Goal: Information Seeking & Learning: Find specific page/section

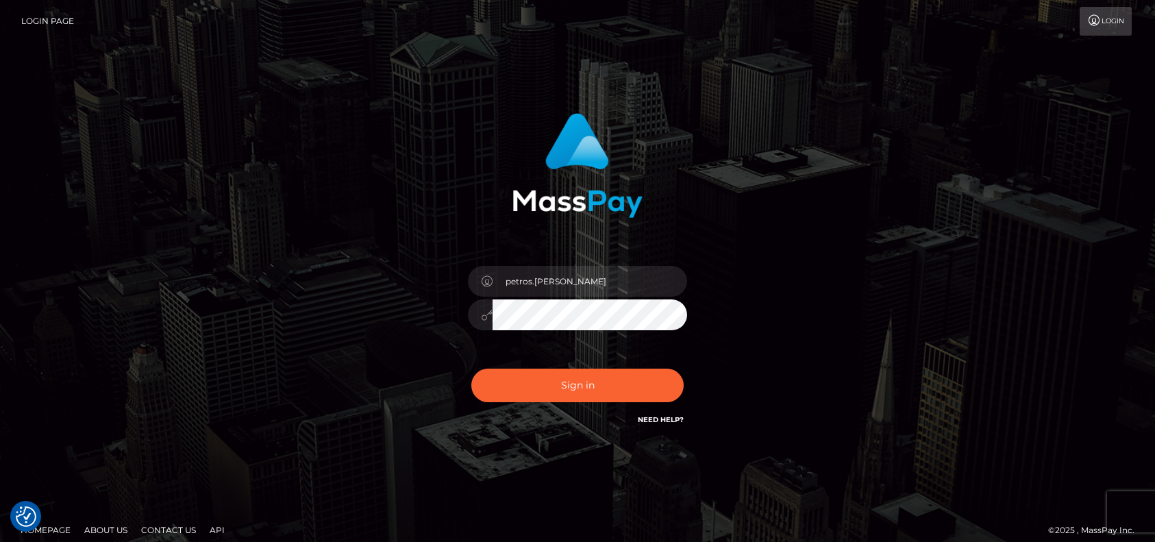
click at [548, 383] on button "Sign in" at bounding box center [577, 386] width 212 height 34
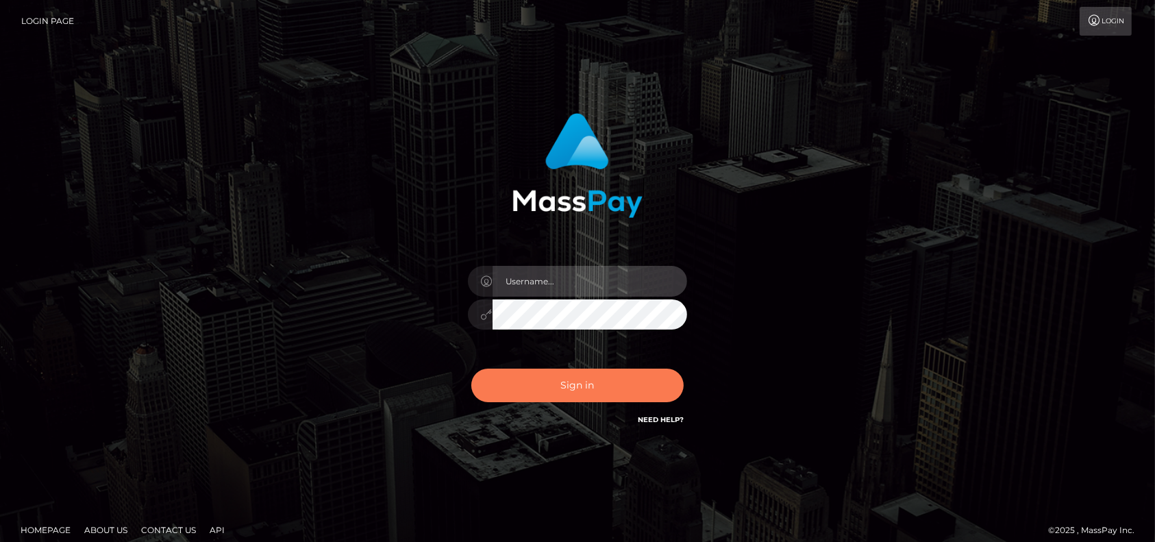
type input "petros.kidane"
click at [566, 386] on button "Sign in" at bounding box center [577, 386] width 212 height 34
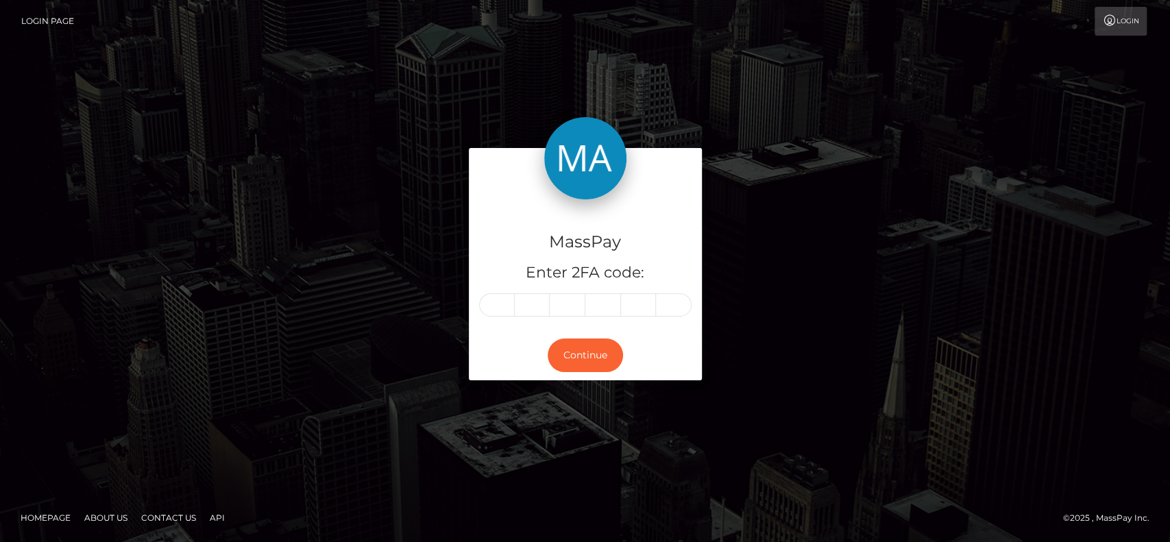
click at [402, 143] on div "MassPay Enter 2FA code: Continue" at bounding box center [585, 271] width 1170 height 452
click at [495, 312] on input "text" at bounding box center [497, 304] width 36 height 23
type input "9"
type input "5"
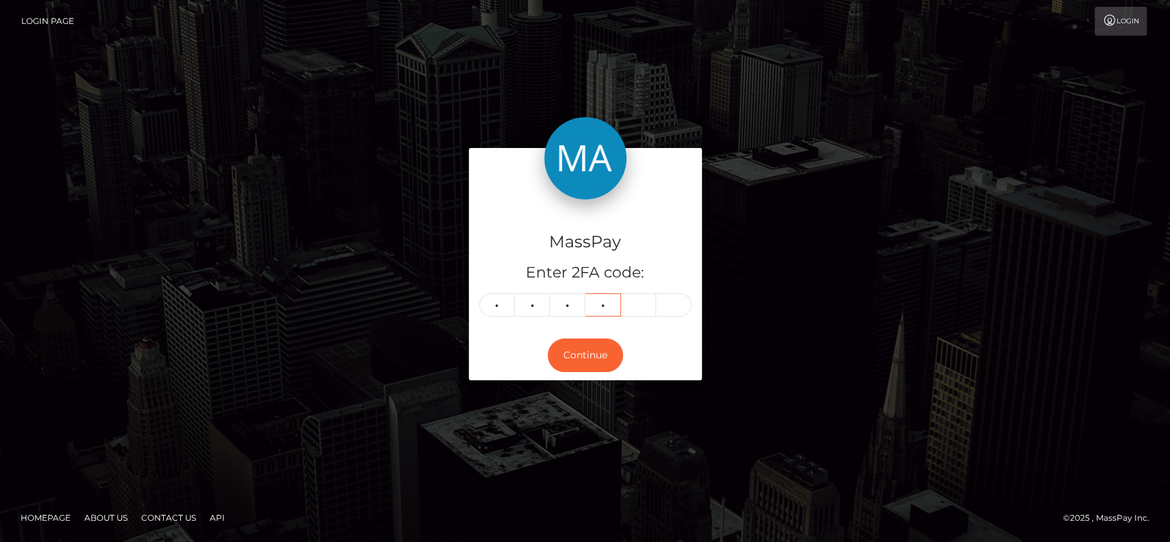
type input "7"
type input "5"
type input "6"
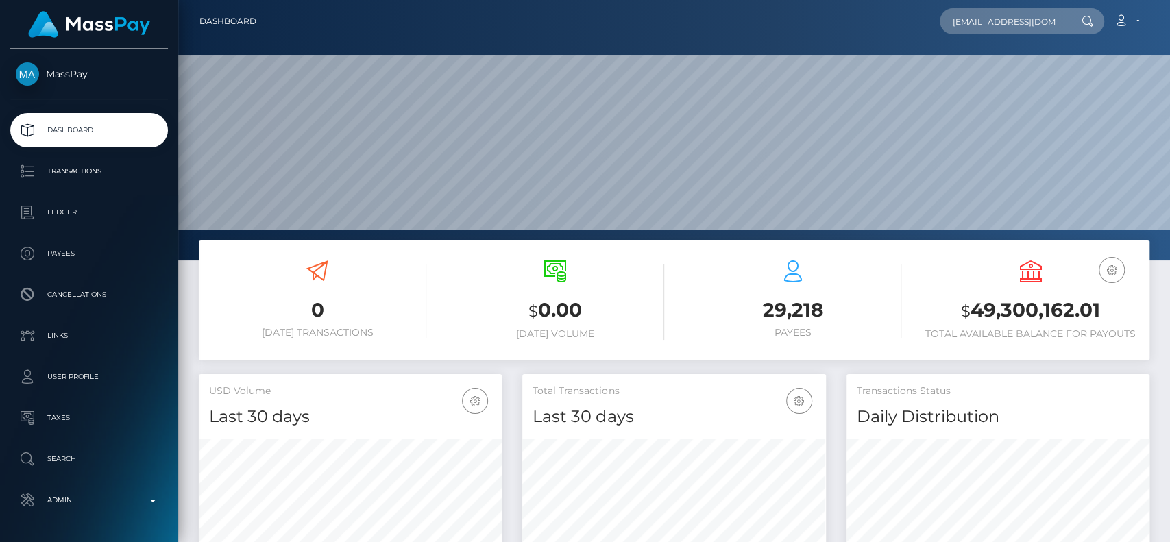
scroll to position [242, 303]
click at [1045, 21] on input "mileycooper047@gmail.com" at bounding box center [1004, 21] width 129 height 26
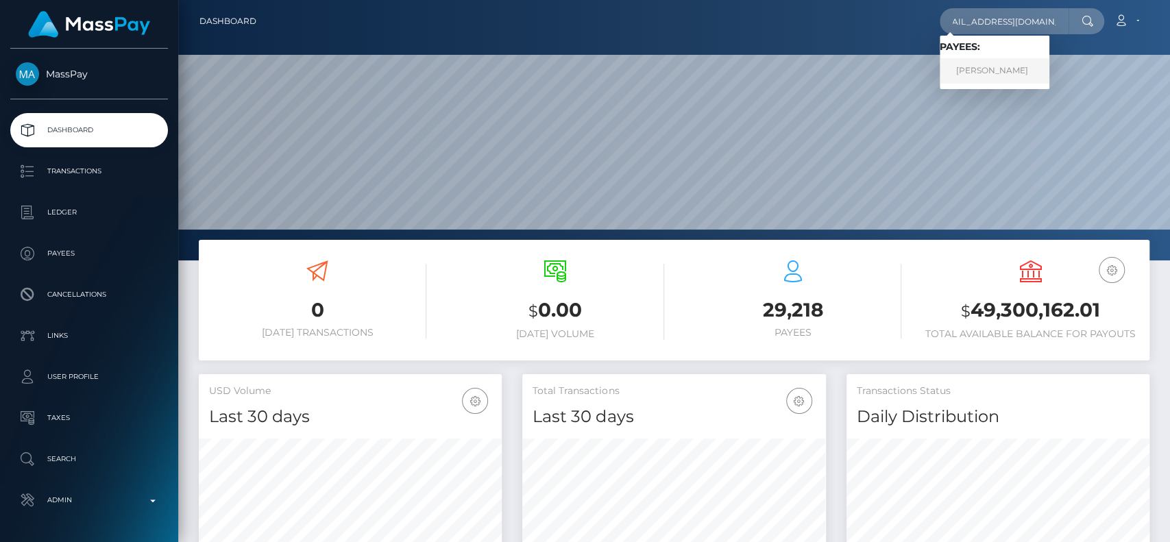
click at [1035, 69] on link "[PERSON_NAME]" at bounding box center [995, 70] width 110 height 25
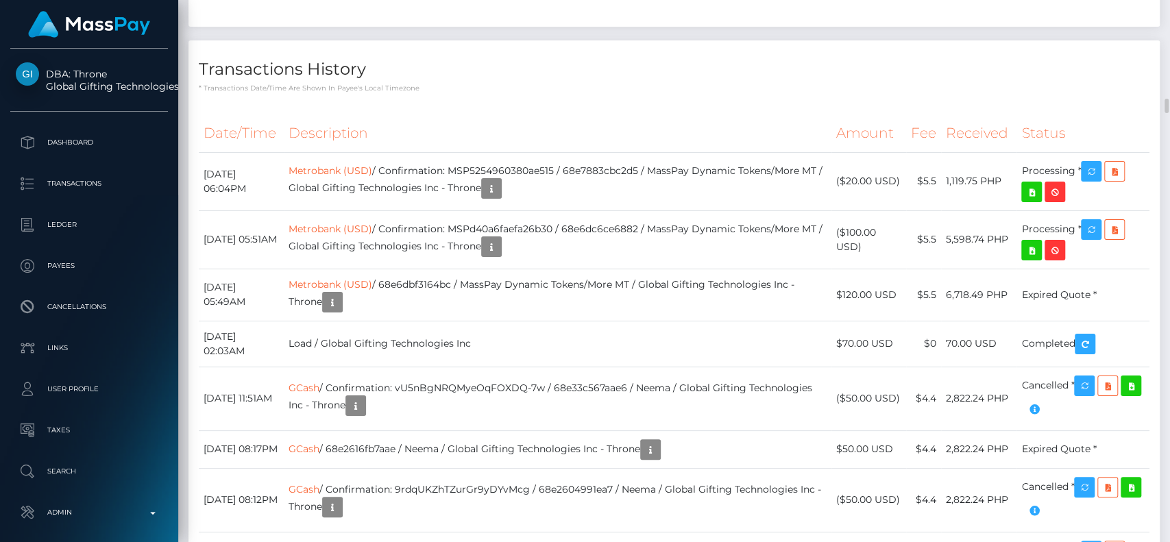
scroll to position [3667, 0]
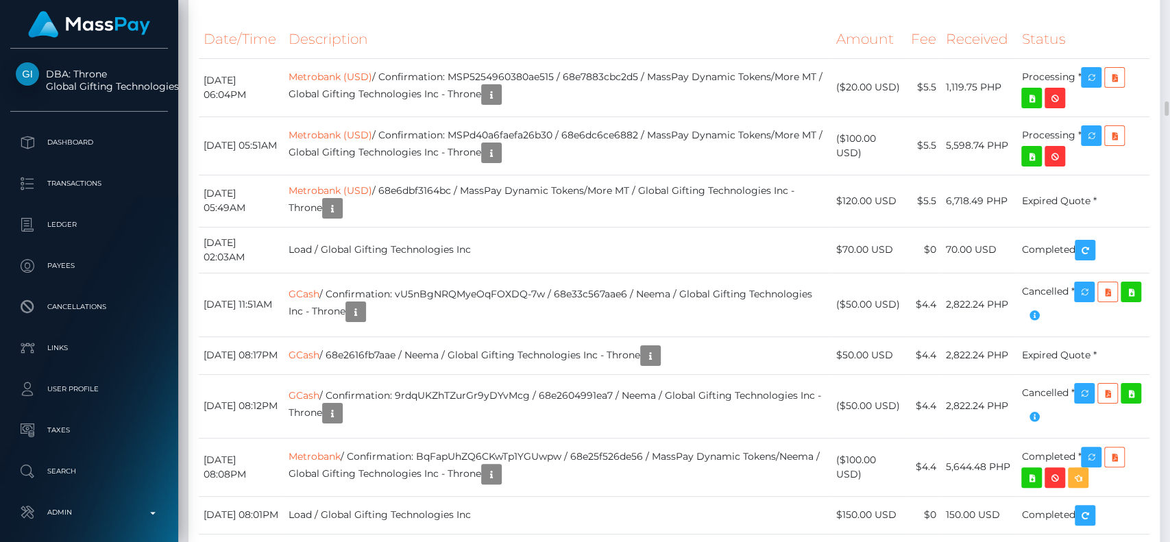
scroll to position [3761, 0]
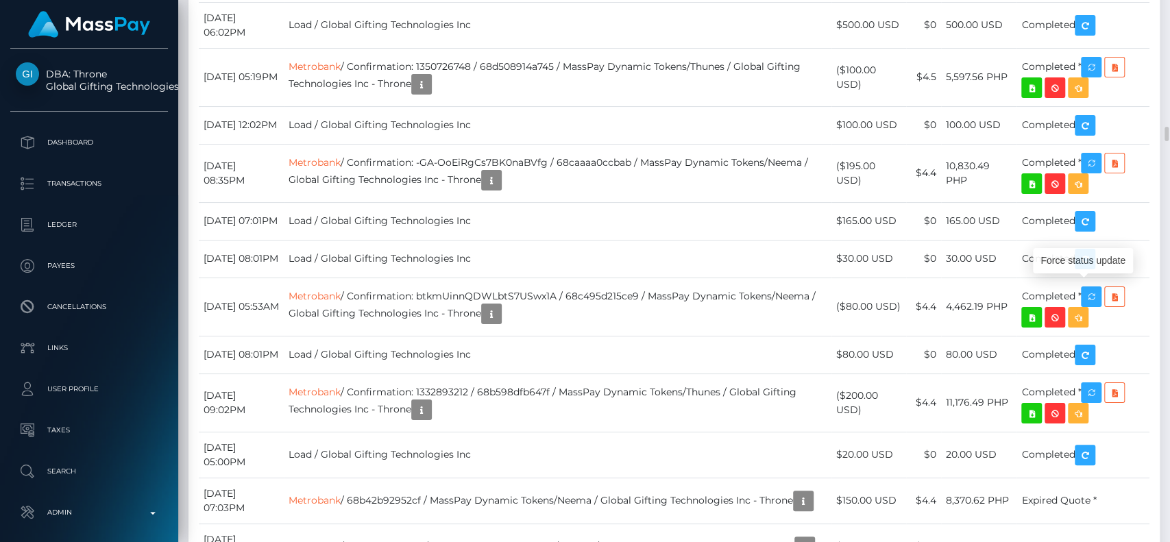
scroll to position [164, 303]
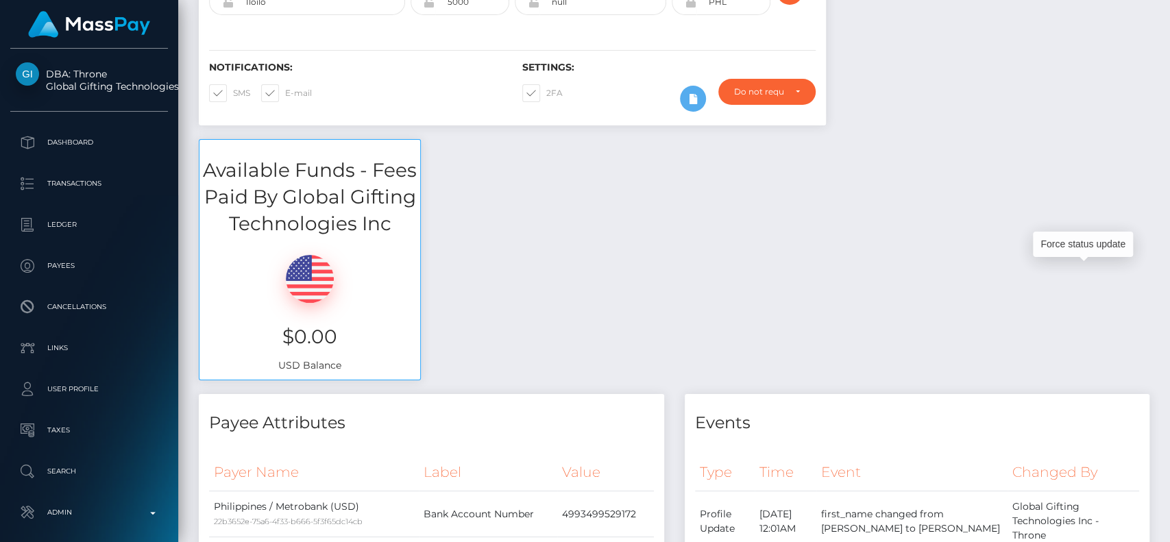
scroll to position [0, 0]
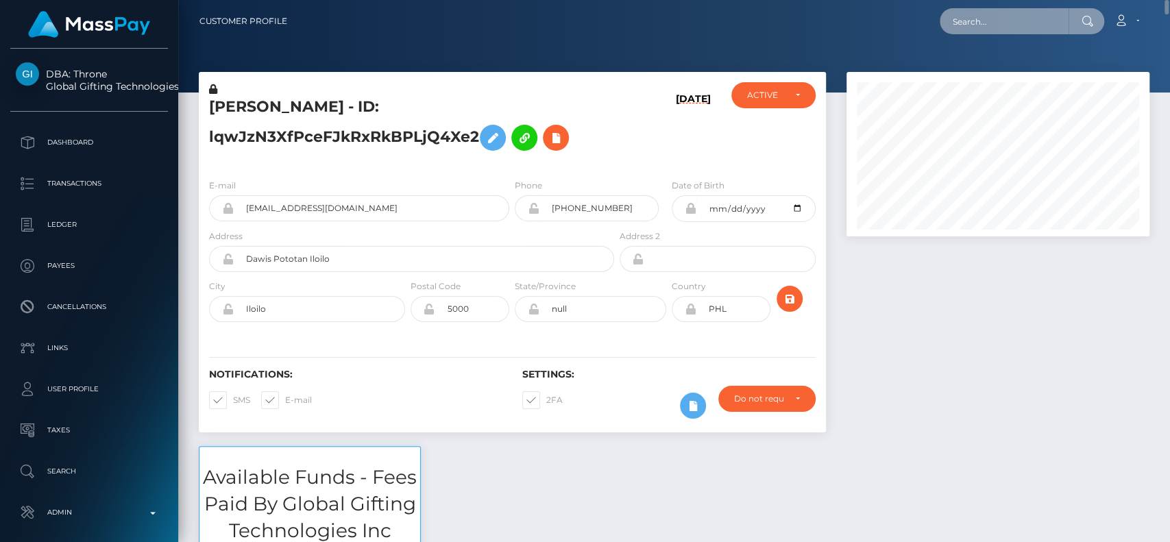
click at [995, 17] on input "text" at bounding box center [1004, 21] width 129 height 26
paste input "edeljean17@icloud.com"
paste input "lqwJzN3XfPceFJkRxRkBPLjQ4Xe2"
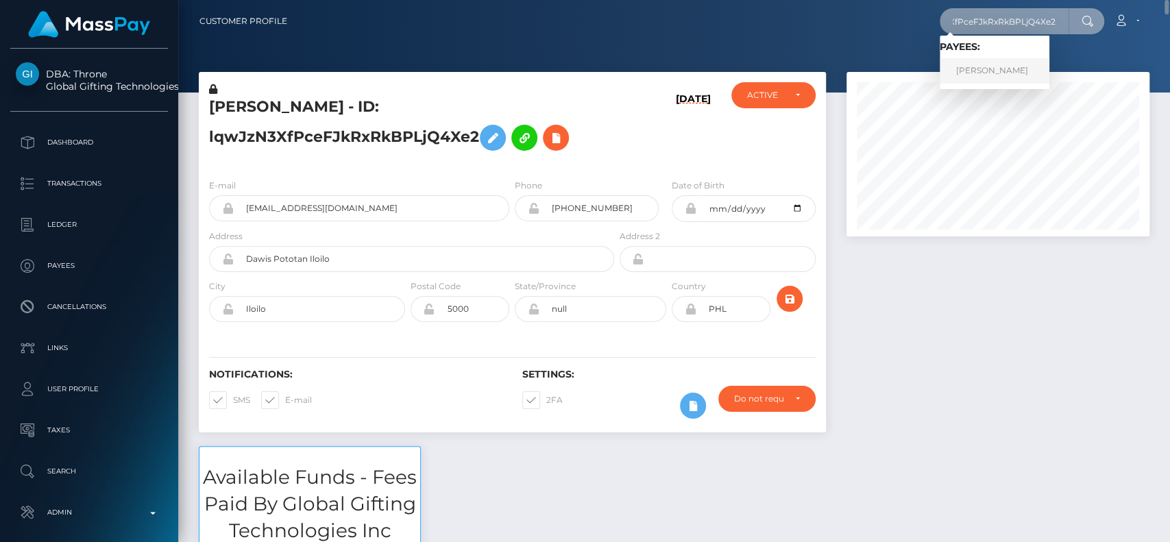
type input "lqwJzN3XfPceFJkRxRkBPLjQ4Xe2"
click at [1020, 60] on link "EDEL JEAN ALENTIJO PRAILE" at bounding box center [995, 70] width 110 height 25
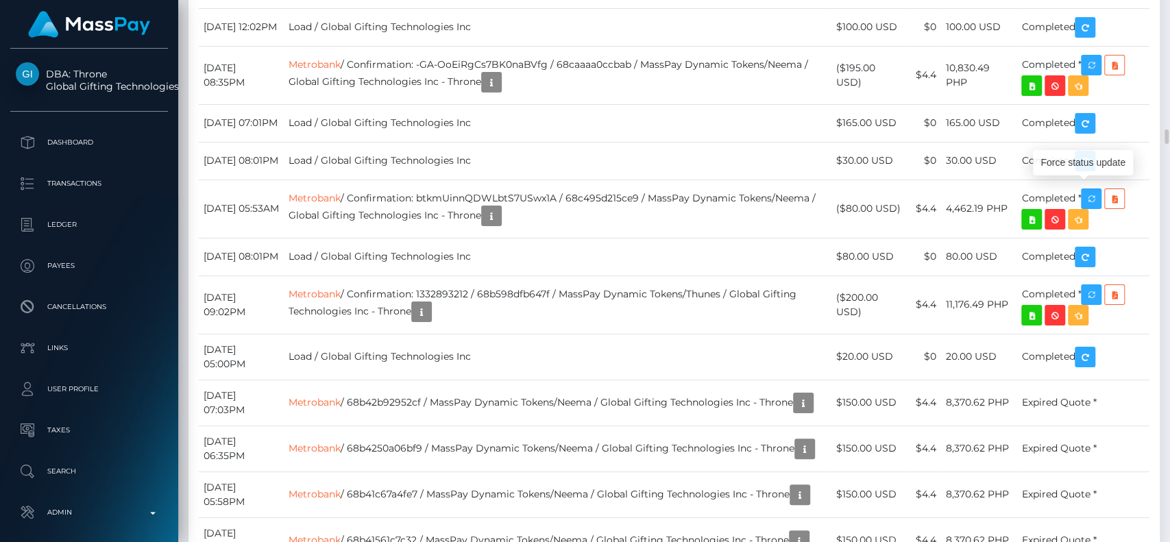
scroll to position [164, 303]
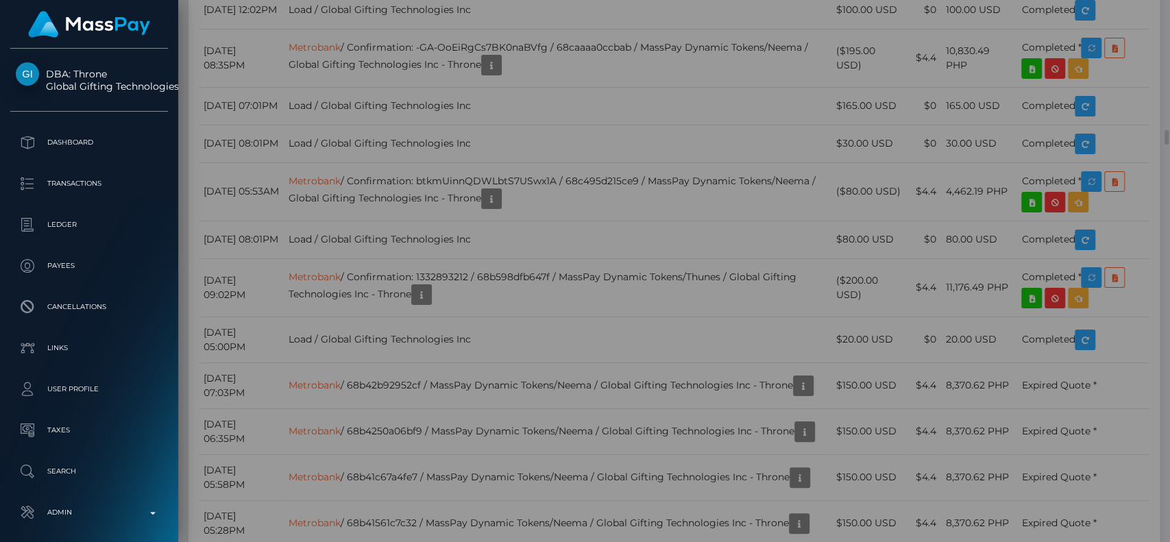
scroll to position [0, 0]
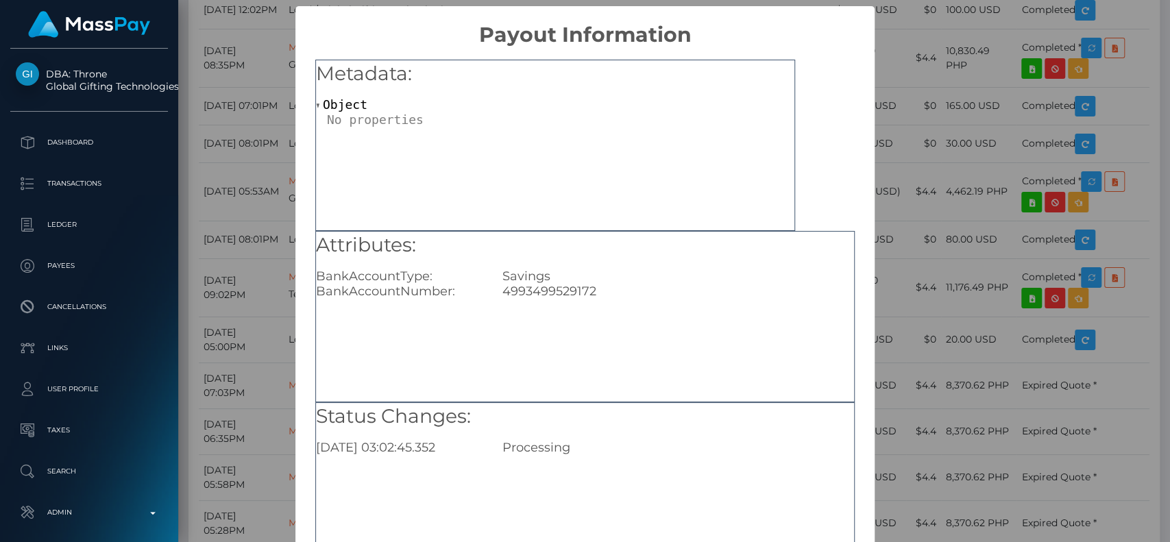
click at [532, 289] on div "4993499529172" at bounding box center [678, 291] width 372 height 15
copy div "4993499529172"
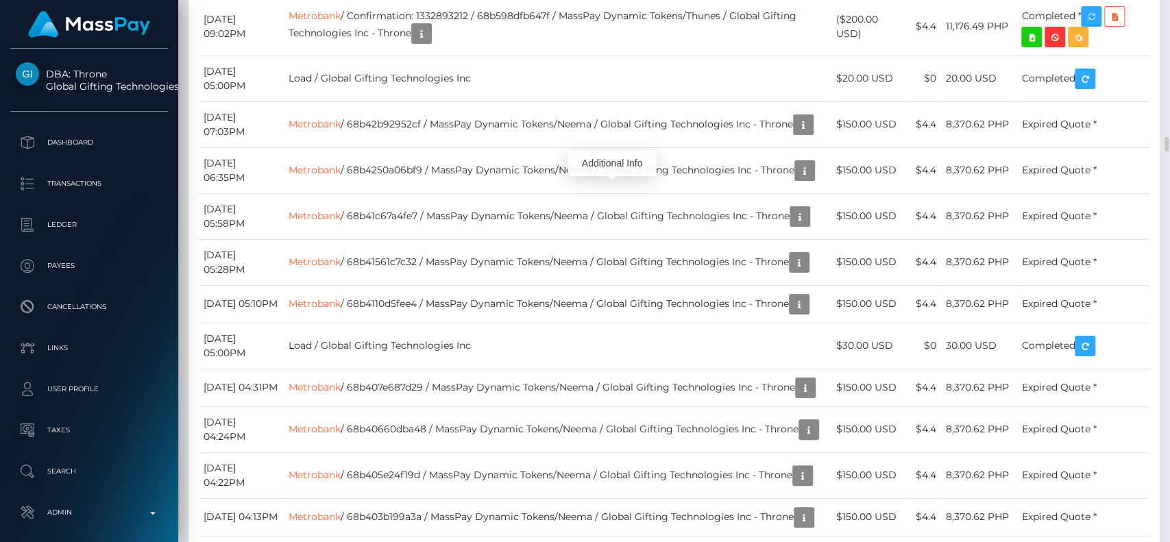
scroll to position [164, 303]
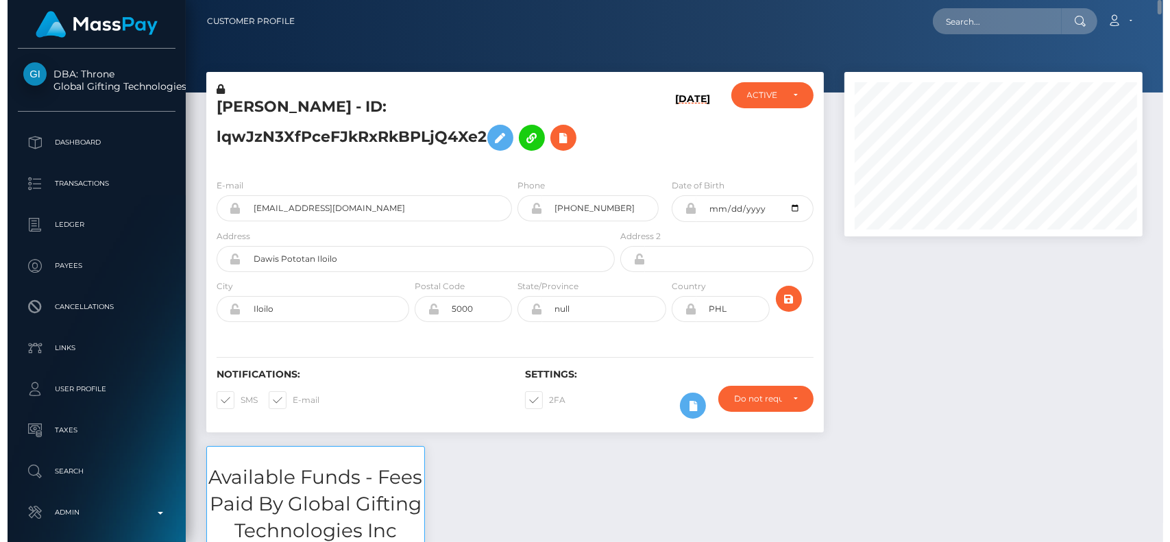
scroll to position [685104, 684970]
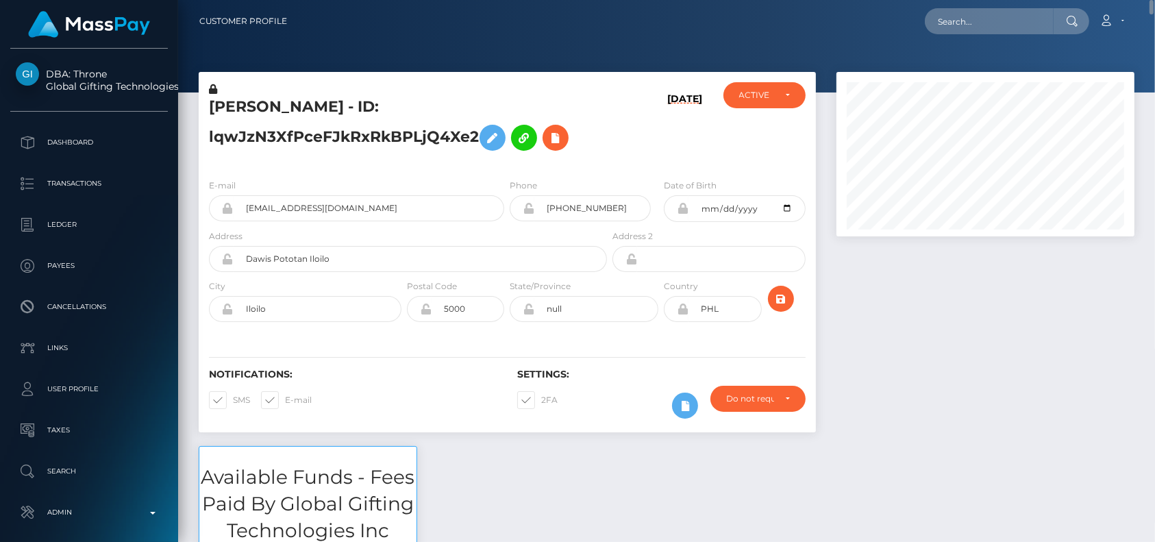
click at [962, 37] on nav "Customer Profile Loading... Loading... Account" at bounding box center [666, 21] width 977 height 42
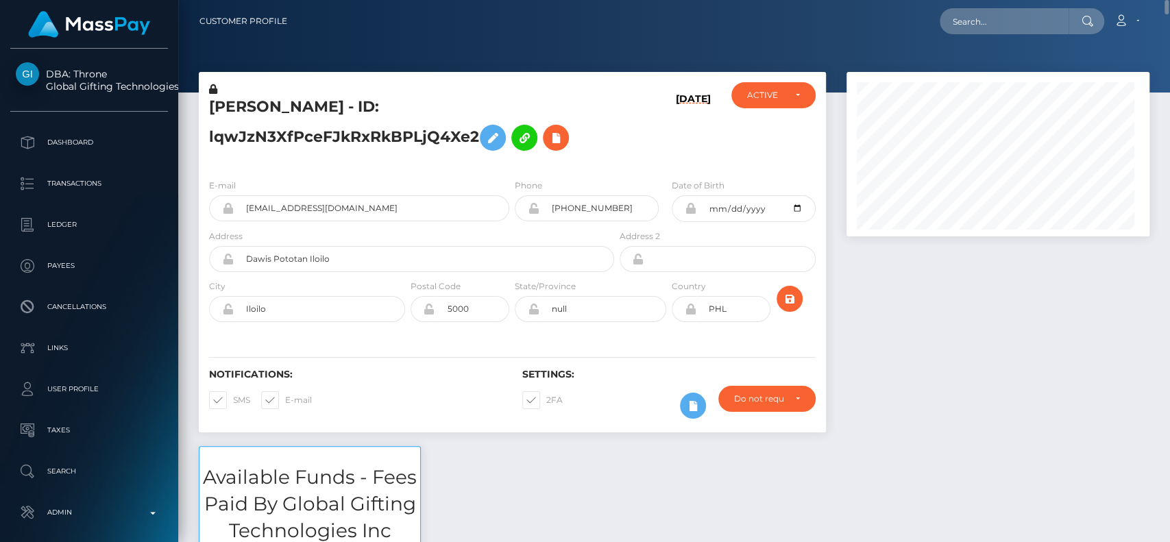
scroll to position [164, 303]
click at [970, 29] on input "text" at bounding box center [1004, 21] width 129 height 26
paste input "alorastarrrx@gmail.com"
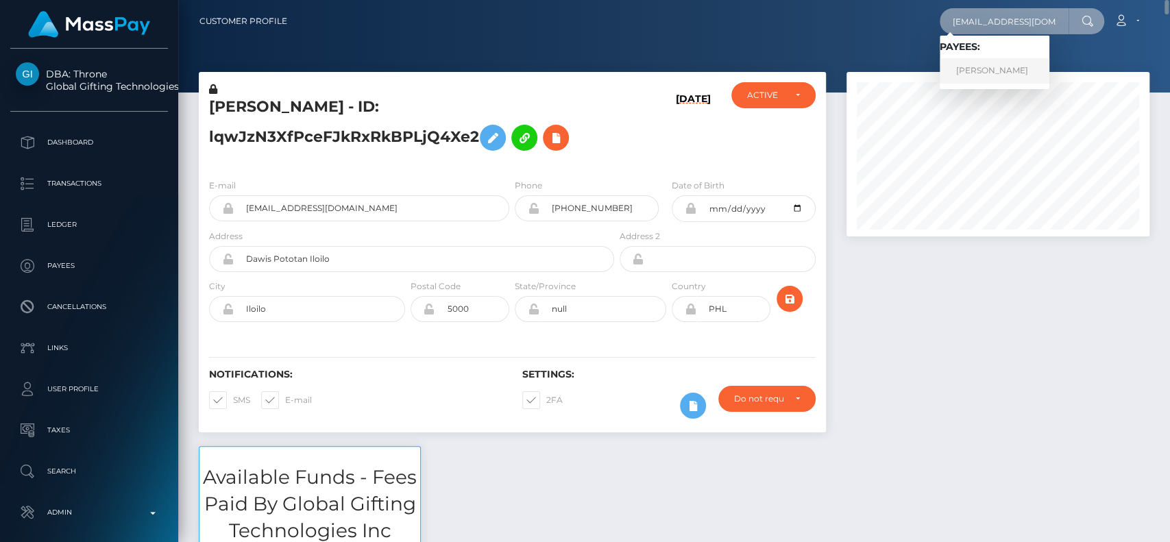
type input "alorastarrrx@gmail.com"
click at [1029, 74] on link "FAHIMA ZAKY SHARIF" at bounding box center [995, 70] width 110 height 25
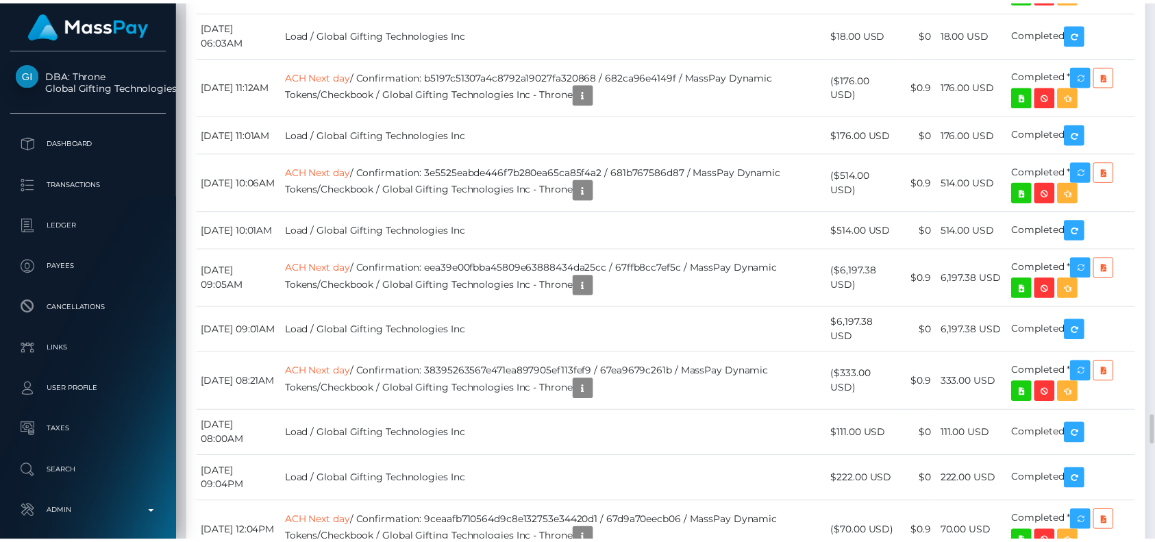
scroll to position [164, 298]
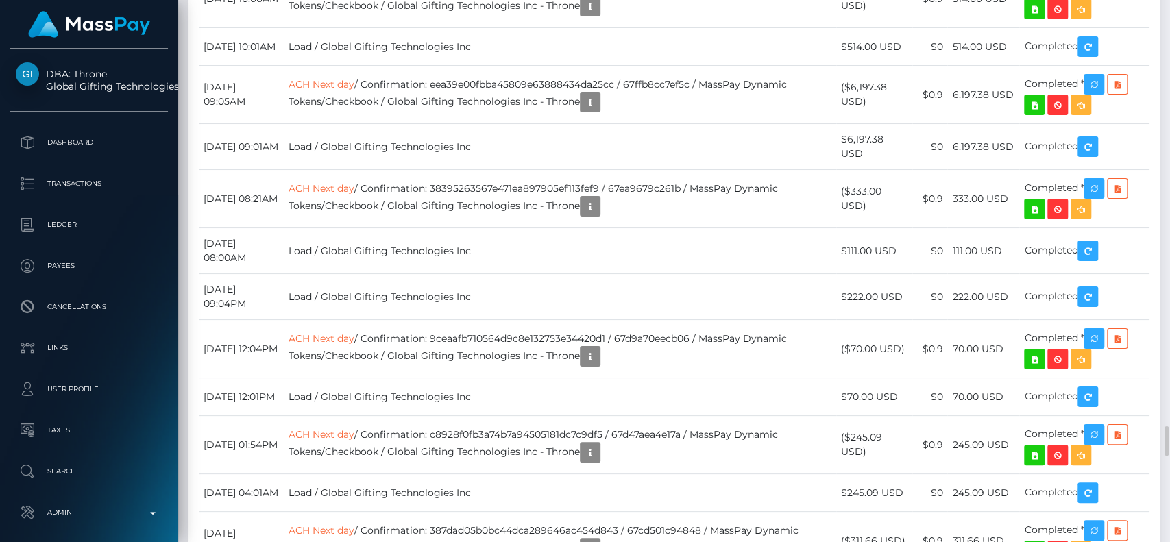
scroll to position [164, 303]
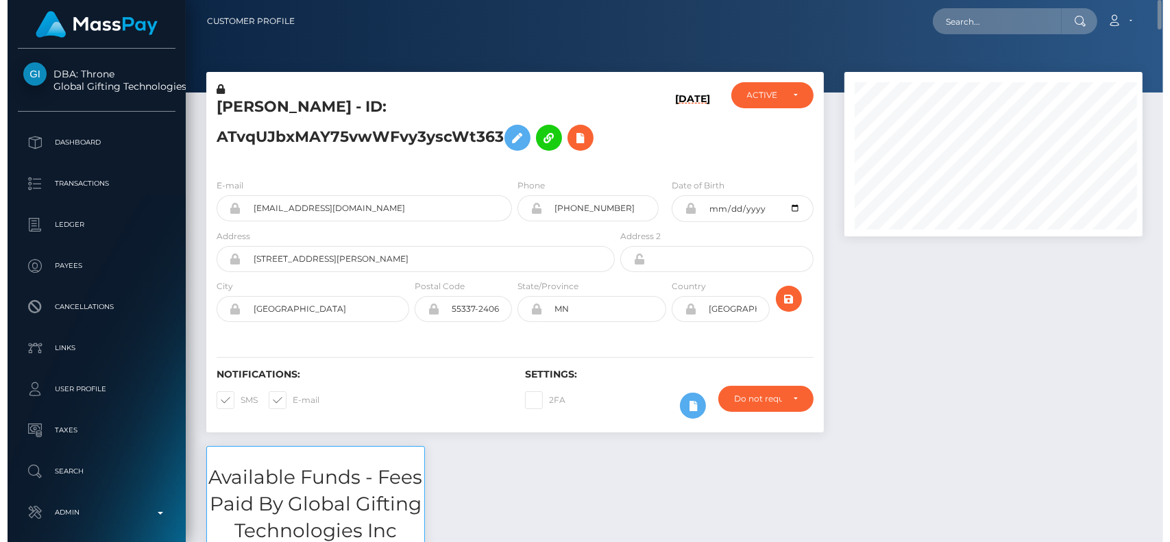
scroll to position [685104, 684970]
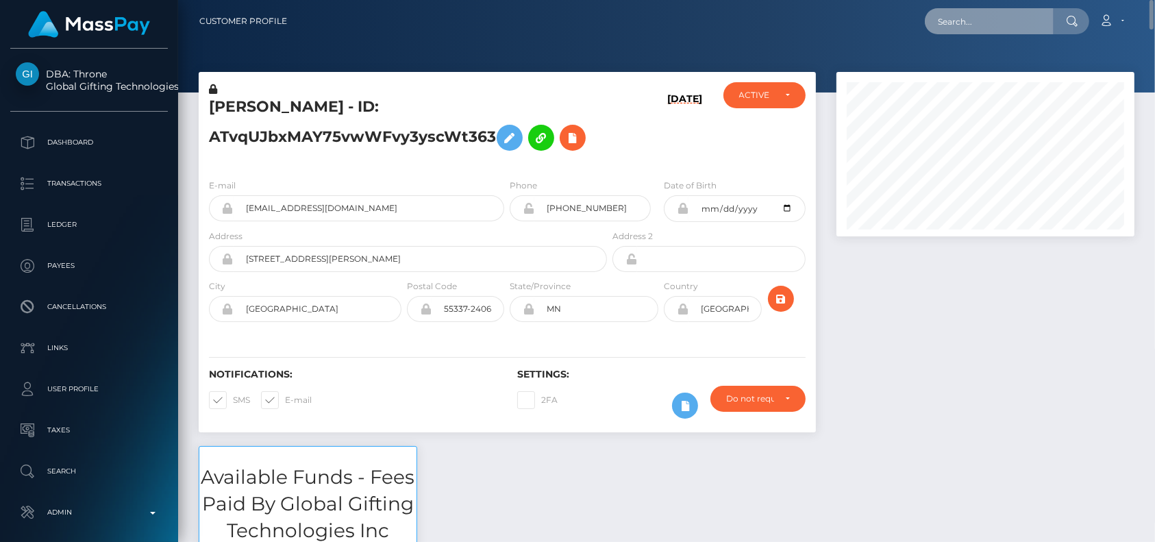
click at [1018, 28] on input "text" at bounding box center [989, 21] width 129 height 26
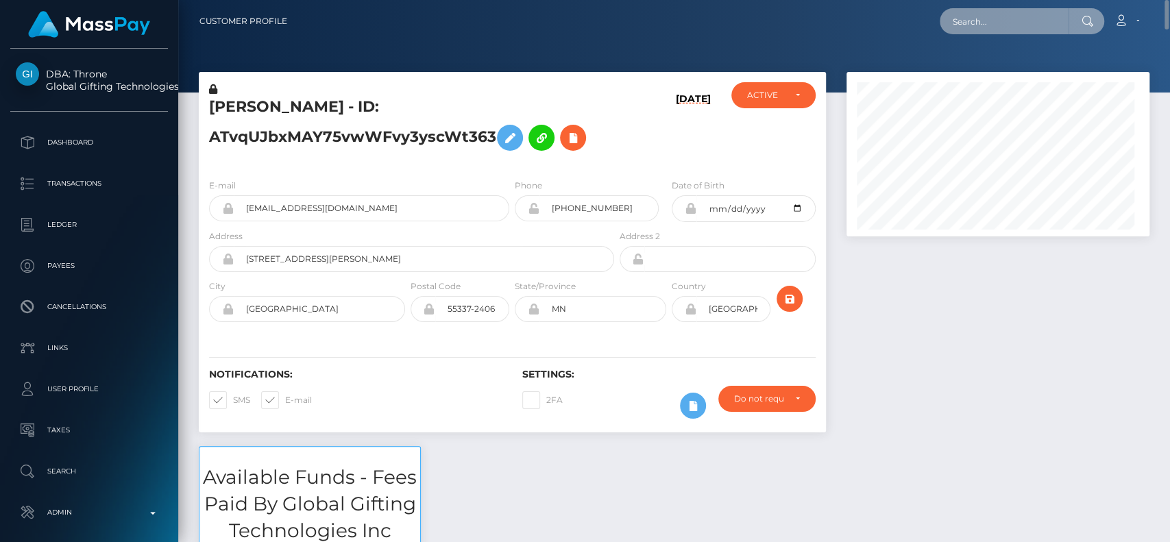
scroll to position [164, 303]
type input "s"
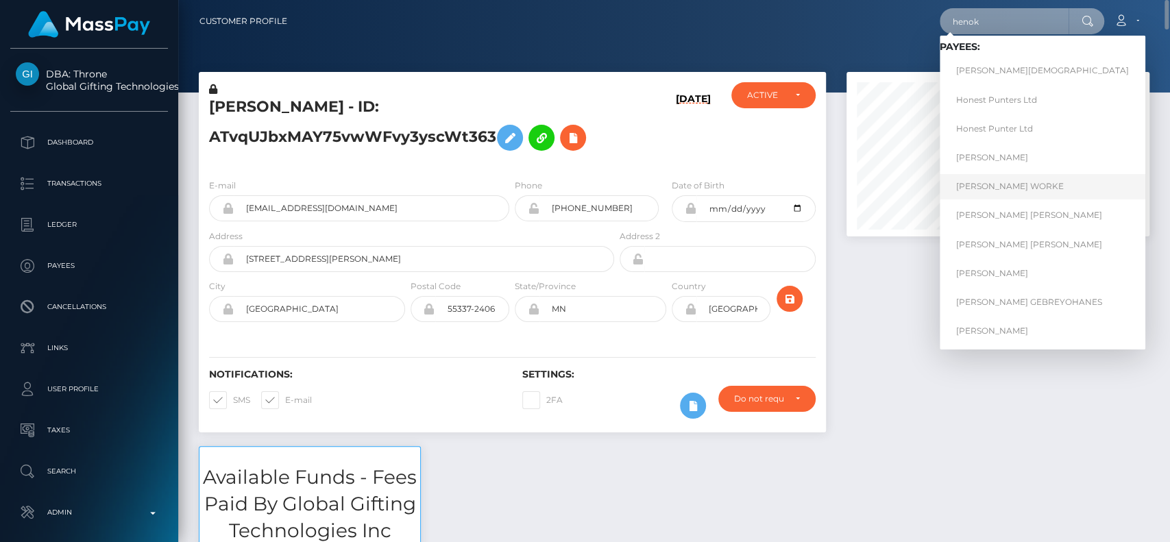
type input "henok"
click at [1034, 184] on link "HENOK MULAT WORKE" at bounding box center [1043, 186] width 206 height 25
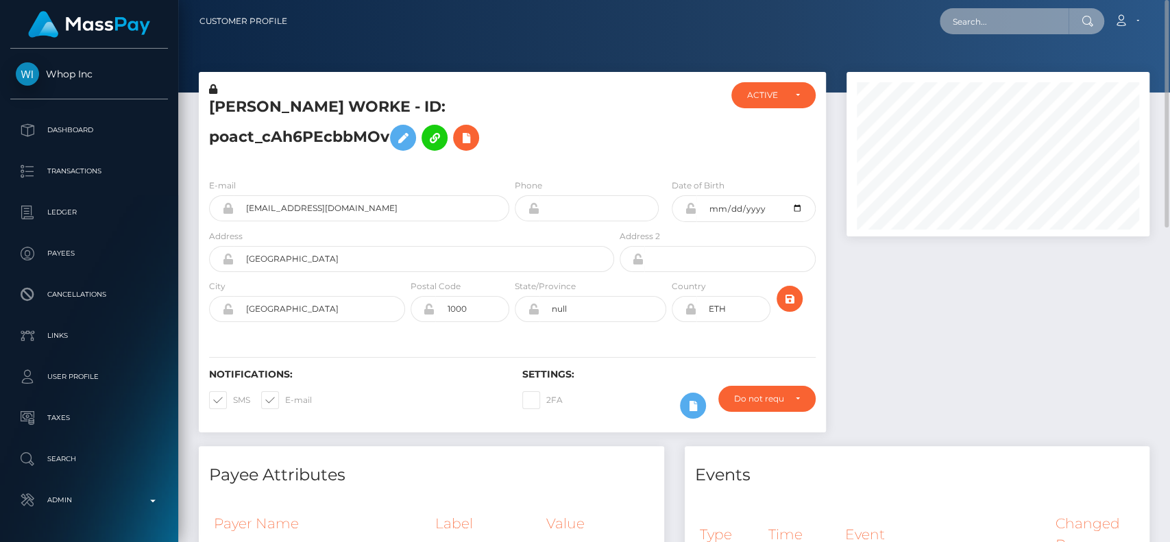
click at [992, 16] on input "text" at bounding box center [1004, 21] width 129 height 26
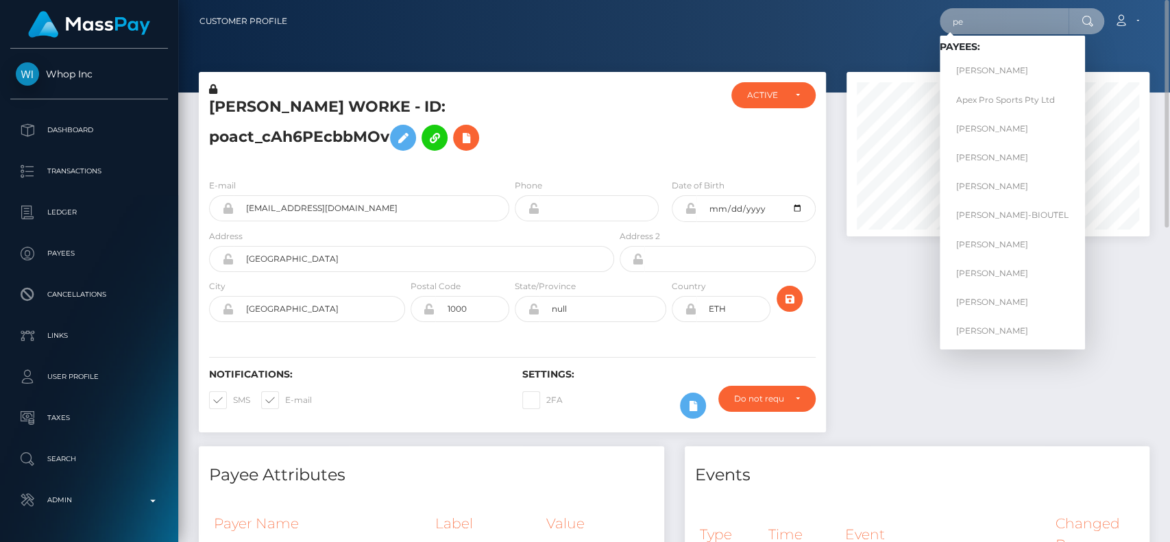
type input "p"
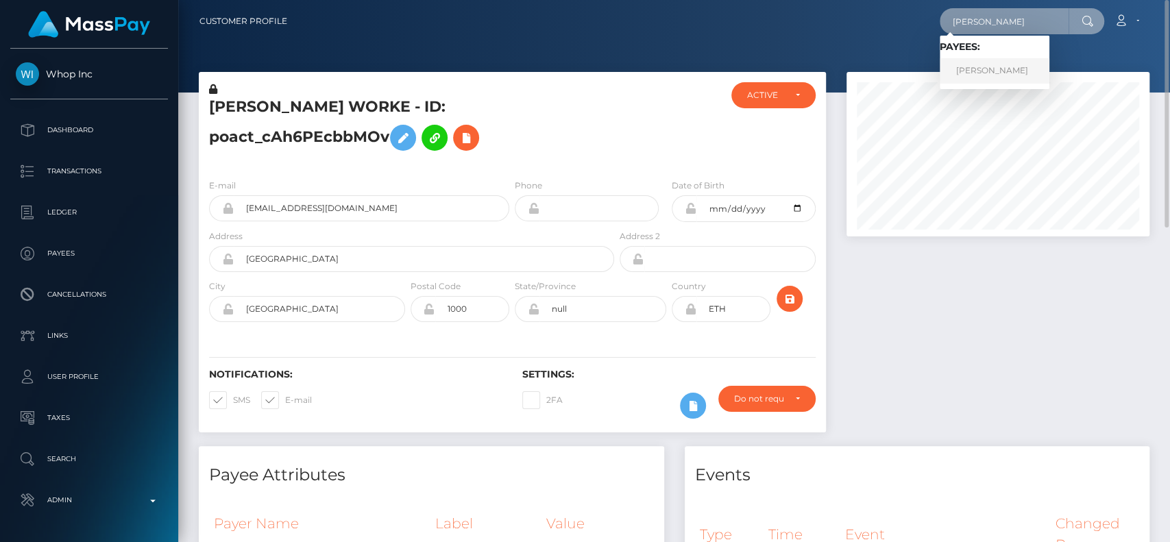
type input "[PERSON_NAME]"
click at [1004, 58] on link "[PERSON_NAME]" at bounding box center [995, 70] width 110 height 25
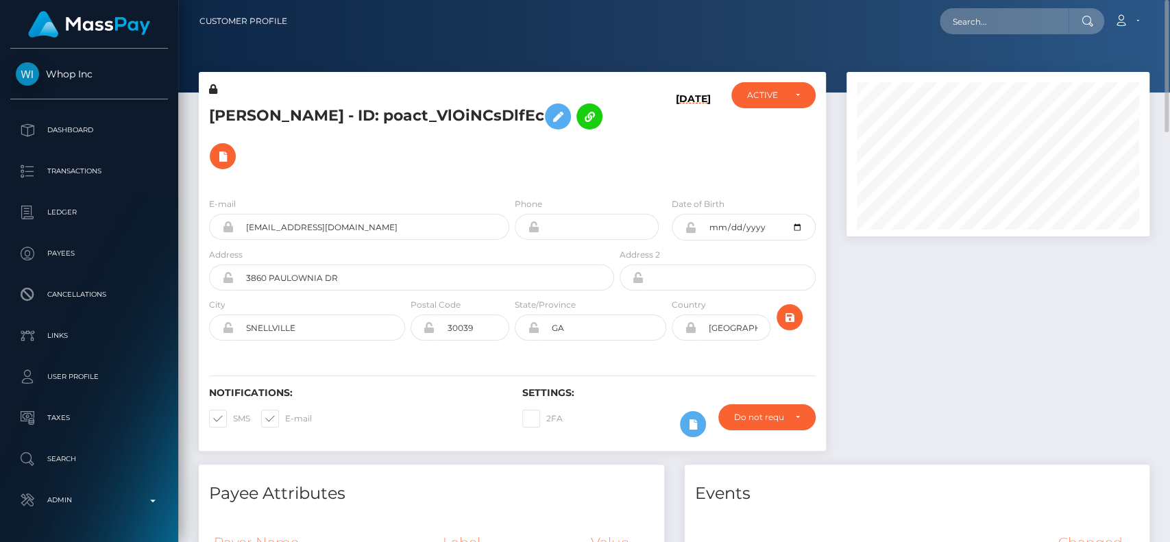
click at [268, 105] on h5 "MELKAMU MENGESHA GEBRE - ID: poact_VlOiNCsDlfEc" at bounding box center [407, 136] width 397 height 79
copy h5 "MELKAMU"
click at [978, 26] on input "text" at bounding box center [1004, 21] width 129 height 26
paste input "MELKAMU"
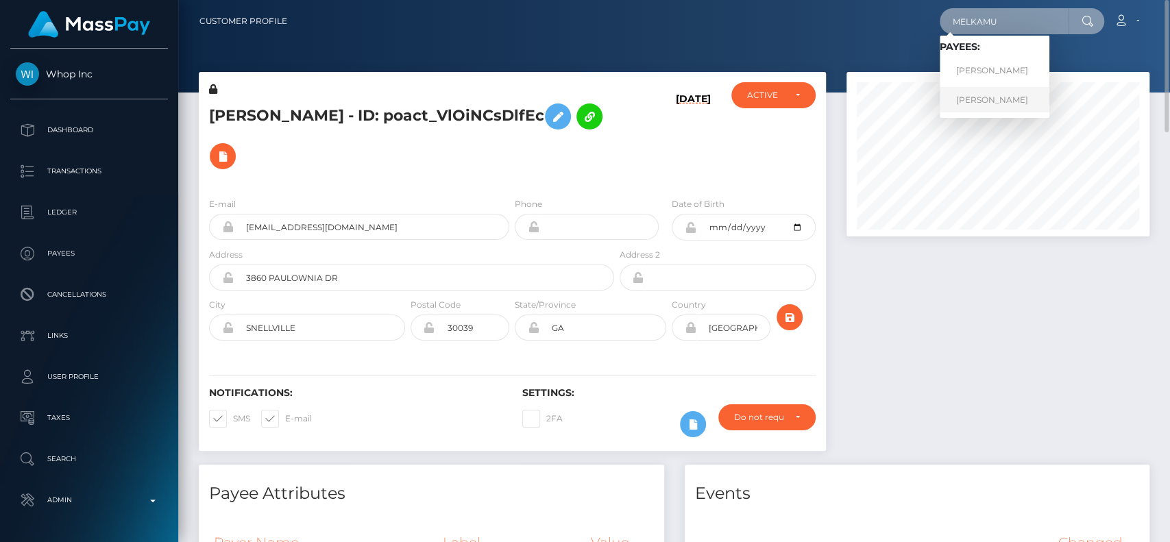
type input "MELKAMU"
click at [961, 96] on link "Fenta Melkamu" at bounding box center [995, 99] width 110 height 25
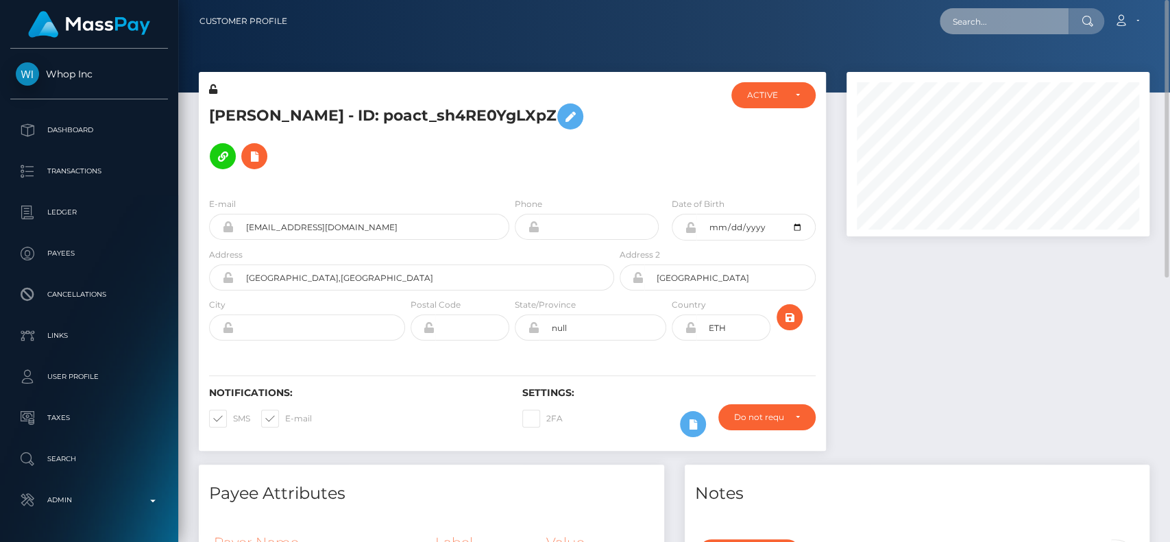
click at [979, 30] on input "text" at bounding box center [1004, 21] width 129 height 26
type input "h"
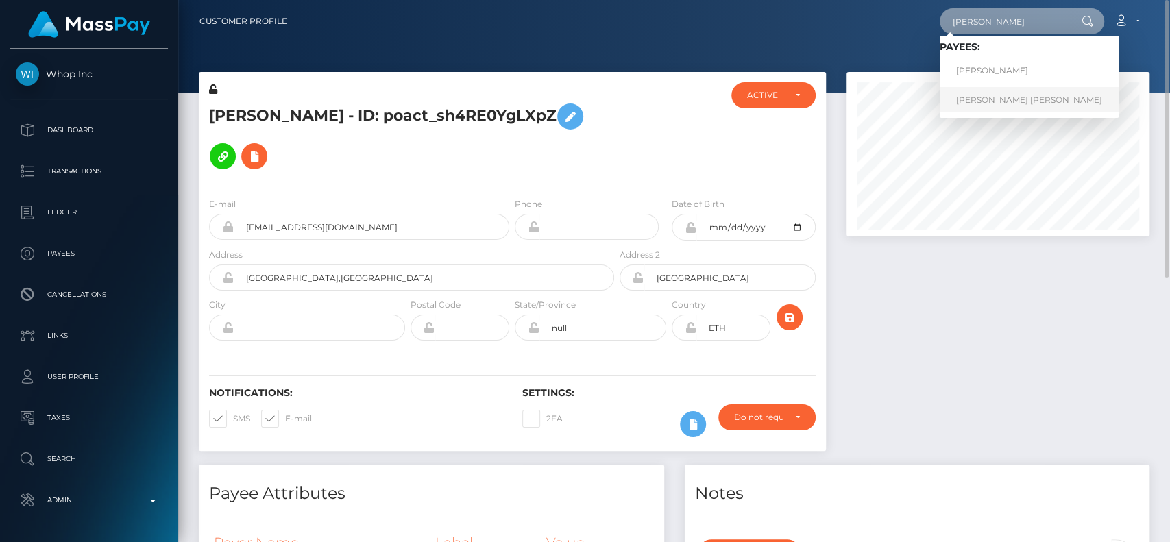
type input "[PERSON_NAME]"
click at [1001, 101] on link "[PERSON_NAME] [PERSON_NAME]" at bounding box center [1029, 99] width 179 height 25
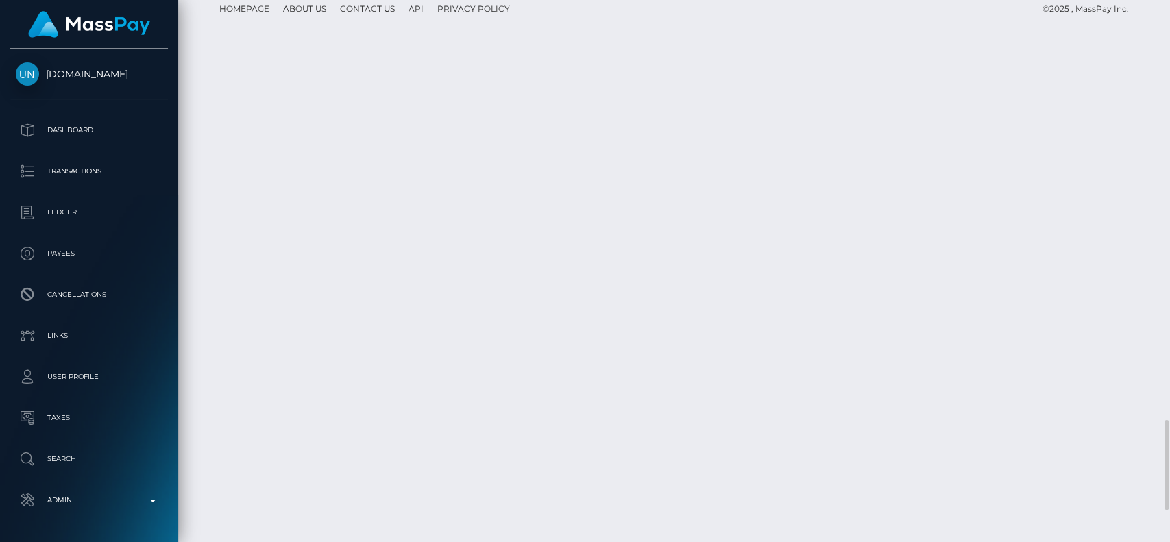
scroll to position [2495, 0]
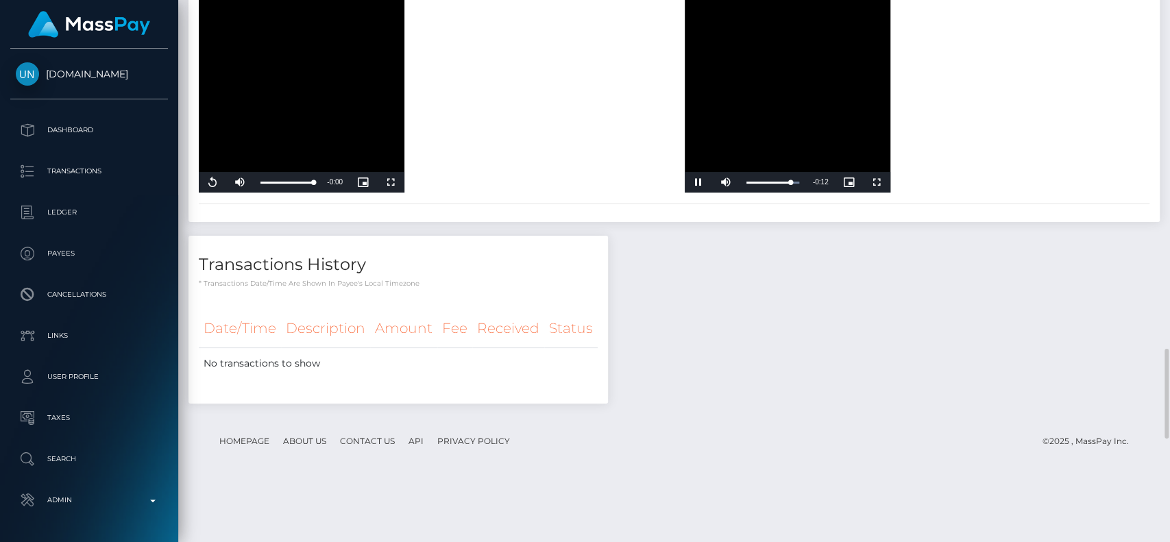
scroll to position [2094, 0]
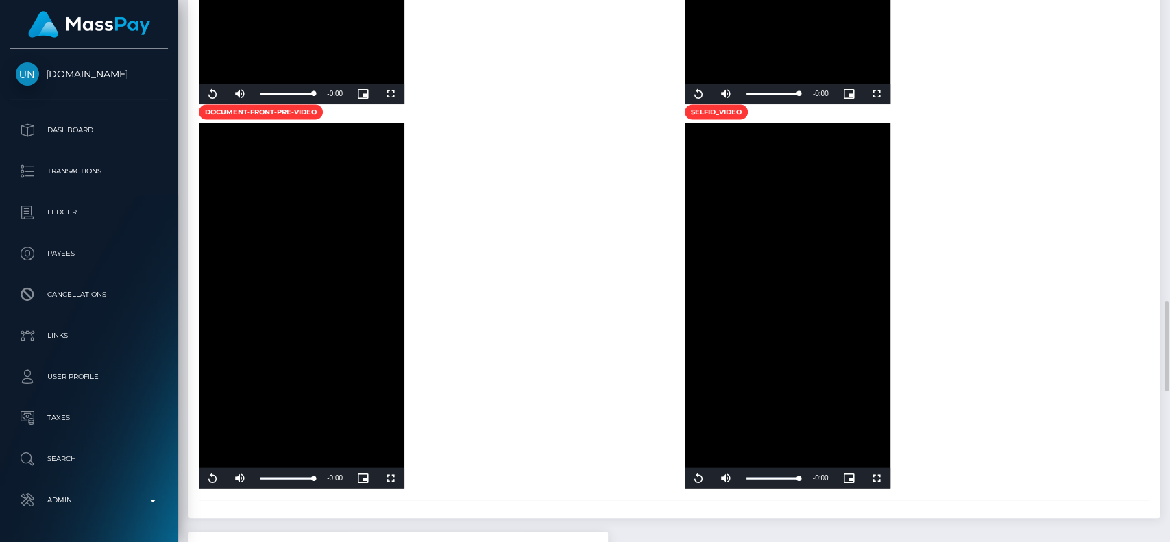
scroll to position [1797, 0]
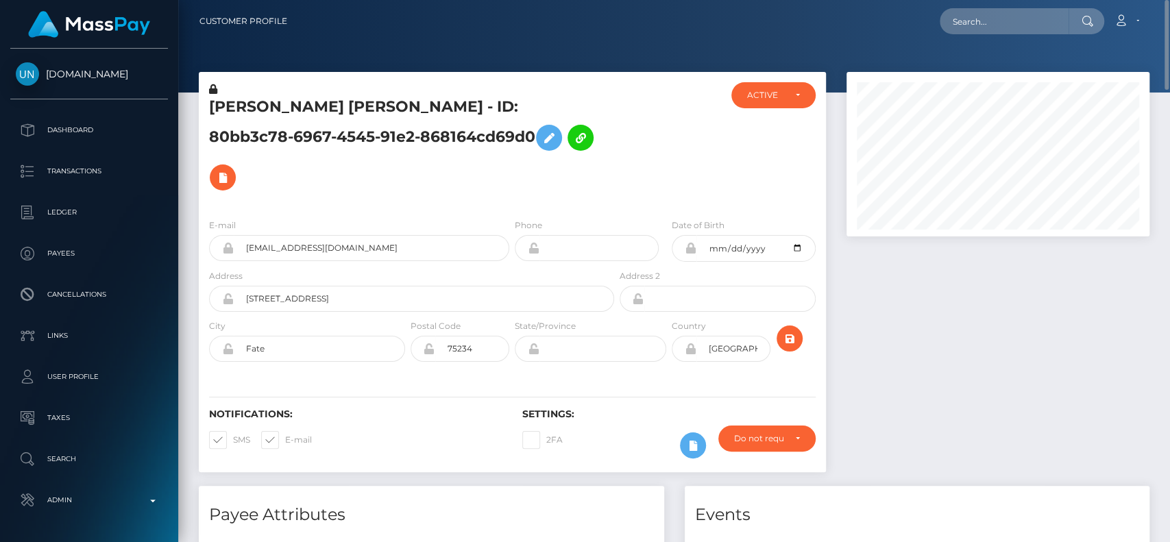
scroll to position [0, 0]
click at [368, 110] on h5 "HANNA ABIY ALEMAYEHU - ID: 80bb3c78-6967-4545-91e2-868164cd69d0" at bounding box center [407, 147] width 397 height 101
copy h5 "[PERSON_NAME]"
click at [1013, 19] on input "text" at bounding box center [1004, 21] width 129 height 26
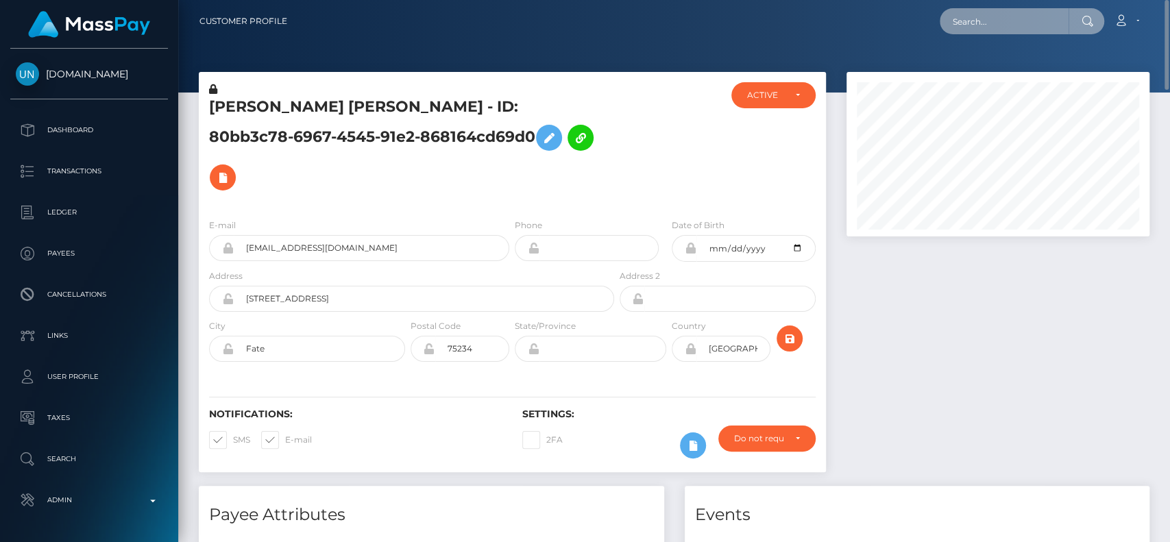
paste input "[PERSON_NAME]"
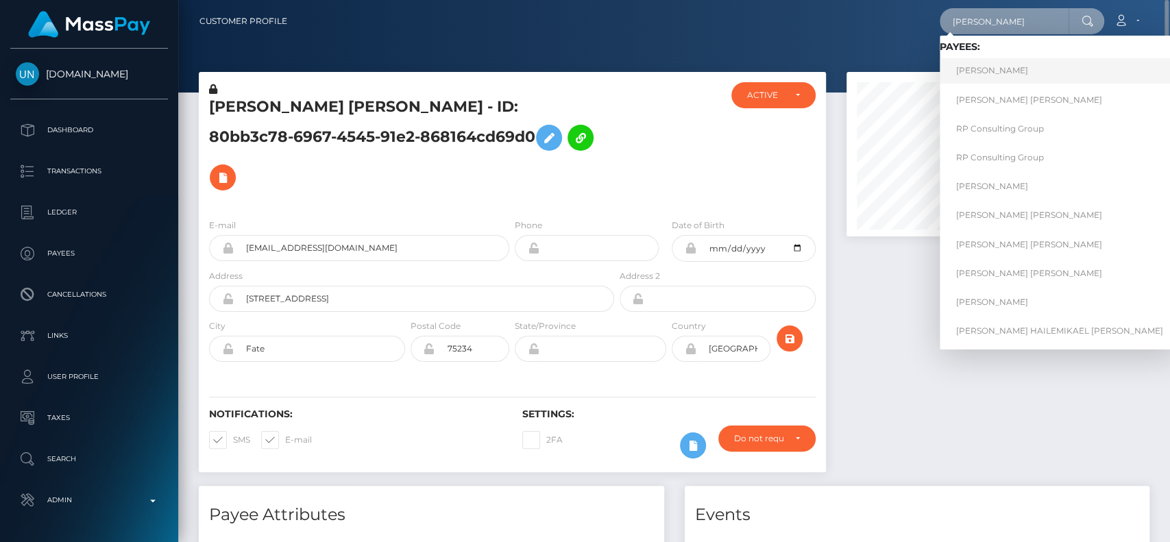
type input "[PERSON_NAME]"
click at [975, 74] on link "[PERSON_NAME]" at bounding box center [1060, 70] width 240 height 25
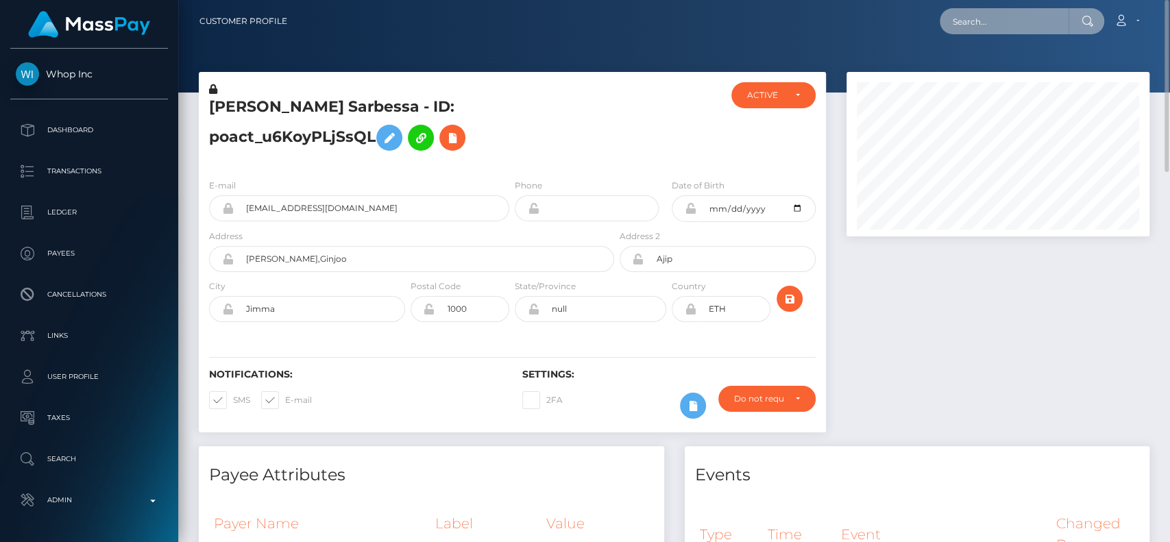
click at [965, 25] on input "text" at bounding box center [1004, 21] width 129 height 26
paste input "[PERSON_NAME]"
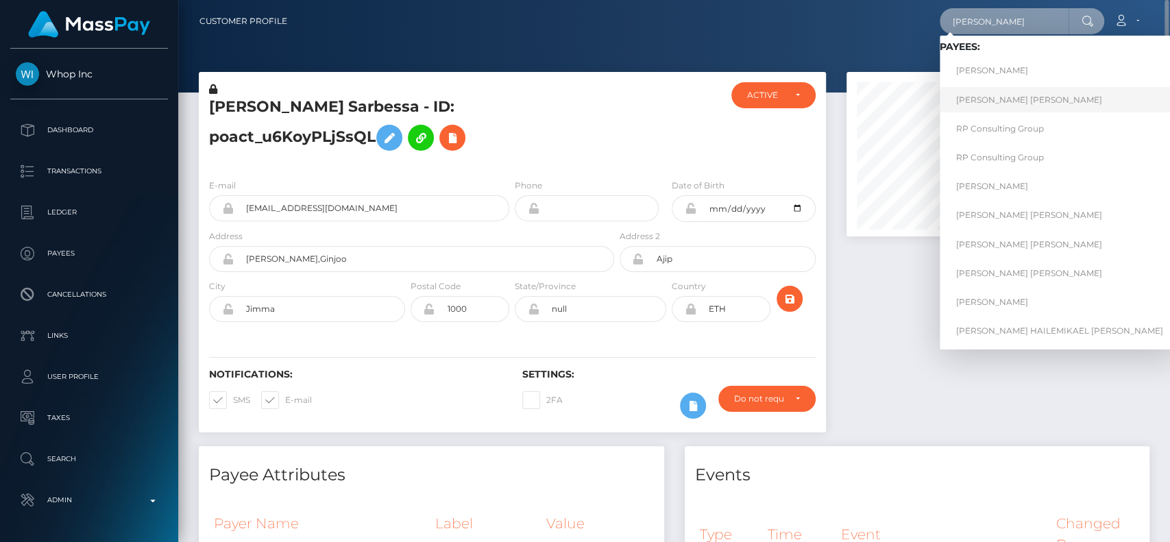
type input "[PERSON_NAME]"
click at [999, 96] on link "[PERSON_NAME] [PERSON_NAME]" at bounding box center [1060, 99] width 240 height 25
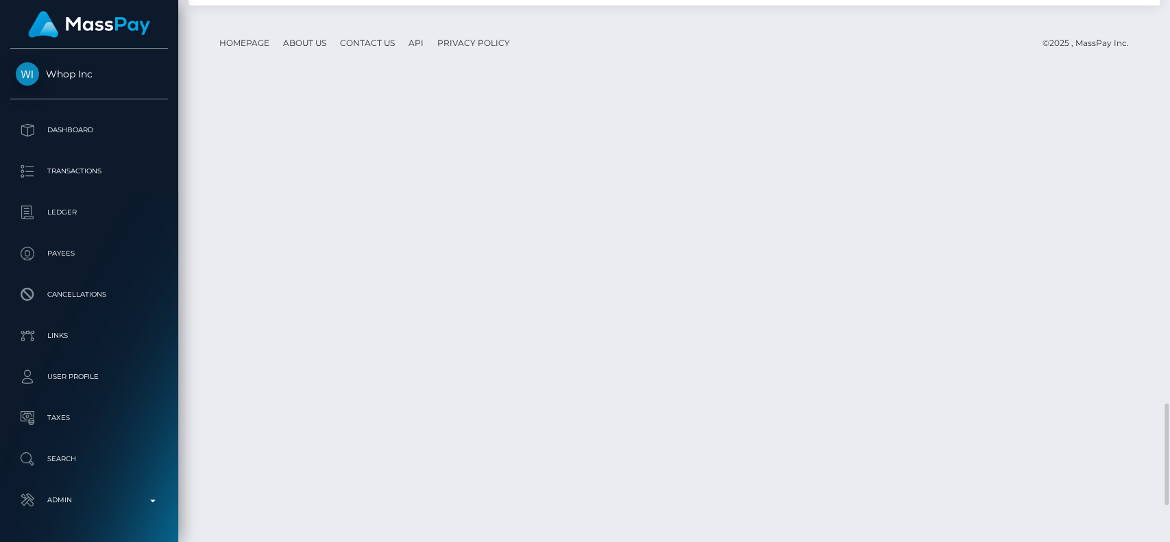
scroll to position [2145, 0]
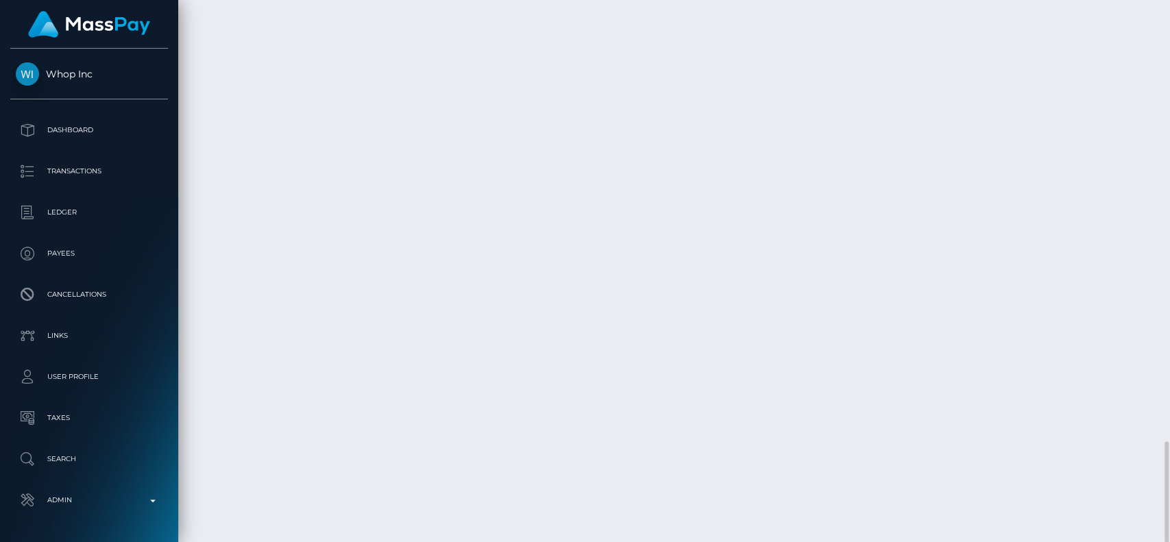
scroll to position [164, 303]
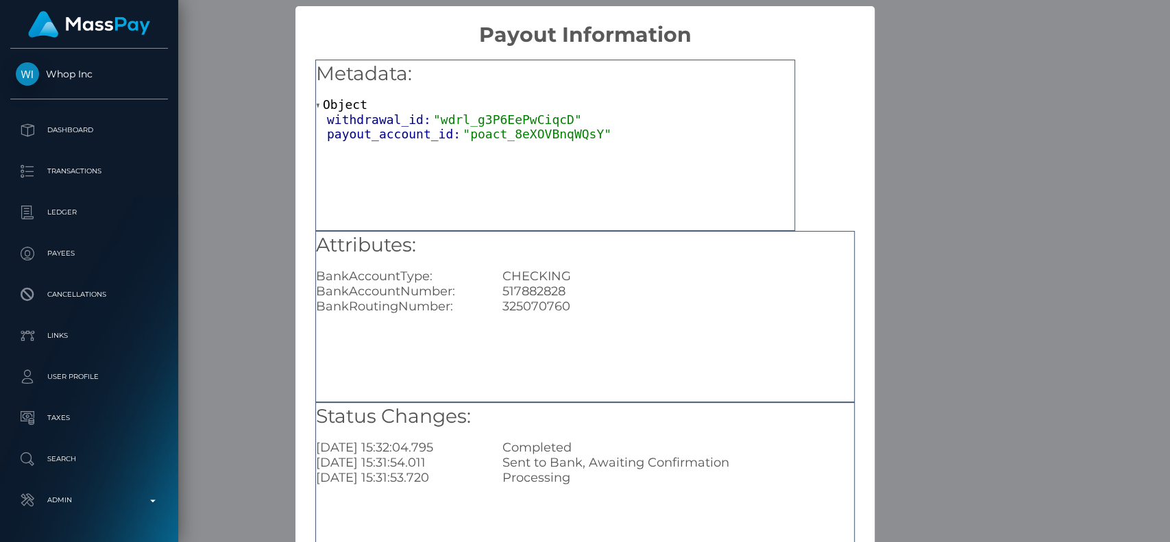
scroll to position [110, 0]
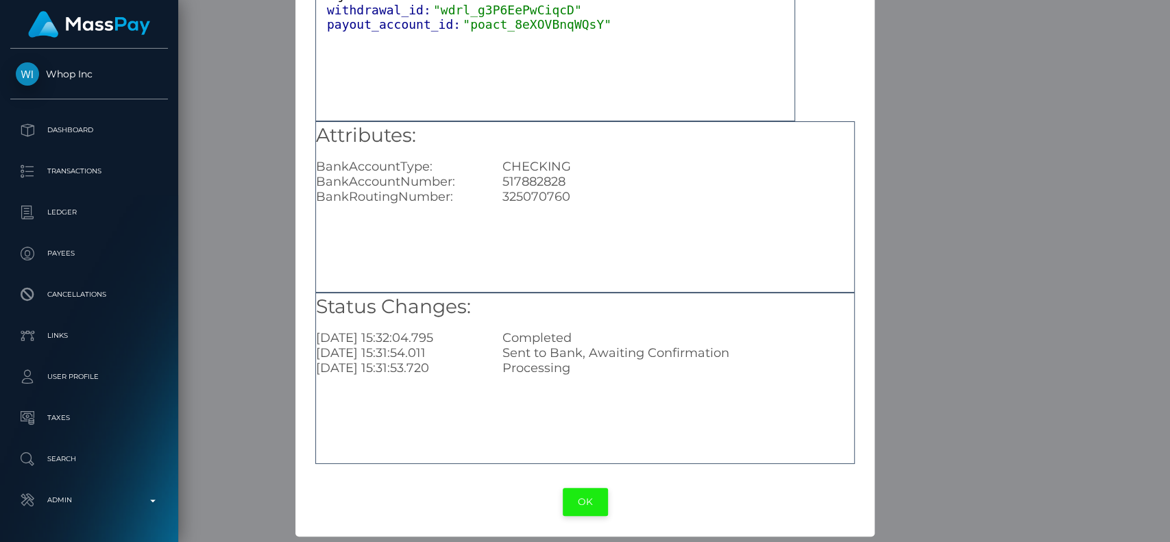
click at [589, 500] on button "OK" at bounding box center [585, 502] width 45 height 28
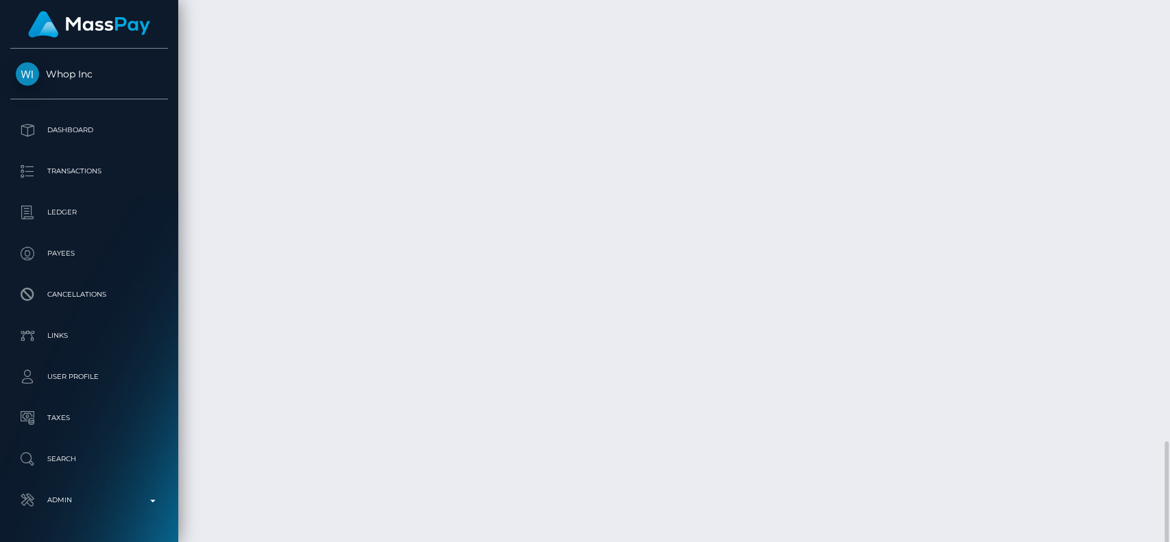
scroll to position [164, 303]
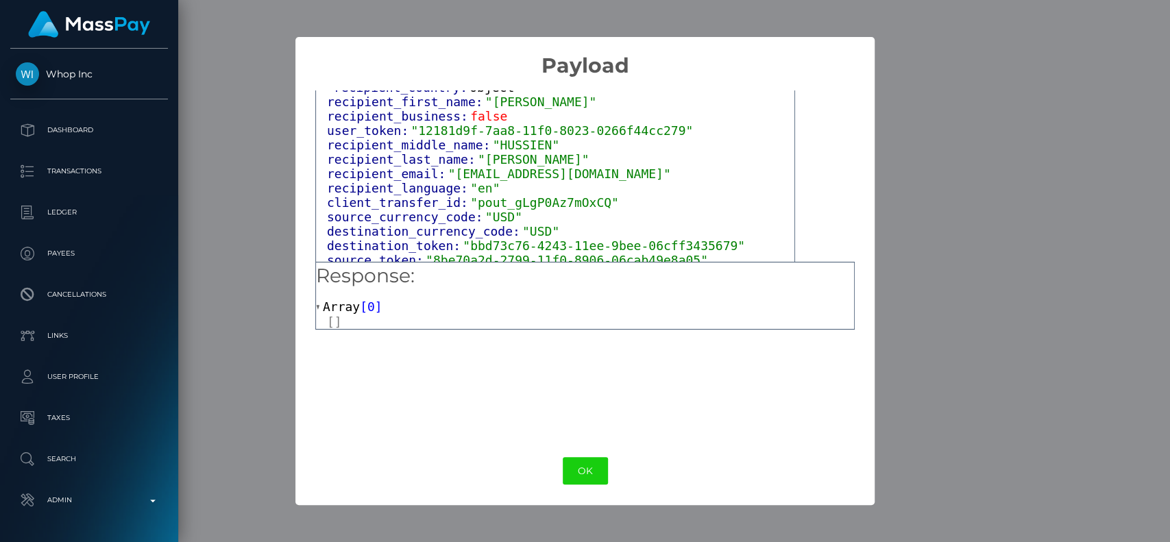
scroll to position [398, 0]
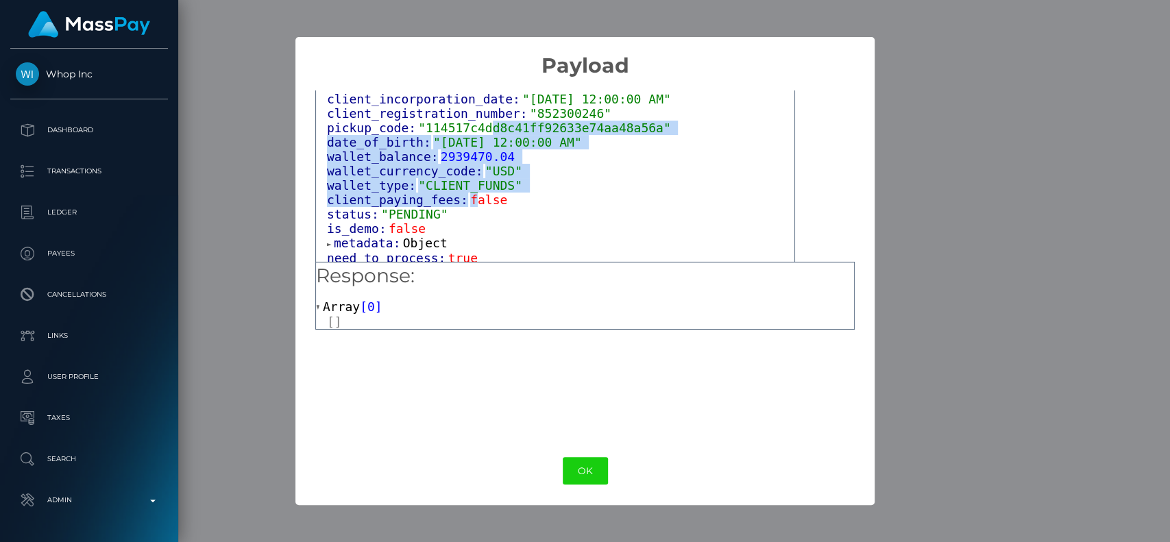
drag, startPoint x: 464, startPoint y: 215, endPoint x: 478, endPoint y: 140, distance: 76.7
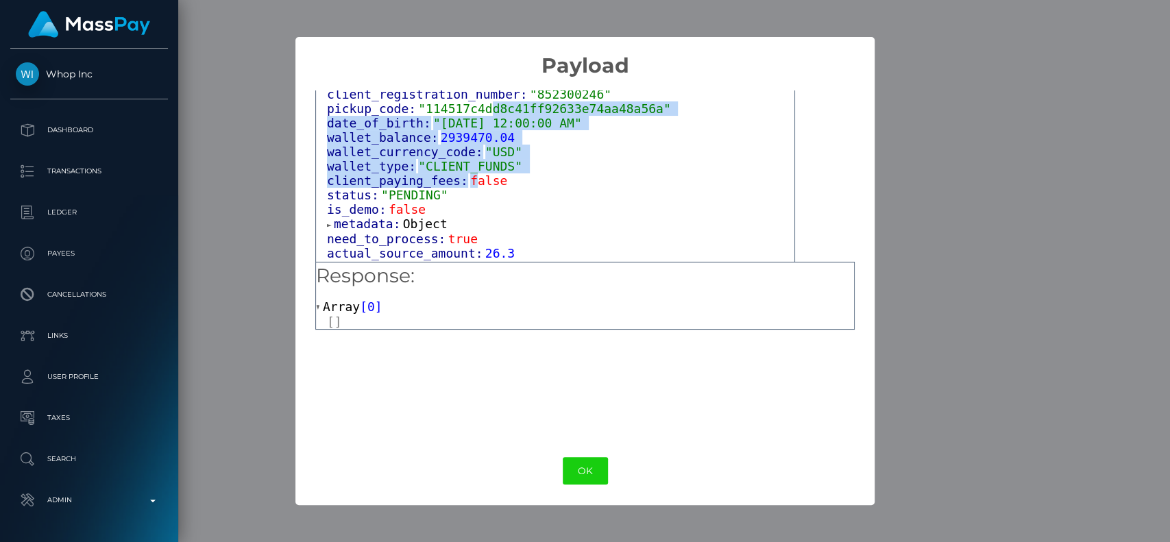
scroll to position [785, 0]
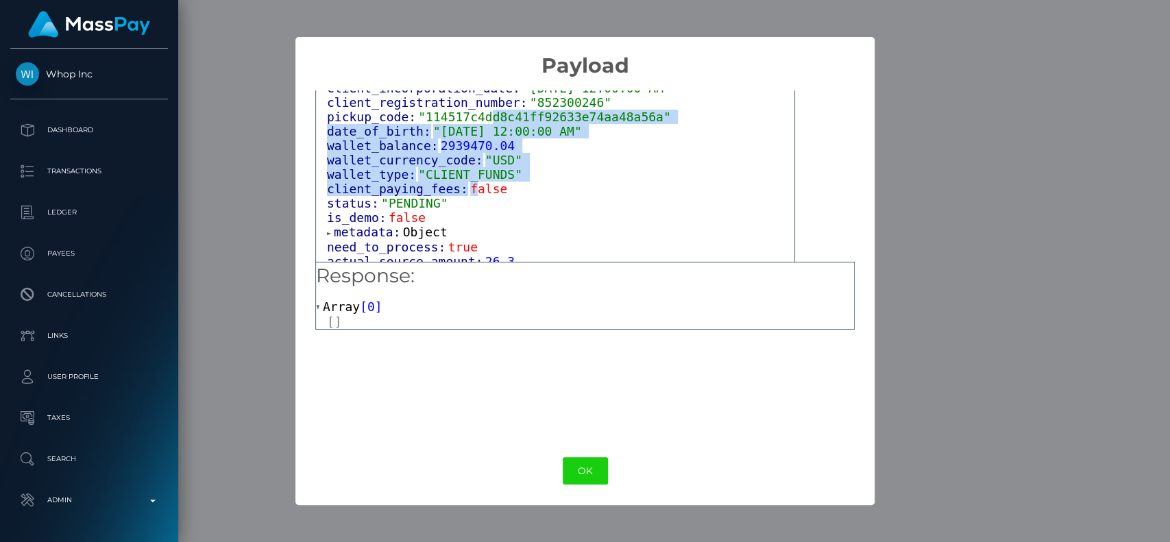
click at [517, 153] on div "wallet_balance: 2939470.04" at bounding box center [560, 145] width 467 height 14
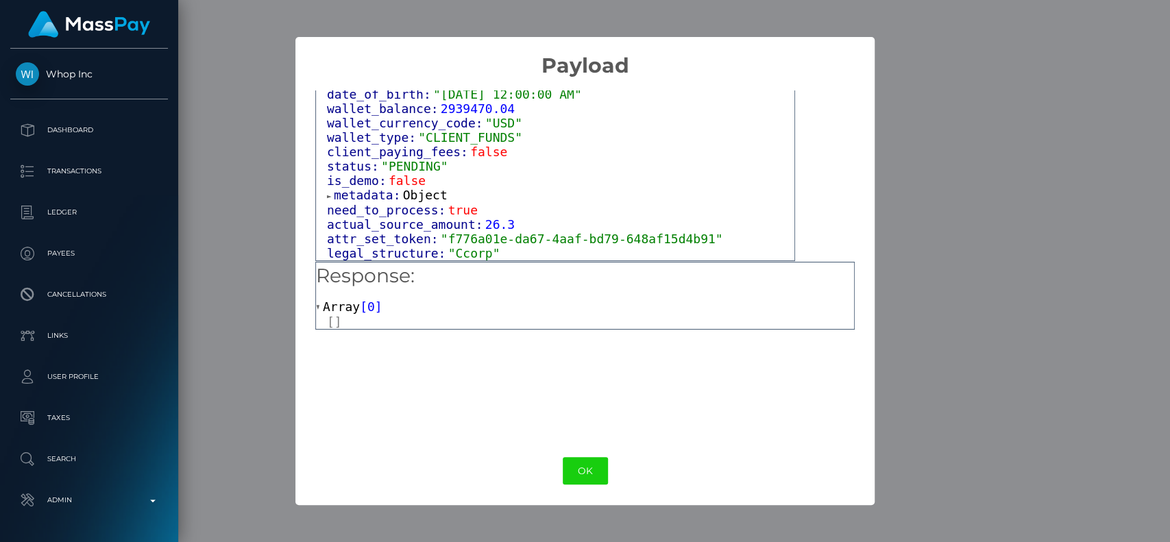
scroll to position [851, 0]
click at [588, 474] on button "OK" at bounding box center [585, 471] width 45 height 28
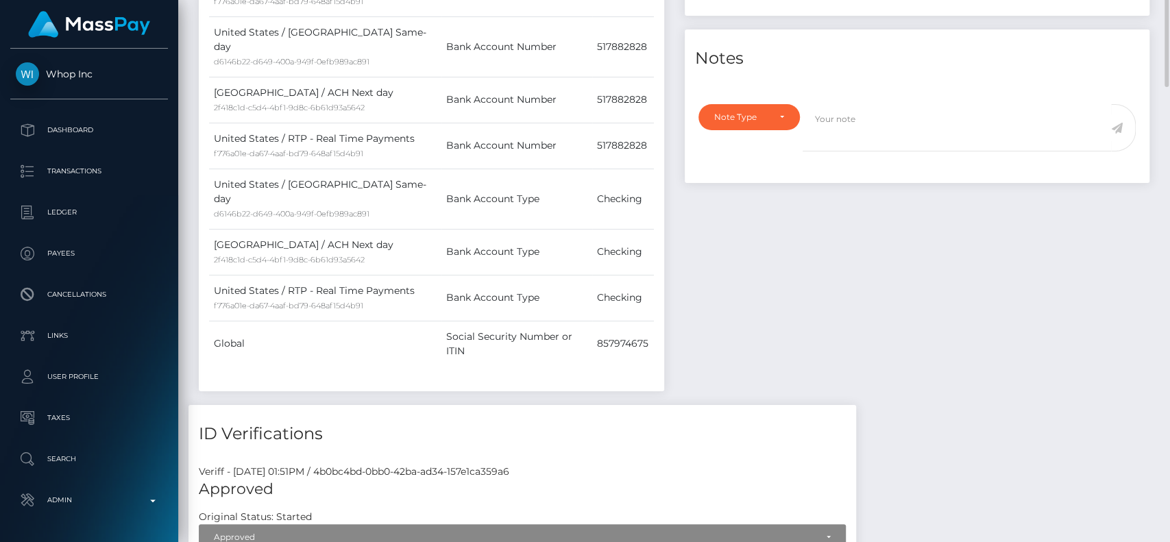
scroll to position [0, 0]
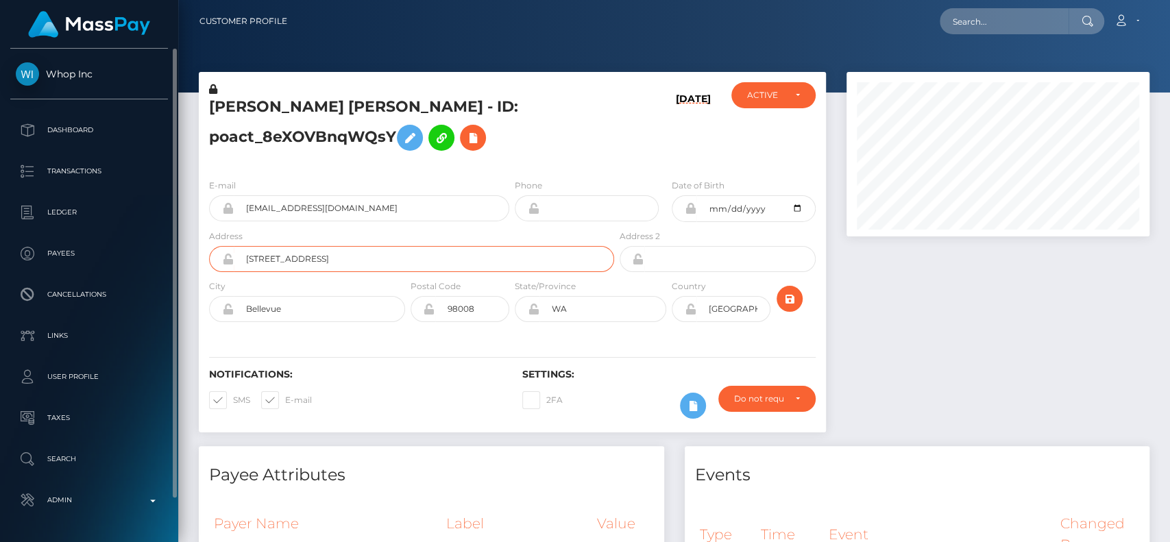
drag, startPoint x: 402, startPoint y: 267, endPoint x: 3, endPoint y: 235, distance: 400.8
click at [3, 235] on div "Whop Inc Dashboard Transactions Ledger Payees" at bounding box center [585, 271] width 1170 height 542
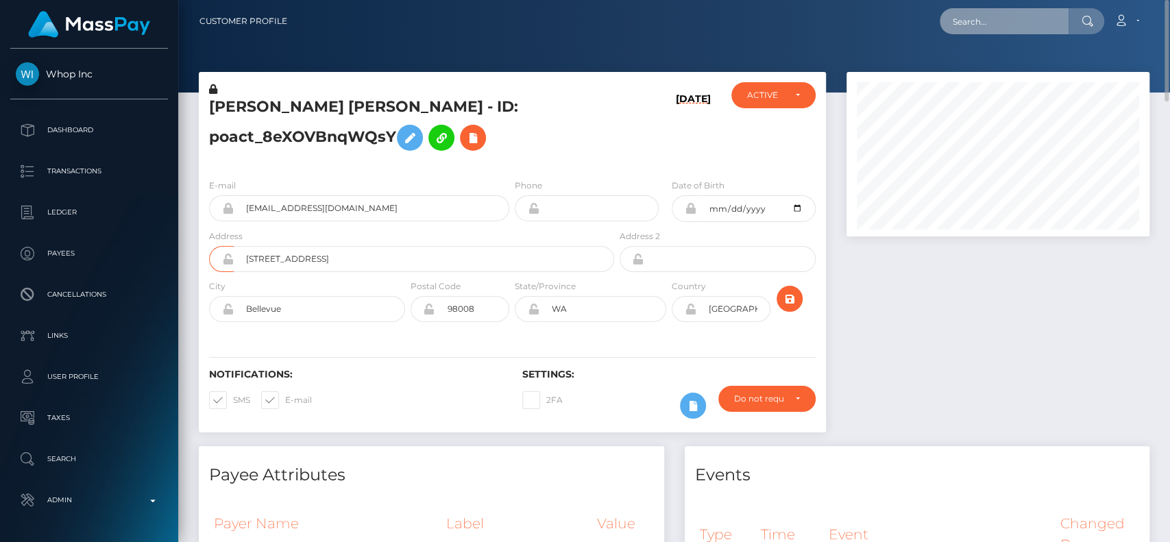
click at [985, 19] on input "text" at bounding box center [1004, 21] width 129 height 26
paste input "[PERSON_NAME]"
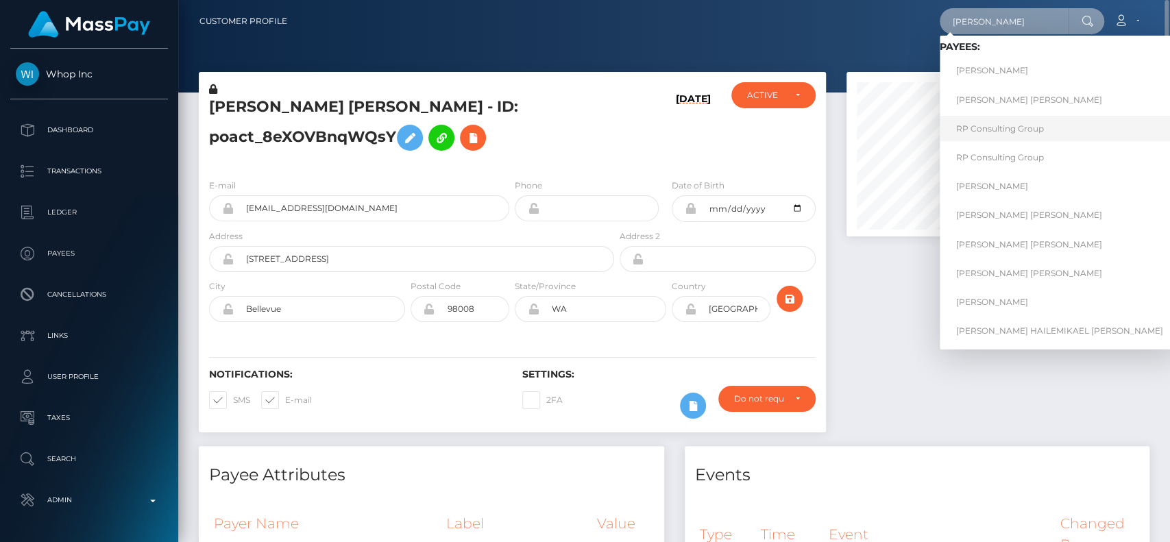
type input "ALEMAYEHU"
click at [1072, 121] on link "RP Consulting Group" at bounding box center [1060, 128] width 240 height 25
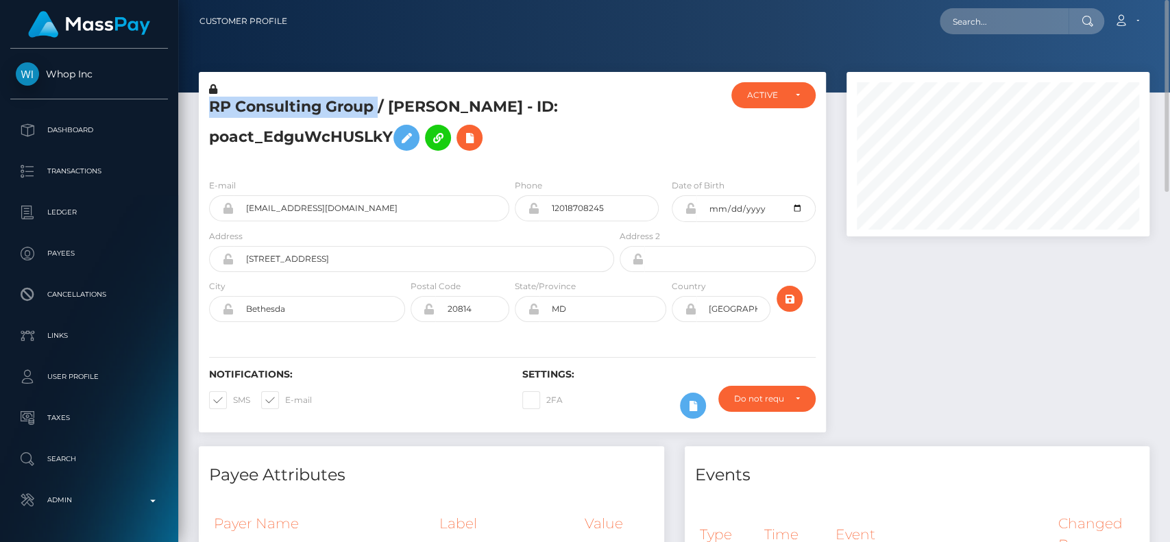
drag, startPoint x: 376, startPoint y: 104, endPoint x: 201, endPoint y: 111, distance: 174.9
click at [201, 111] on div "RP Consulting Group / [PERSON_NAME] - ID: poact_EdguWcHUSLkY" at bounding box center [408, 125] width 418 height 86
click at [426, 109] on h5 "RP Consulting Group / [PERSON_NAME] - ID: poact_EdguWcHUSLkY" at bounding box center [407, 127] width 397 height 61
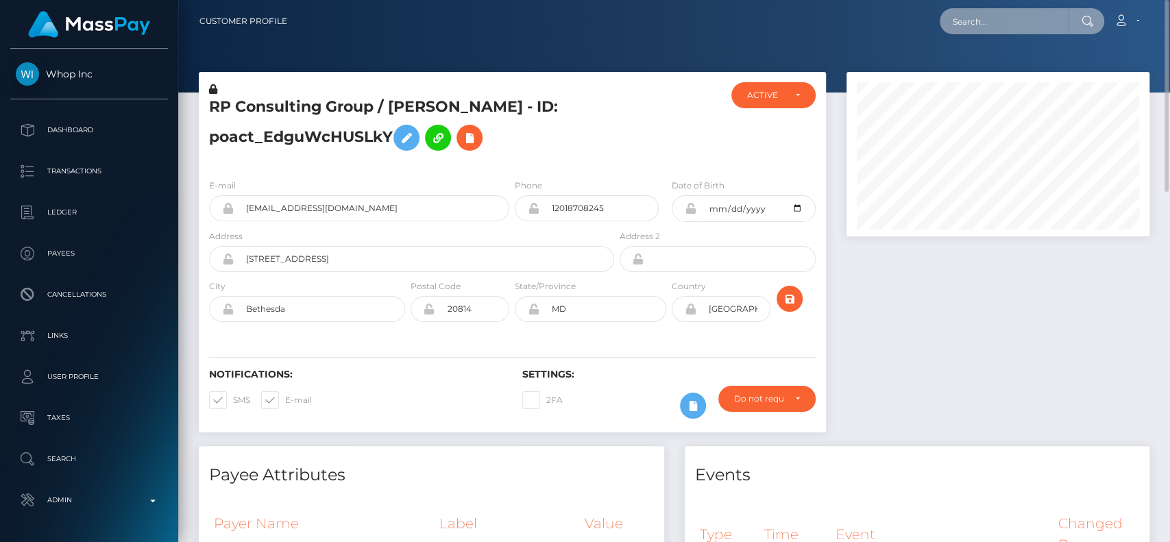
click at [997, 19] on input "text" at bounding box center [1004, 21] width 129 height 26
paste input "[PERSON_NAME]"
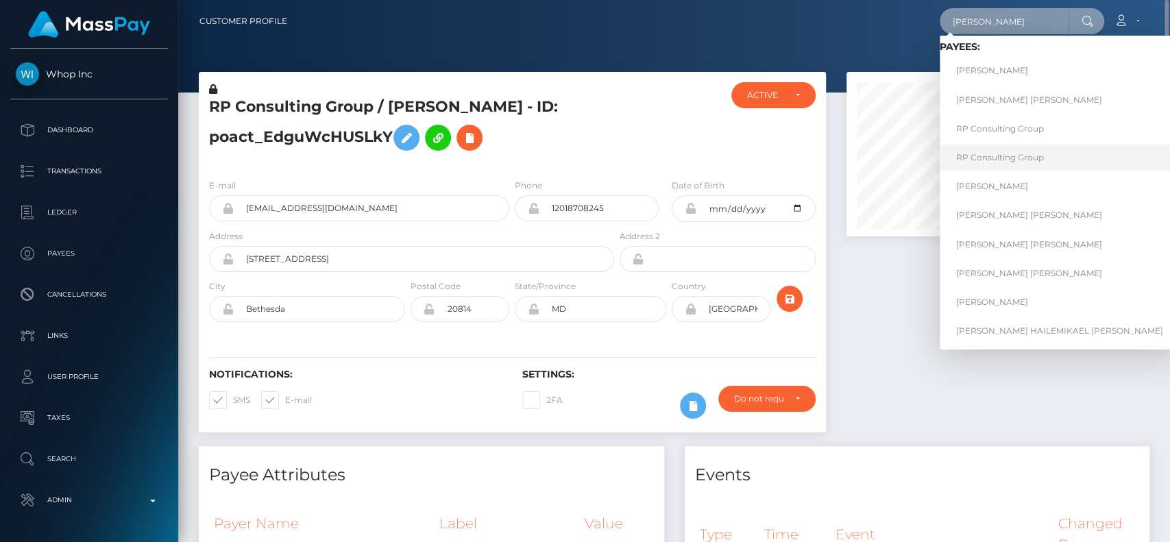
type input "[PERSON_NAME]"
click at [1022, 166] on link "RP Consulting Group" at bounding box center [1060, 157] width 240 height 25
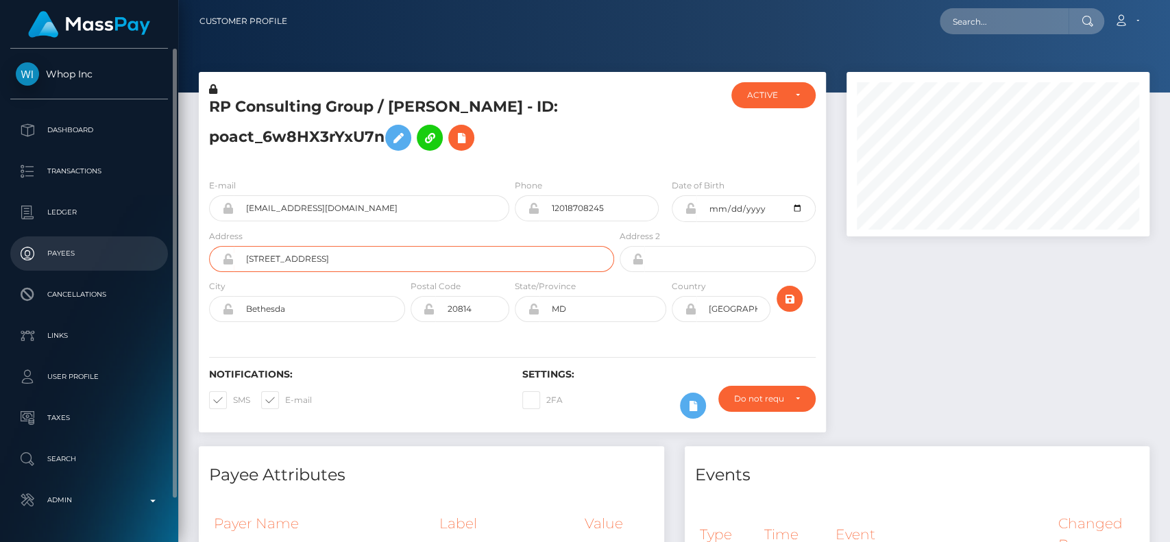
drag, startPoint x: 382, startPoint y: 260, endPoint x: 99, endPoint y: 249, distance: 283.2
click at [99, 249] on div "Whop Inc Dashboard Transactions Ledger Payees" at bounding box center [585, 271] width 1170 height 542
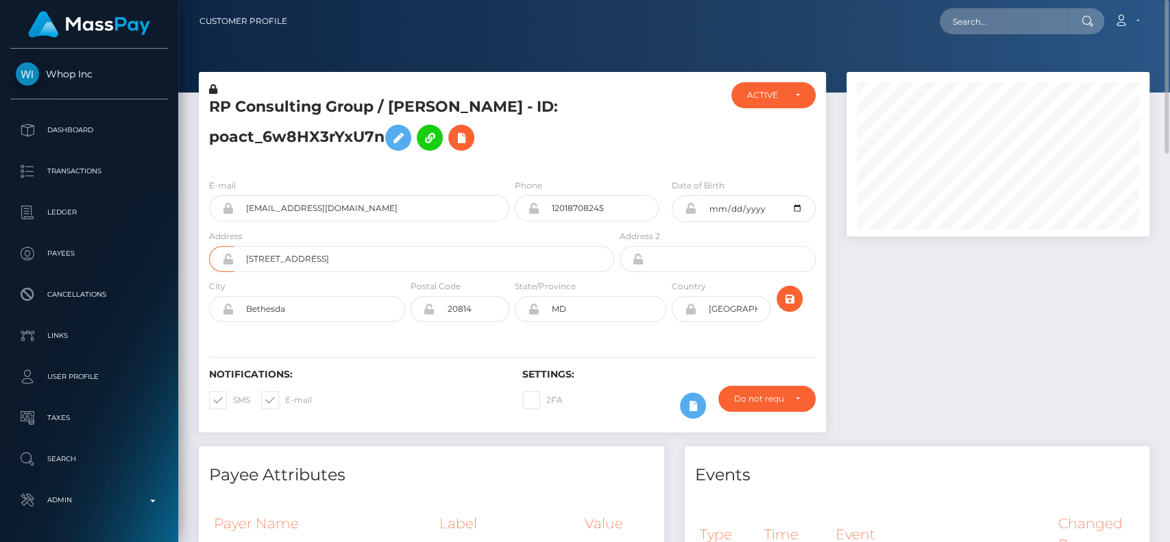
click at [356, 288] on div "City [GEOGRAPHIC_DATA]" at bounding box center [307, 300] width 196 height 43
click at [965, 26] on input "text" at bounding box center [1004, 21] width 129 height 26
paste input "[PERSON_NAME]"
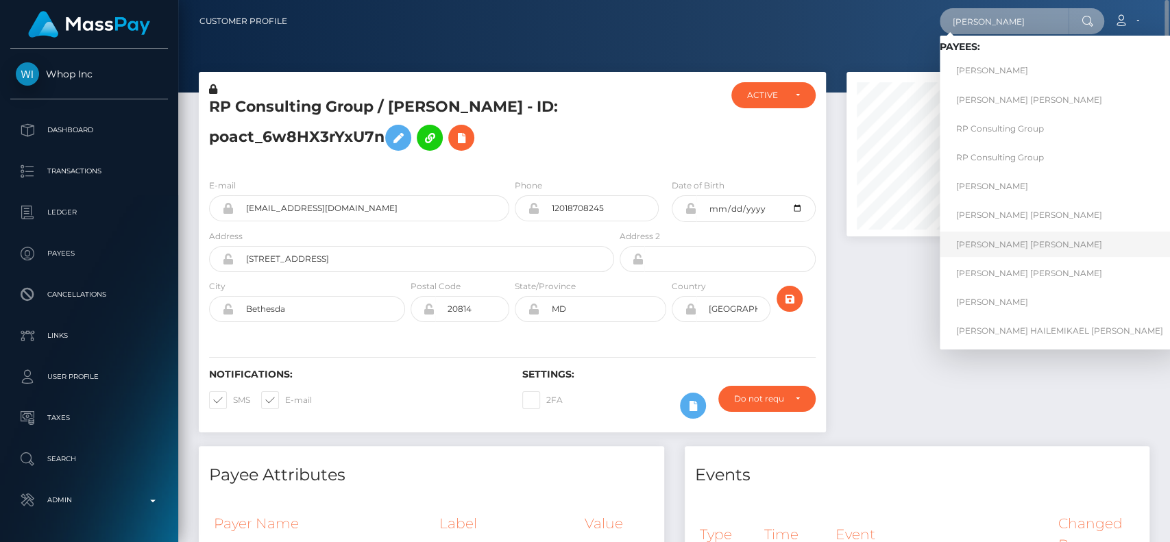
type input "[PERSON_NAME]"
click at [1020, 247] on link "[PERSON_NAME] [PERSON_NAME]" at bounding box center [1060, 244] width 240 height 25
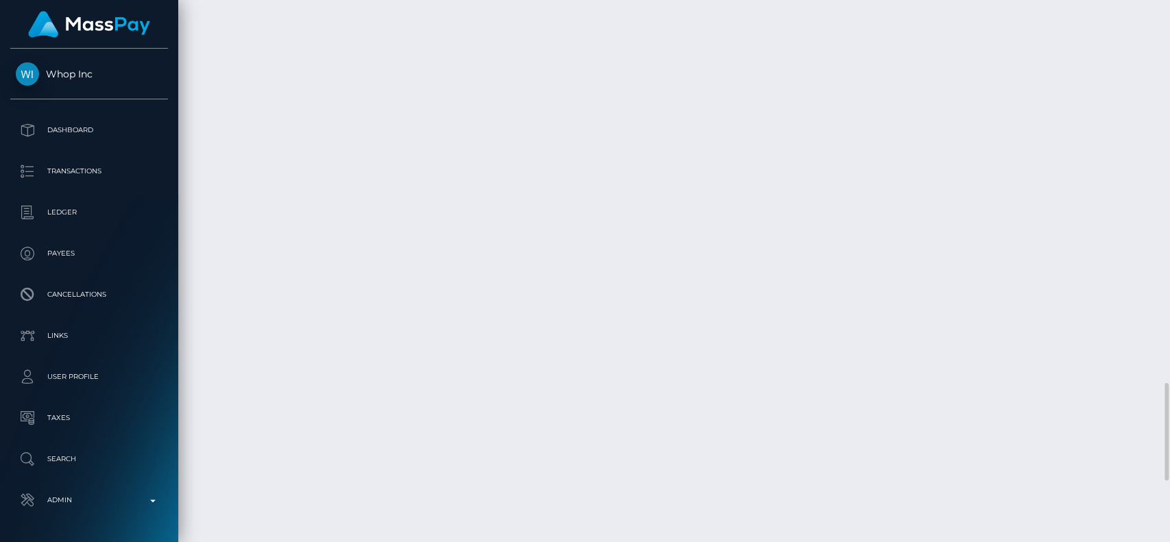
scroll to position [2157, 0]
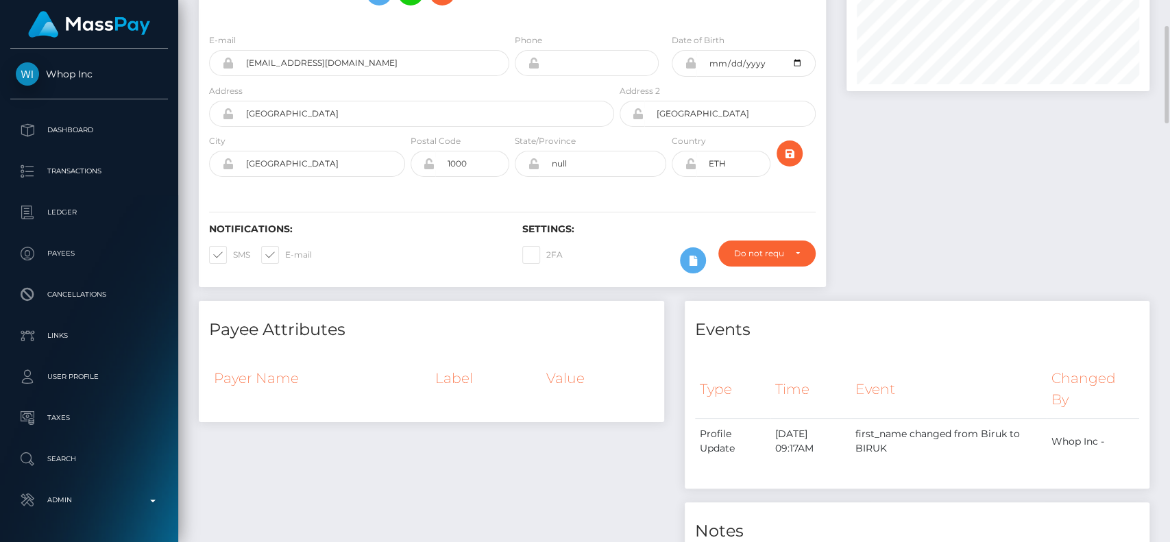
scroll to position [0, 0]
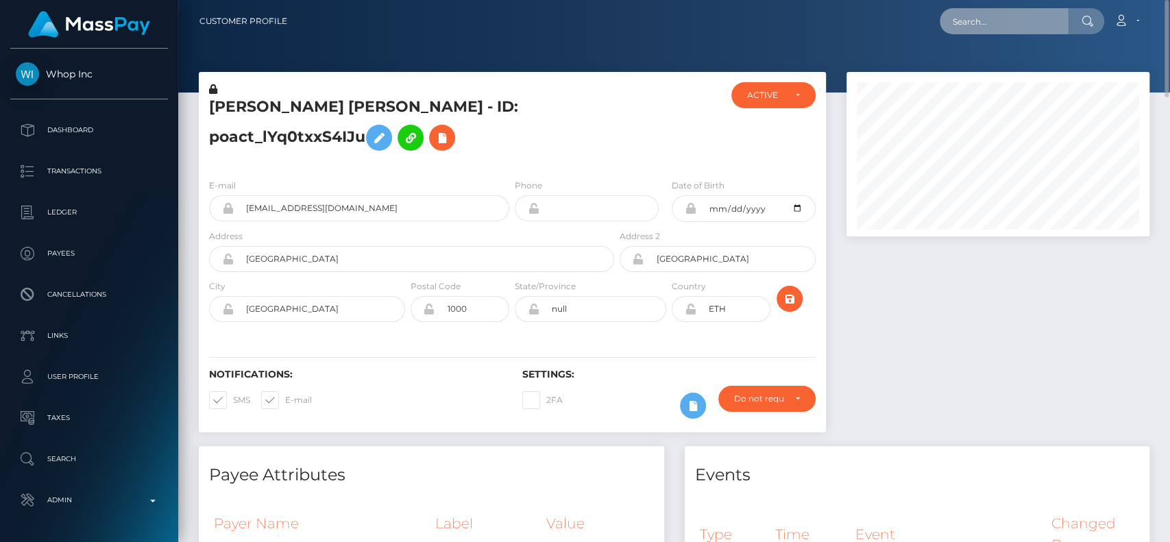
click at [1041, 27] on input "text" at bounding box center [1004, 21] width 129 height 26
paste input "ALEMAYEHU"
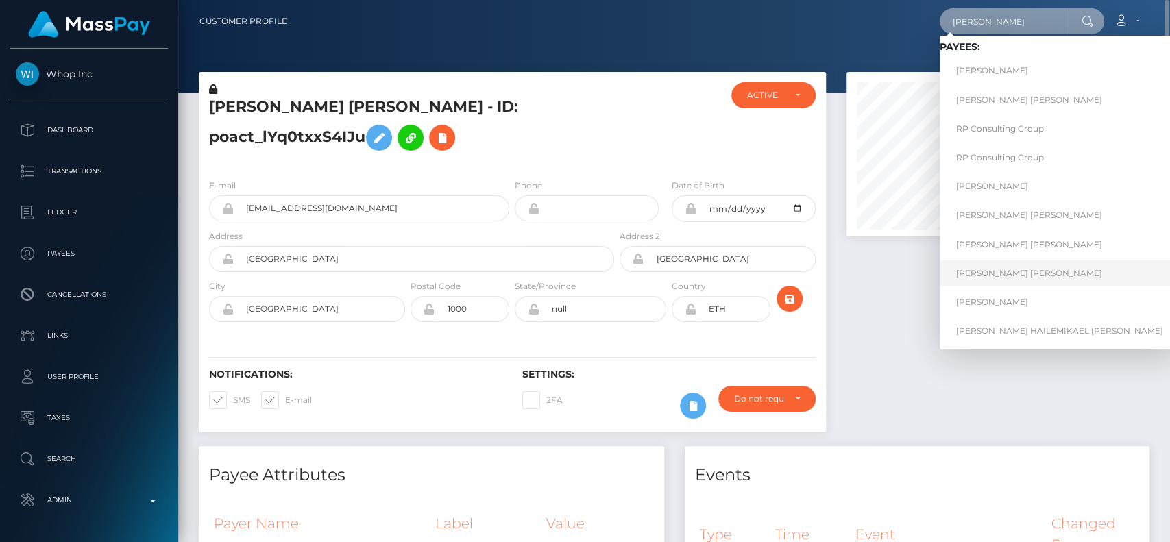
type input "ALEMAYEHU"
click at [1074, 277] on link "HENOK ALEMAYEHU TSEGAYE Alemayehu" at bounding box center [1060, 272] width 240 height 25
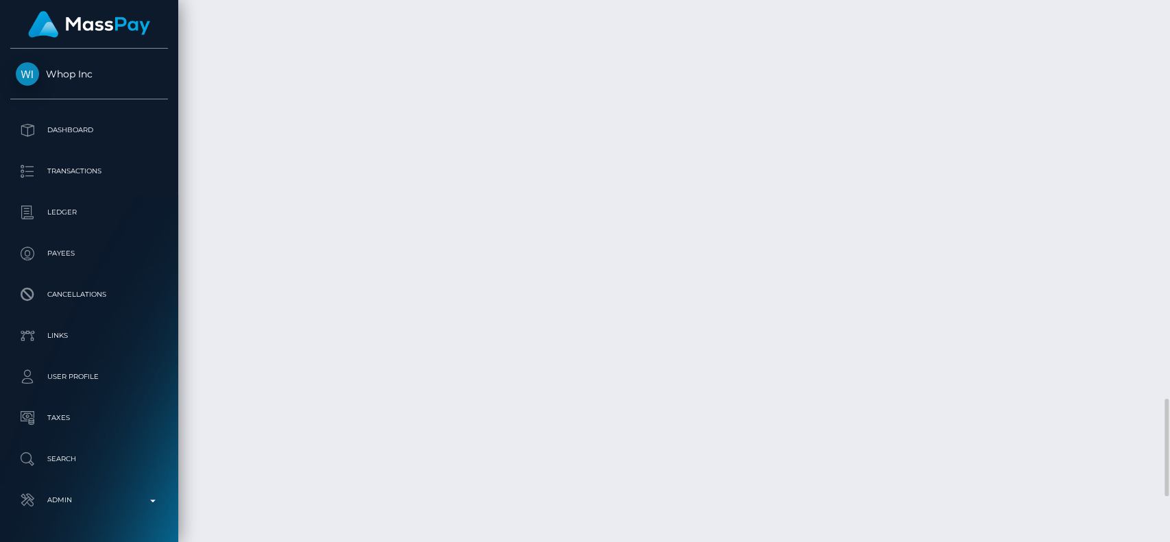
scroll to position [2230, 0]
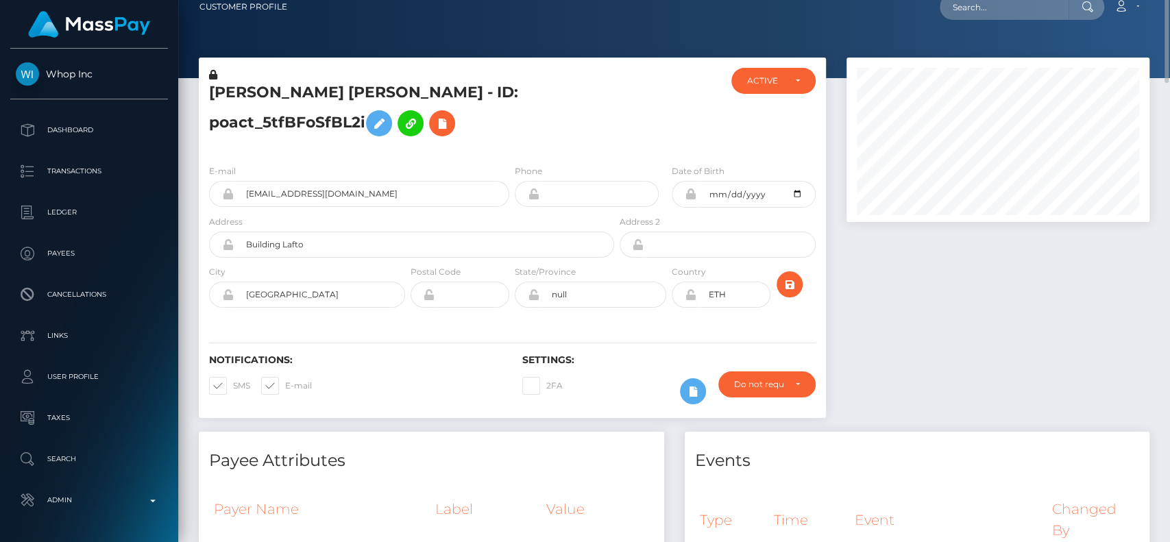
scroll to position [0, 0]
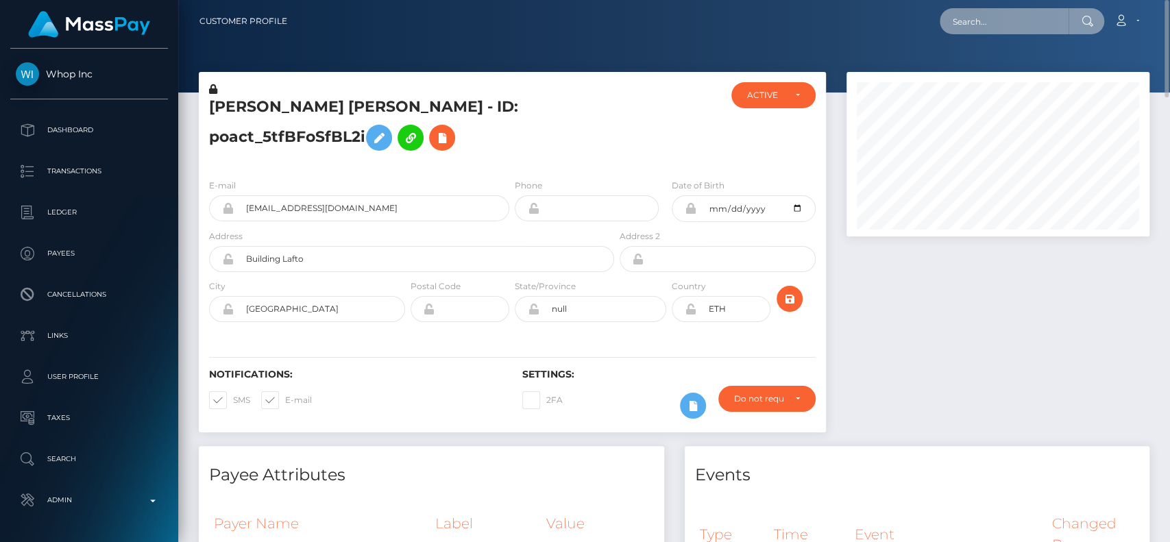
click at [1006, 23] on input "text" at bounding box center [1004, 21] width 129 height 26
paste input "[PERSON_NAME]"
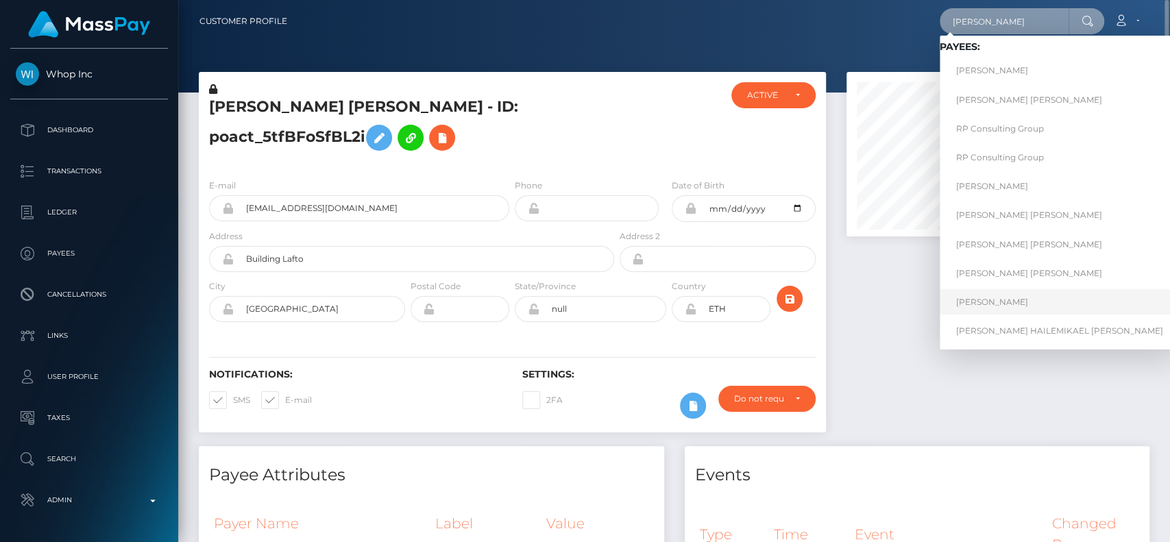
type input "[PERSON_NAME]"
click at [1013, 309] on link "[PERSON_NAME]" at bounding box center [1060, 301] width 240 height 25
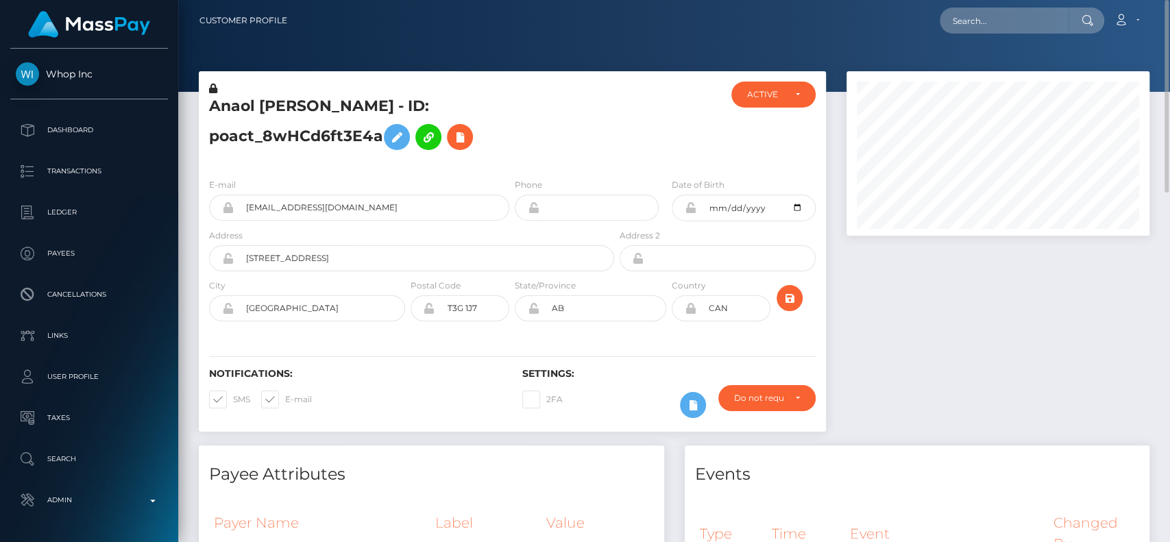
scroll to position [2, 0]
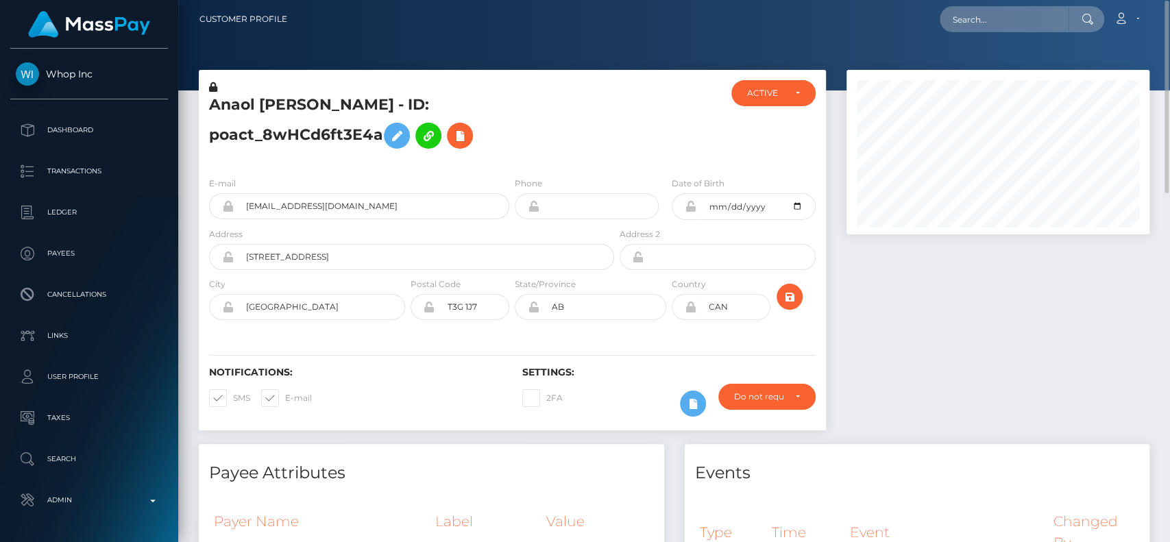
click at [966, 27] on nav "Customer Profile Loading... Loading... Account" at bounding box center [674, 19] width 992 height 42
click at [970, 27] on input "text" at bounding box center [1004, 19] width 129 height 26
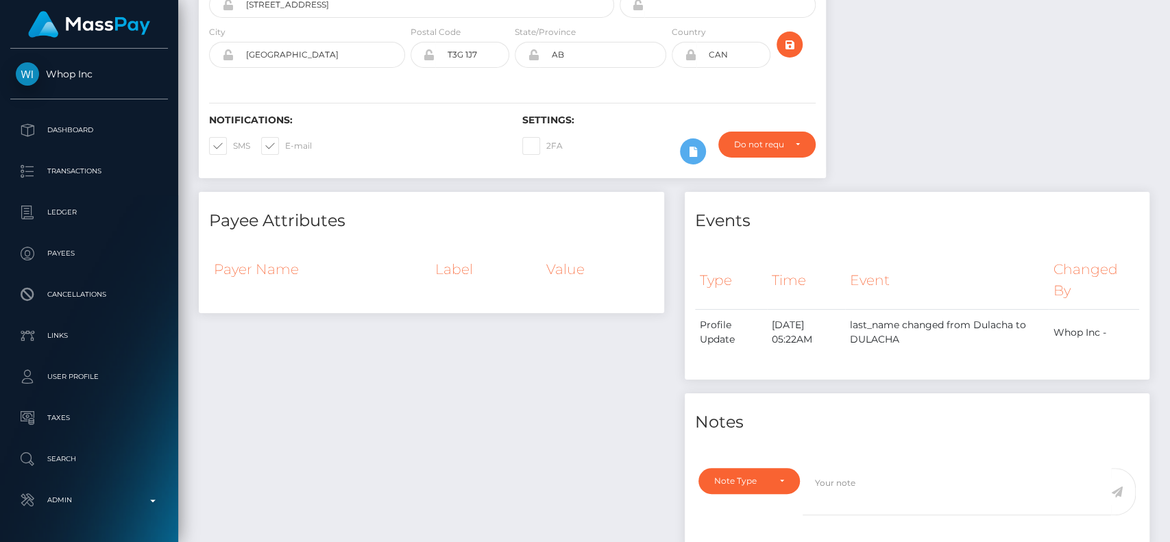
scroll to position [0, 0]
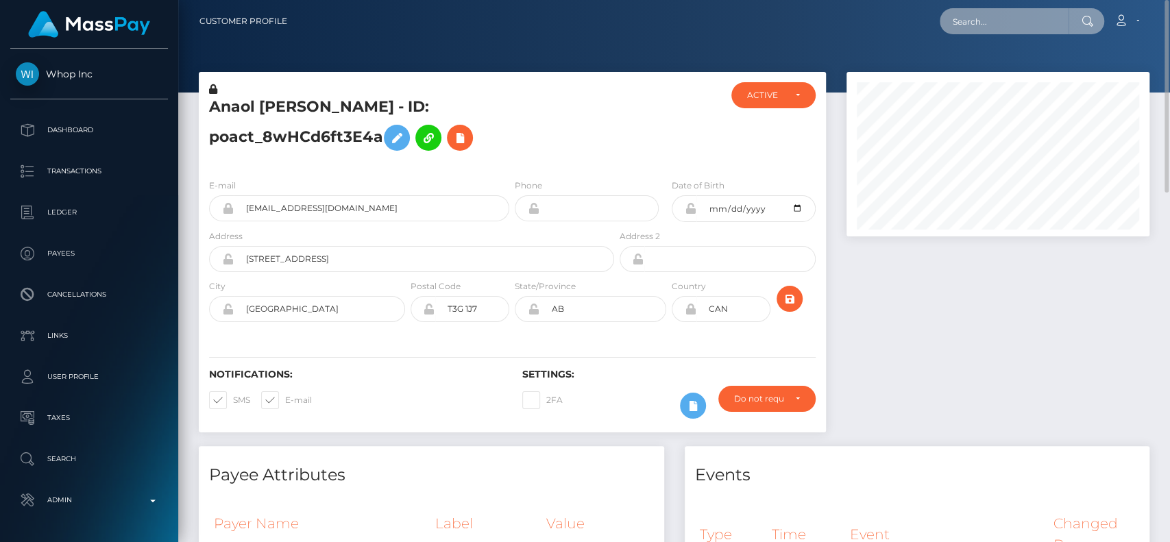
paste input "[PERSON_NAME]"
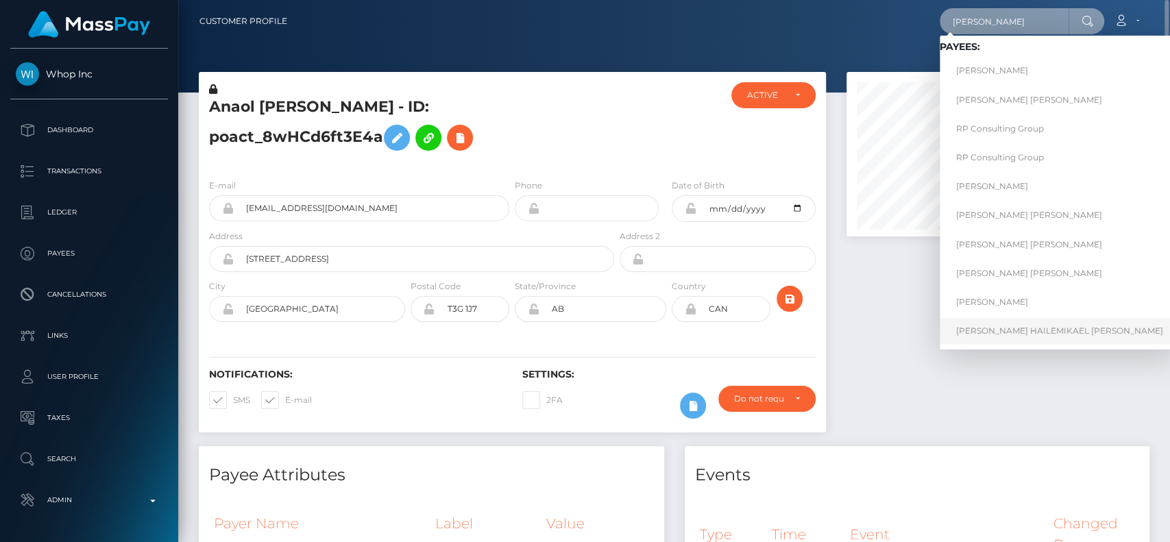
type input "[PERSON_NAME]"
click at [1004, 338] on link "[PERSON_NAME] HAILEMIKAEL [PERSON_NAME]" at bounding box center [1060, 330] width 240 height 25
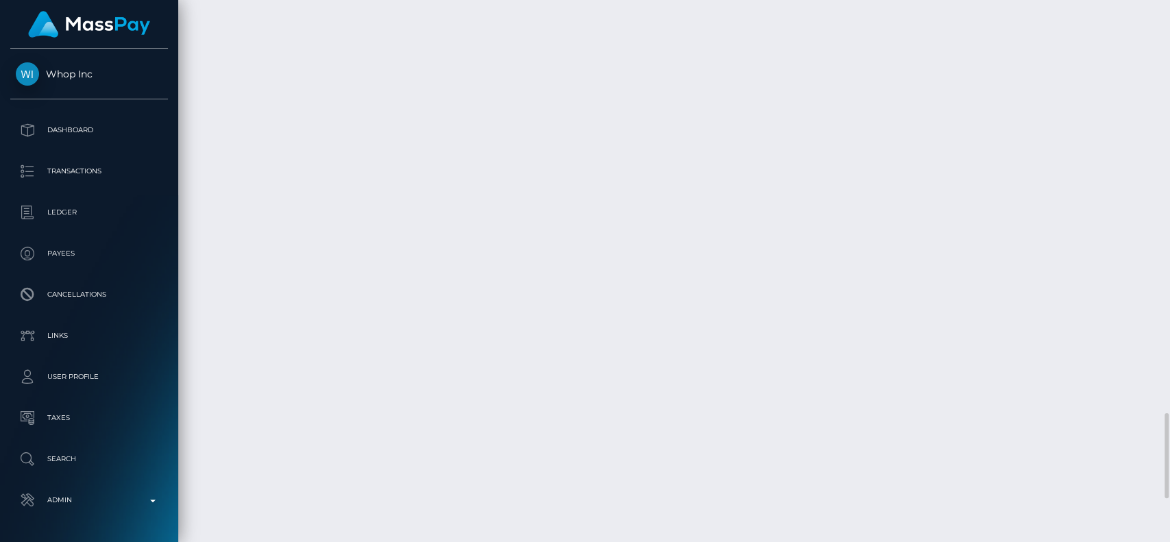
scroll to position [2653, 0]
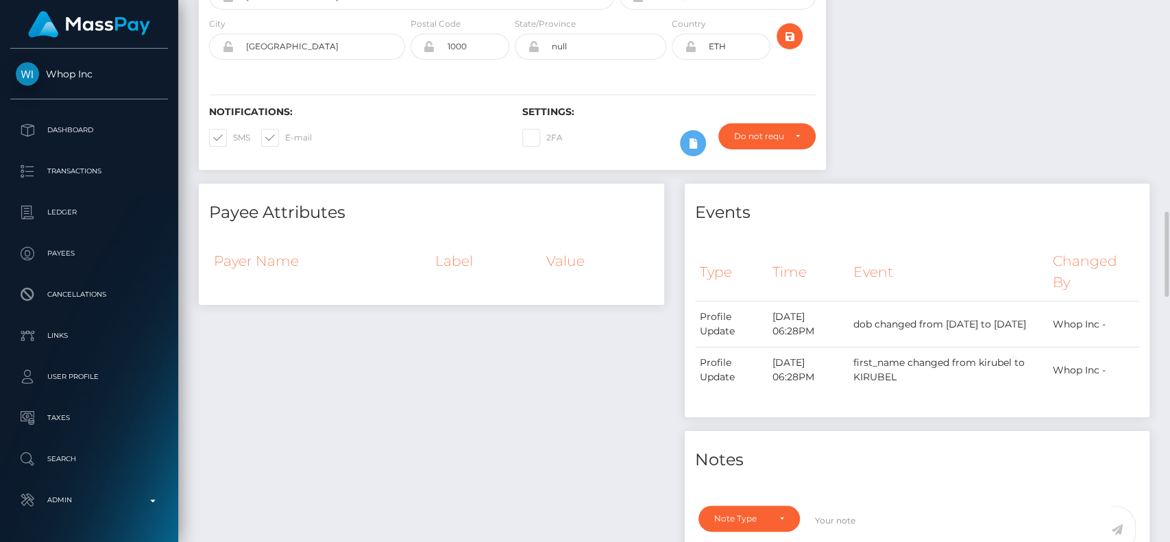
scroll to position [0, 0]
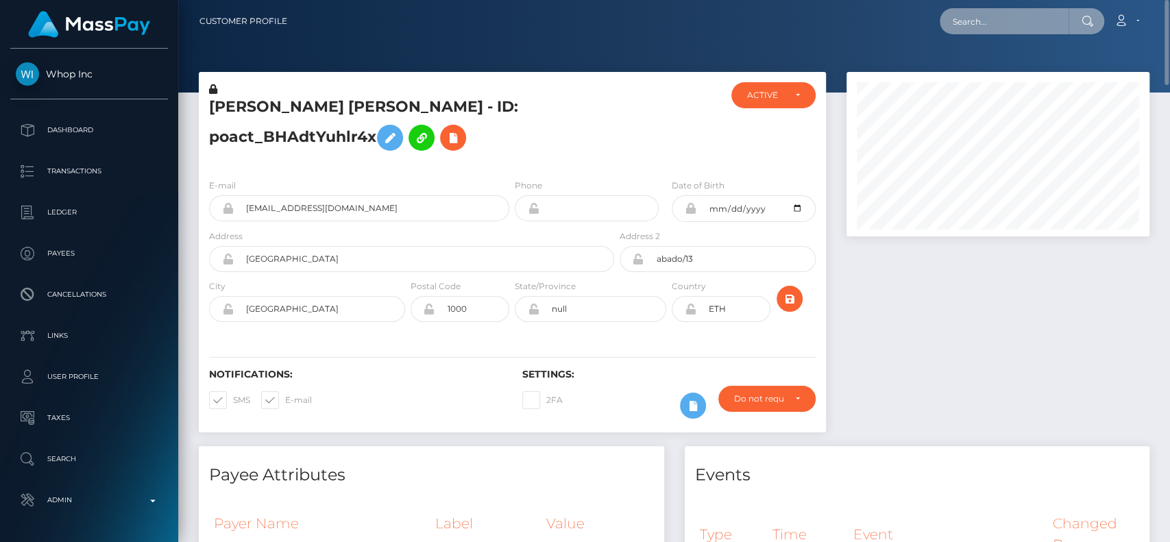
click at [1014, 14] on input "text" at bounding box center [1004, 21] width 129 height 26
paste input "martianstudio2@outlook.com"
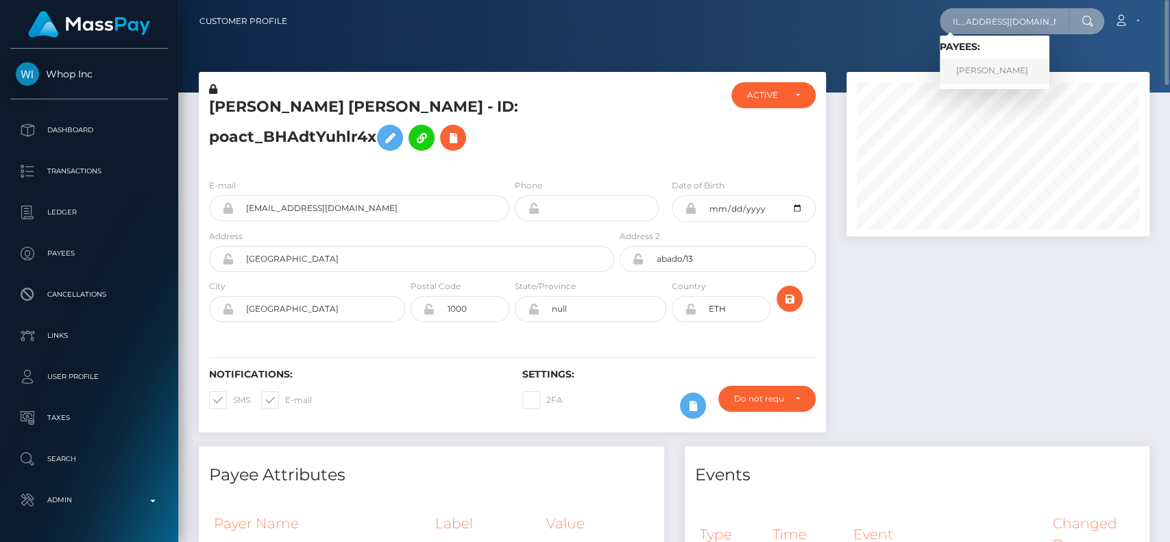
type input "martianstudio2@outlook.com"
click at [991, 75] on link "DARIA ZHURAVLIUK" at bounding box center [995, 70] width 110 height 25
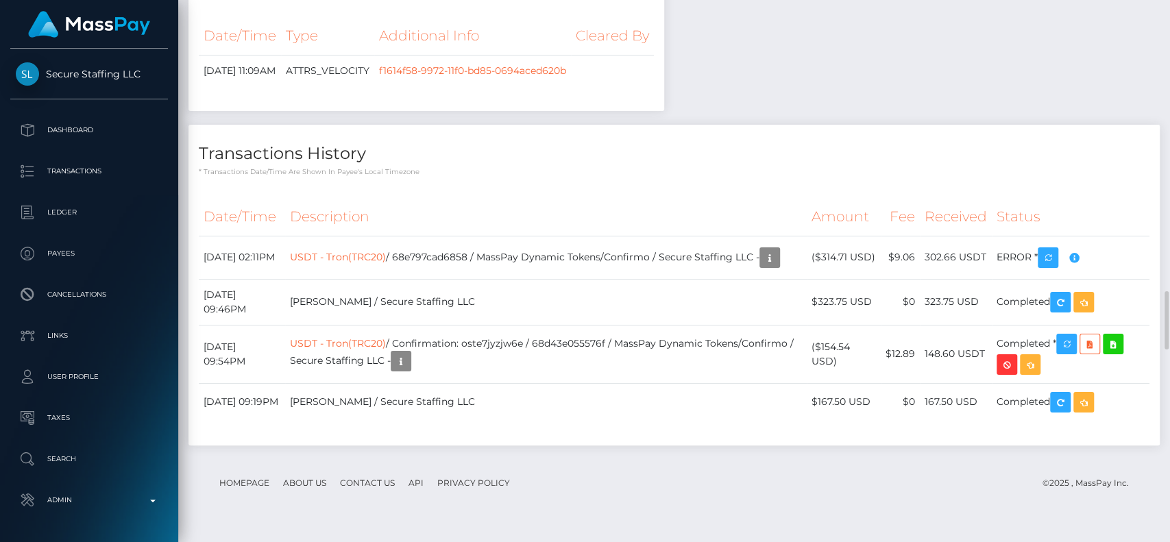
scroll to position [2675, 0]
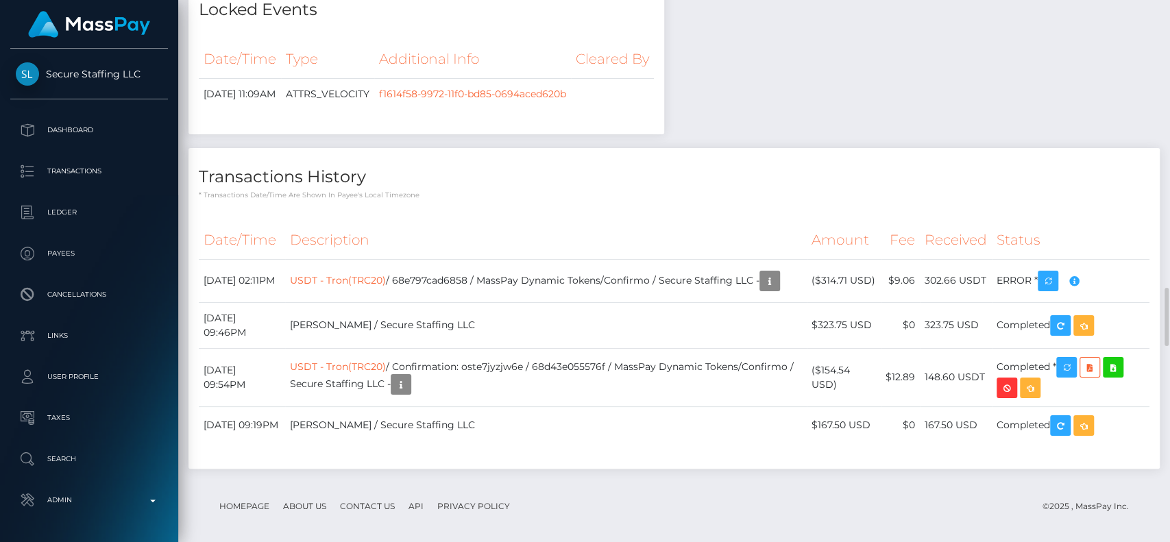
scroll to position [2648, 0]
drag, startPoint x: 269, startPoint y: 384, endPoint x: 236, endPoint y: 387, distance: 33.0
drag, startPoint x: 284, startPoint y: 390, endPoint x: 235, endPoint y: 385, distance: 49.6
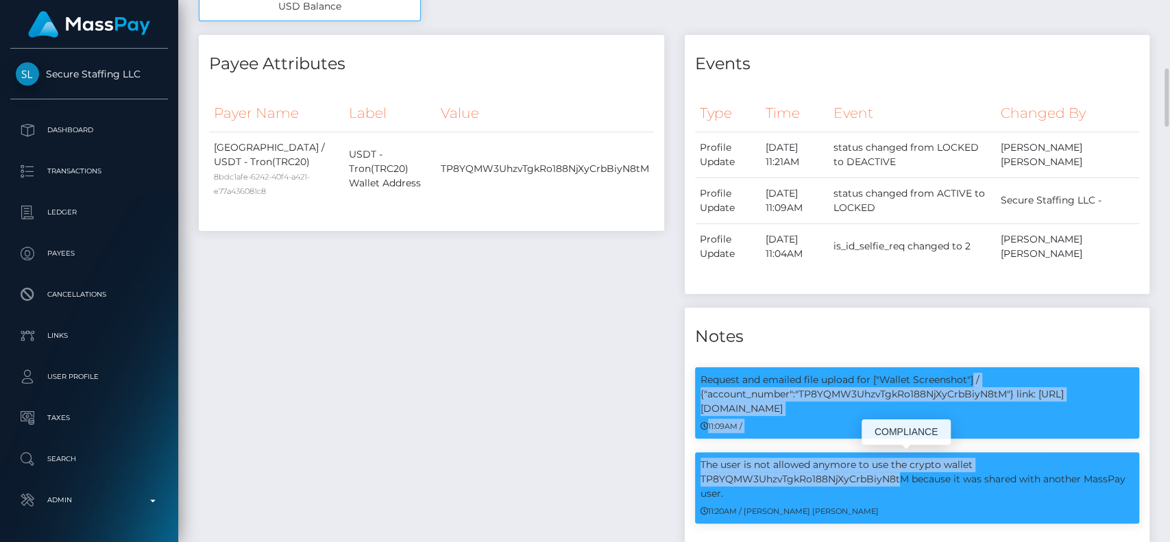
scroll to position [164, 303]
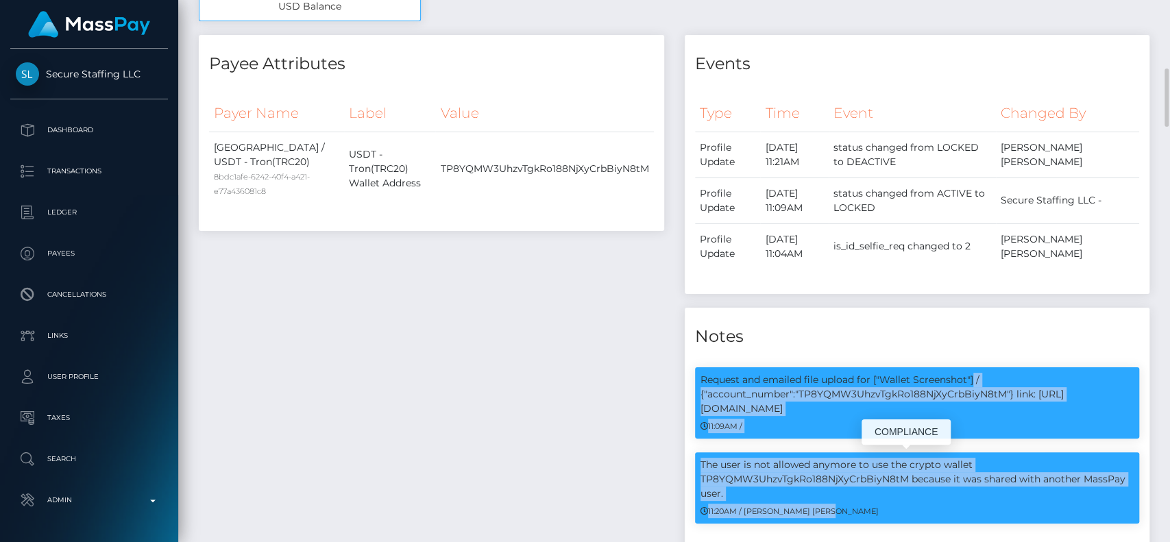
drag, startPoint x: 698, startPoint y: 374, endPoint x: 883, endPoint y: 512, distance: 230.7
click at [883, 512] on div "Request and emailed file upload for ["Wallet Screenshot"] / {"account_number":"…" at bounding box center [917, 450] width 465 height 187
copy div "Request and emailed file upload for ["Wallet Screenshot"] / {"account_number":"…"
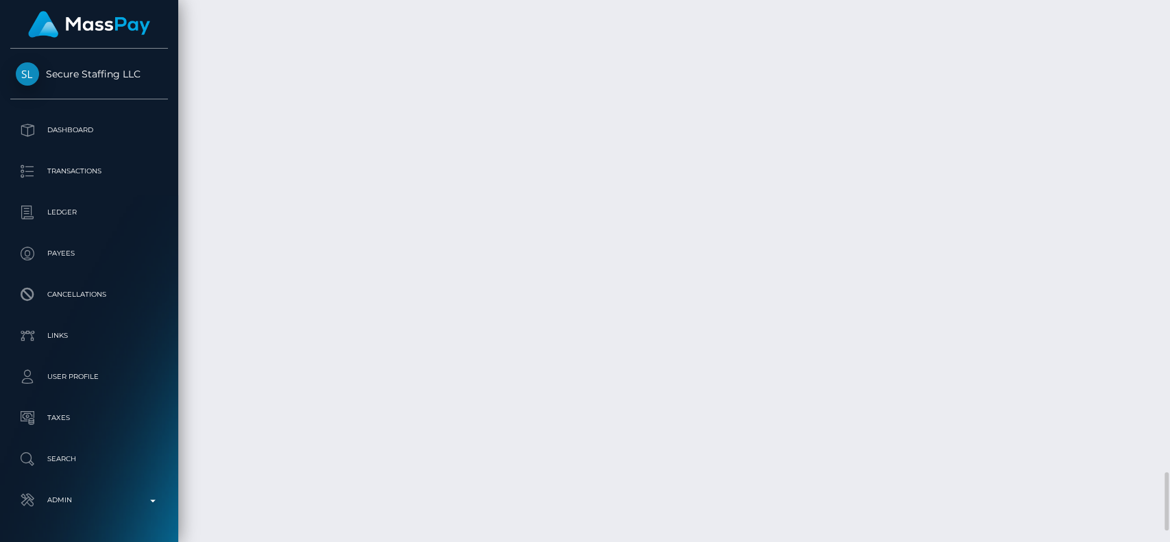
scroll to position [4363, 0]
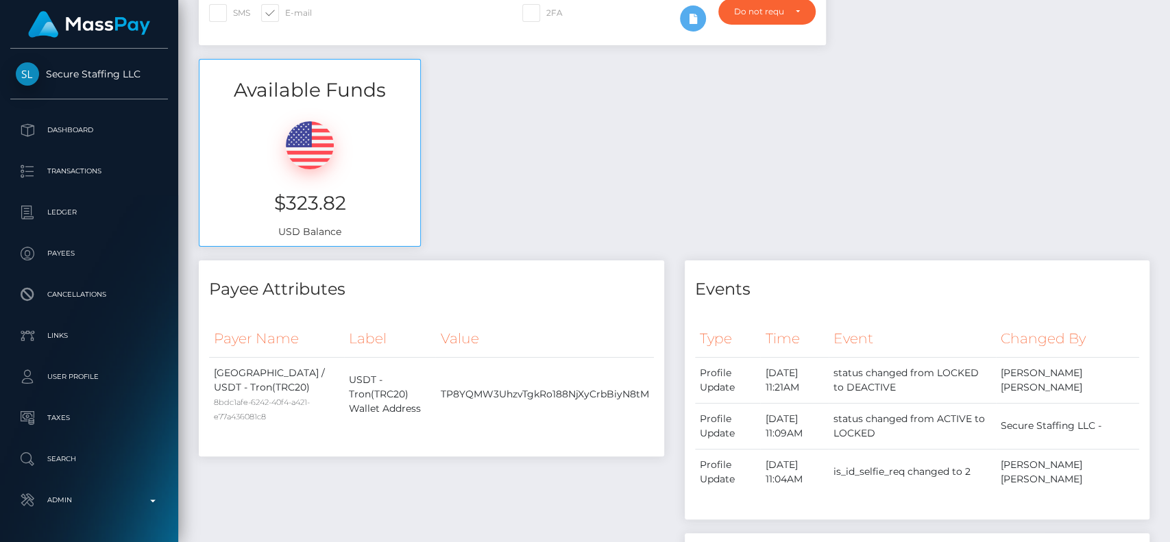
scroll to position [0, 0]
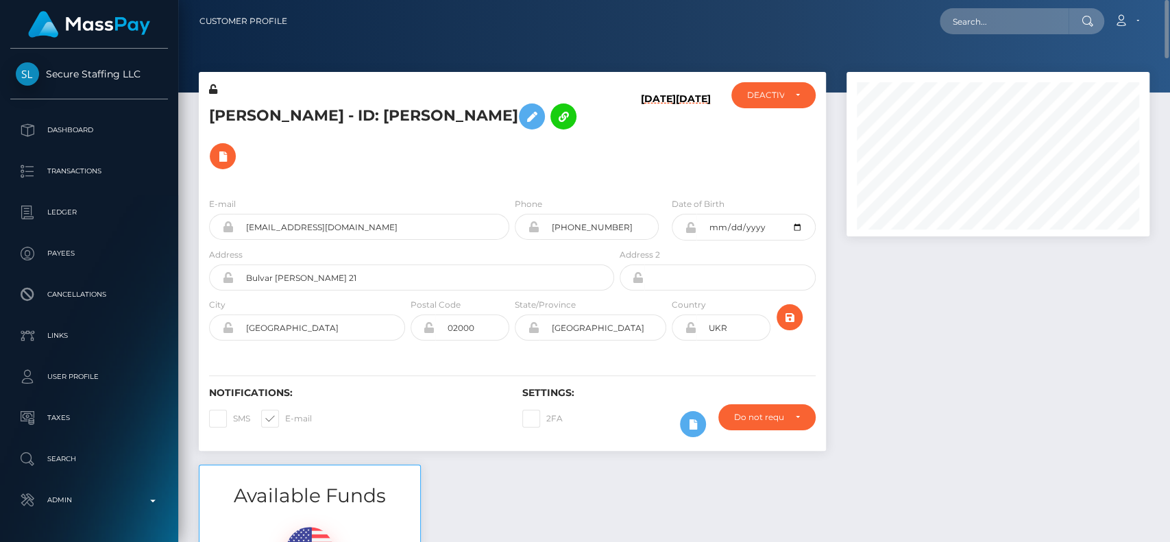
click at [247, 106] on h5 "DARIA ZHURAVLIUK - ID: Daria Zhuravliuk" at bounding box center [407, 136] width 397 height 79
copy h5 "DARIA"
click at [280, 130] on h5 "DARIA ZHURAVLIUK - ID: Daria Zhuravliuk" at bounding box center [407, 136] width 397 height 79
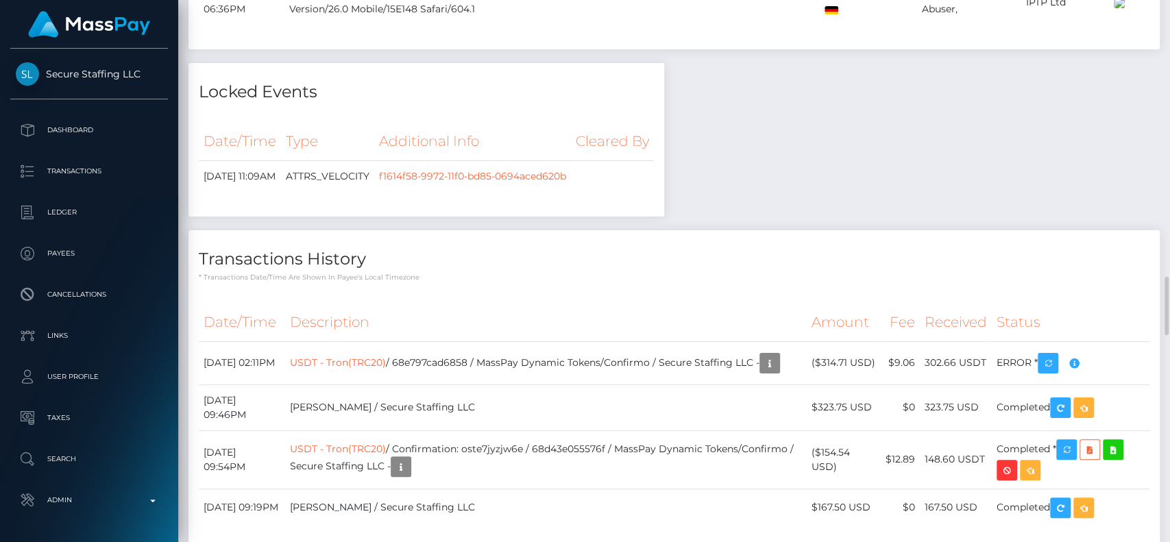
scroll to position [2569, 0]
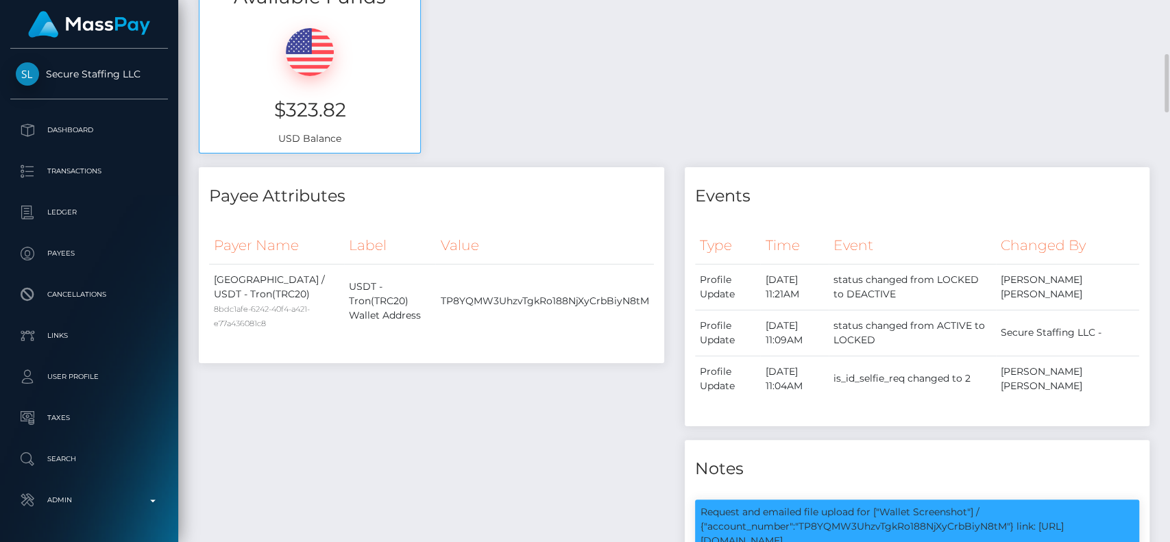
scroll to position [0, 0]
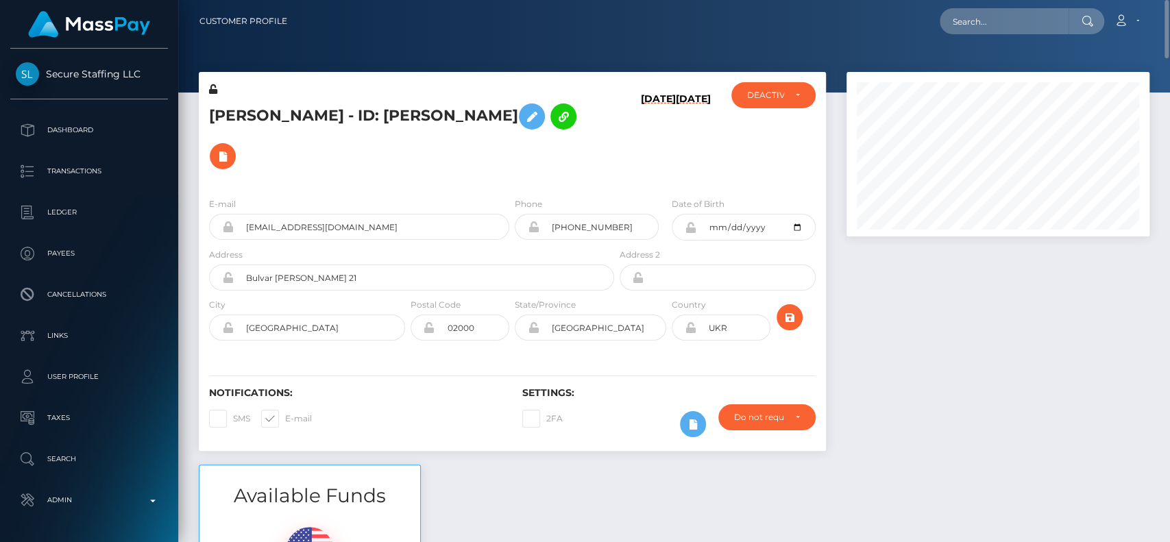
click at [232, 114] on h5 "DARIA ZHURAVLIUK - ID: Daria Zhuravliuk" at bounding box center [407, 136] width 397 height 79
click at [369, 113] on h5 "DARIA ZHURAVLIUK - ID: Daria Zhuravliuk" at bounding box center [407, 136] width 397 height 79
drag, startPoint x: 408, startPoint y: 116, endPoint x: 530, endPoint y: 113, distance: 122.7
click at [530, 113] on h5 "DARIA ZHURAVLIUK - ID: Daria Zhuravliuk" at bounding box center [407, 136] width 397 height 79
click at [528, 116] on h5 "DARIA ZHURAVLIUK - ID: Daria Zhuravliuk" at bounding box center [407, 136] width 397 height 79
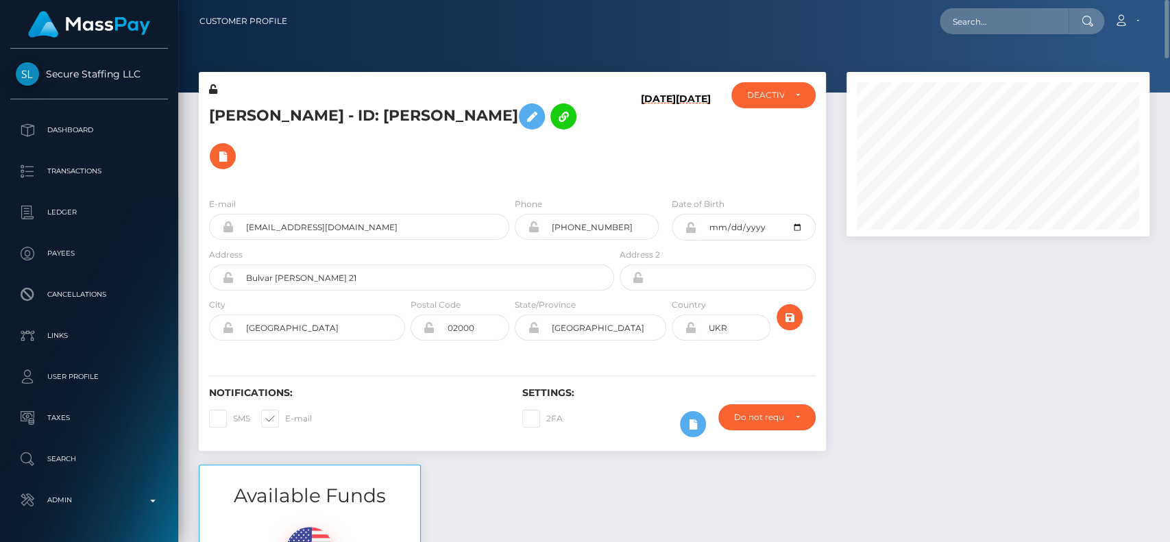
drag, startPoint x: 537, startPoint y: 116, endPoint x: 410, endPoint y: 116, distance: 126.8
click at [410, 116] on h5 "DARIA ZHURAVLIUK - ID: Daria Zhuravliuk" at bounding box center [407, 136] width 397 height 79
copy h5 "Daria Zhuravliuk"
click at [272, 79] on div "DARIA ZHURAVLIUK - ID: Daria Zhuravliuk 10/09/25 10/09/25 CLOSED DEACTIVE" at bounding box center [512, 129] width 627 height 114
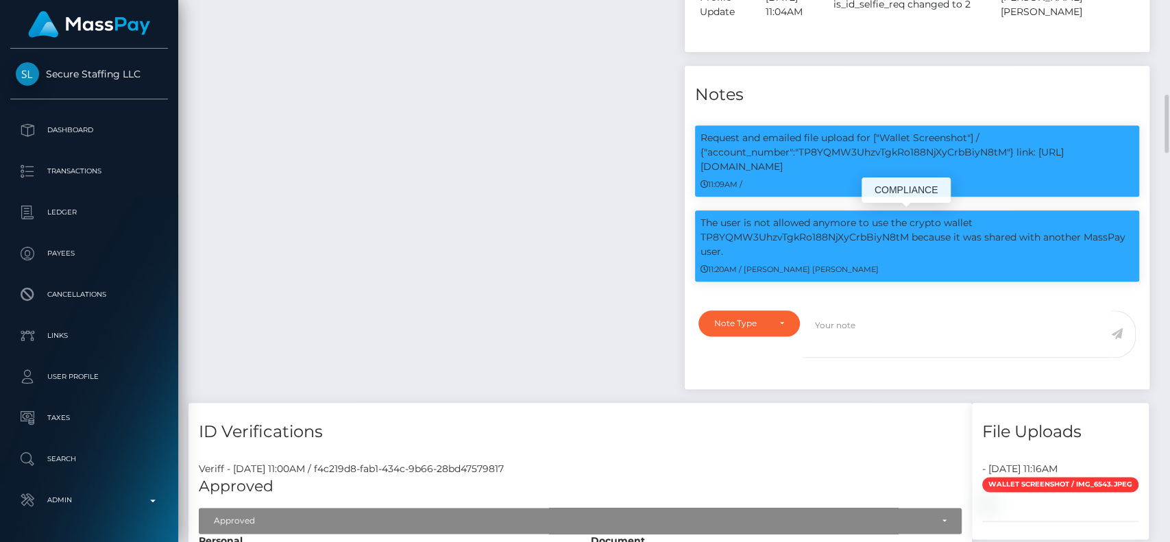
scroll to position [164, 303]
drag, startPoint x: 984, startPoint y: 236, endPoint x: 1031, endPoint y: 258, distance: 51.8
click at [1031, 258] on div "The user is not allowed anymore to use the crypto wallet TP8YQMW3UhzvTgkRo188Nj…" at bounding box center [917, 245] width 445 height 71
click at [1007, 243] on p "The user is not allowed anymore to use the crypto wallet TP8YQMW3UhzvTgkRo188Nj…" at bounding box center [917, 237] width 434 height 43
drag, startPoint x: 982, startPoint y: 232, endPoint x: 1005, endPoint y: 247, distance: 27.4
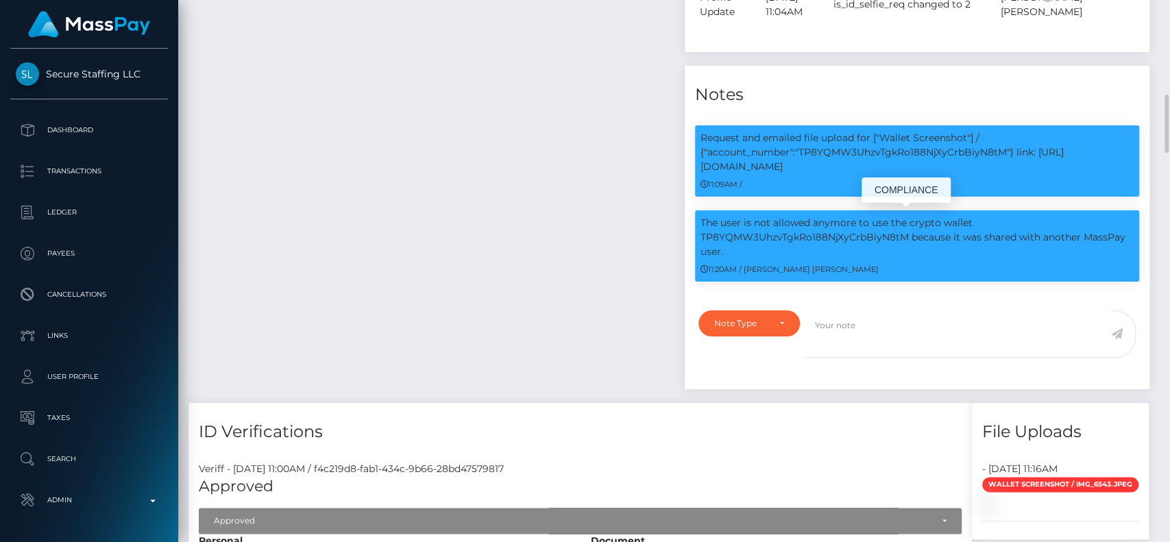
click at [1005, 247] on p "The user is not allowed anymore to use the crypto wallet TP8YQMW3UhzvTgkRo188Nj…" at bounding box center [917, 237] width 434 height 43
copy p "shared with another MassPay user."
click at [817, 232] on p "The user is not allowed anymore to use the crypto wallet TP8YQMW3UhzvTgkRo188Nj…" at bounding box center [917, 237] width 434 height 43
copy p "TP8YQMW3UhzvTgkRo188NjXyCrbBiyN8tM"
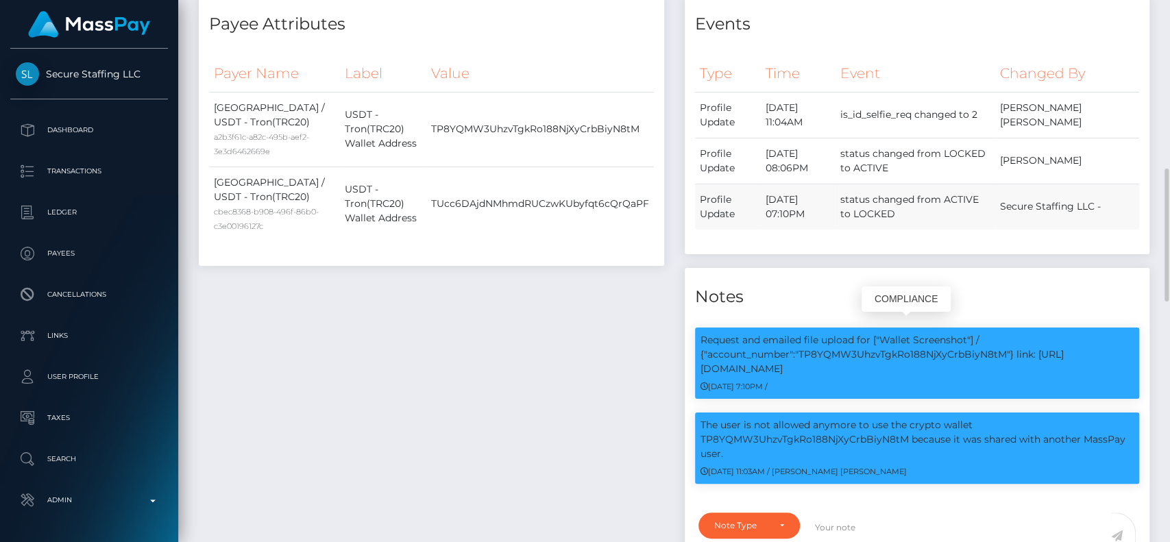
scroll to position [674, 0]
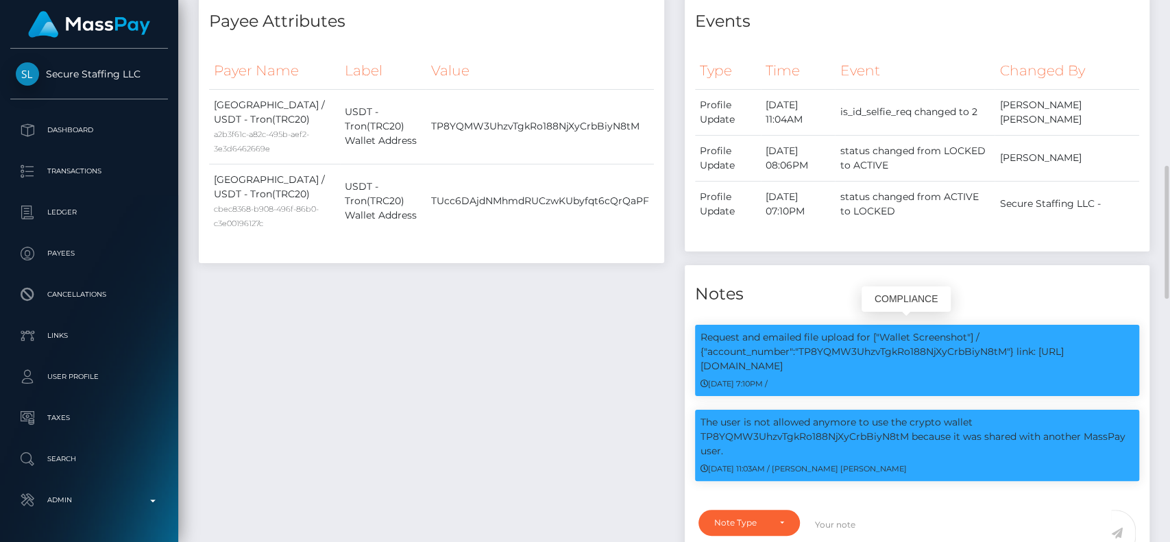
click at [859, 330] on p "Request and emailed file upload for ["Wallet Screenshot"] / {"account_number":"…" at bounding box center [917, 351] width 434 height 43
click at [883, 330] on p "Request and emailed file upload for ["Wallet Screenshot"] / {"account_number":"…" at bounding box center [917, 351] width 434 height 43
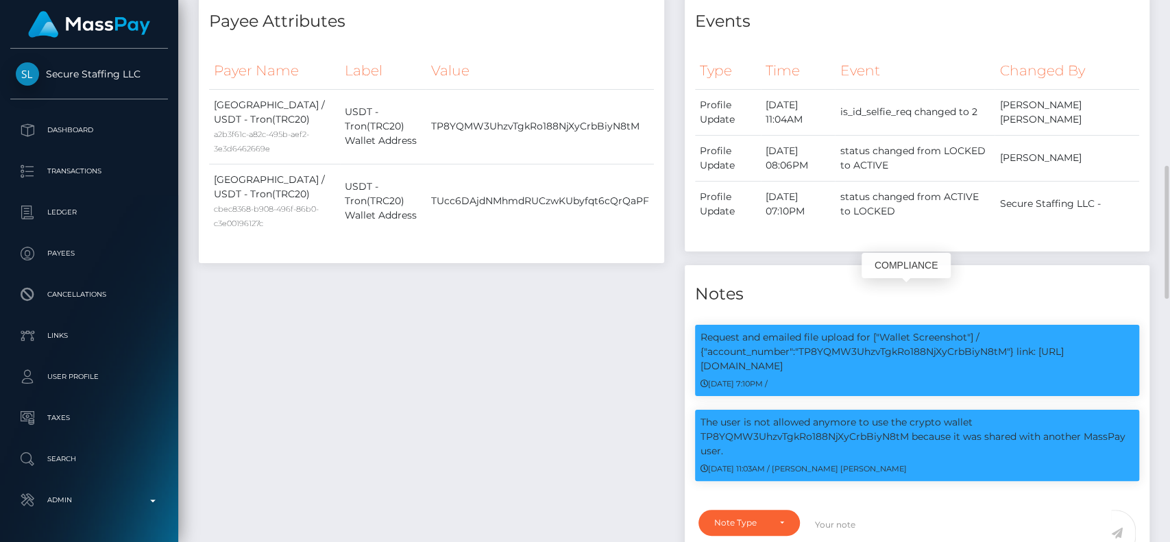
click at [891, 330] on p "Request and emailed file upload for ["Wallet Screenshot"] / {"account_number":"…" at bounding box center [917, 351] width 434 height 43
click at [833, 415] on p "The user is not allowed anymore to use the crypto wallet TP8YQMW3UhzvTgkRo188Nj…" at bounding box center [917, 436] width 434 height 43
copy p "TP8YQMW3UhzvTgkRo188NjXyCrbBiyN8tM"
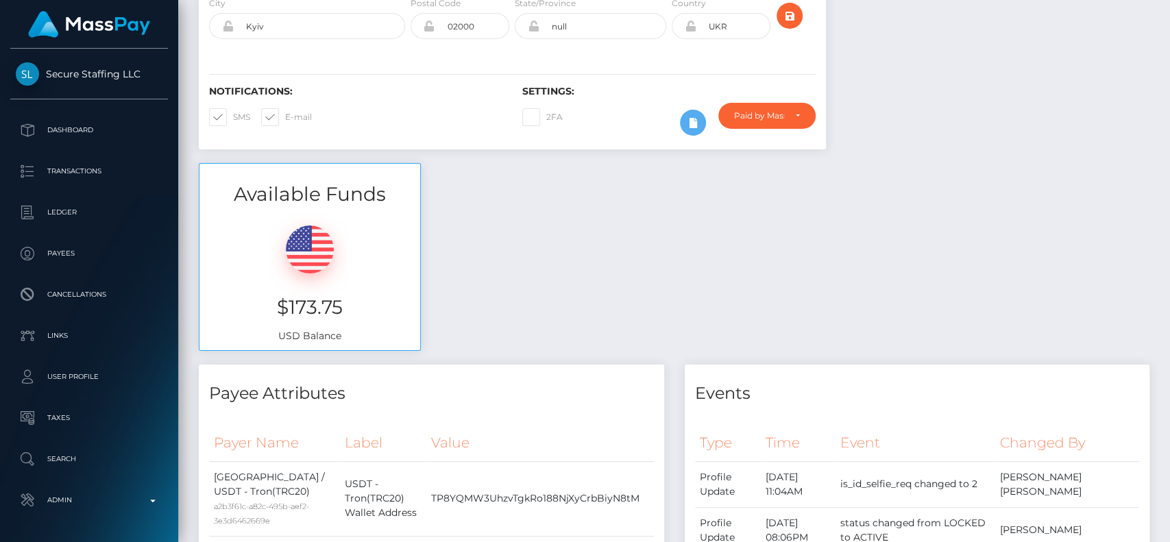
scroll to position [0, 0]
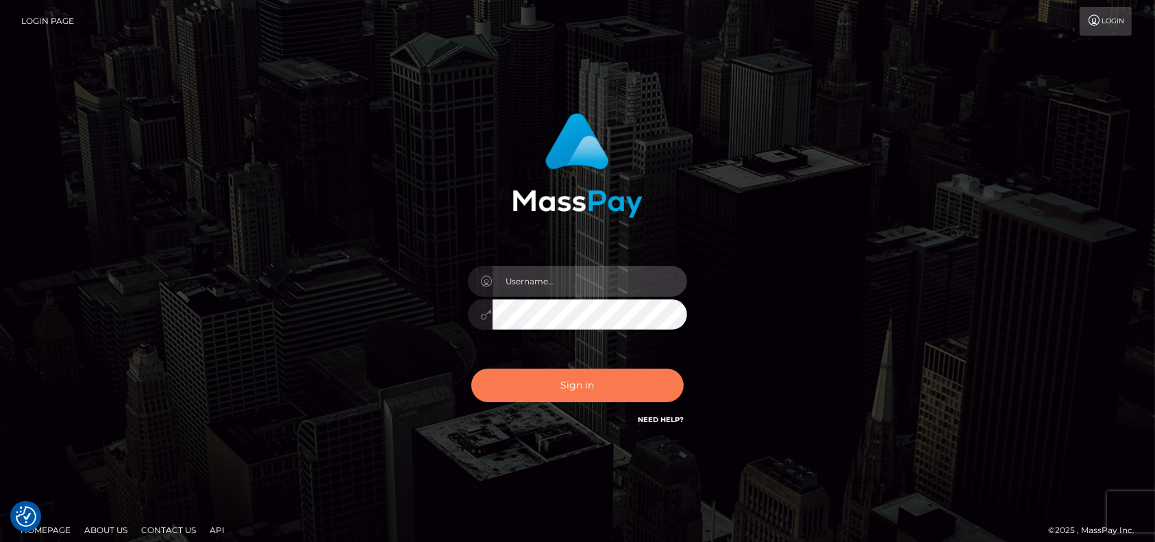
type input "petros.[PERSON_NAME]"
click at [558, 386] on button "Sign in" at bounding box center [577, 386] width 212 height 34
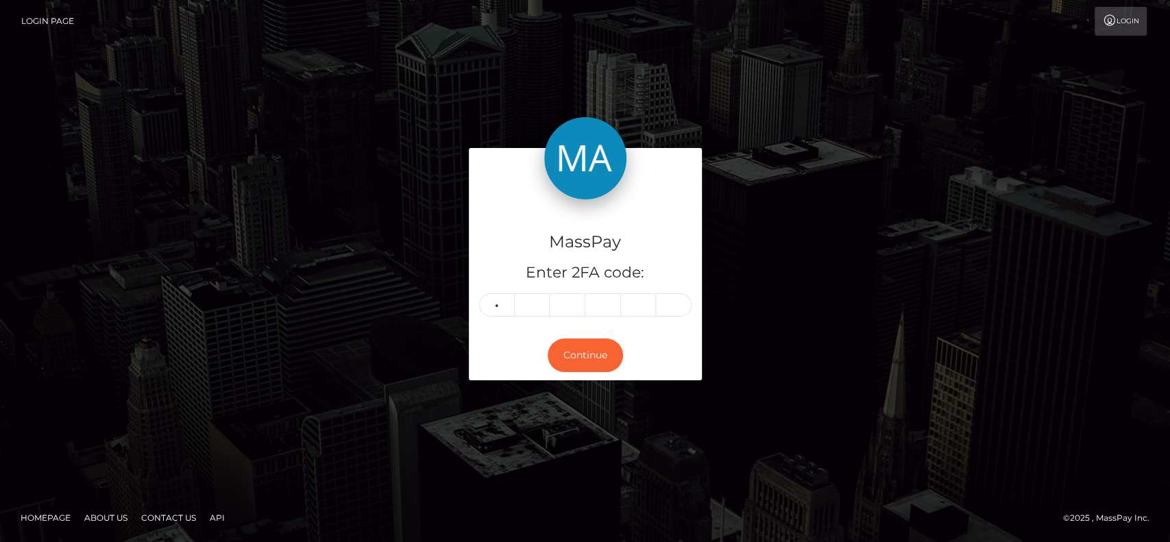
type input "5"
type input "2"
type input "4"
type input "9"
type input "2"
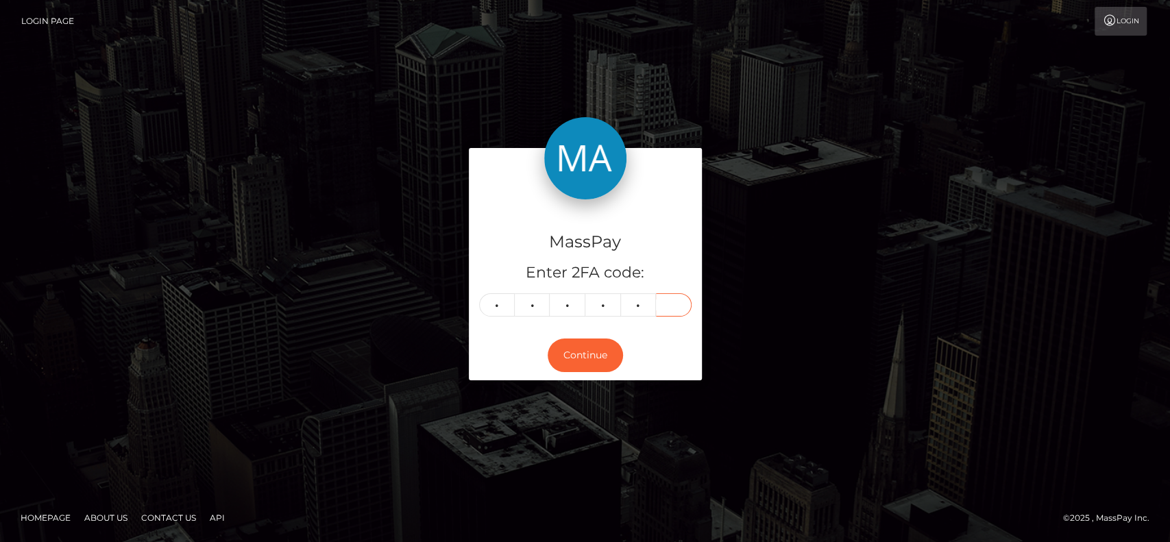
type input "5"
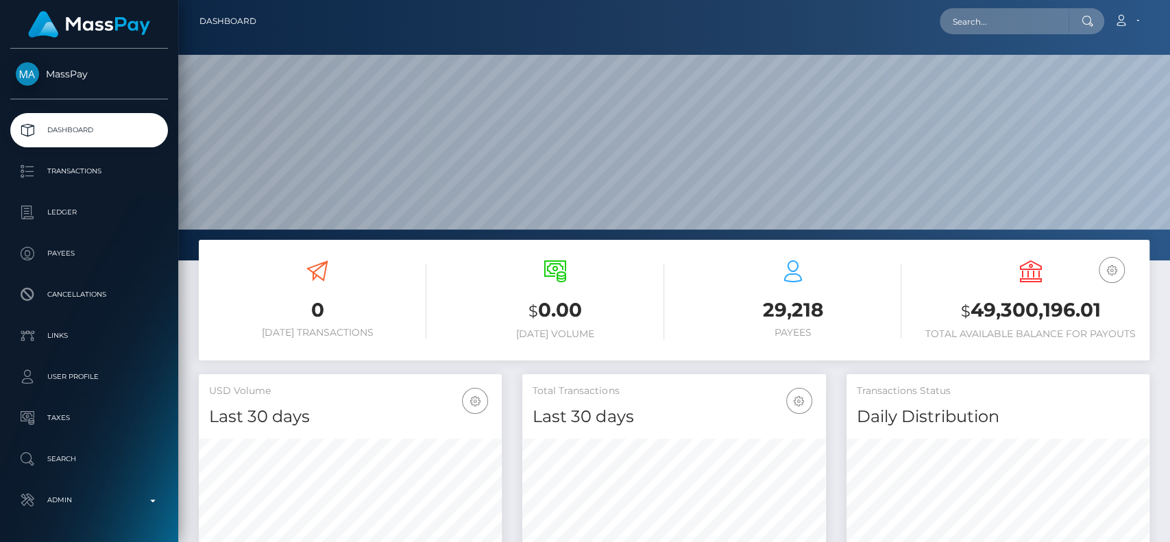
scroll to position [242, 303]
paste input "[EMAIL_ADDRESS][DOMAIN_NAME]"
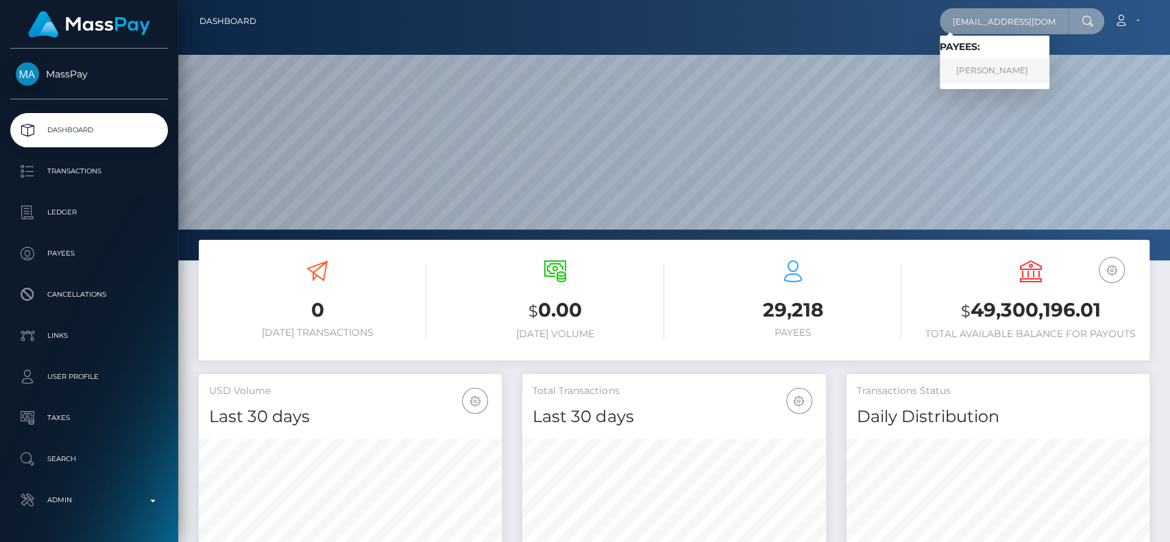
type input "alorastarrrx@gmail.com"
click at [981, 79] on link "FAHIMA ZAKY SHARIF" at bounding box center [995, 70] width 110 height 25
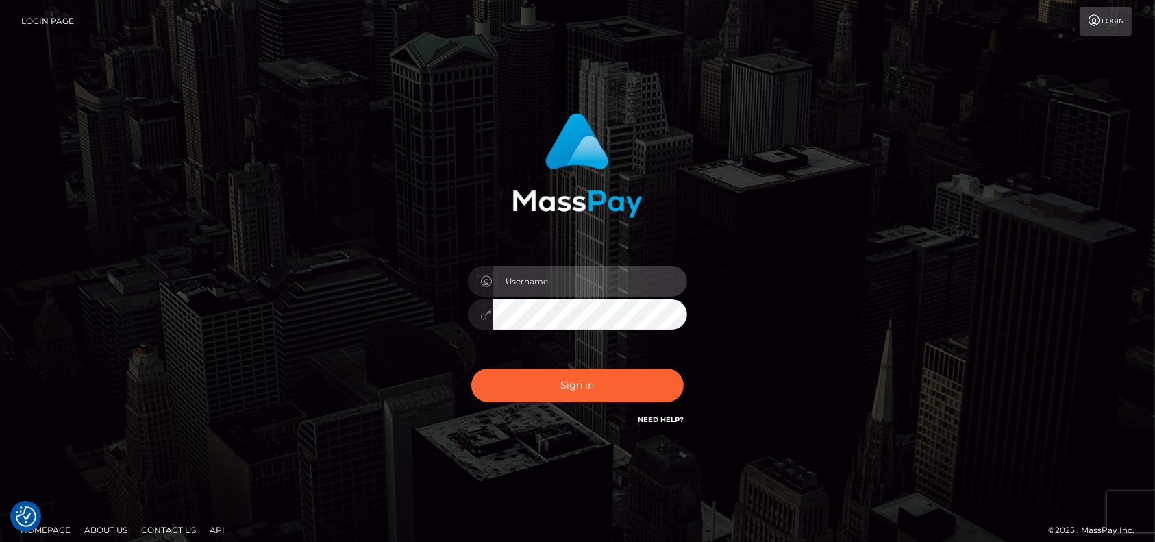
type input "petros.kidane"
click at [526, 367] on div "Sign in Need Help?" at bounding box center [578, 390] width 240 height 61
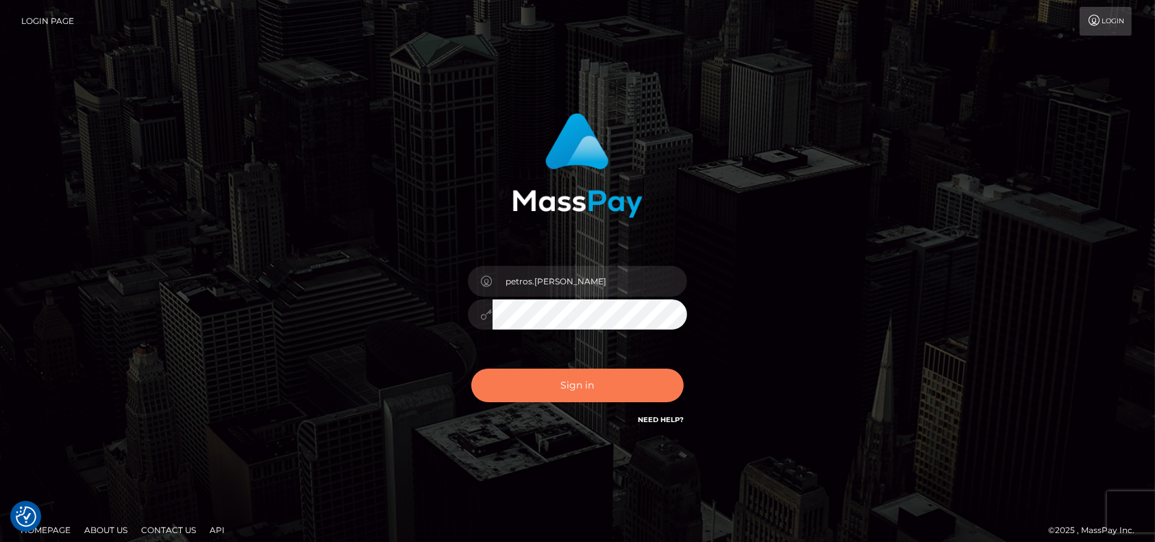
click at [563, 389] on button "Sign in" at bounding box center [577, 386] width 212 height 34
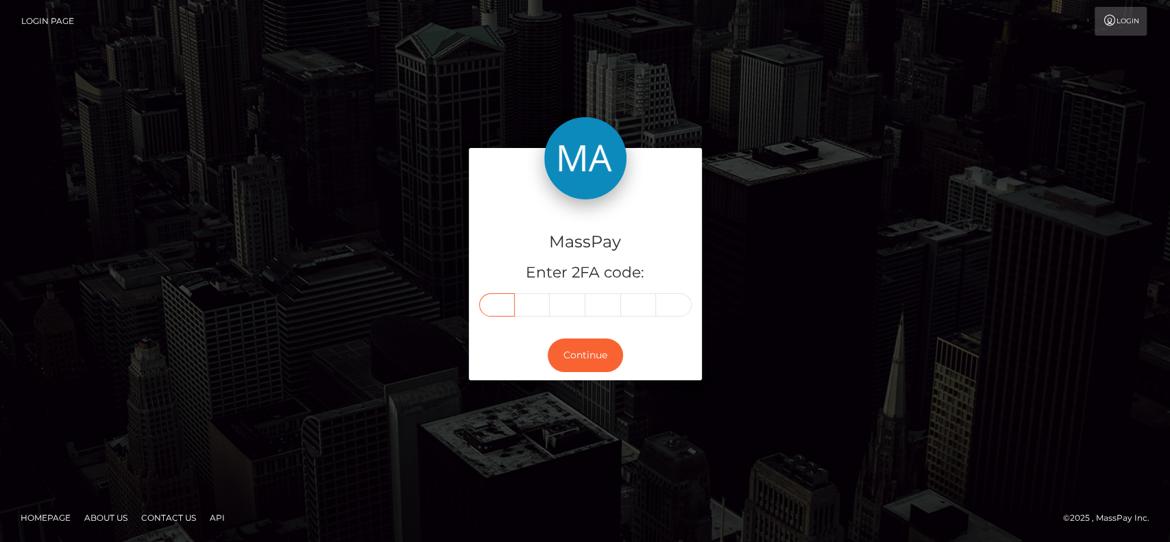
paste input "7"
type input "7"
type input "5"
type input "6"
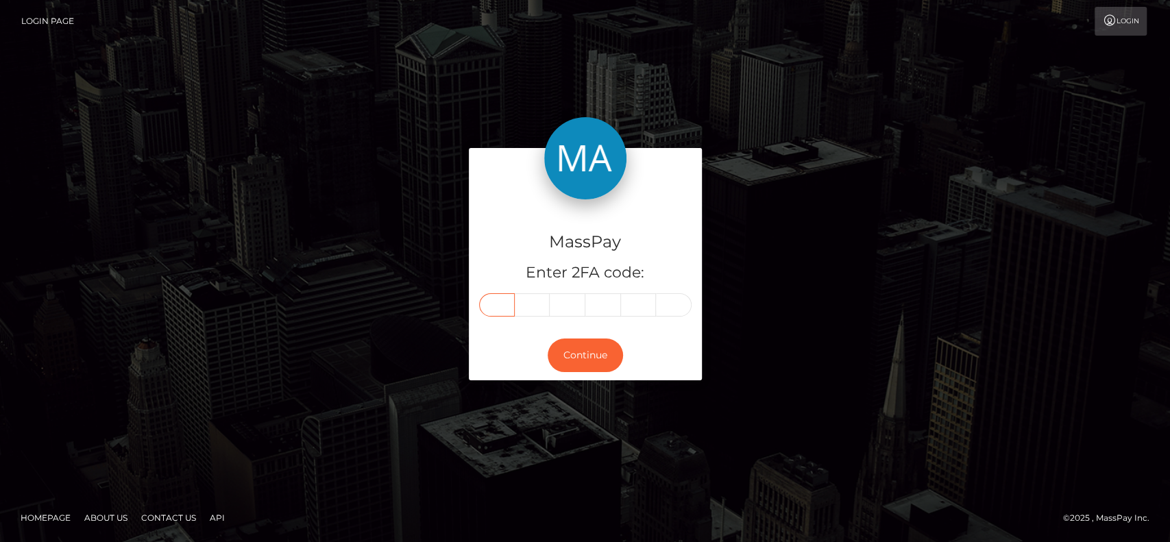
type input "9"
type input "1"
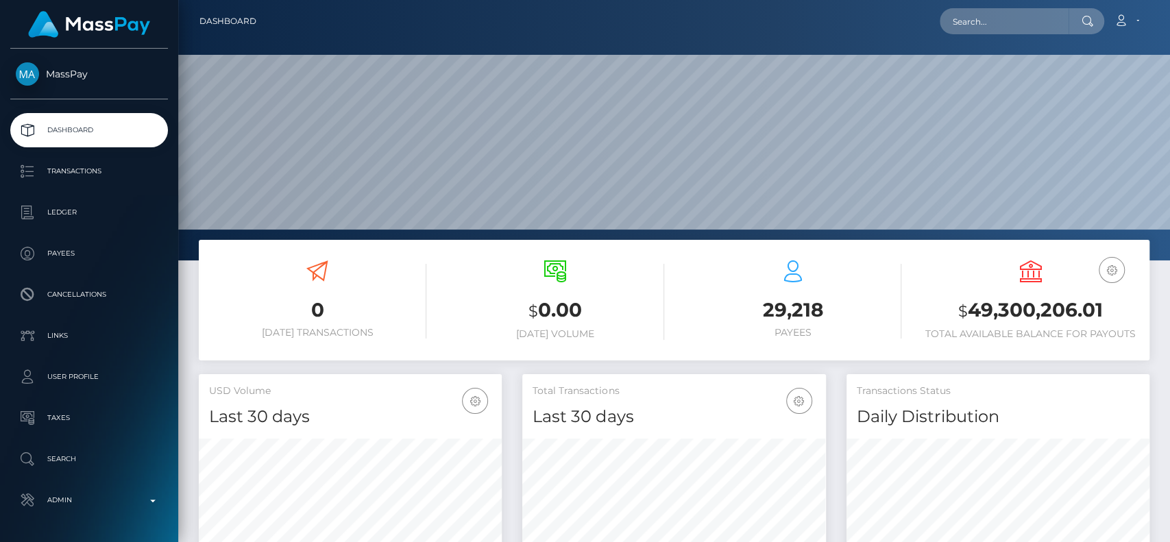
scroll to position [242, 303]
click at [1043, 26] on input "text" at bounding box center [1004, 21] width 129 height 26
paste input "[EMAIL_ADDRESS][DOMAIN_NAME]"
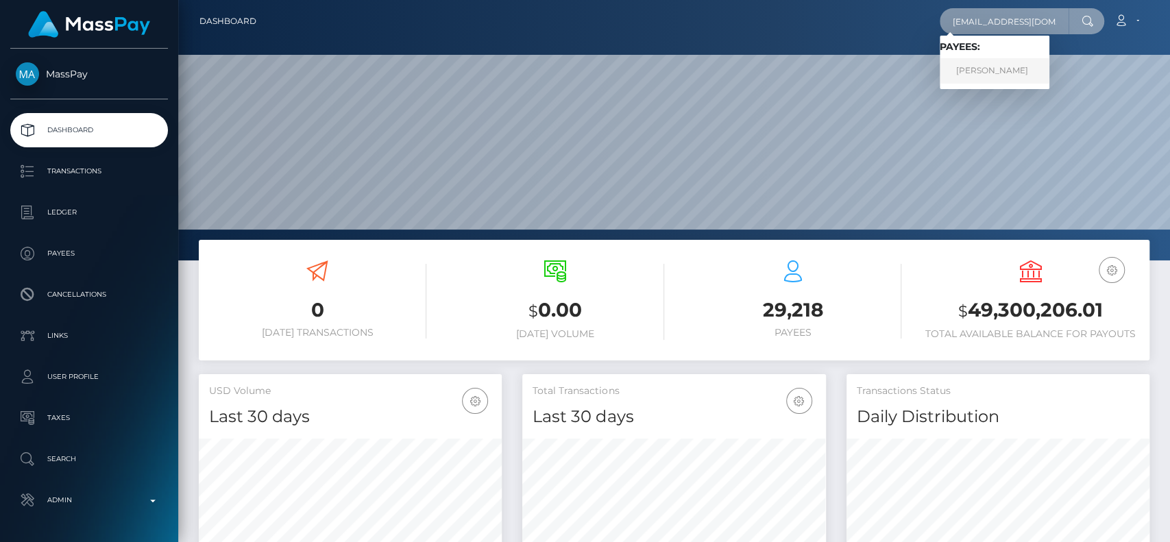
type input "[EMAIL_ADDRESS][DOMAIN_NAME]"
click at [986, 67] on link "FAHIMA ZAKY SHARIF" at bounding box center [995, 70] width 110 height 25
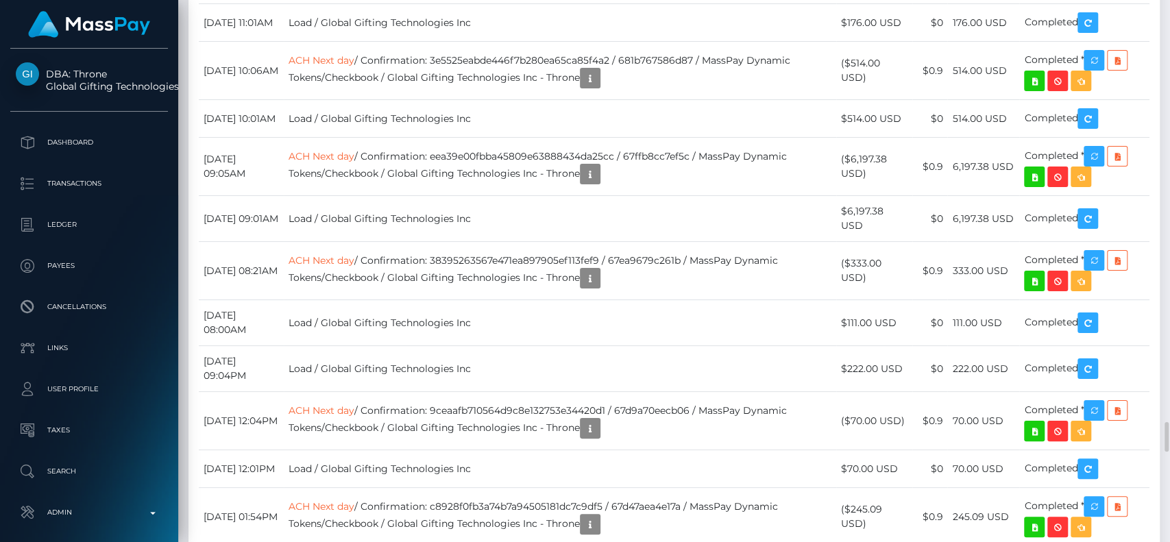
scroll to position [164, 303]
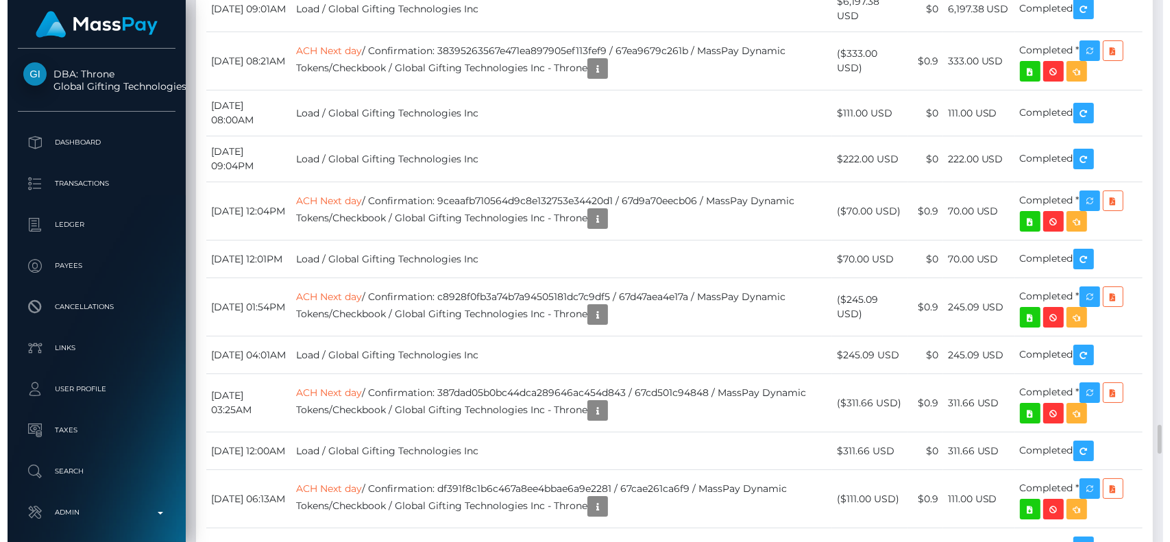
scroll to position [7994, 0]
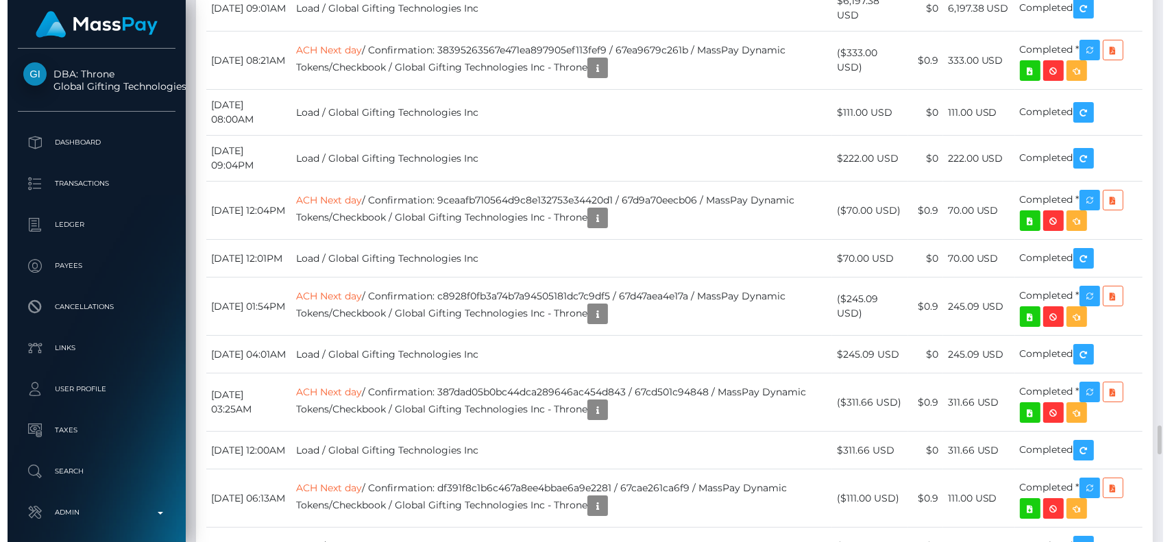
scroll to position [164, 303]
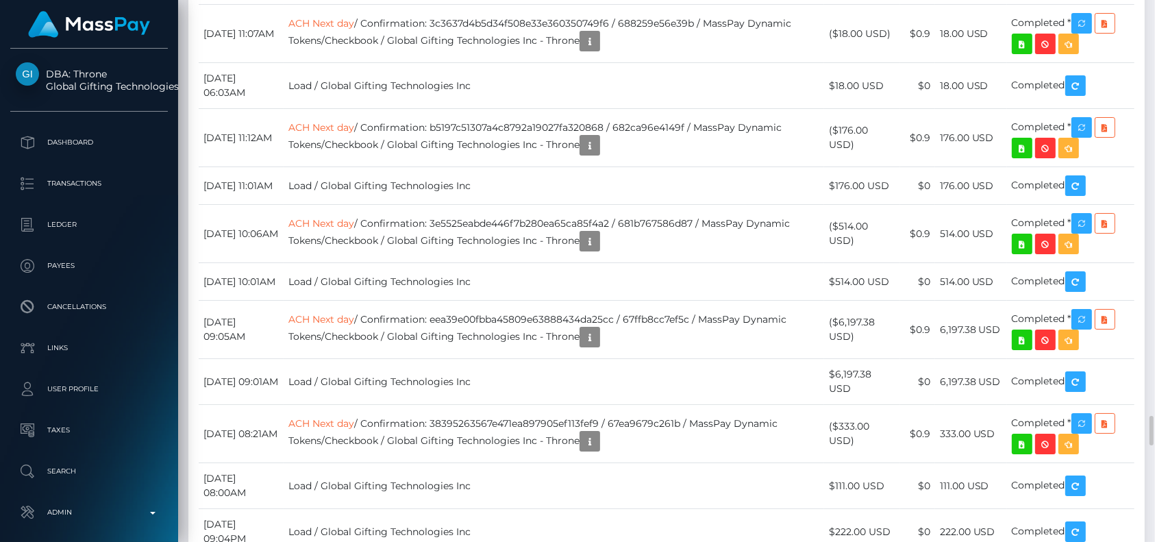
scroll to position [164, 298]
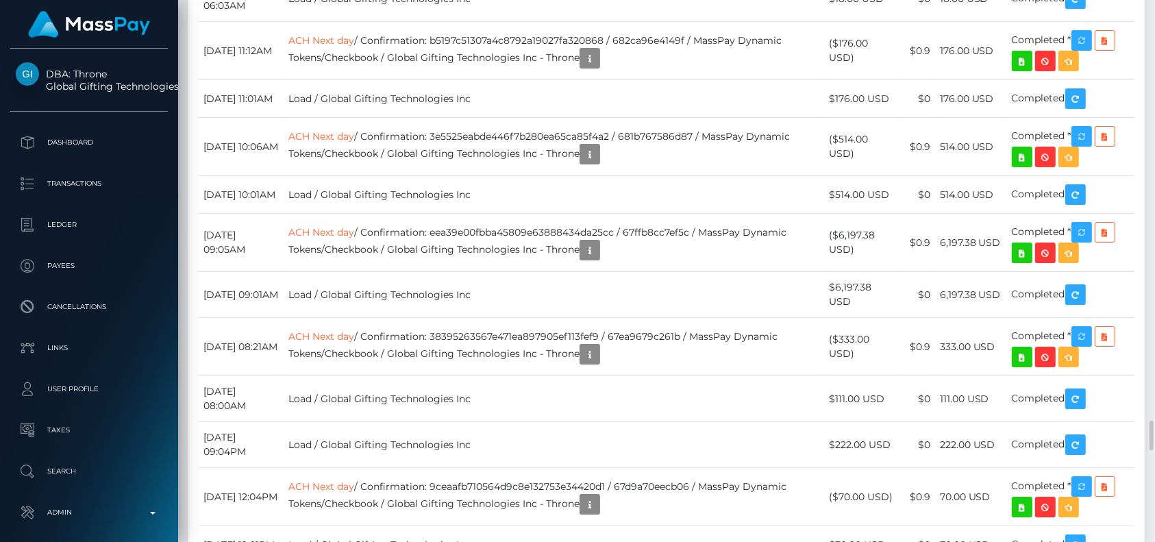
scroll to position [164, 303]
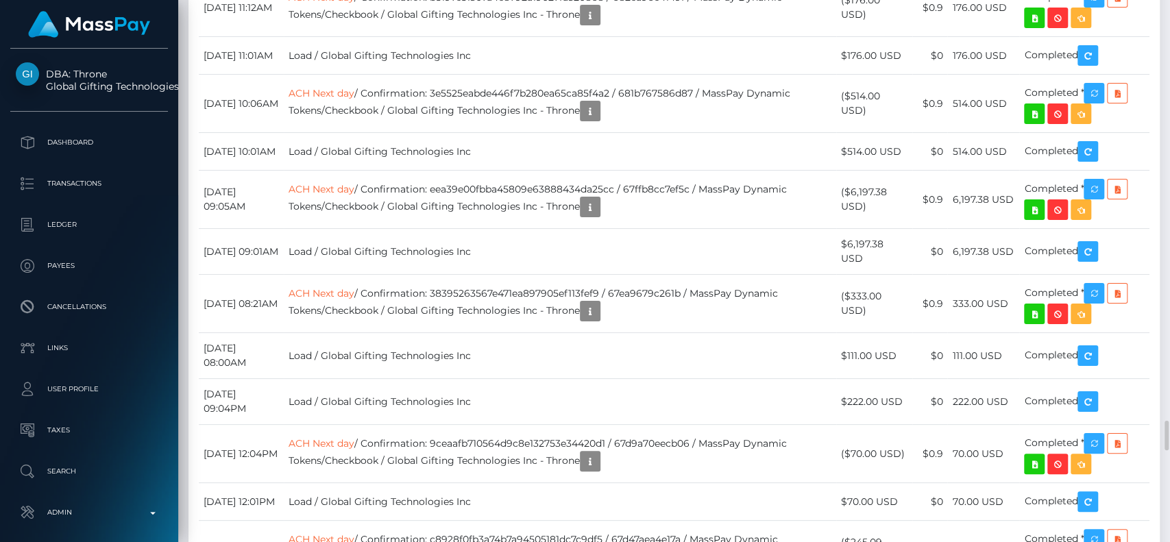
drag, startPoint x: 619, startPoint y: 356, endPoint x: 609, endPoint y: 319, distance: 38.6
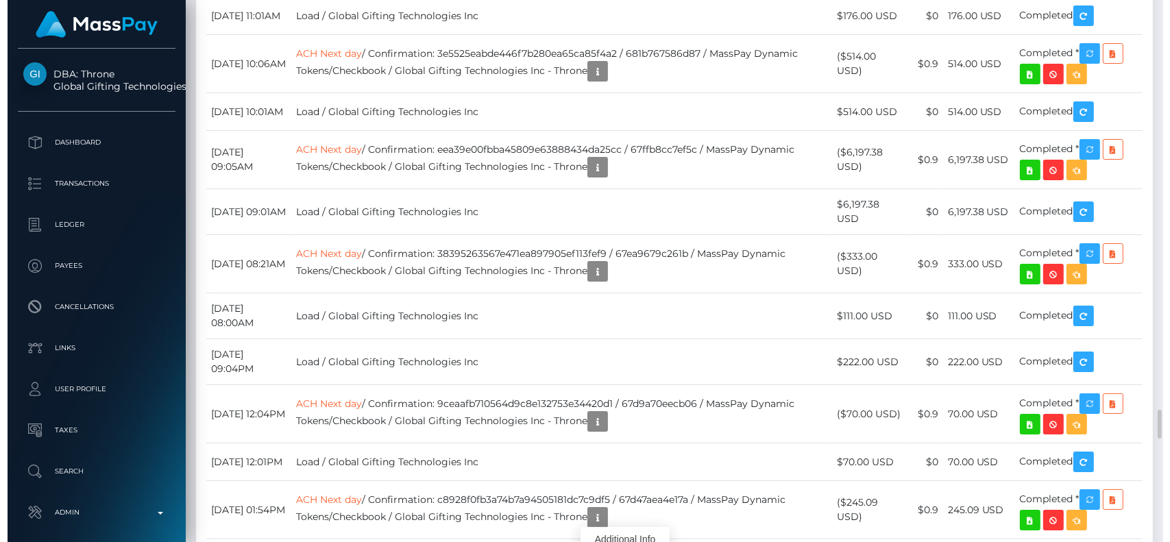
scroll to position [7792, 0]
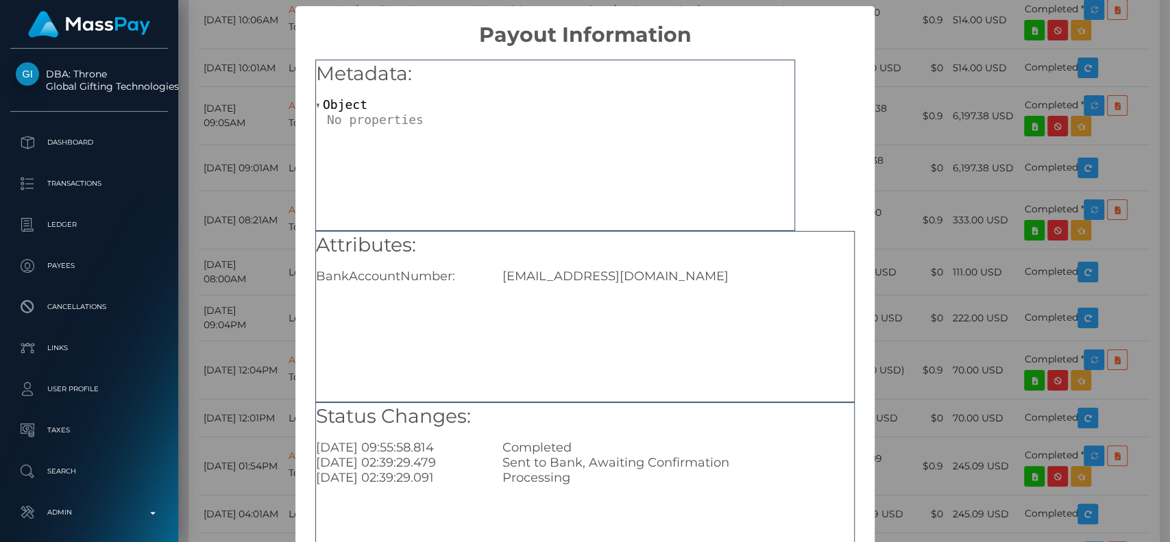
scroll to position [110, 0]
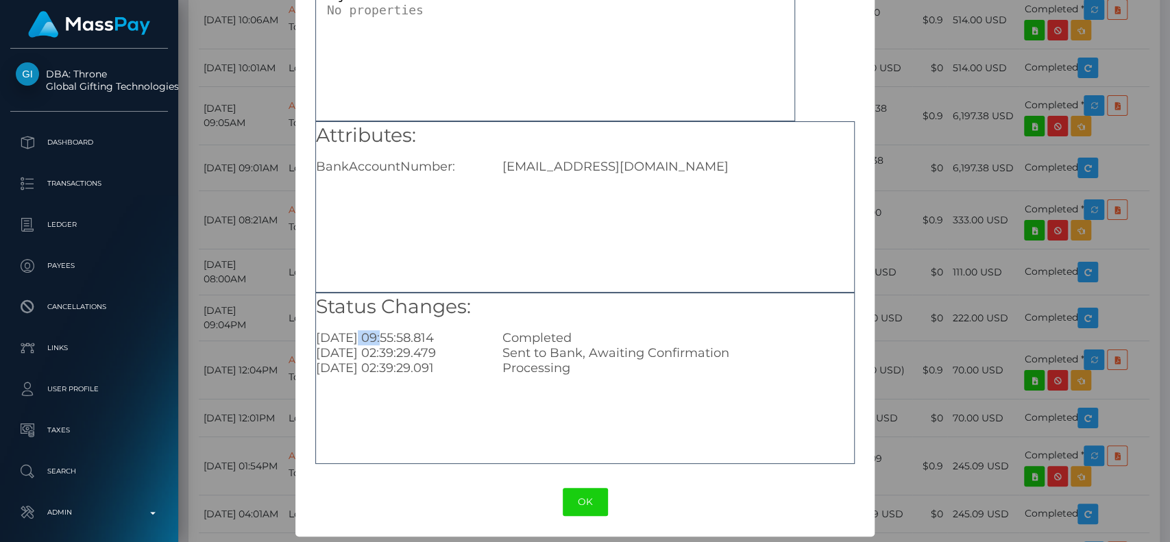
drag, startPoint x: 354, startPoint y: 337, endPoint x: 447, endPoint y: 333, distance: 93.3
click at [356, 334] on div "2025-10-03 09:55:58.814" at bounding box center [399, 337] width 186 height 15
click at [565, 341] on div "Completed" at bounding box center [678, 337] width 372 height 15
click at [609, 371] on div "Status Changes: 2025-10-03 09:55:58.814 Completed 2025-10-03 02:39:29.479 Sent …" at bounding box center [585, 334] width 538 height 83
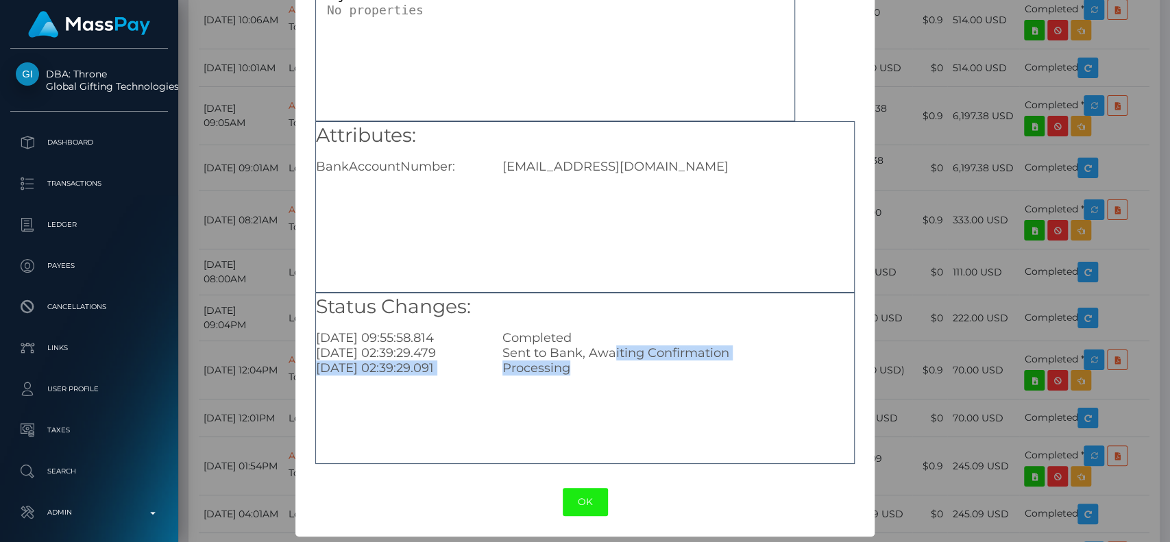
click at [576, 508] on button "OK" at bounding box center [585, 502] width 45 height 28
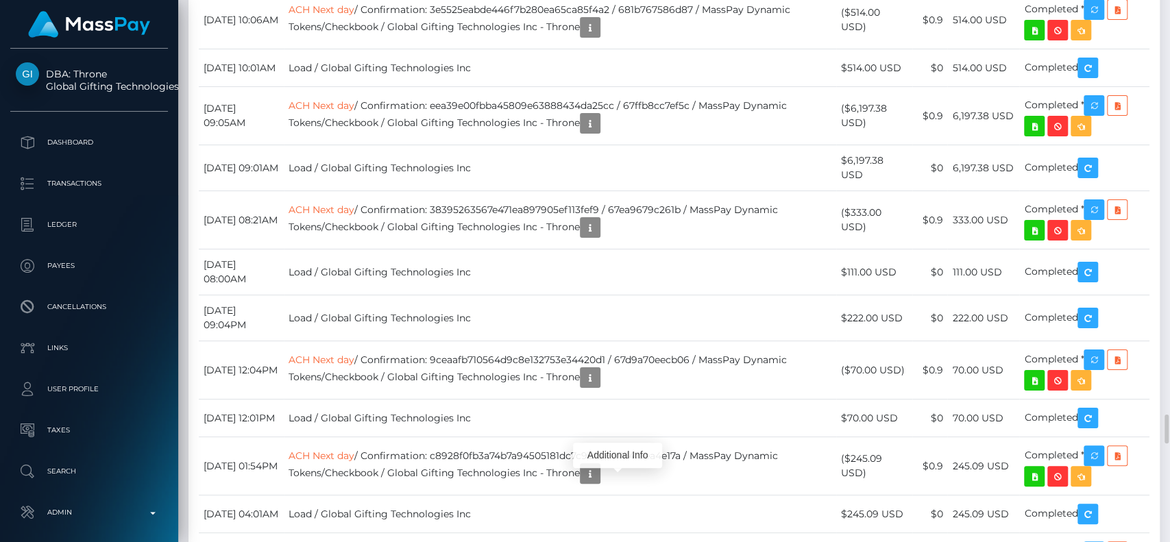
scroll to position [164, 303]
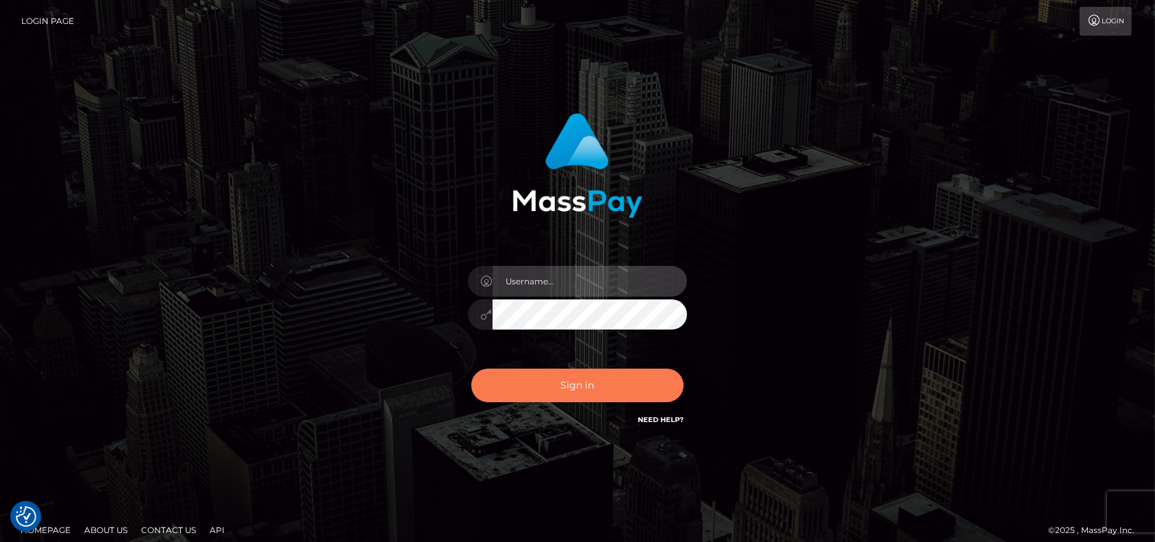
type input "petros.[PERSON_NAME]"
click at [570, 392] on button "Sign in" at bounding box center [577, 386] width 212 height 34
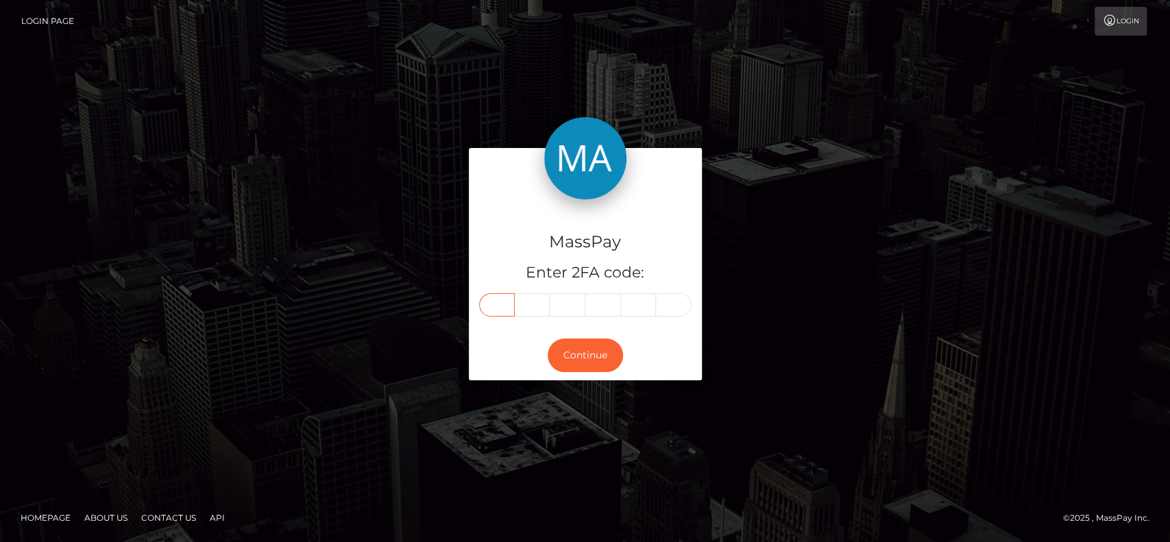
click at [507, 297] on input "text" at bounding box center [497, 304] width 36 height 23
paste input "0"
type input "0"
type input "4"
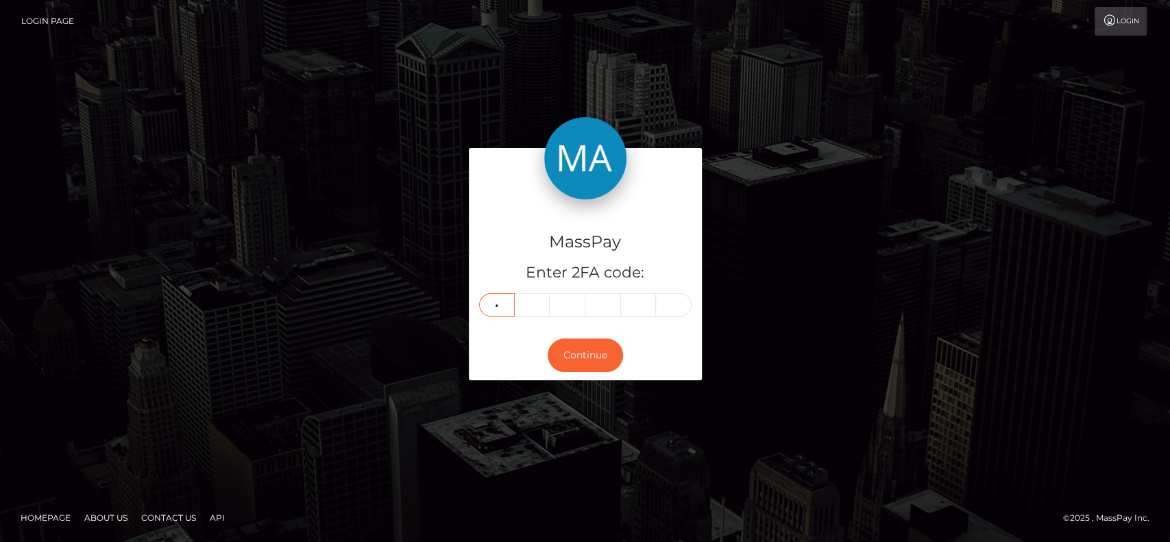
type input "5"
type input "8"
type input "9"
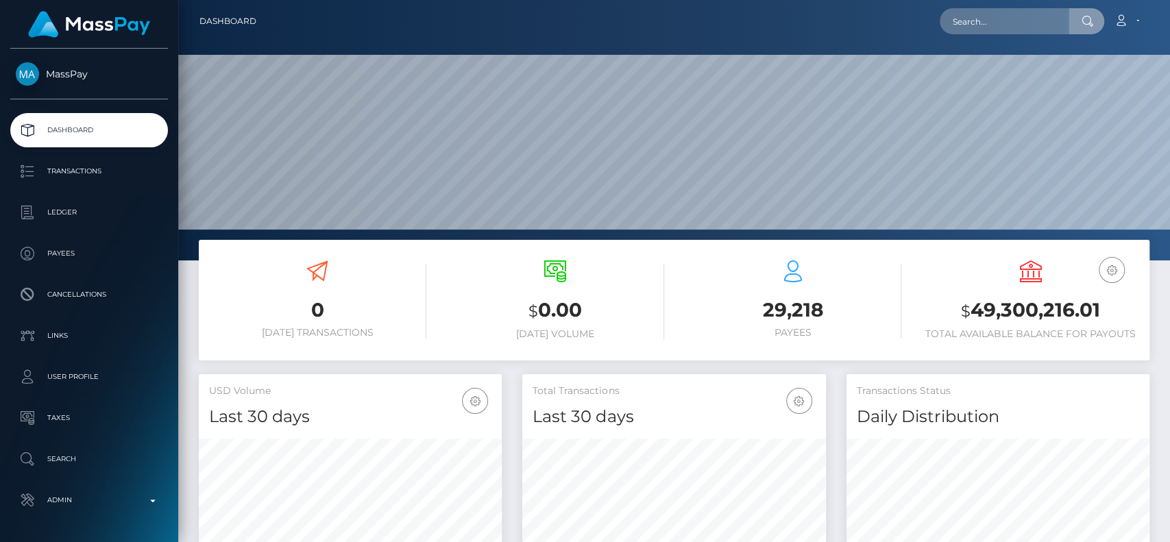
scroll to position [242, 303]
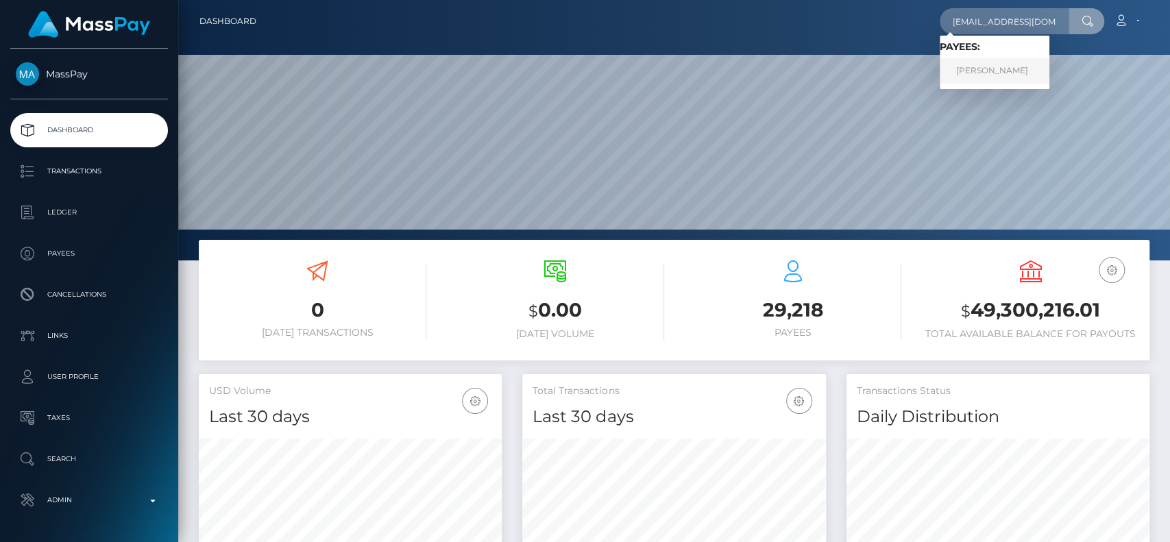
type input "[EMAIL_ADDRESS][DOMAIN_NAME]"
click at [1003, 64] on link "[PERSON_NAME]" at bounding box center [995, 70] width 110 height 25
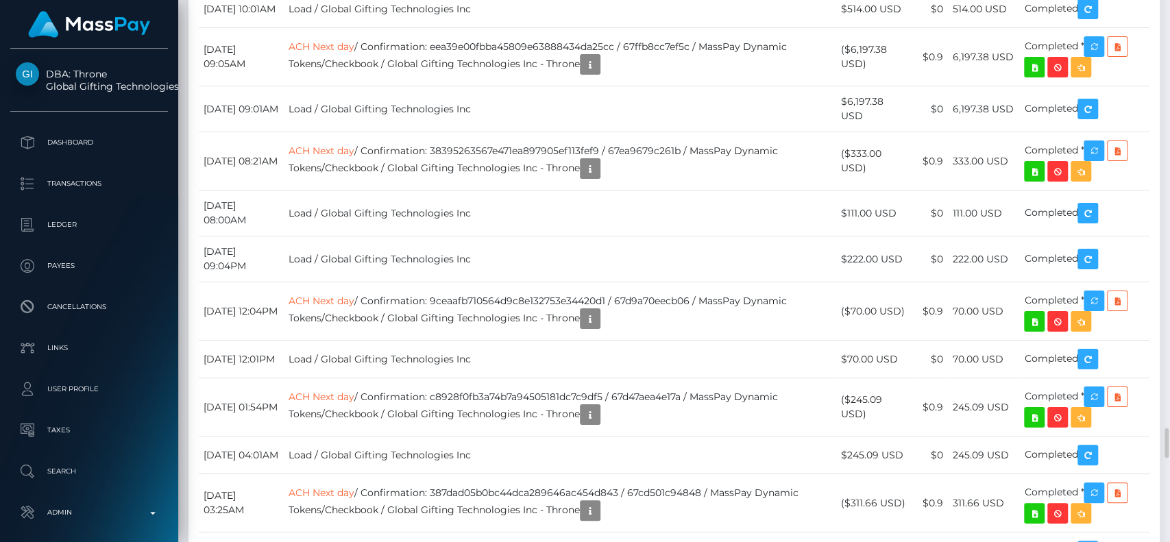
scroll to position [164, 303]
drag, startPoint x: 202, startPoint y: 145, endPoint x: 1133, endPoint y: 176, distance: 931.8
copy tbody "October 3, 2025 04:41AM Venmo / Confirmation: 58b9d30f7446472b9a7285fe2818ecae …"
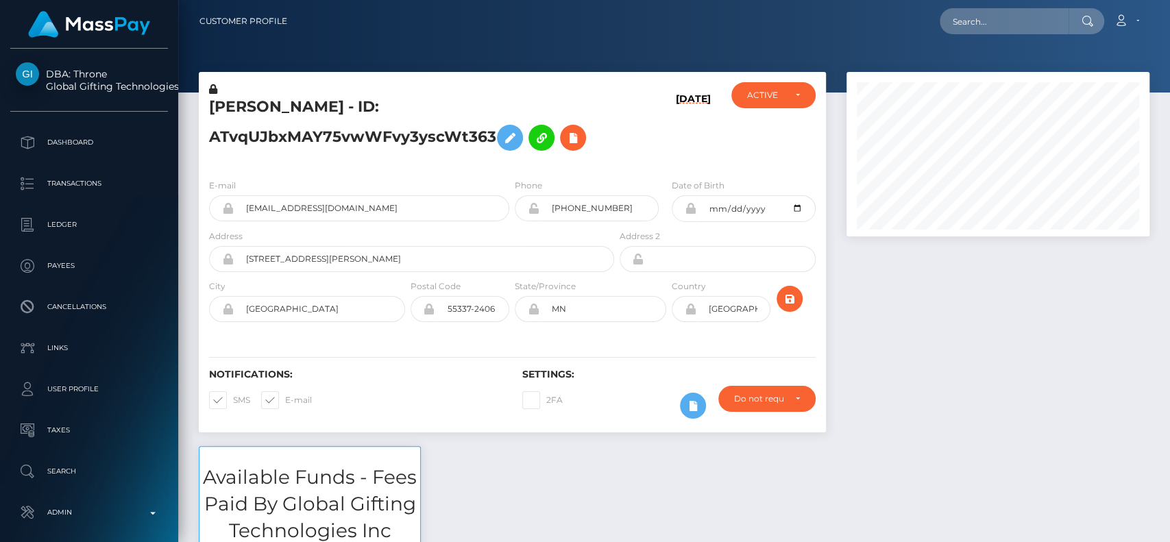
scroll to position [164, 303]
click at [964, 27] on input "text" at bounding box center [1004, 21] width 129 height 26
paste input "martianstudio2@outlook.com"
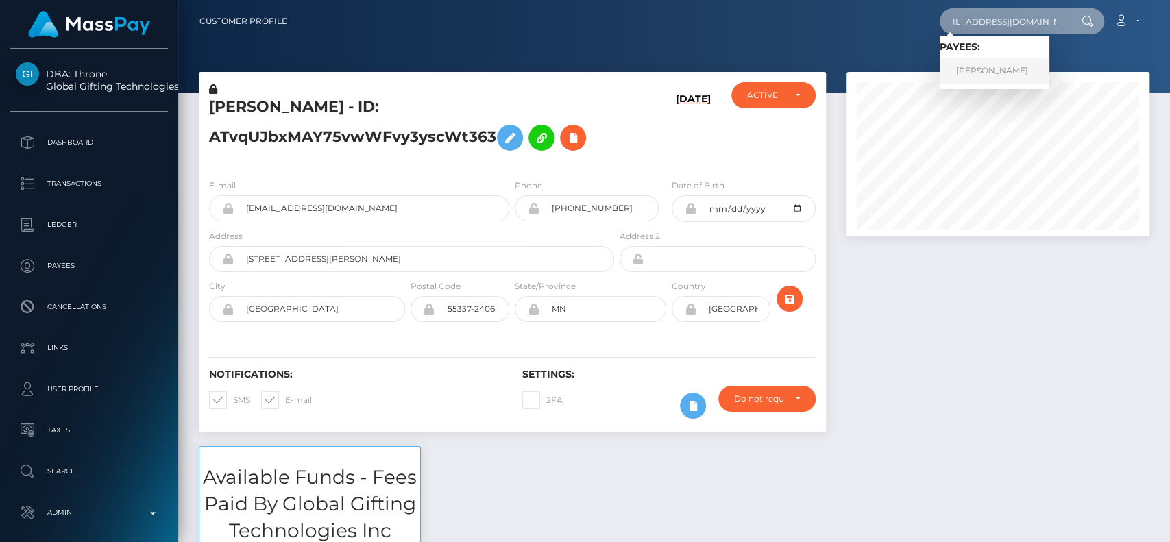
type input "martianstudio2@outlook.com"
click at [959, 63] on link "DARIA ZHURAVLIUK" at bounding box center [995, 70] width 110 height 25
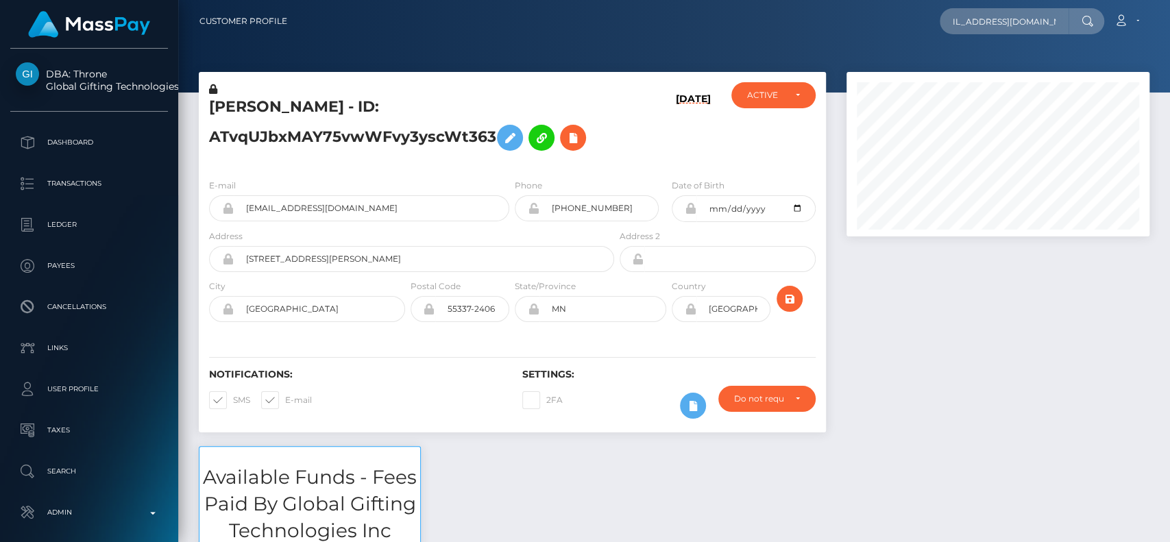
scroll to position [0, 0]
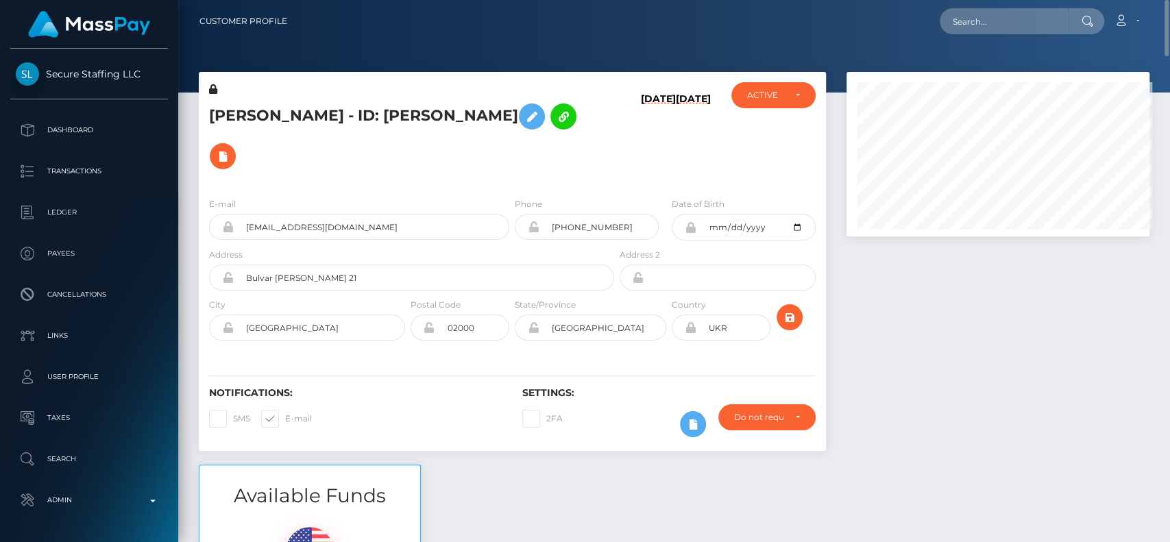
scroll to position [685104, 684966]
click at [1009, 25] on input "text" at bounding box center [1004, 21] width 129 height 26
paste input "carlapilado382@gmail.com"
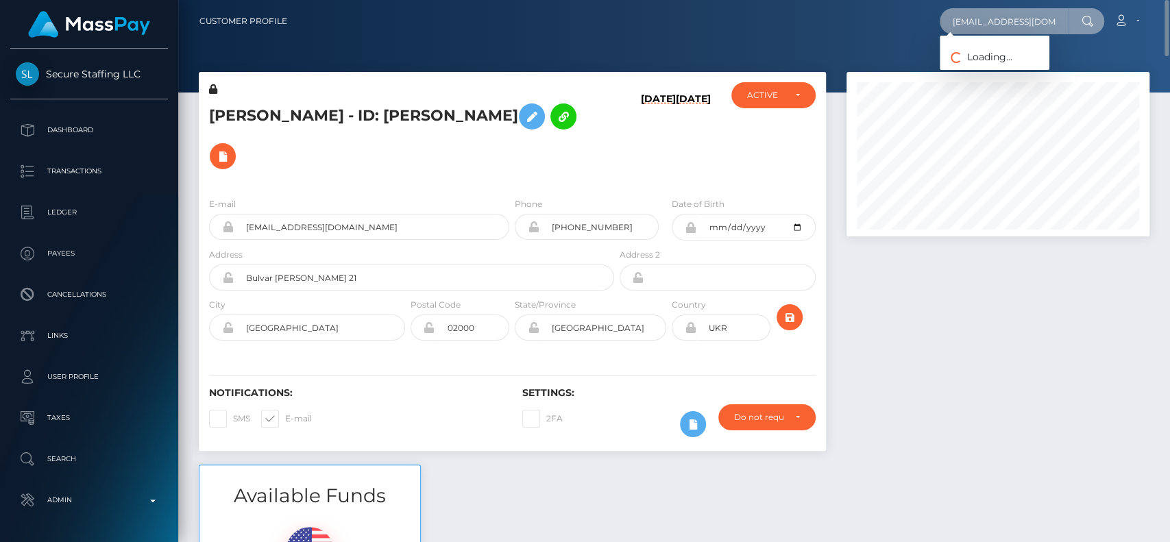
scroll to position [0, 11]
type input "carlapilado382@gmail.com"
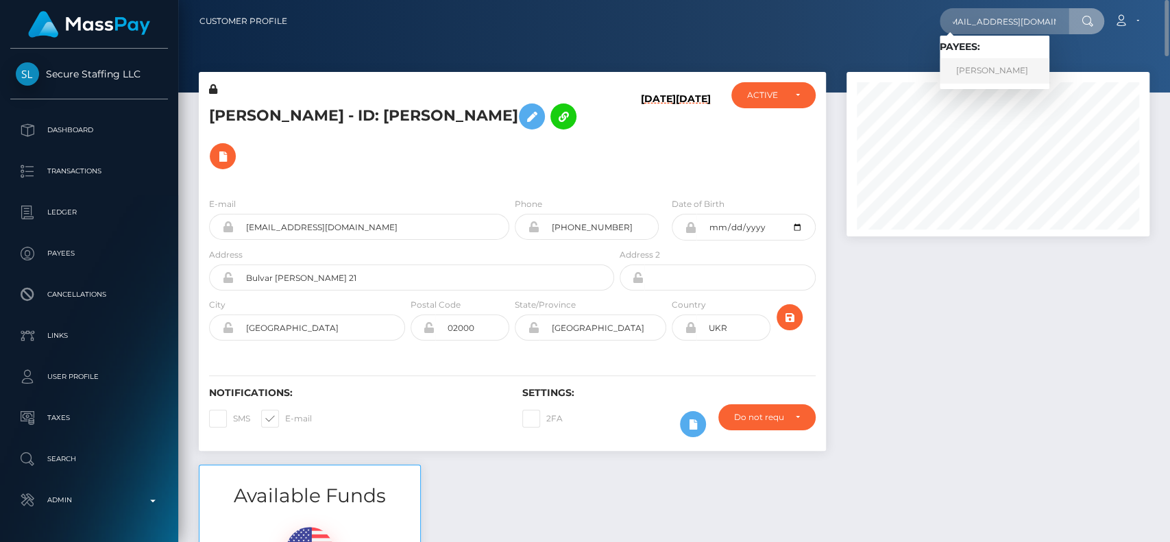
click at [976, 73] on link "Carl Apilado" at bounding box center [995, 70] width 110 height 25
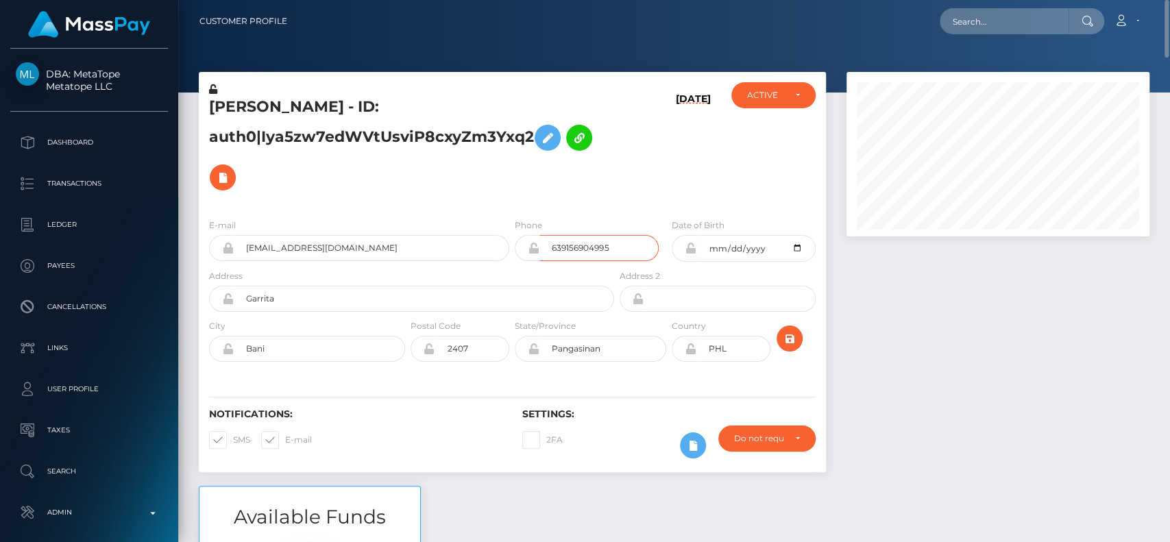
click at [598, 247] on input "639156904995" at bounding box center [598, 248] width 119 height 26
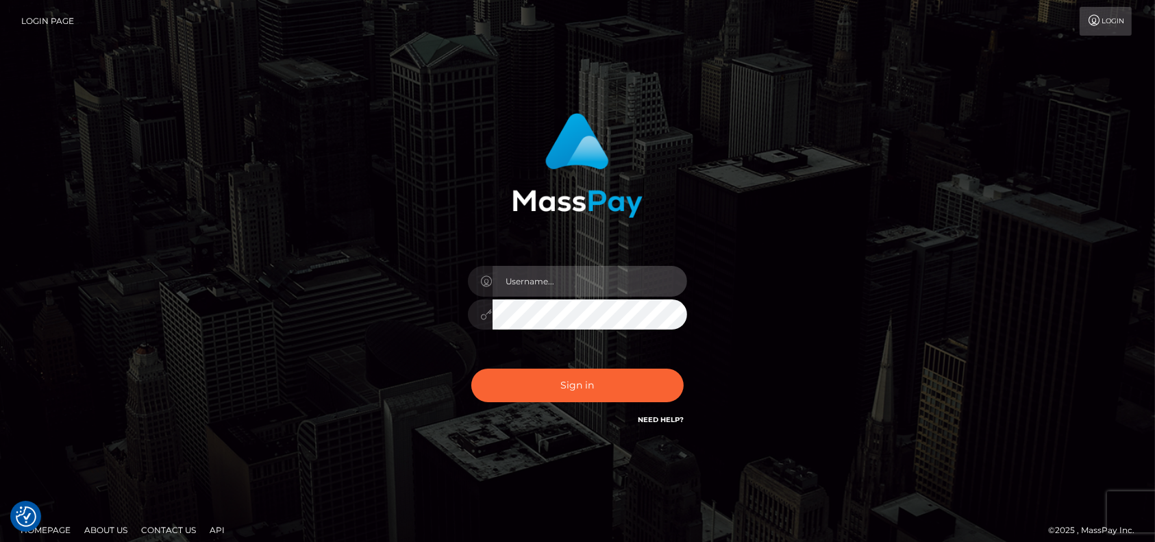
type input "petros.[PERSON_NAME]"
click at [504, 362] on div "Sign in Need Help?" at bounding box center [578, 390] width 240 height 61
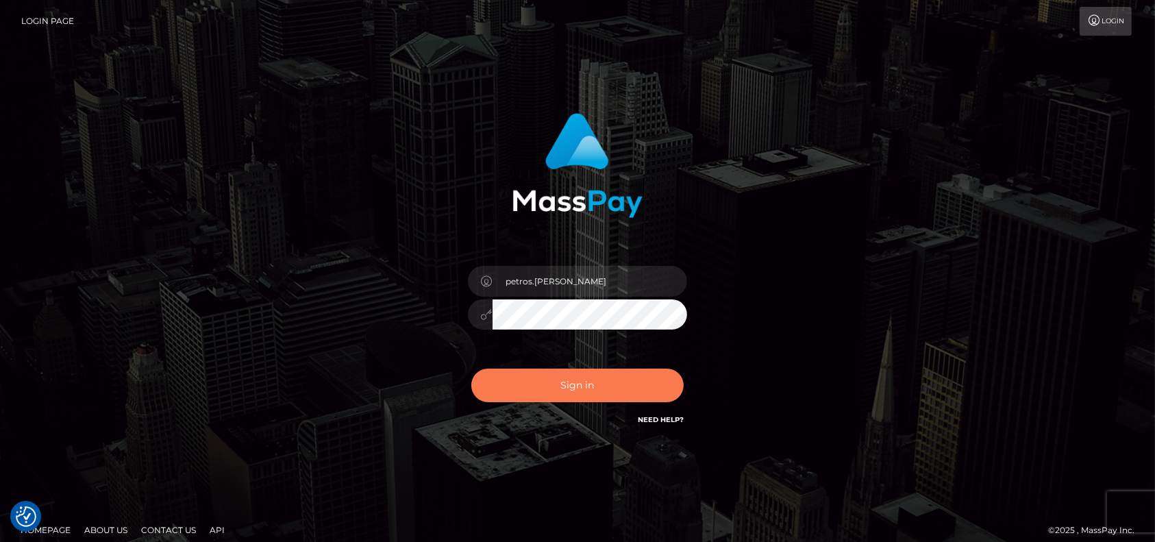
click at [532, 383] on button "Sign in" at bounding box center [577, 386] width 212 height 34
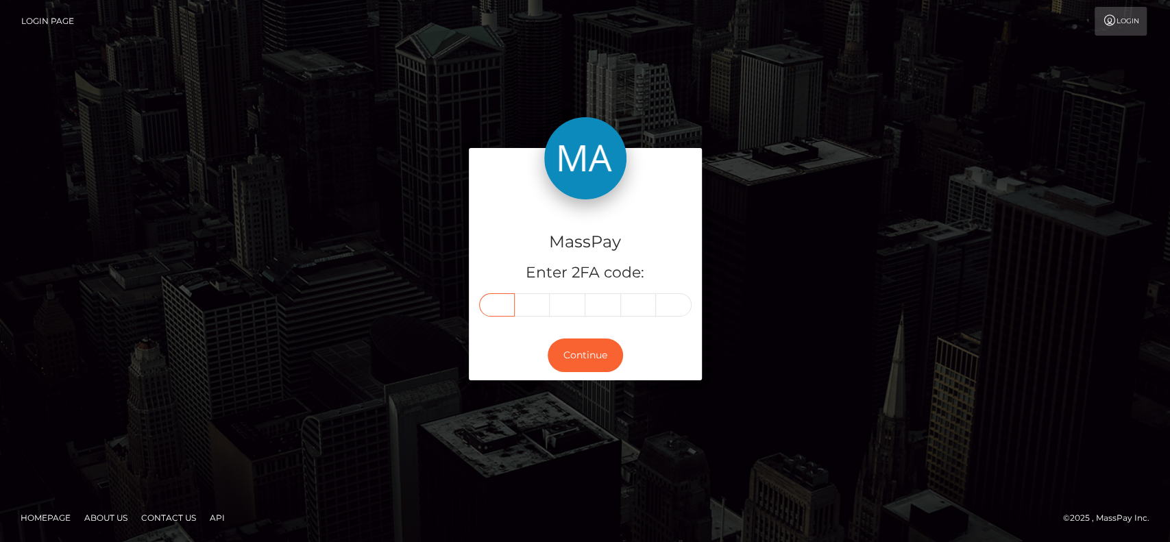
click at [499, 308] on input "text" at bounding box center [497, 304] width 36 height 23
paste input "0"
type input "0"
type input "8"
type input "0"
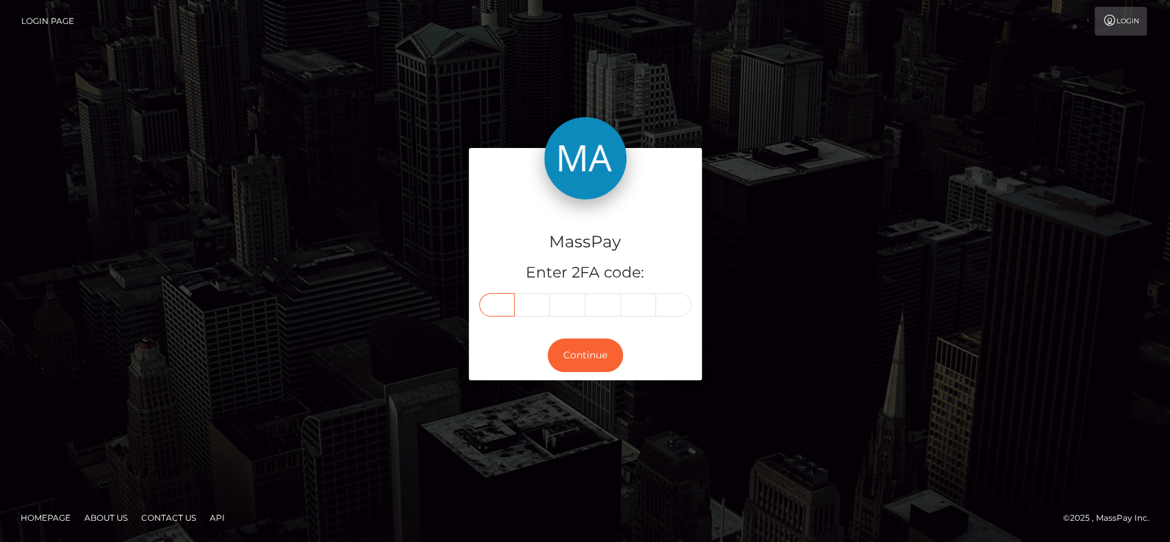
type input "3"
type input "6"
type input "7"
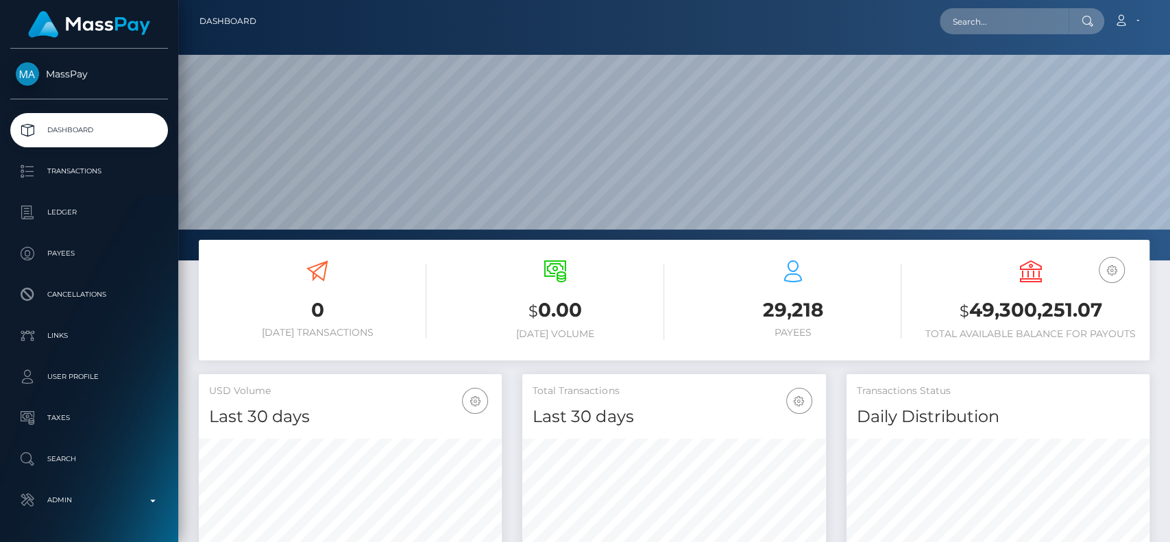
scroll to position [376, 303]
click at [1019, 36] on nav "Dashboard Loading... Loading... Account Edit Profile" at bounding box center [674, 21] width 992 height 42
click at [1016, 25] on input "text" at bounding box center [1004, 21] width 129 height 26
paste input "[EMAIL_ADDRESS][DOMAIN_NAME]"
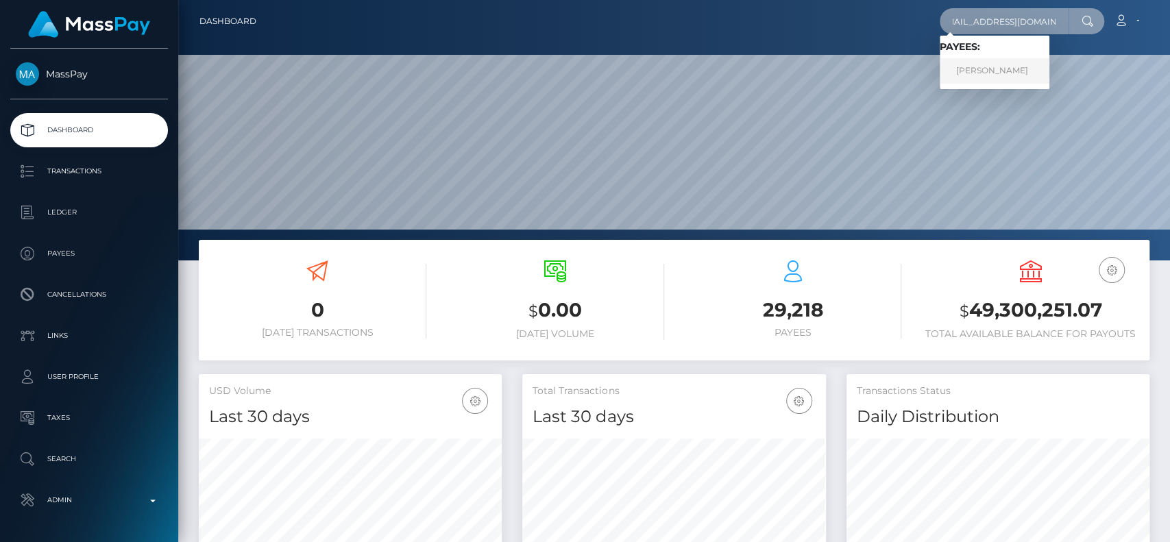
type input "[EMAIL_ADDRESS][DOMAIN_NAME]"
click at [968, 60] on link "NATALIA TAPIA NUNEZ" at bounding box center [995, 70] width 110 height 25
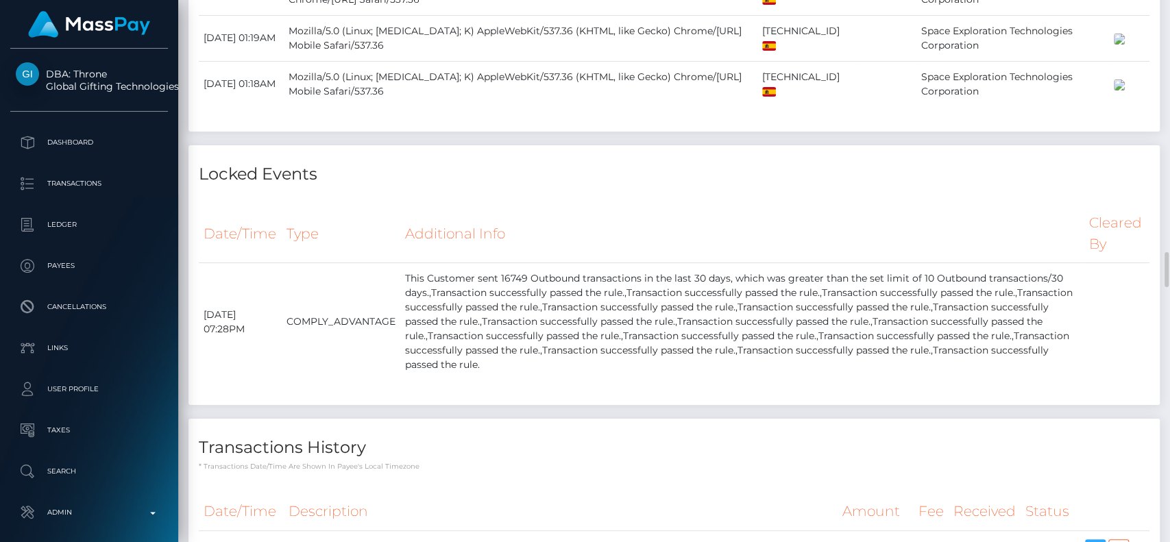
scroll to position [3905, 0]
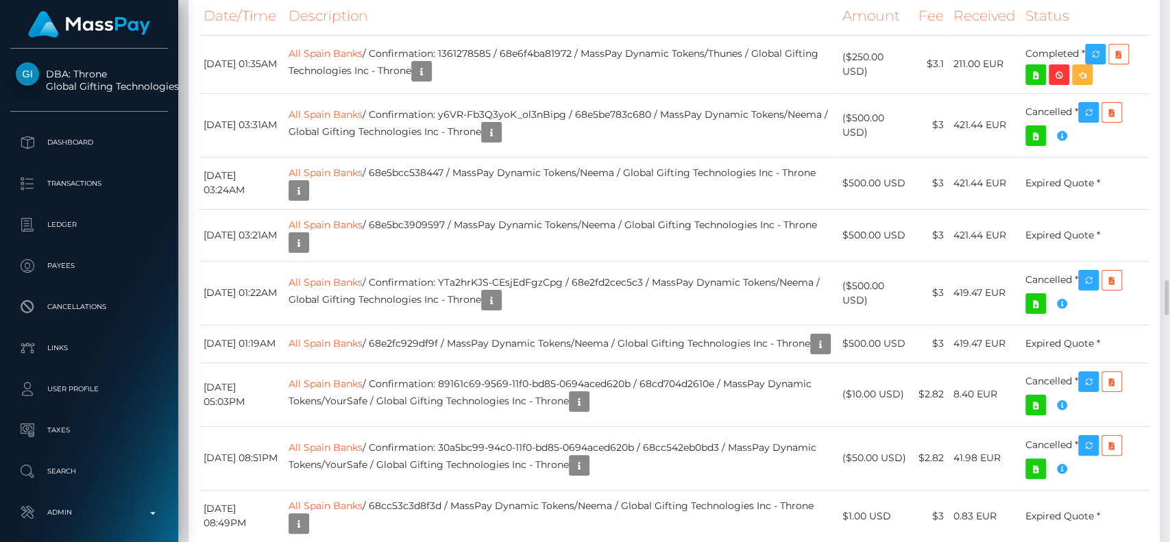
scroll to position [4400, 0]
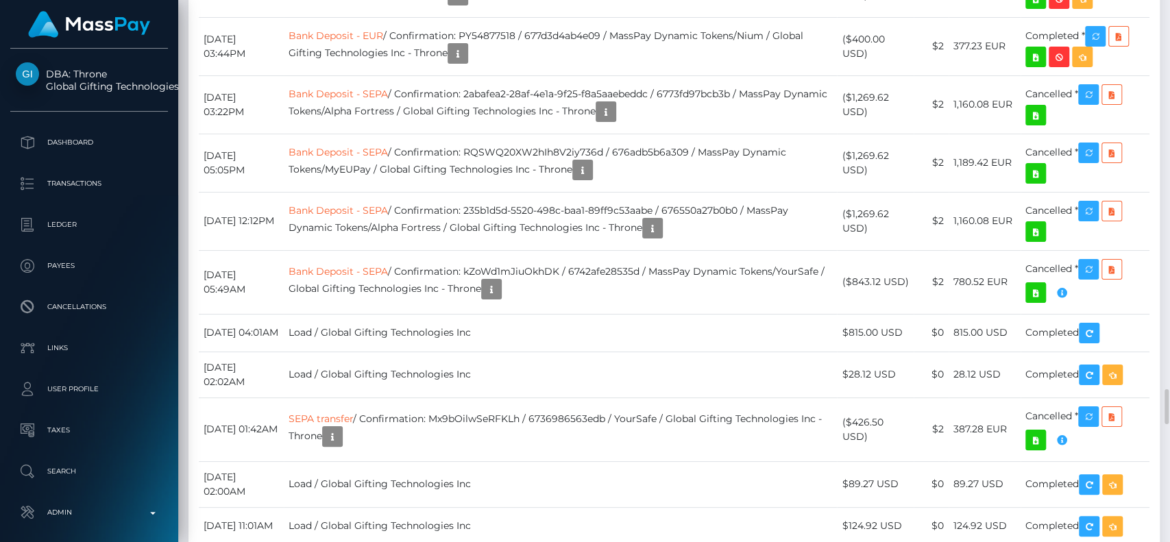
scroll to position [164, 303]
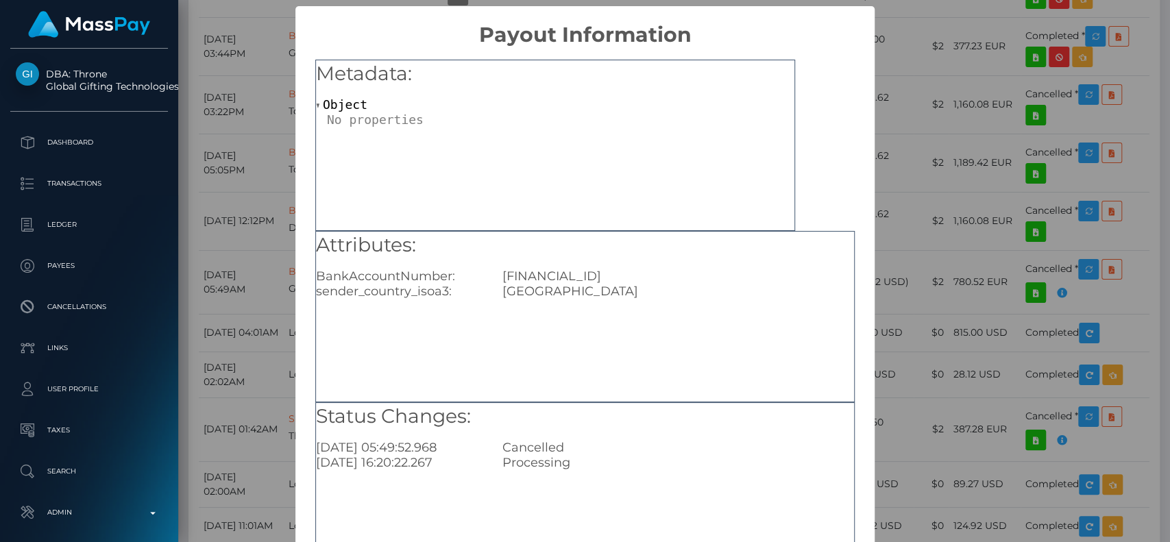
scroll to position [110, 0]
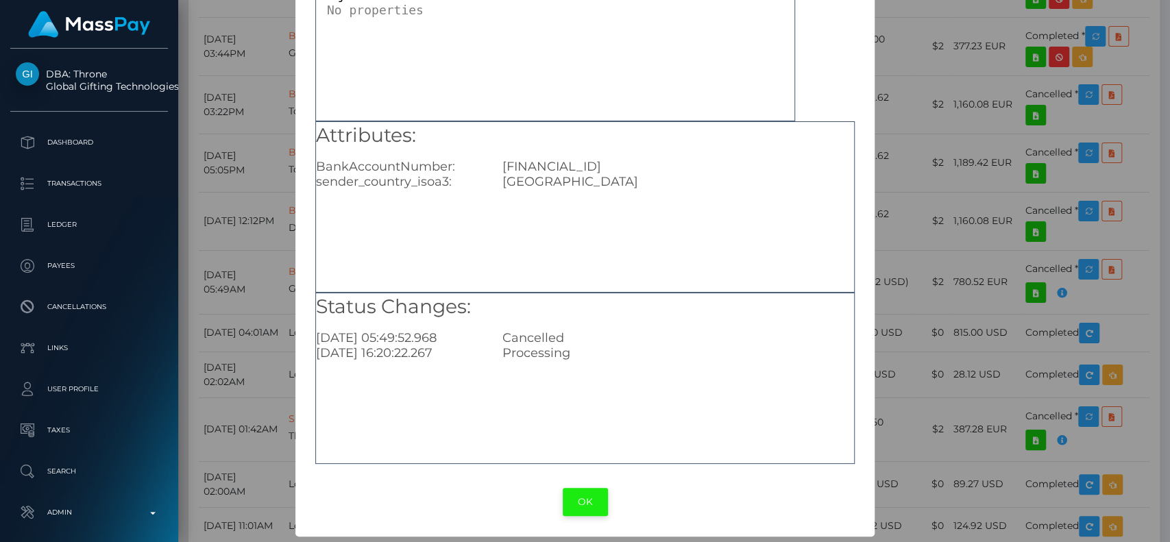
click at [588, 502] on button "OK" at bounding box center [585, 502] width 45 height 28
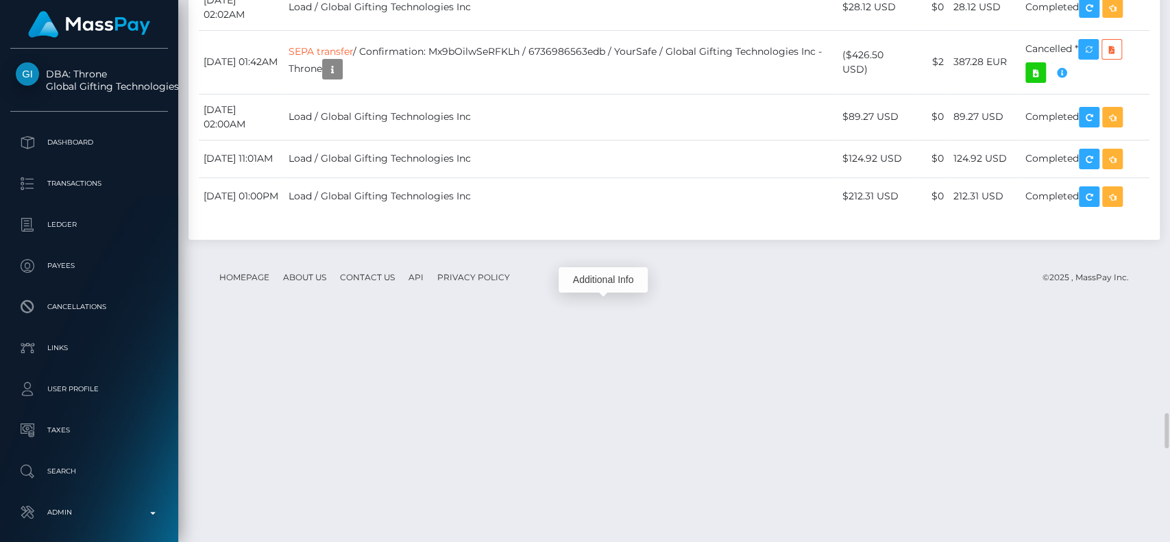
scroll to position [164, 303]
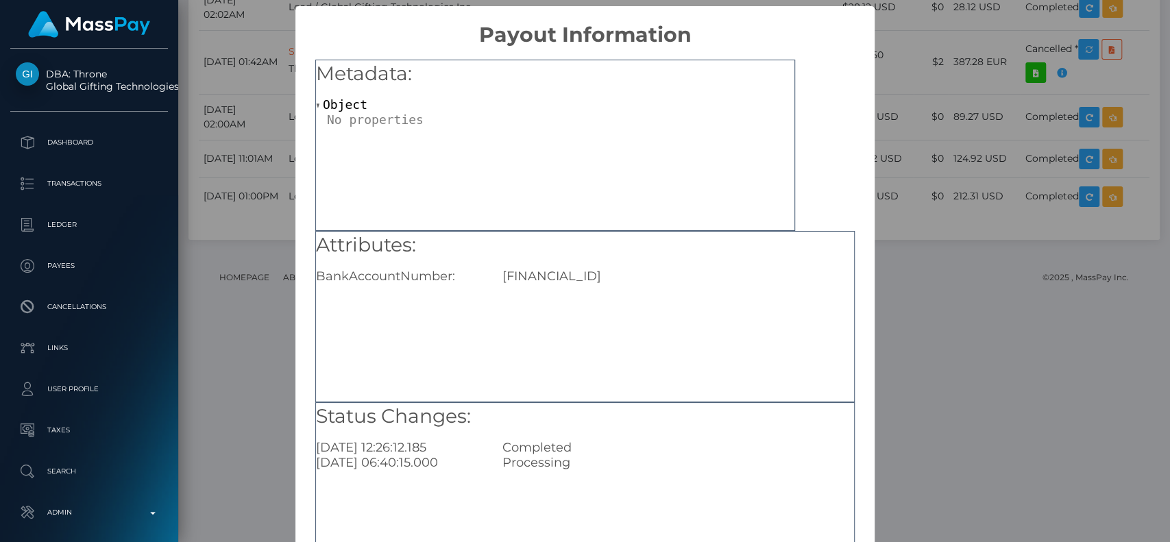
click at [559, 269] on div "ES0721007139570200224583" at bounding box center [678, 276] width 372 height 15
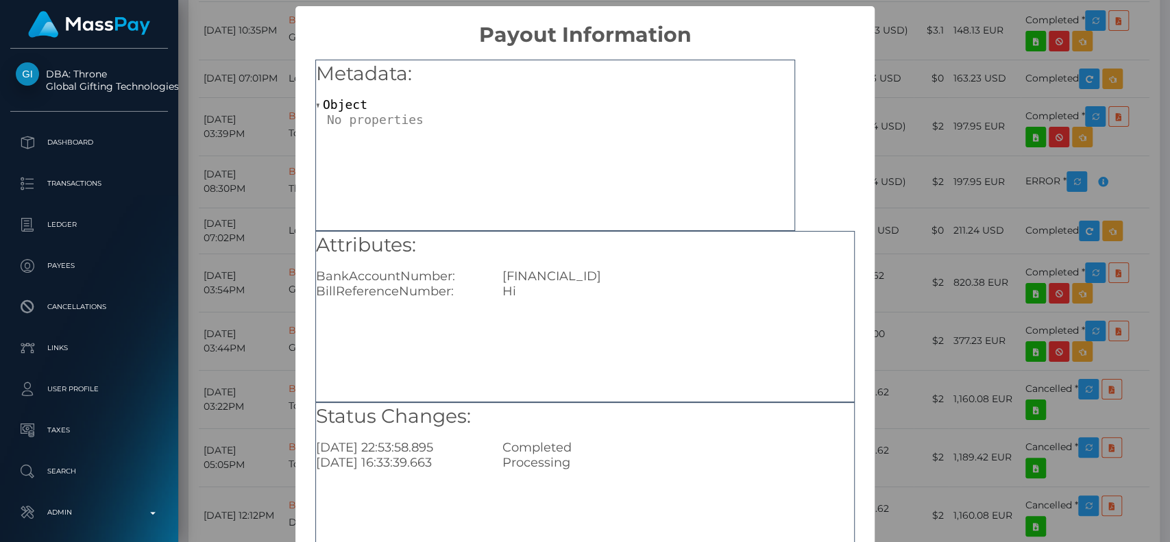
scroll to position [110, 0]
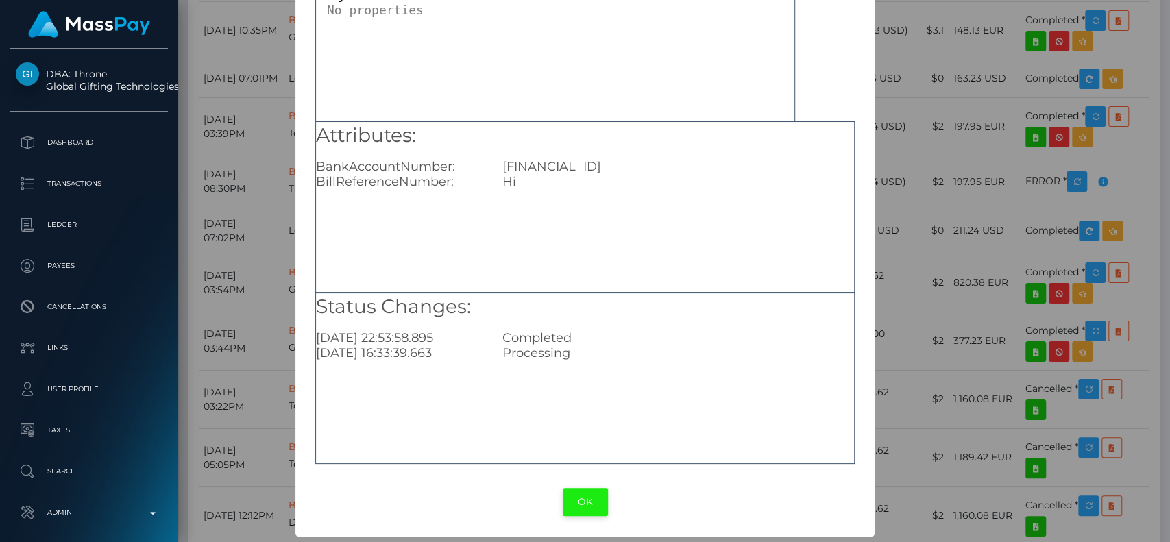
click at [576, 496] on button "OK" at bounding box center [585, 502] width 45 height 28
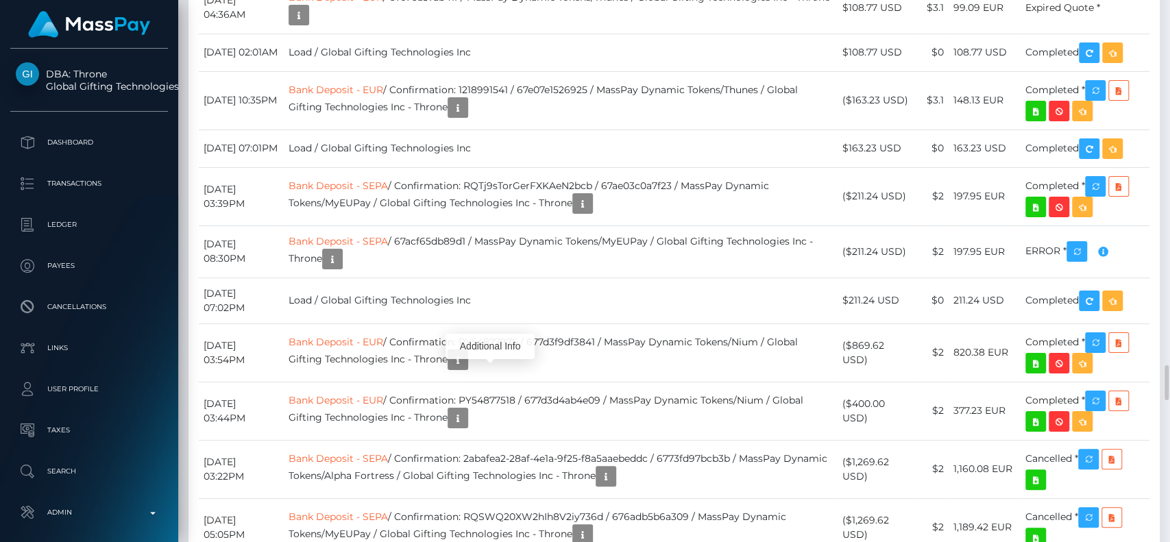
scroll to position [5639, 0]
drag, startPoint x: 408, startPoint y: 169, endPoint x: 603, endPoint y: 245, distance: 209.3
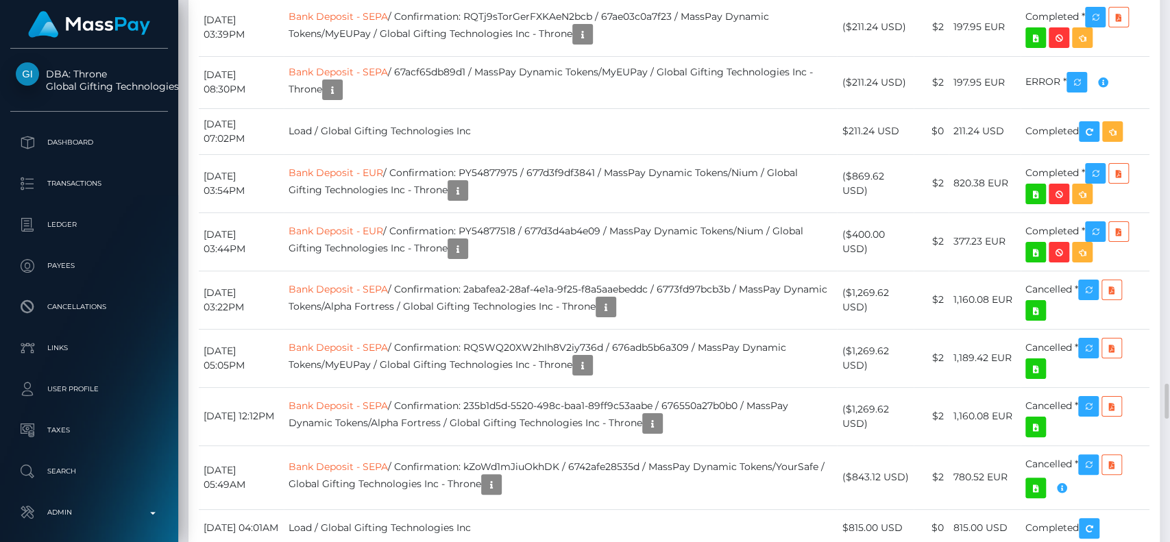
scroll to position [5817, 0]
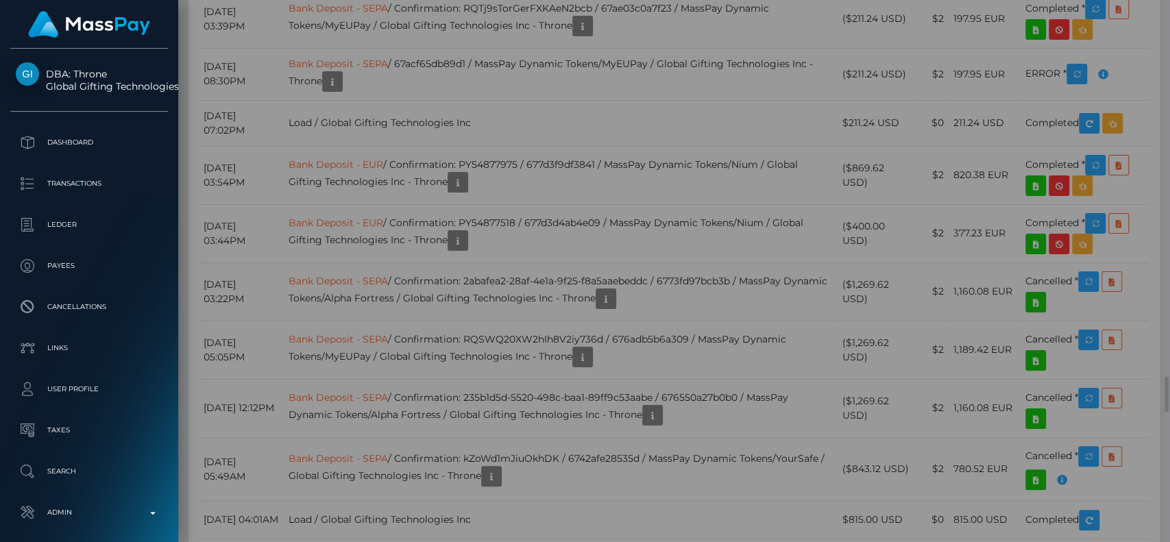
scroll to position [0, 0]
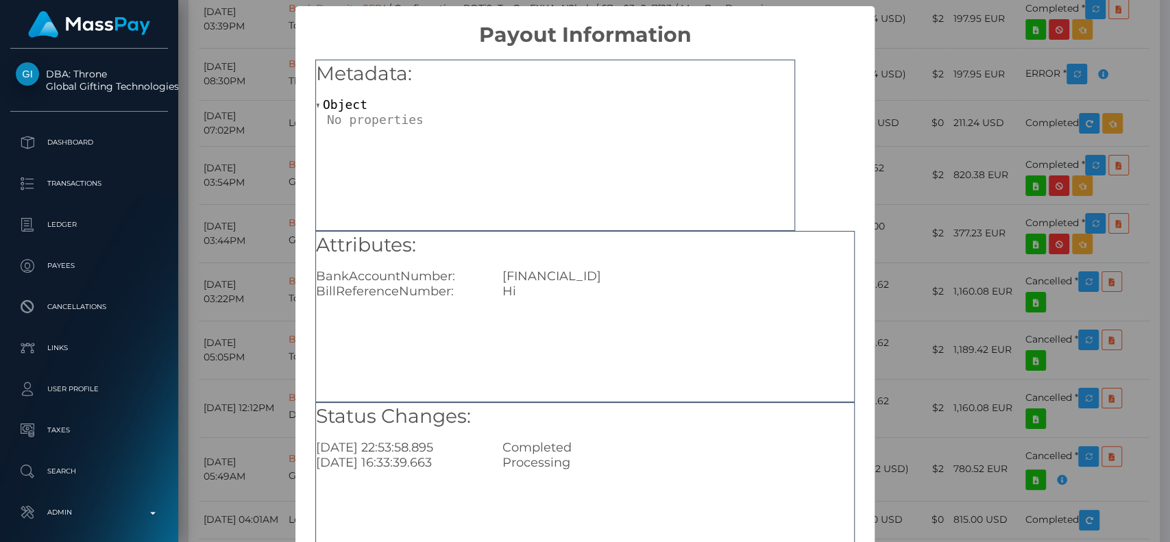
click at [579, 280] on div "ES0721007139570200224583" at bounding box center [678, 276] width 372 height 15
copy div "ES0721007139570200224583"
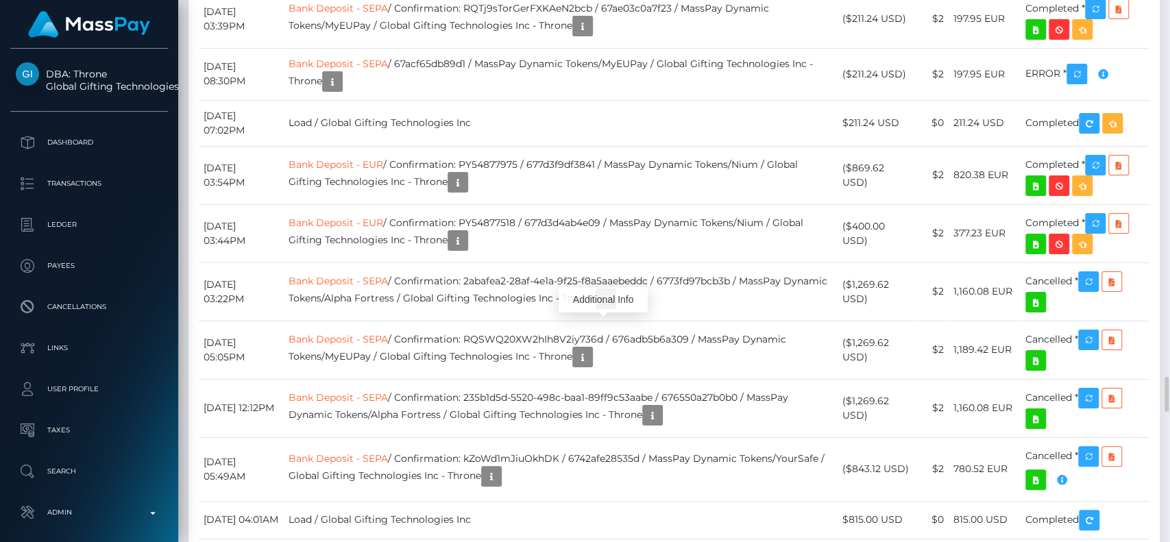
scroll to position [164, 303]
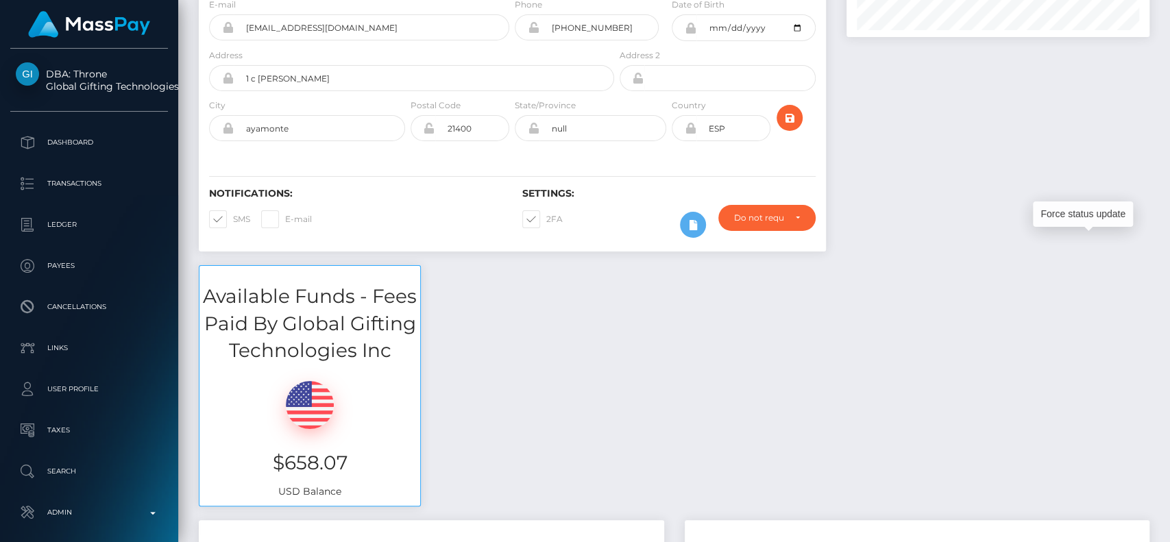
scroll to position [0, 0]
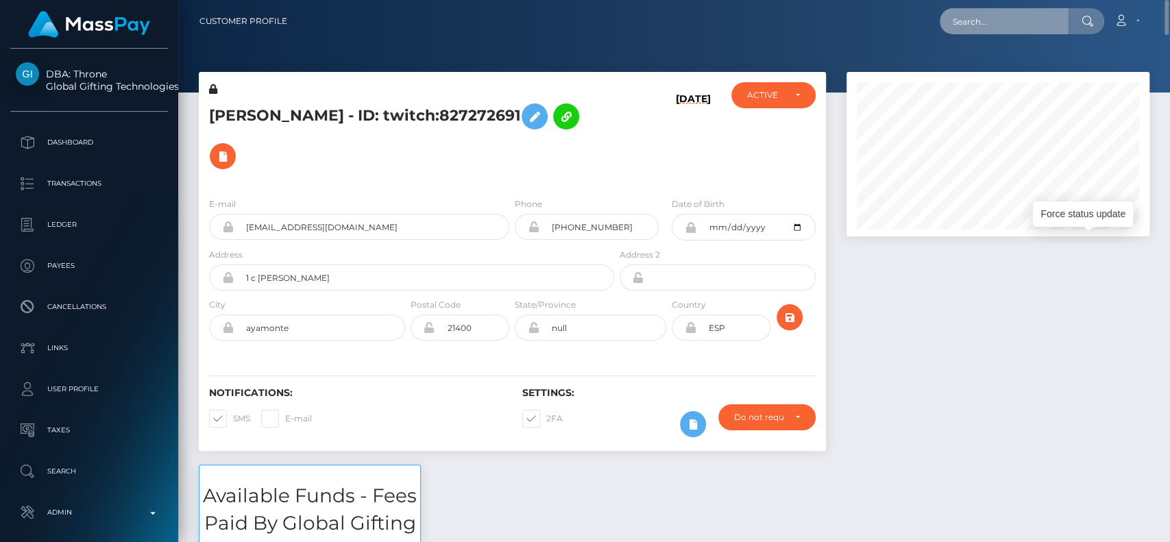
click at [984, 11] on input "text" at bounding box center [1004, 21] width 129 height 26
paste input "Mileycooper047@gmail.com"
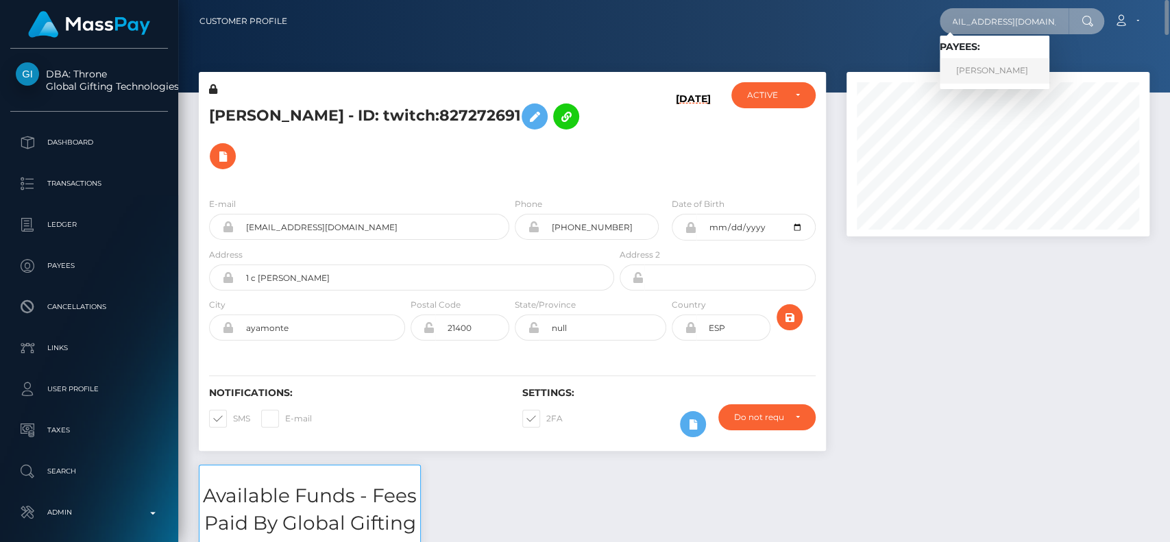
type input "Mileycooper047@gmail.com"
click at [1020, 66] on link "EDEL JEAN ALENTIJO PRAILE" at bounding box center [995, 70] width 110 height 25
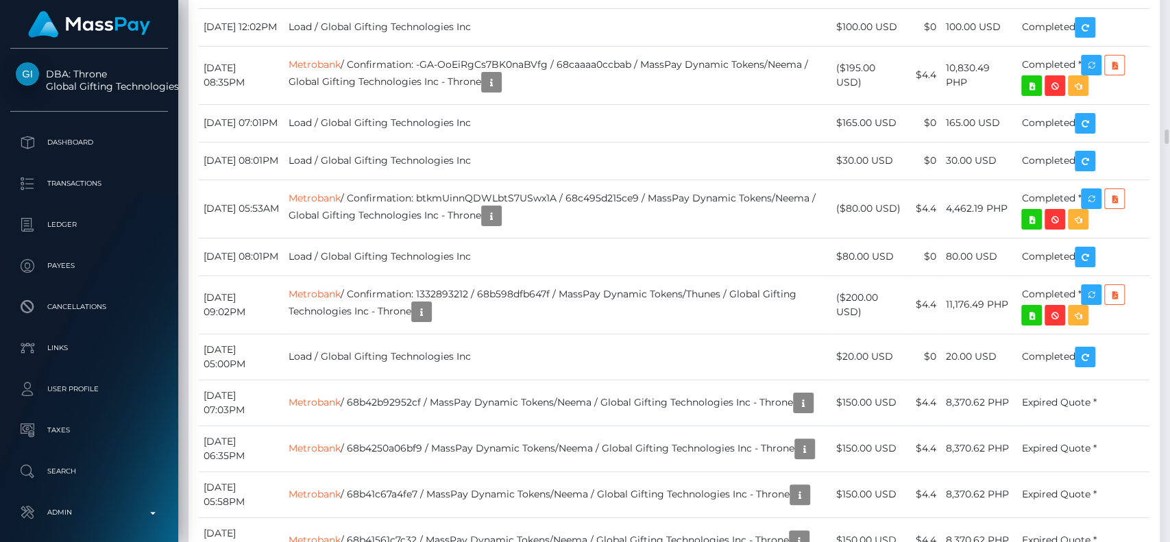
scroll to position [164, 303]
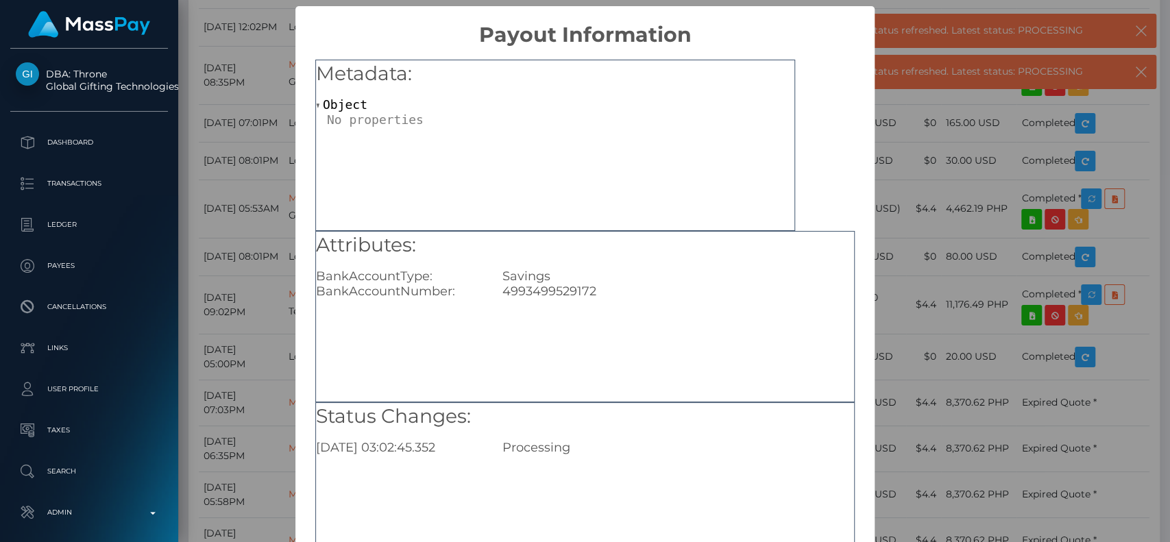
scroll to position [110, 0]
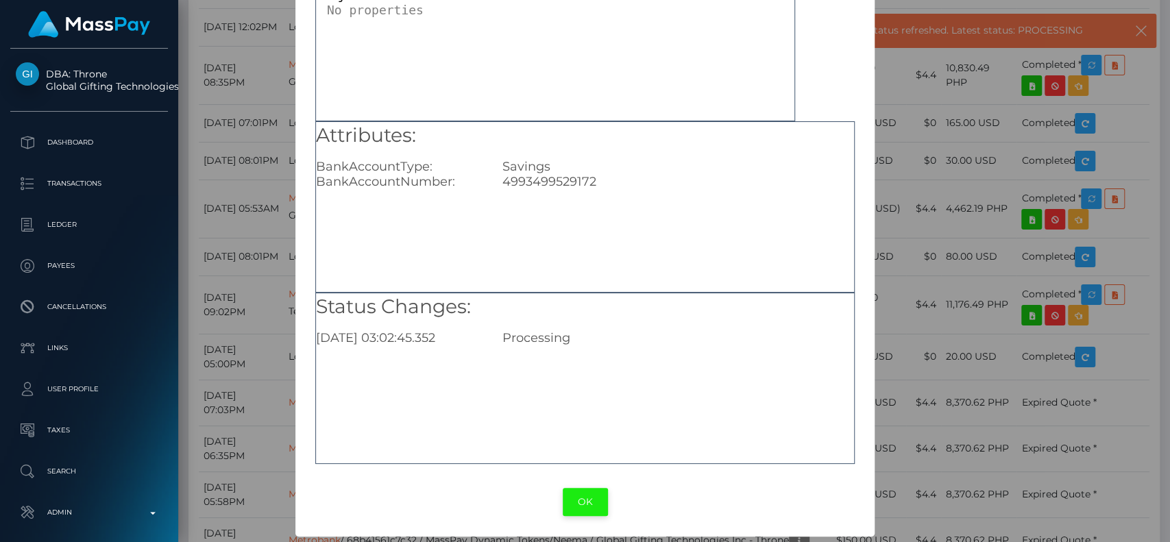
click at [585, 498] on button "OK" at bounding box center [585, 502] width 45 height 28
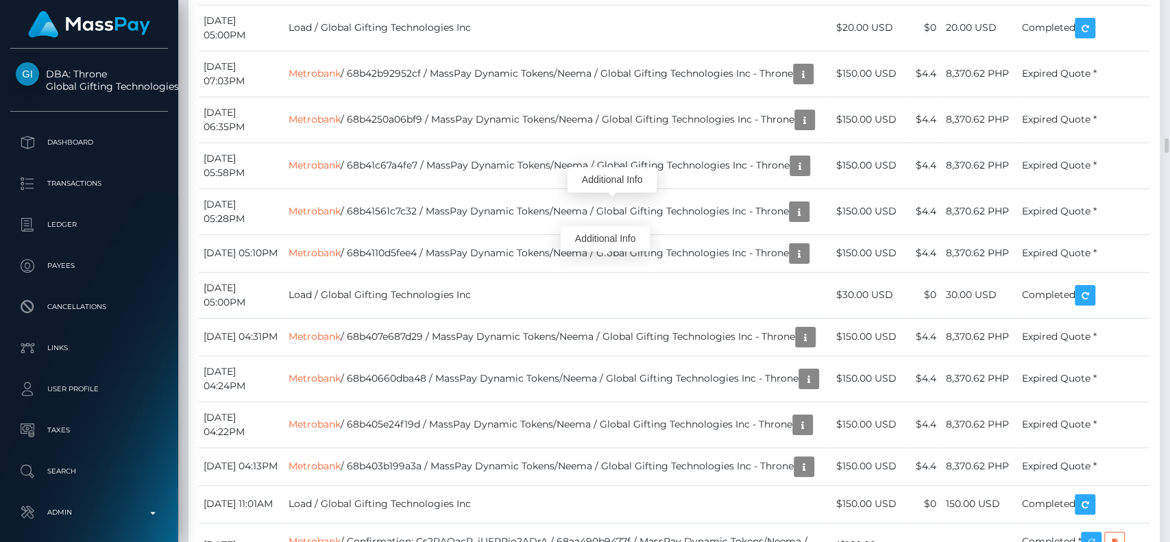
scroll to position [164, 303]
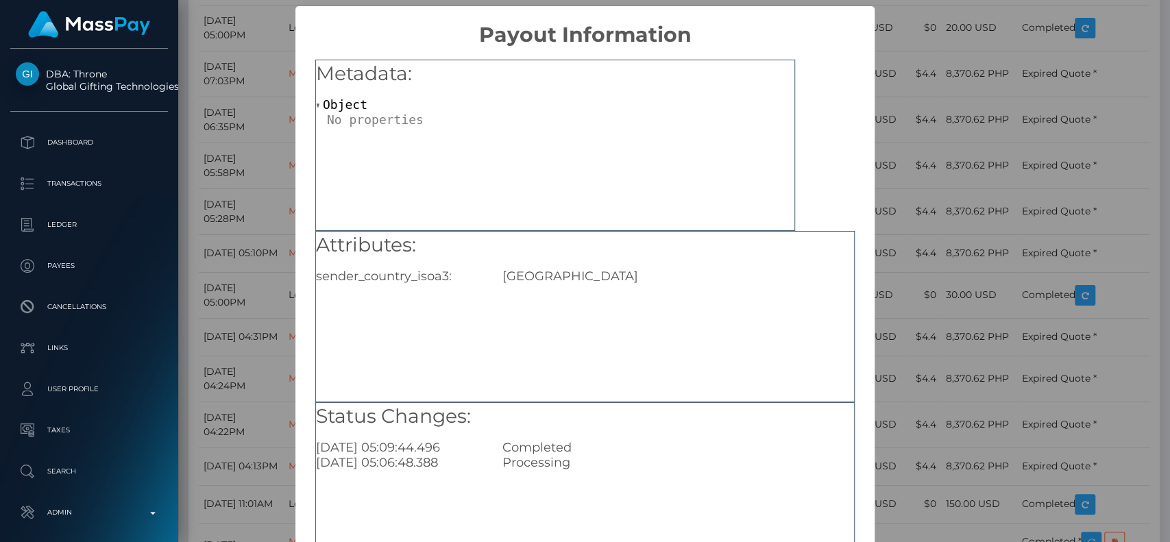
scroll to position [110, 0]
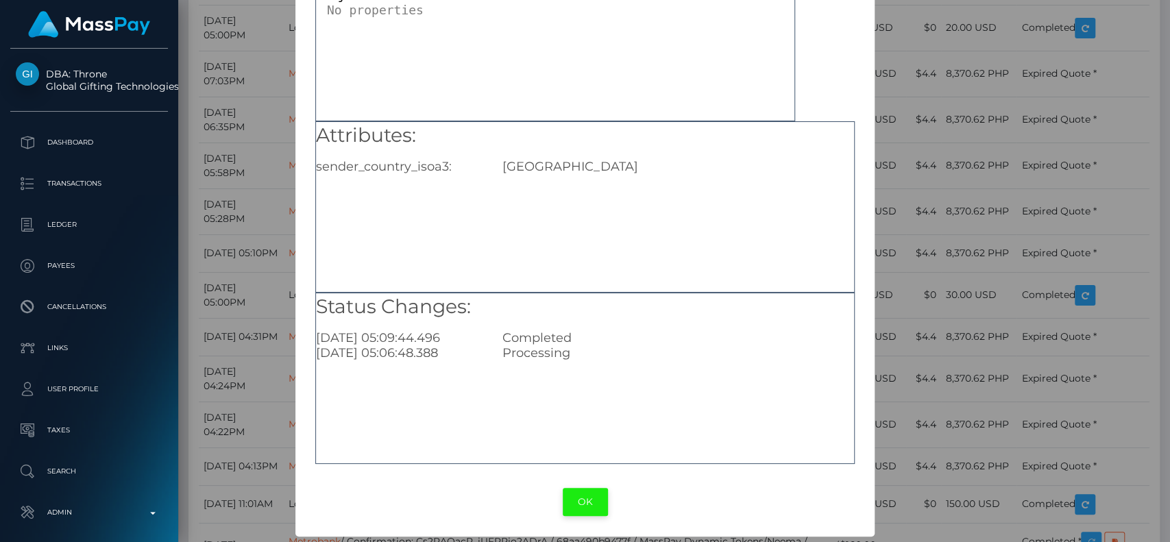
click at [573, 497] on button "OK" at bounding box center [585, 502] width 45 height 28
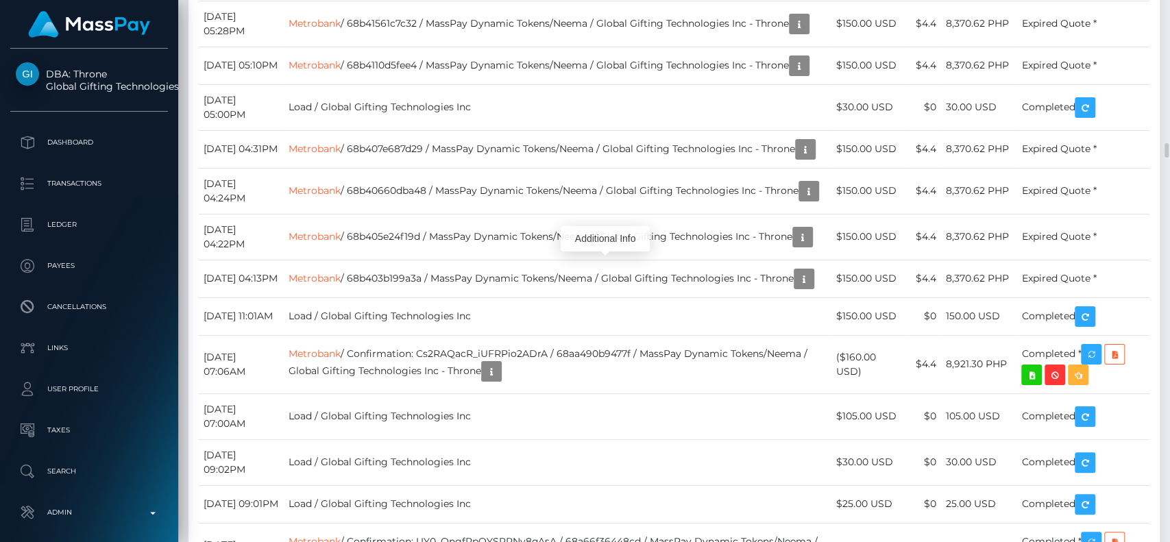
scroll to position [164, 303]
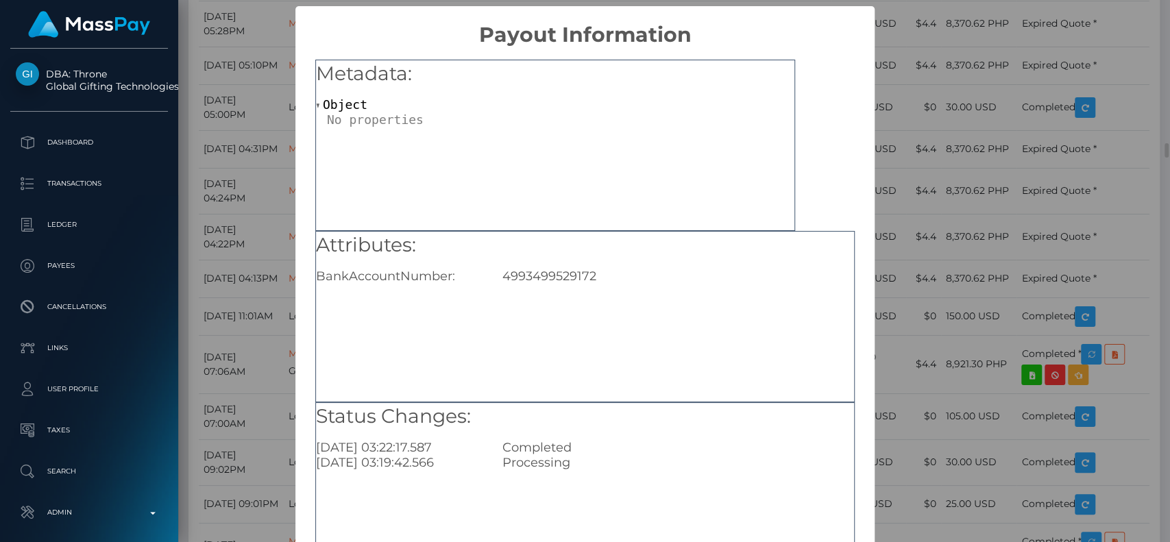
scroll to position [110, 0]
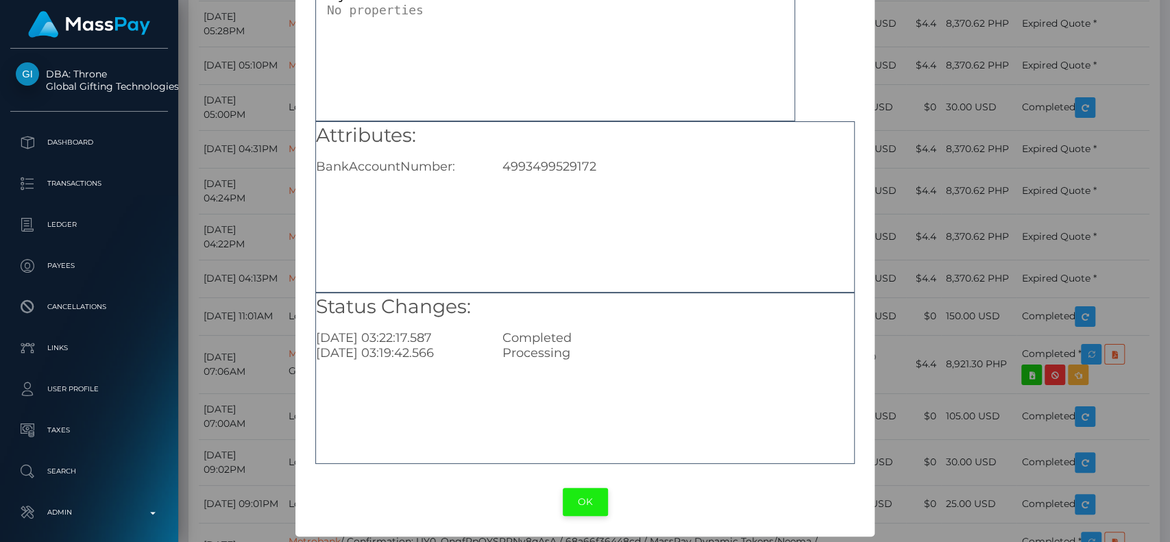
click at [576, 504] on button "OK" at bounding box center [585, 502] width 45 height 28
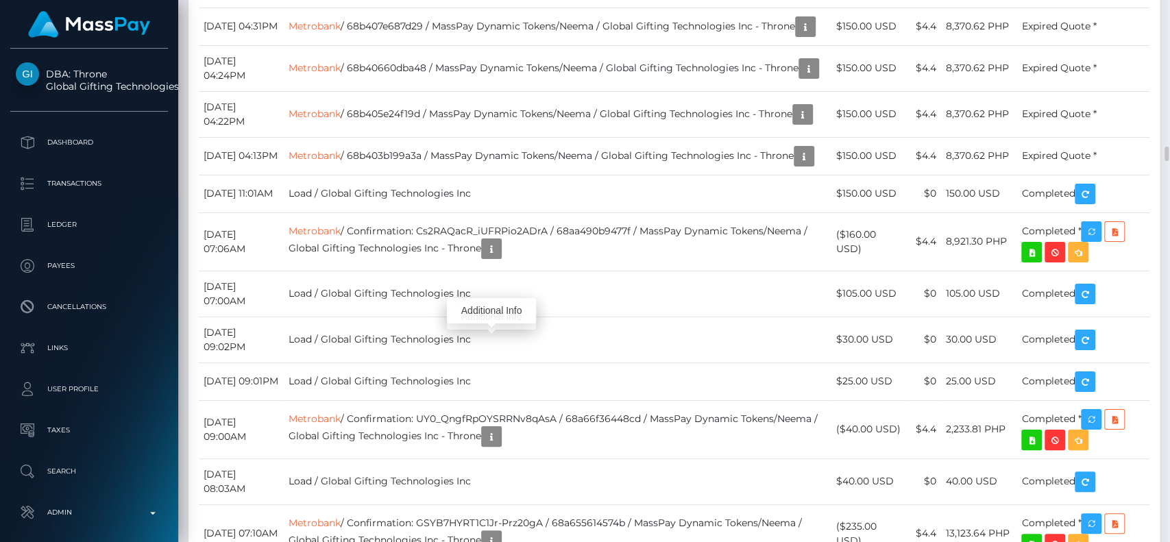
scroll to position [164, 303]
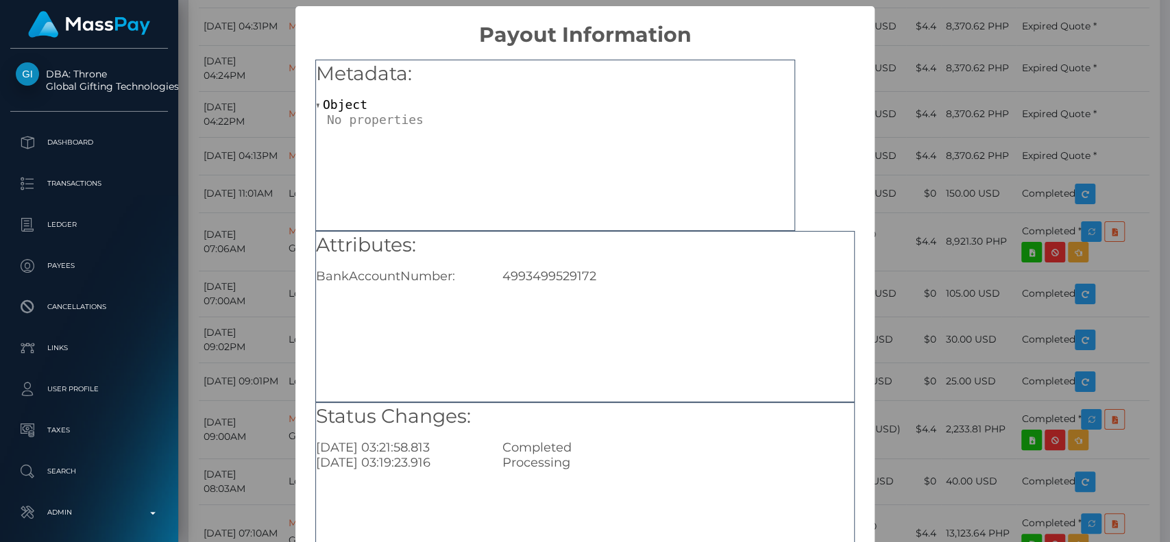
scroll to position [110, 0]
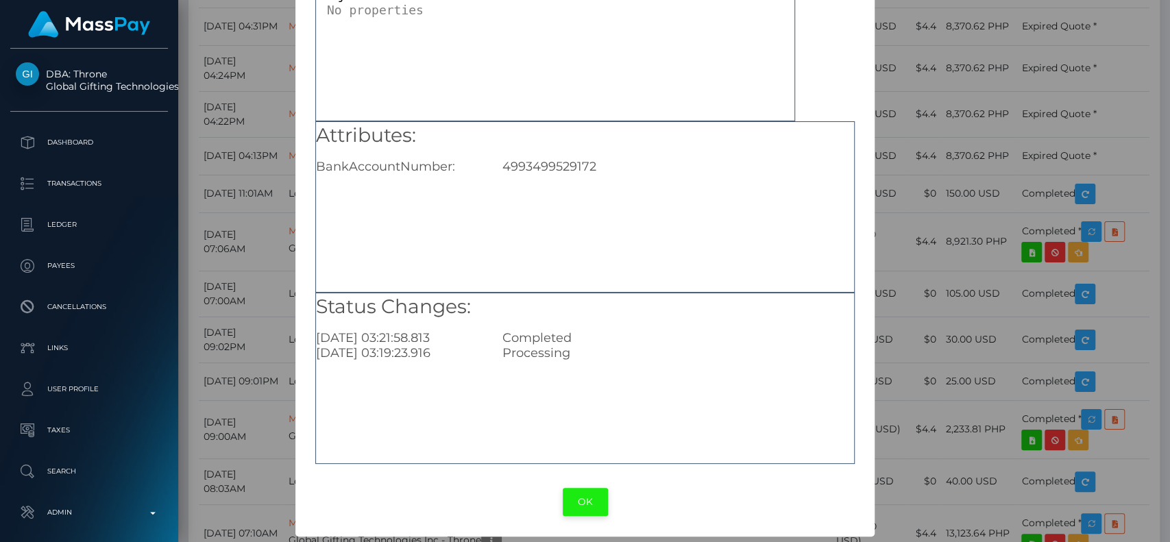
click at [582, 498] on button "OK" at bounding box center [585, 502] width 45 height 28
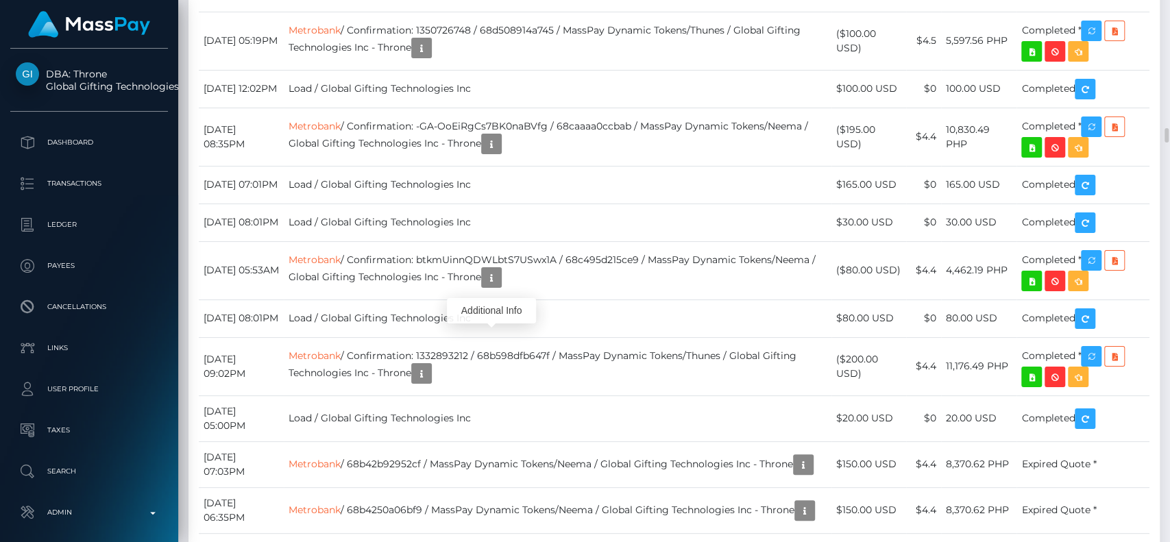
scroll to position [164, 303]
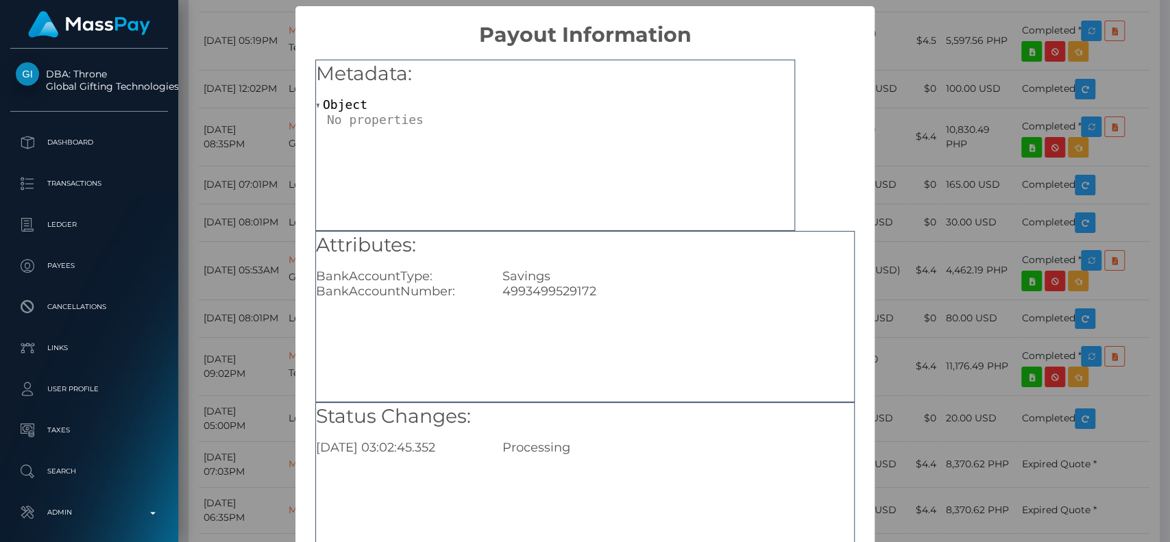
scroll to position [110, 0]
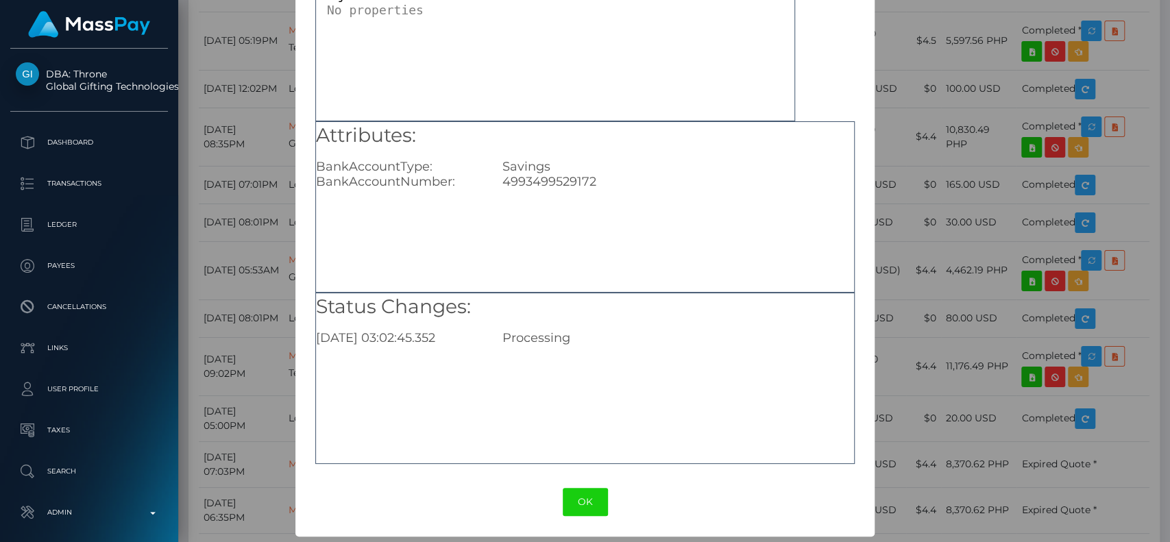
click at [578, 496] on button "OK" at bounding box center [585, 502] width 45 height 28
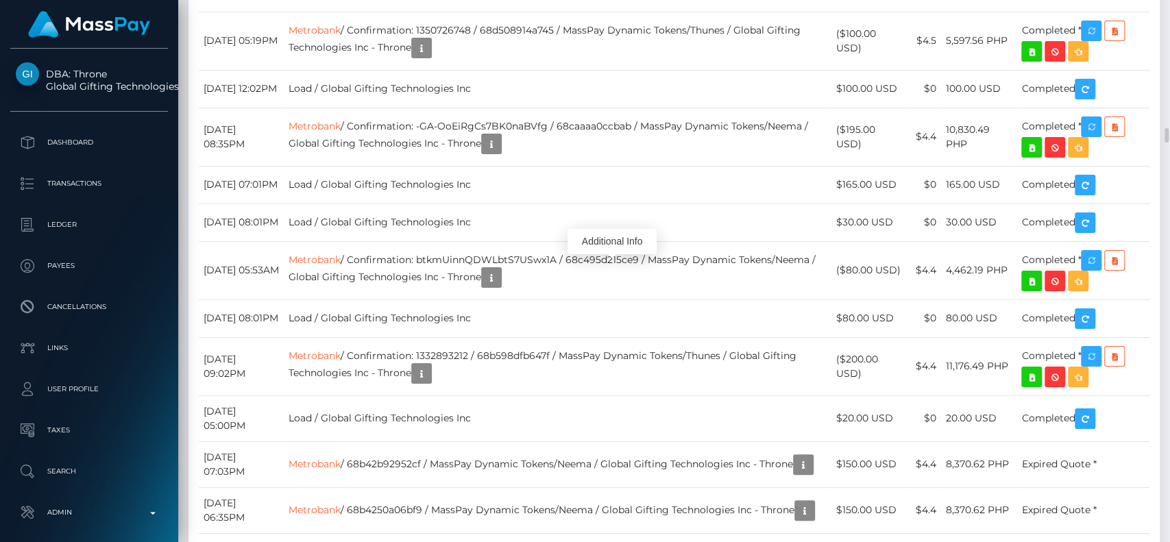
scroll to position [164, 303]
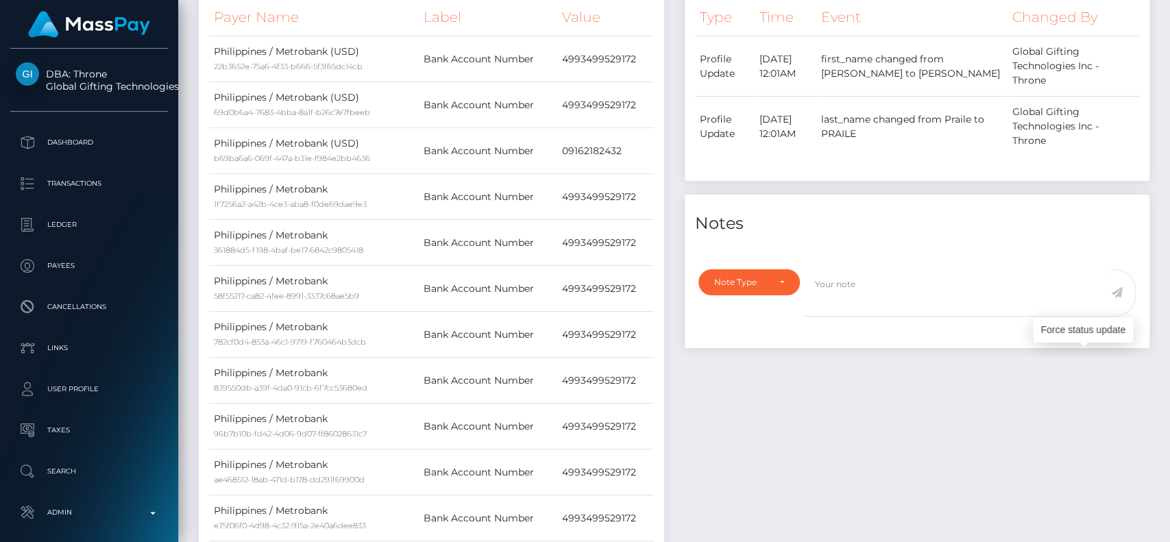
scroll to position [0, 0]
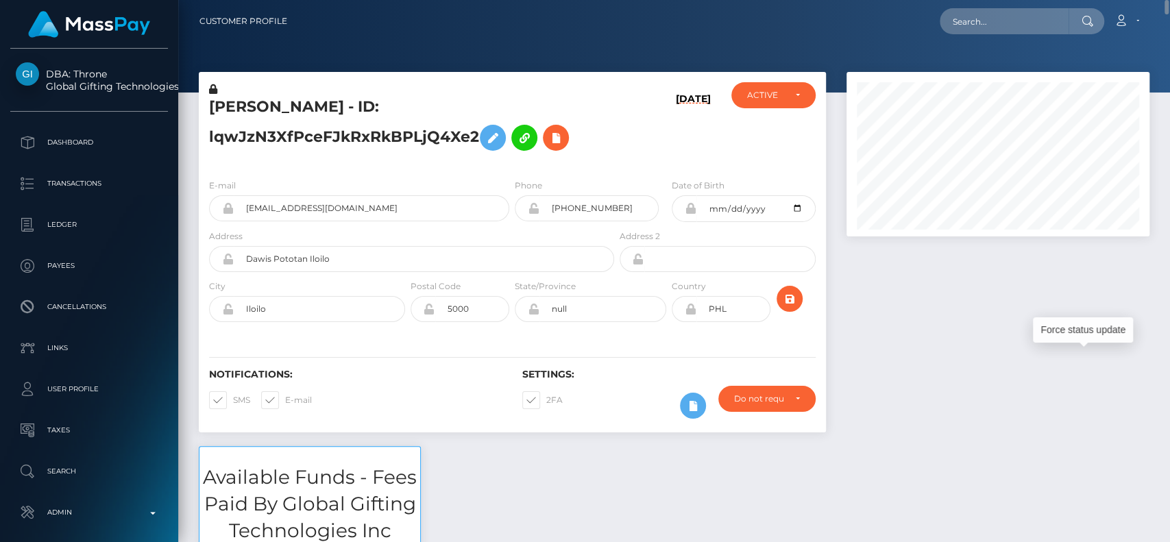
click at [231, 105] on h5 "EDEL JEAN ALENTIJO PRAILE - ID: lqwJzN3XfPceFJkRxRkBPLjQ4Xe2" at bounding box center [407, 127] width 397 height 61
copy h5 "EDEL"
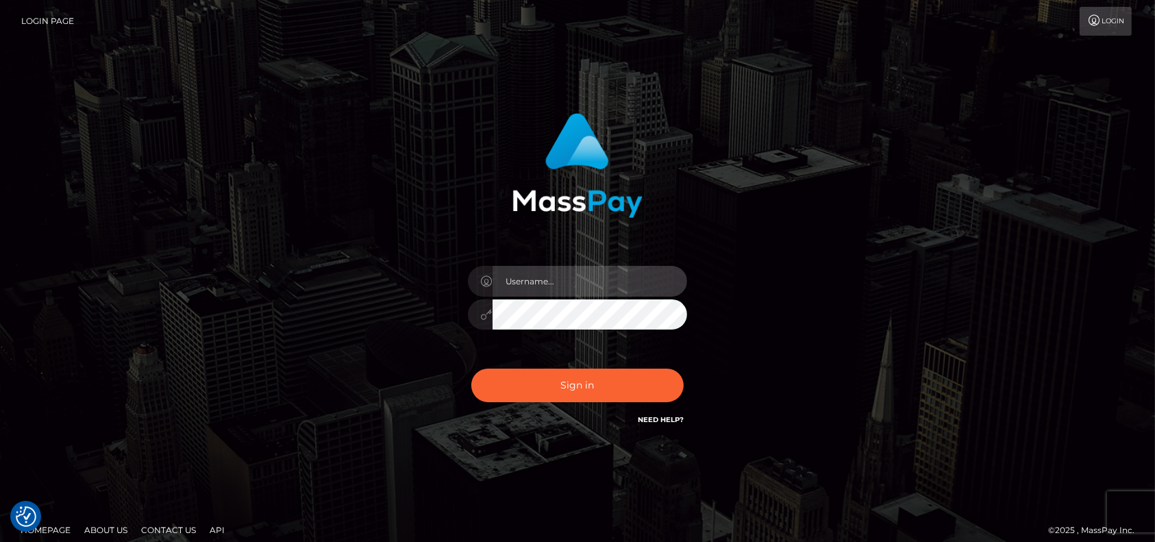
type input "petros.[PERSON_NAME]"
click at [579, 417] on div "Sign in Need Help?" at bounding box center [578, 390] width 240 height 61
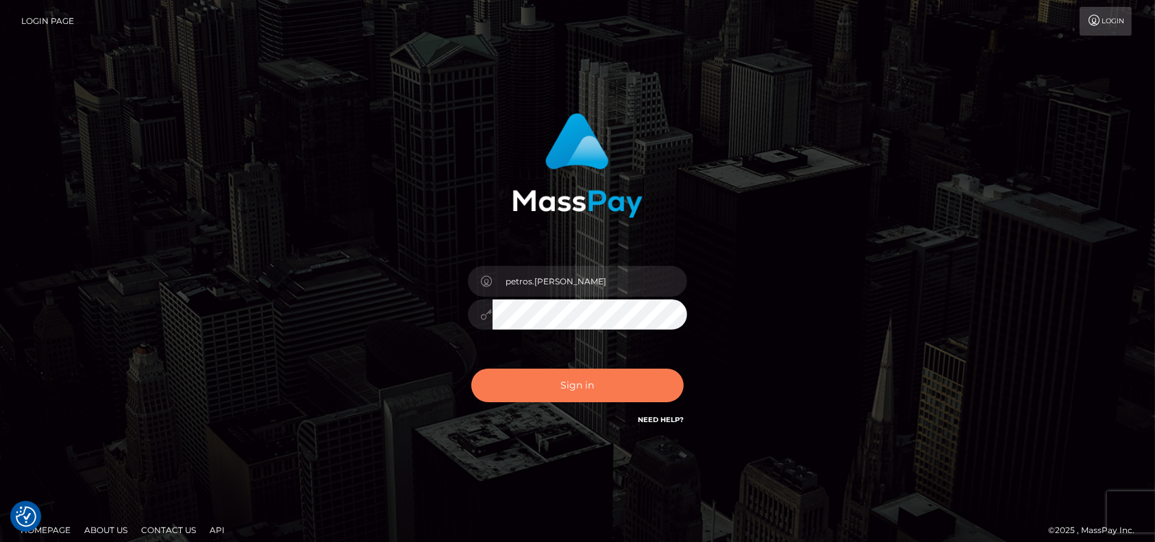
click at [581, 393] on button "Sign in" at bounding box center [577, 386] width 212 height 34
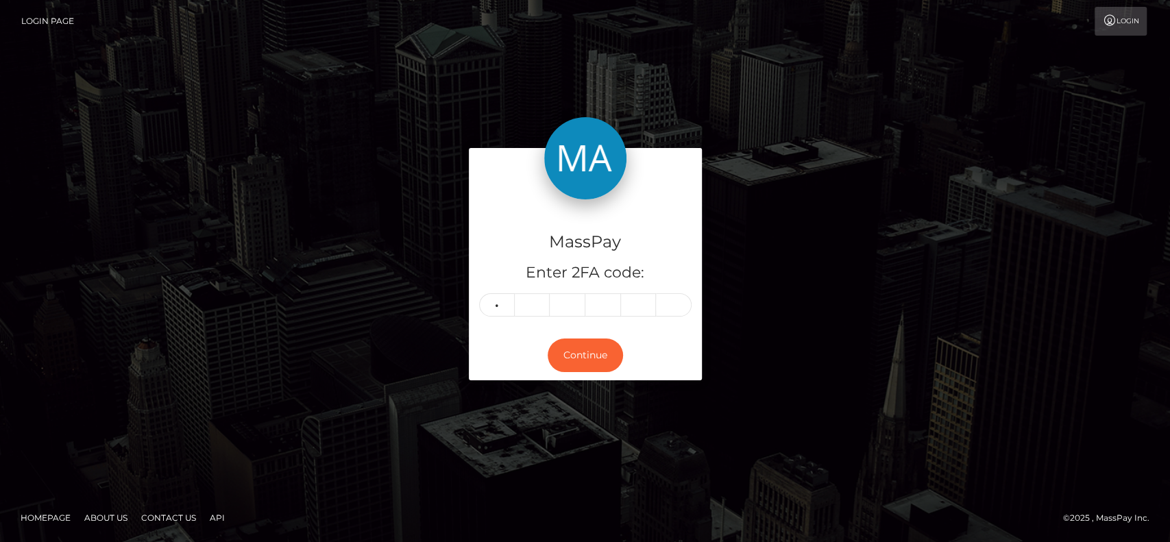
type input "3"
type input "0"
type input "5"
type input "2"
type input "4"
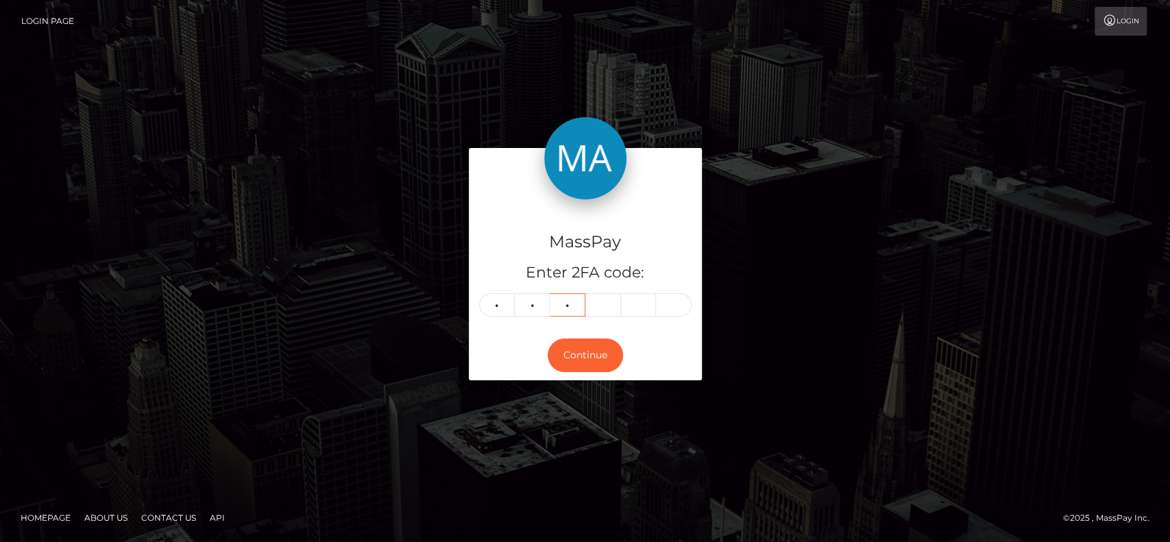
type input "6"
type input "3"
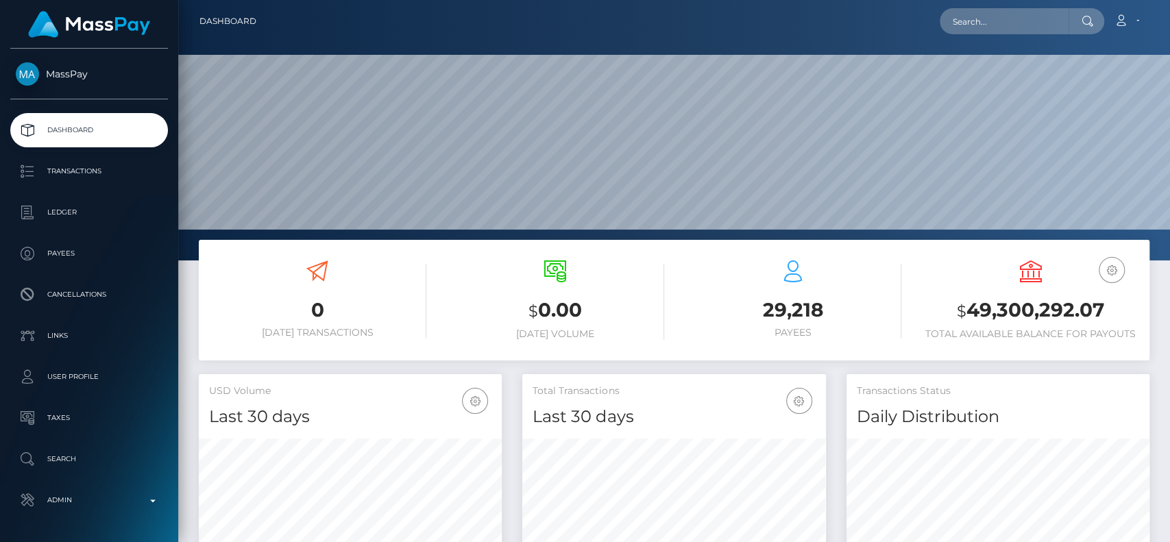
scroll to position [242, 303]
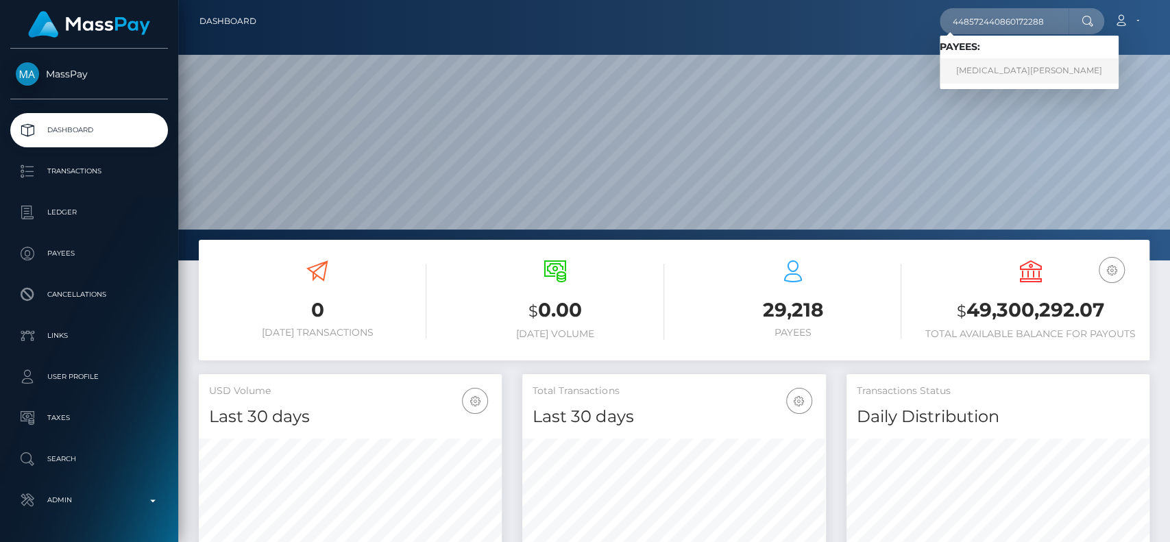
type input "448572440860172288"
click at [992, 62] on link "[MEDICAL_DATA][PERSON_NAME]" at bounding box center [1029, 70] width 179 height 25
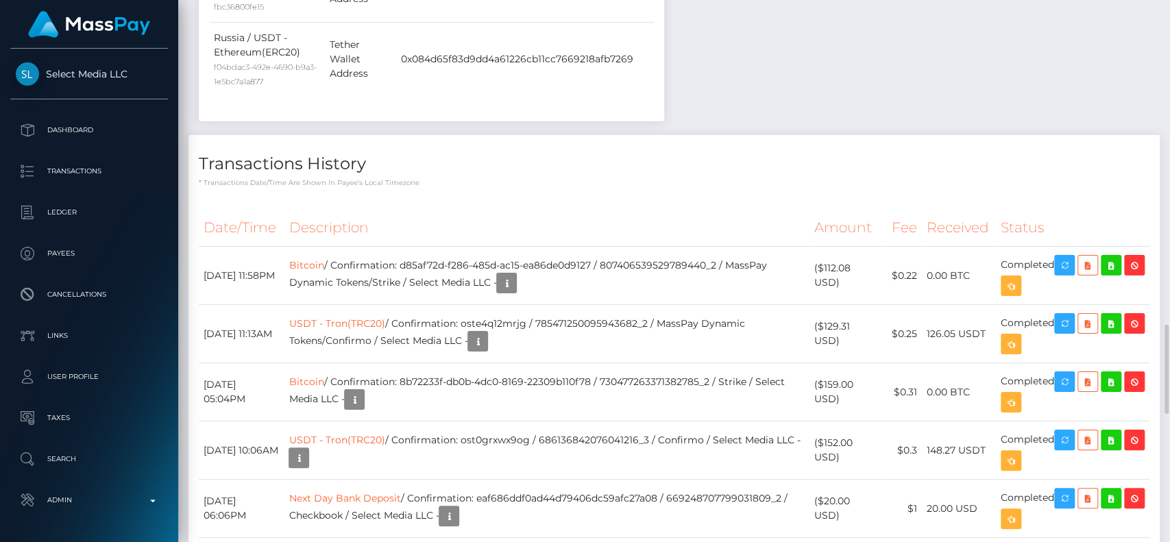
scroll to position [1970, 0]
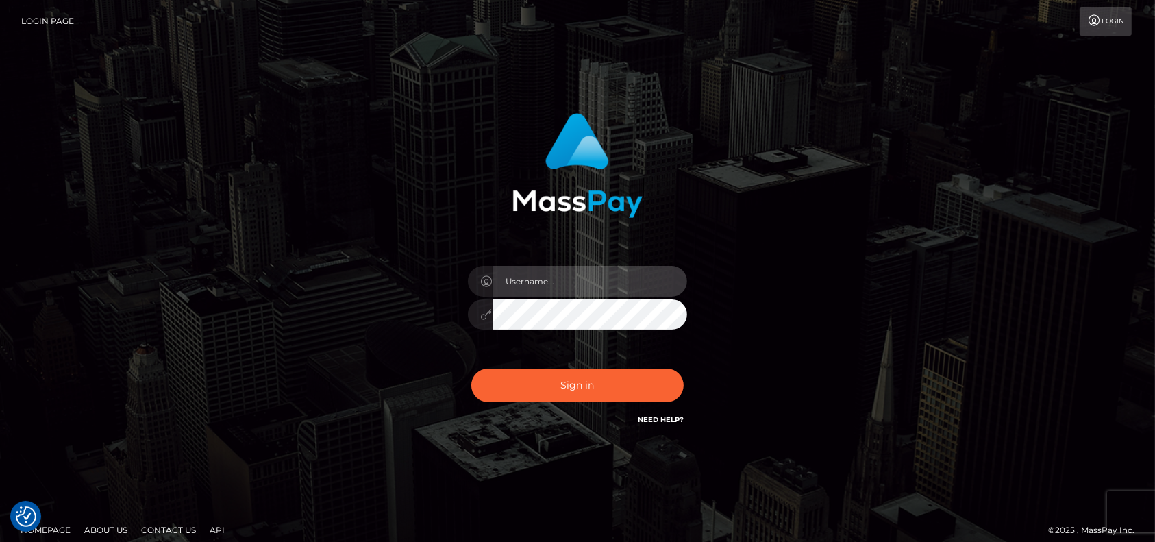
type input "petros.[PERSON_NAME]"
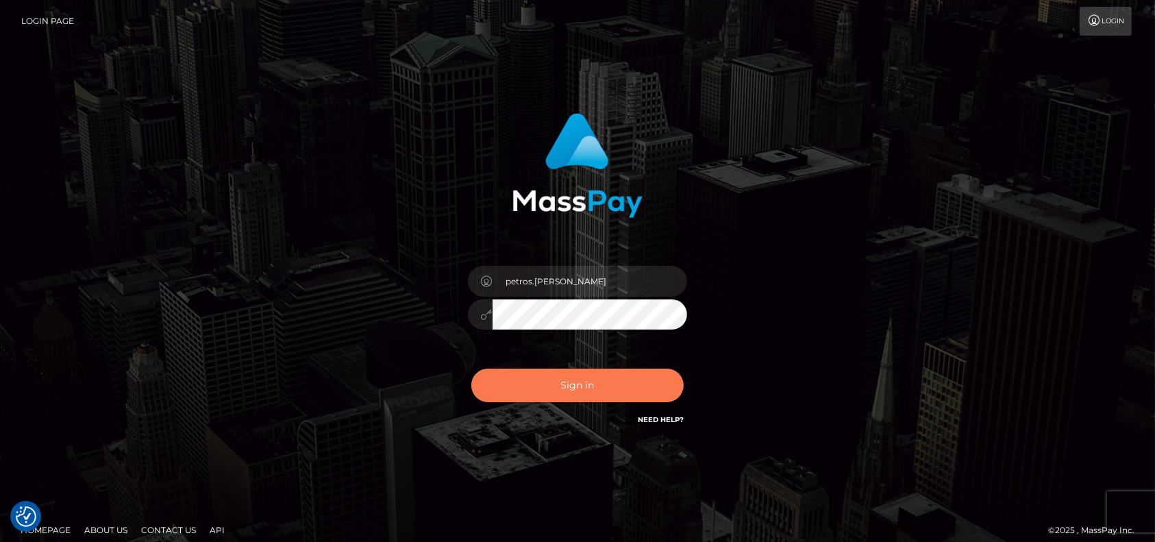
click at [549, 370] on button "Sign in" at bounding box center [577, 386] width 212 height 34
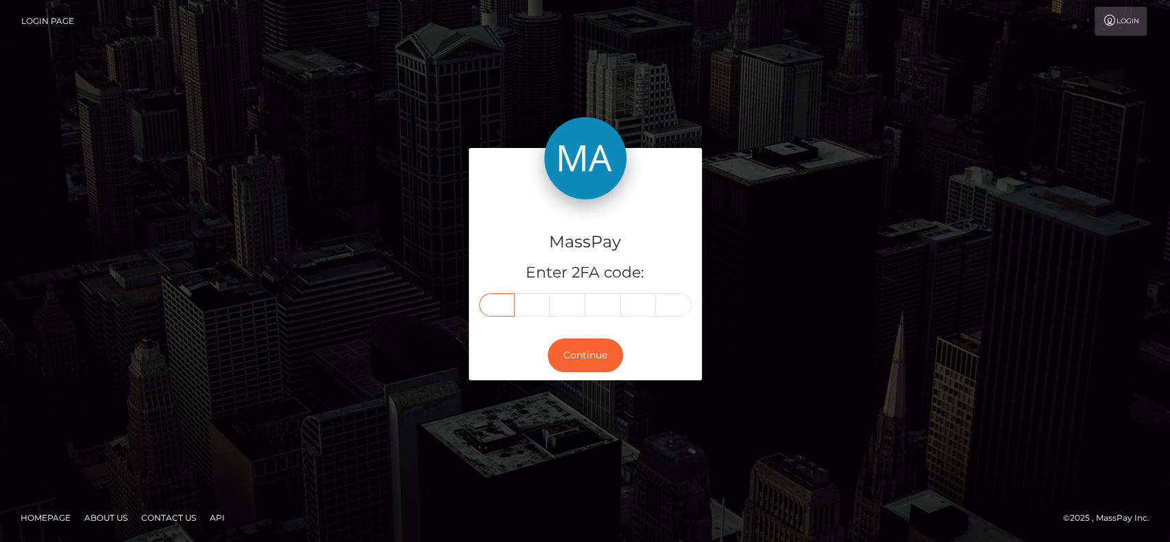
click at [497, 304] on input "text" at bounding box center [497, 304] width 36 height 23
paste input "1"
type input "1"
type input "5"
type input "4"
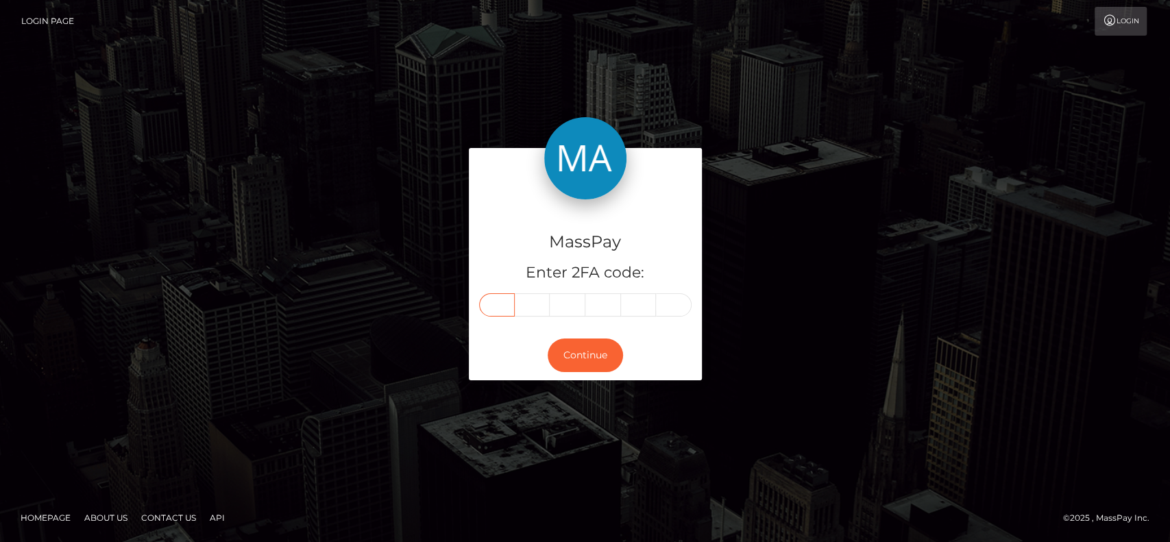
type input "4"
type input "0"
type input "6"
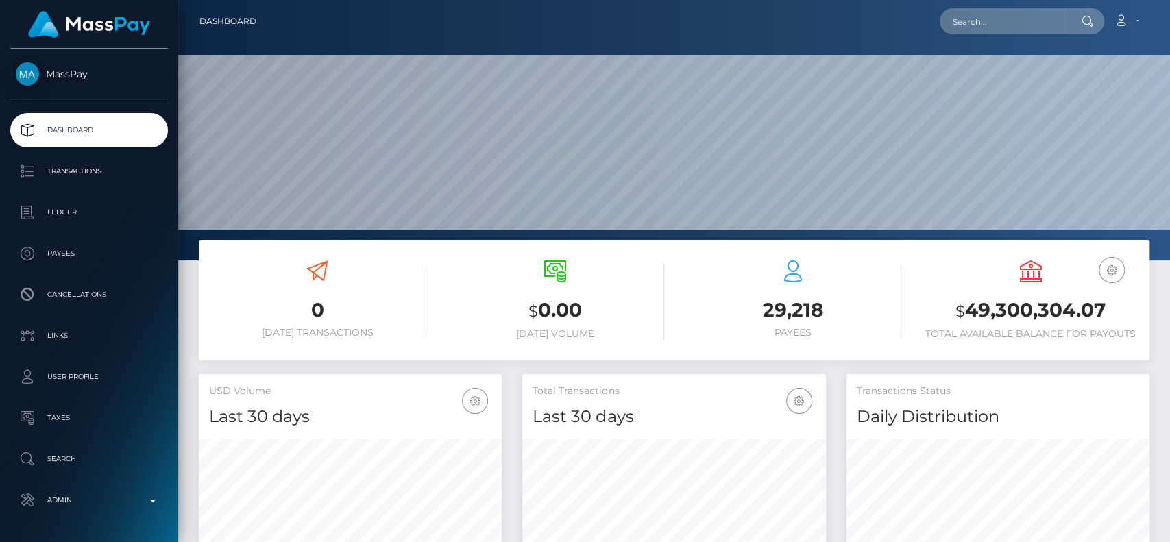
scroll to position [242, 303]
click at [1005, 23] on input "text" at bounding box center [1004, 21] width 129 height 26
paste input "[EMAIL_ADDRESS][DOMAIN_NAME]"
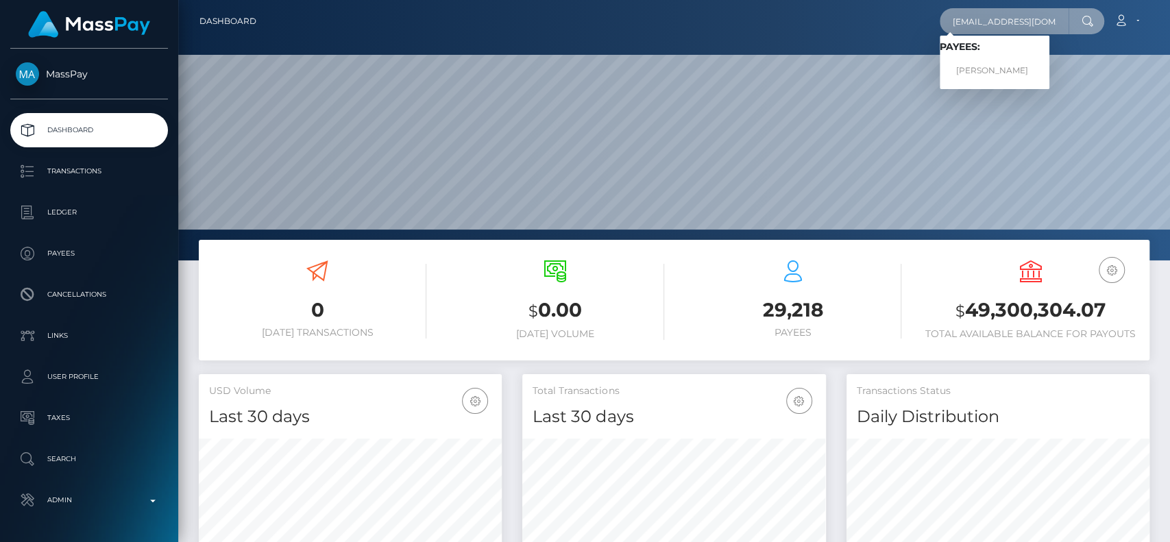
type input "[EMAIL_ADDRESS][DOMAIN_NAME]"
click at [993, 56] on span "Payees: Sejla Bajrektarevic" at bounding box center [995, 62] width 110 height 42
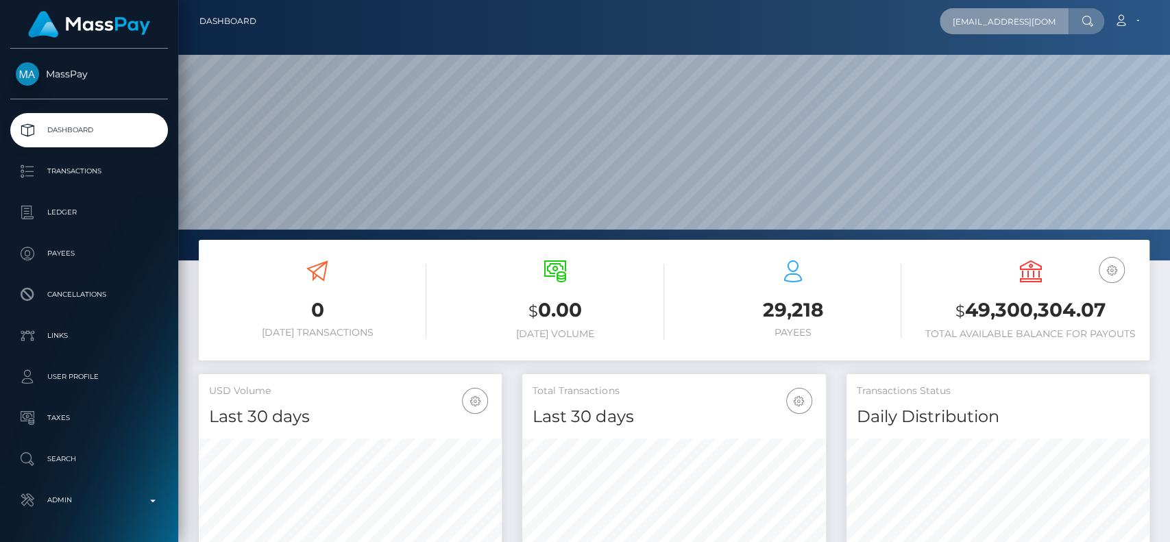
click at [1038, 16] on input "[EMAIL_ADDRESS][DOMAIN_NAME]" at bounding box center [1004, 21] width 129 height 26
click at [1063, 17] on input "[EMAIL_ADDRESS][DOMAIN_NAME]" at bounding box center [1004, 21] width 129 height 26
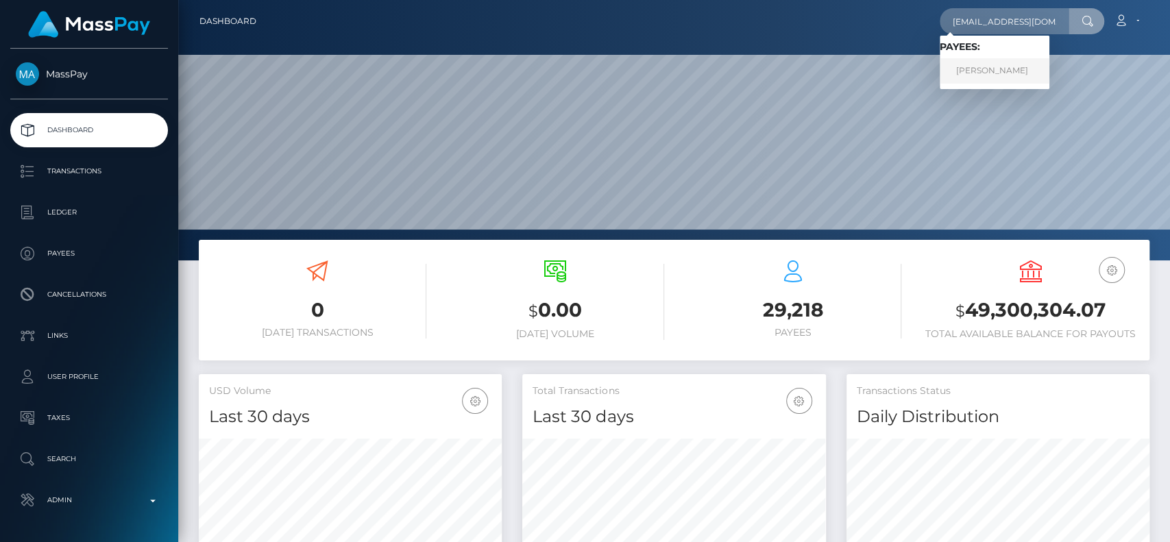
click at [996, 58] on link "Sejla Bajrektarevic" at bounding box center [995, 70] width 110 height 25
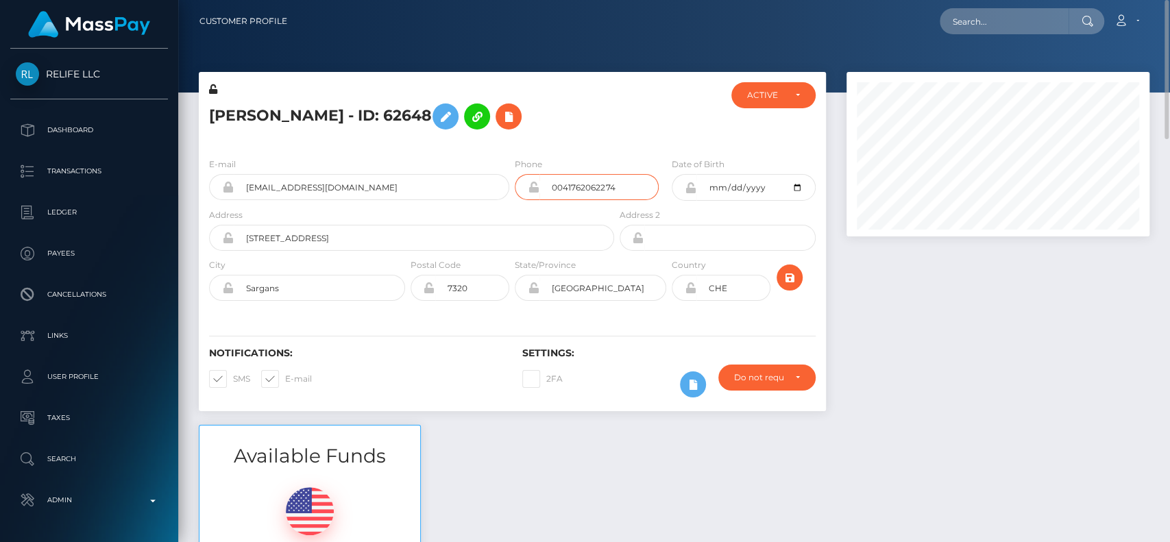
drag, startPoint x: 624, startPoint y: 186, endPoint x: 349, endPoint y: 177, distance: 275.6
click at [349, 177] on div "E-mail [EMAIL_ADDRESS][DOMAIN_NAME] Phone 0041762062274" at bounding box center [512, 182] width 627 height 51
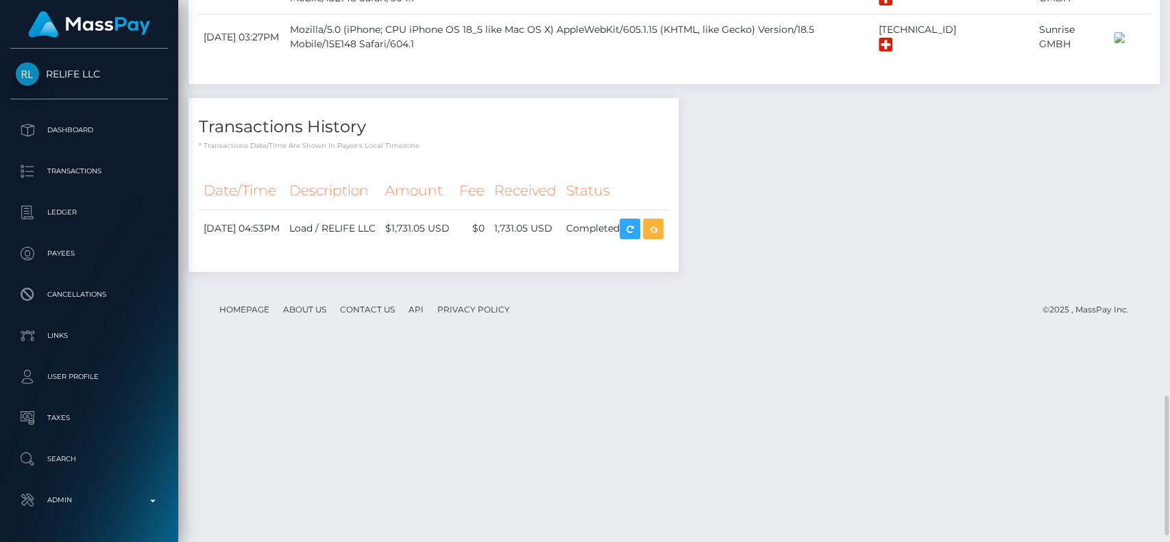
scroll to position [1568, 0]
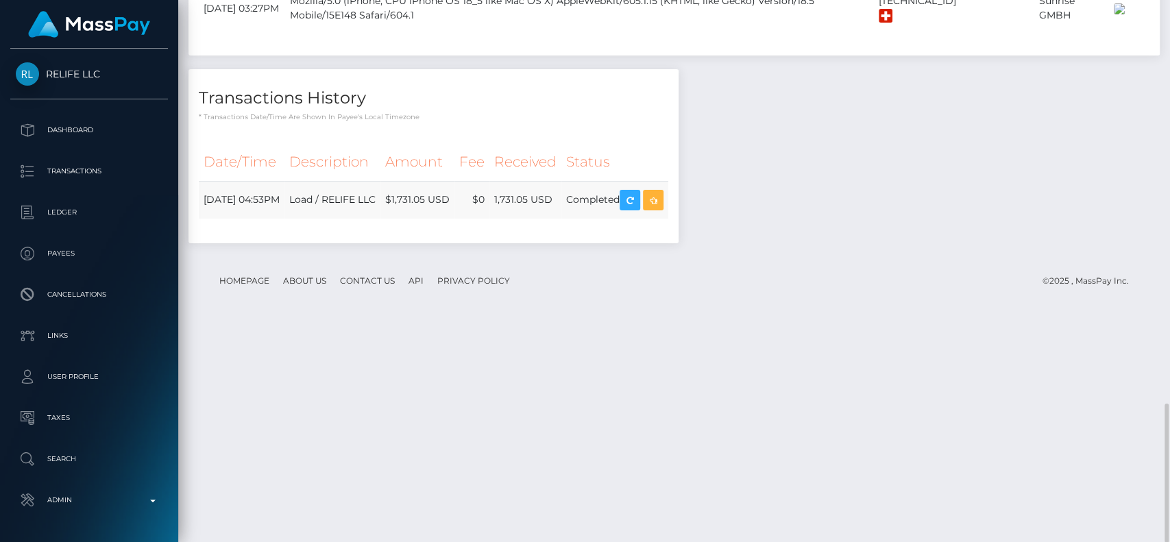
drag, startPoint x: 420, startPoint y: 413, endPoint x: 364, endPoint y: 411, distance: 56.2
click at [364, 219] on td "Load / RELIFE LLC" at bounding box center [332, 200] width 96 height 38
click at [381, 122] on div "Transactions History * Transactions date/time are shown in payee's local timezo…" at bounding box center [433, 95] width 490 height 53
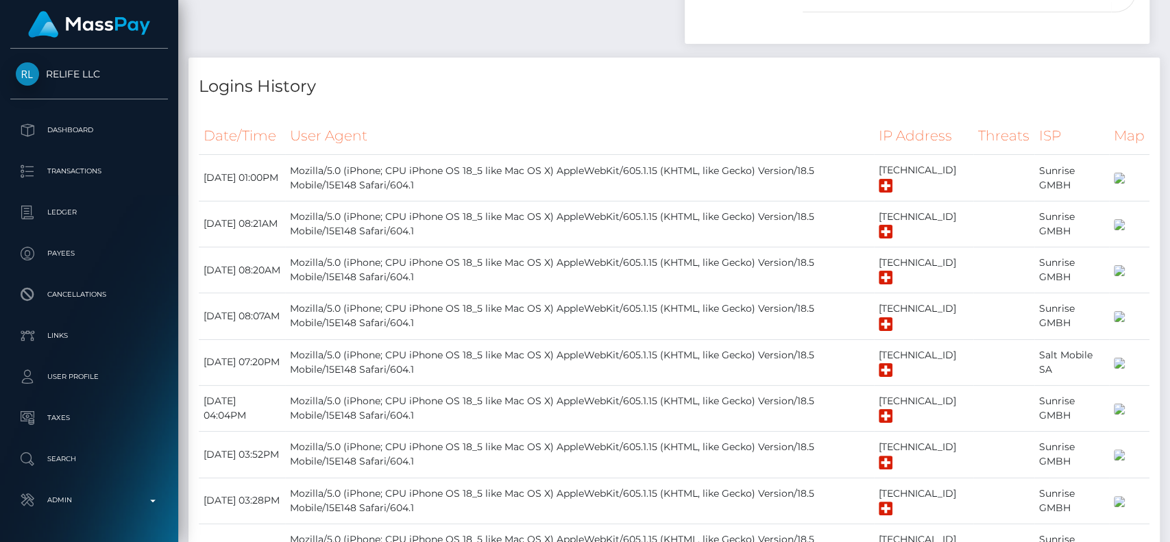
scroll to position [0, 0]
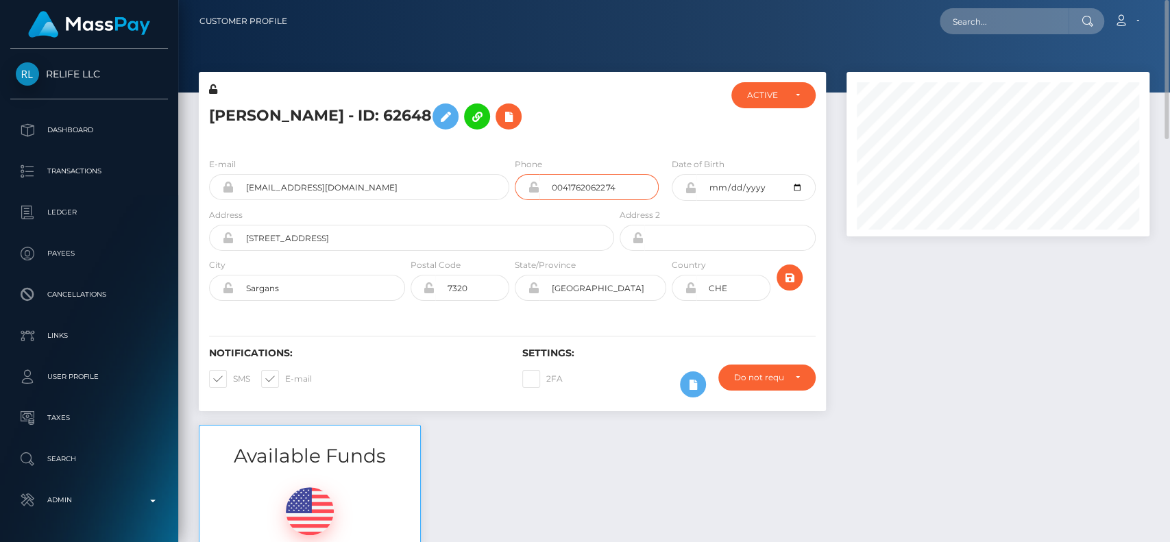
drag, startPoint x: 628, startPoint y: 191, endPoint x: 419, endPoint y: 166, distance: 210.5
click at [419, 166] on div "E-mail [EMAIL_ADDRESS][DOMAIN_NAME] Phone 0041762062274" at bounding box center [512, 182] width 627 height 51
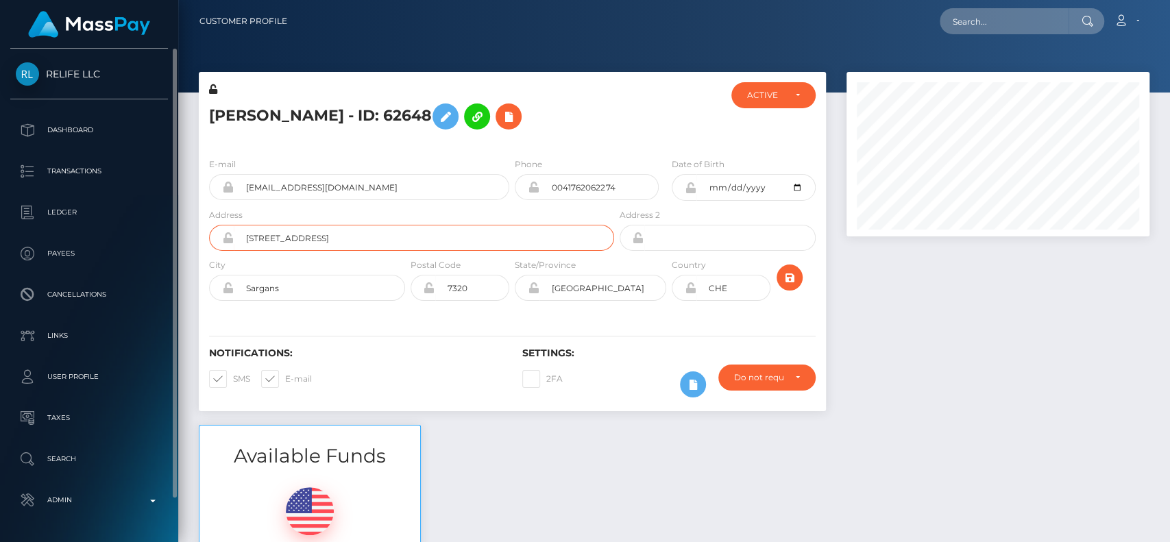
drag, startPoint x: 374, startPoint y: 238, endPoint x: 103, endPoint y: 194, distance: 275.0
click at [103, 194] on div "RELIFE LLC Dashboard Transactions Ledger Payees" at bounding box center [585, 271] width 1170 height 542
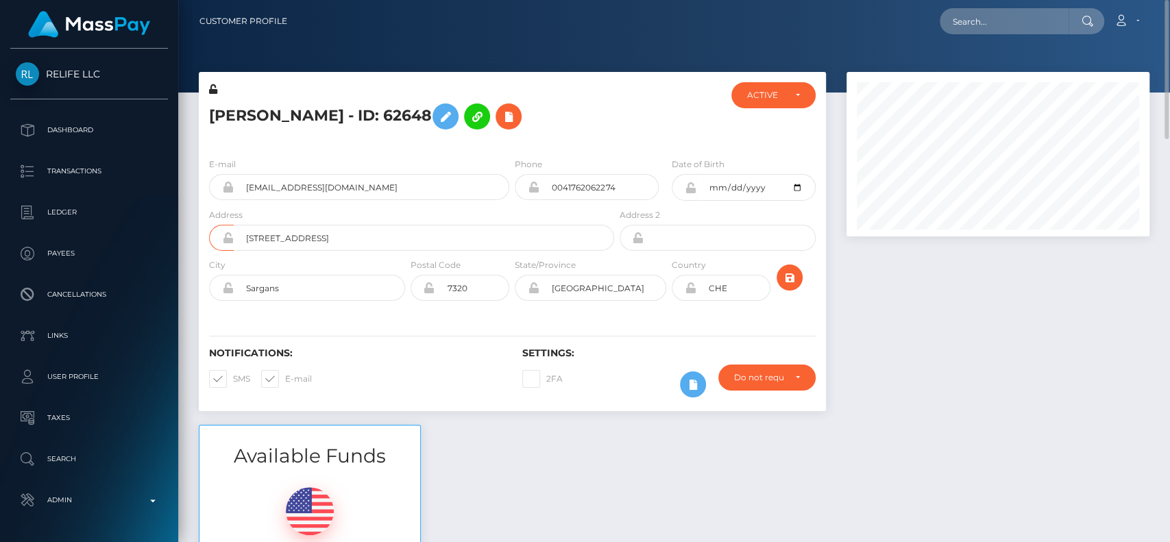
click at [437, 152] on div "E-mail [EMAIL_ADDRESS][DOMAIN_NAME] Phone 0041762062274" at bounding box center [512, 231] width 627 height 168
click at [237, 116] on h5 "[PERSON_NAME] - ID: 62648" at bounding box center [407, 117] width 397 height 40
copy h5 "Sejla"
click at [246, 69] on div at bounding box center [674, 46] width 992 height 93
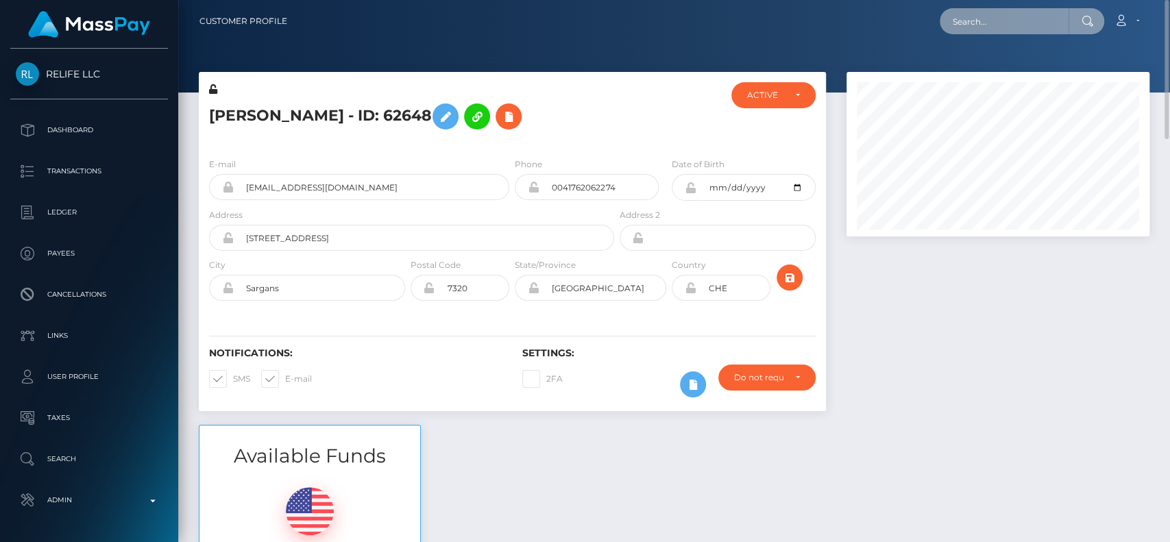
click at [1025, 28] on input "text" at bounding box center [1004, 21] width 129 height 26
paste input "[EMAIL_ADDRESS][DOMAIN_NAME]"
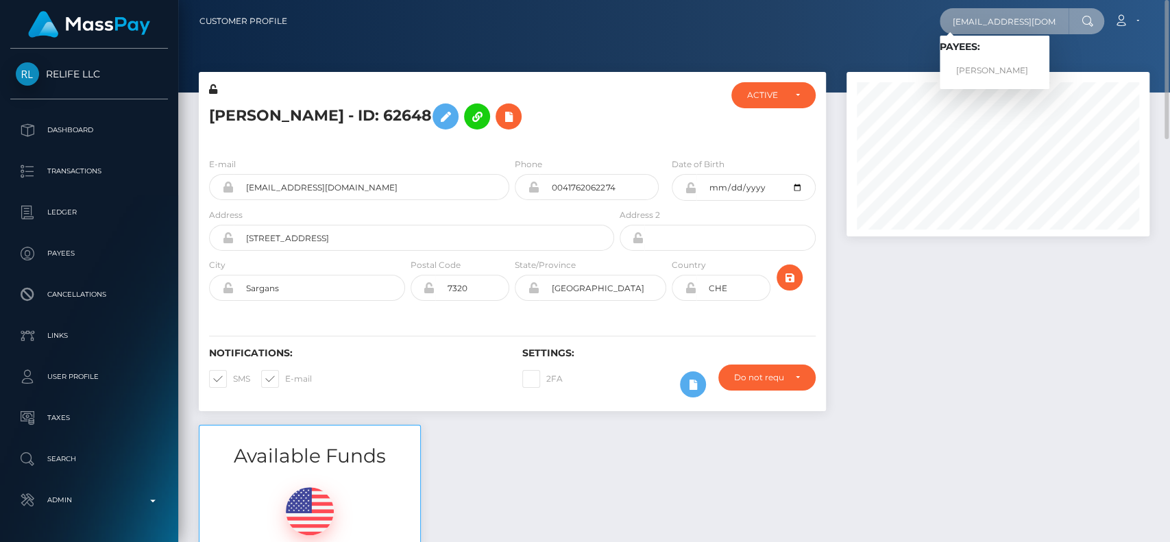
type input "[EMAIL_ADDRESS][DOMAIN_NAME]"
click at [998, 64] on link "Monika Komanek" at bounding box center [995, 70] width 110 height 25
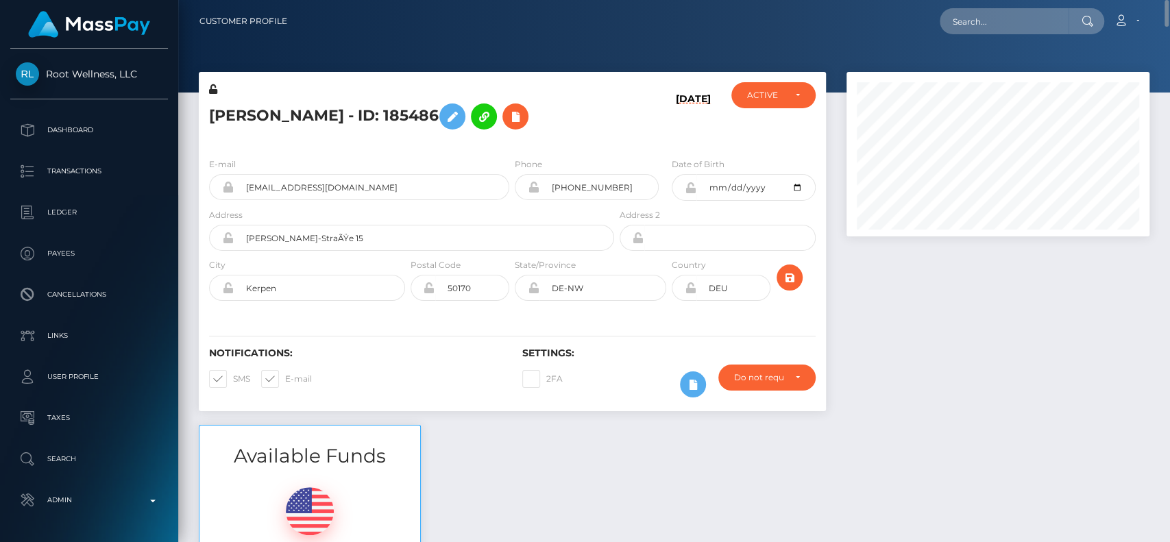
click at [247, 113] on h5 "Monika Komanek - ID: 185486" at bounding box center [407, 117] width 397 height 40
copy h5 "Monika"
click at [976, 32] on input "text" at bounding box center [1004, 21] width 129 height 26
paste input "char202022@outlook.com"
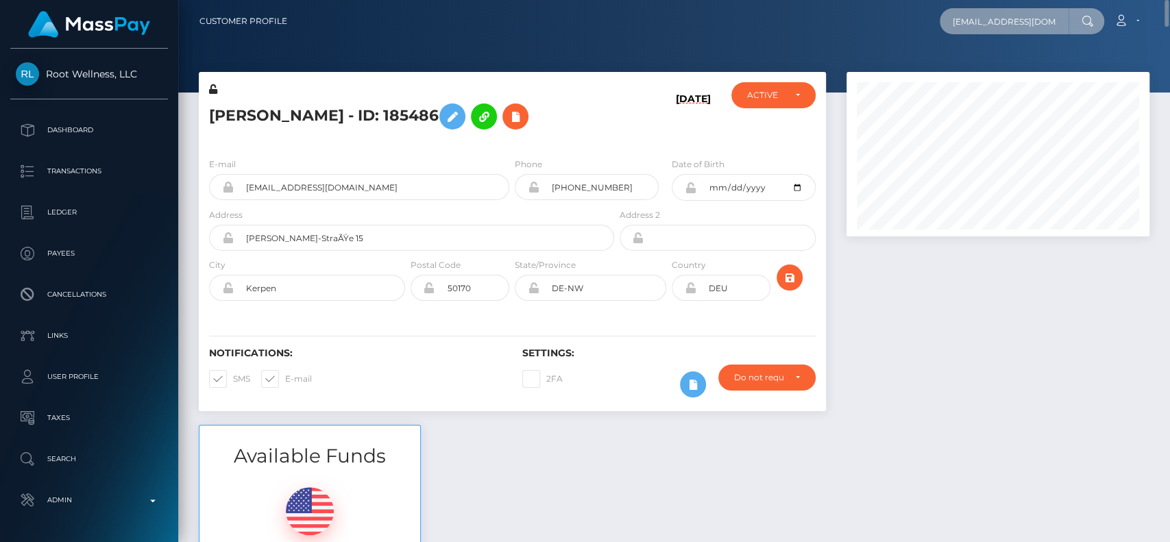
scroll to position [0, 6]
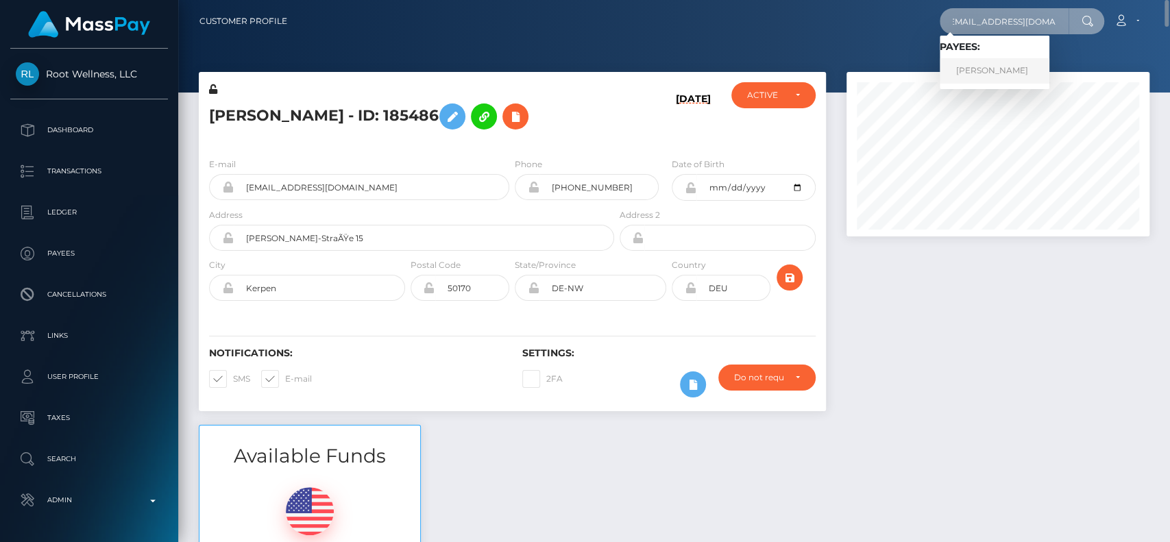
type input "char202022@outlook.com"
click at [996, 77] on link "CHARMAINE FORD" at bounding box center [995, 70] width 110 height 25
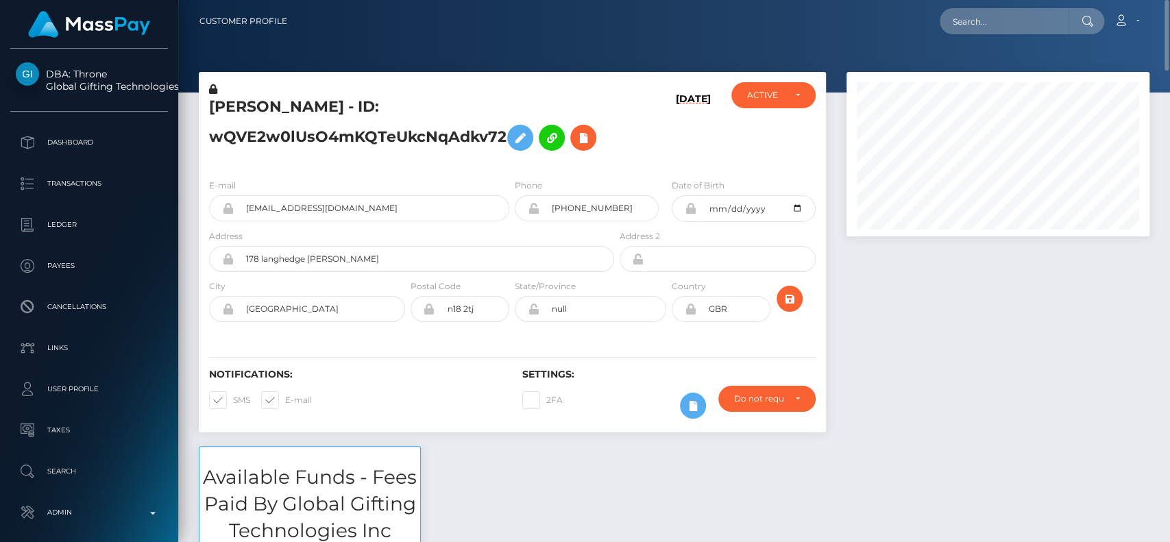
click at [231, 88] on div "[PERSON_NAME] - ID: wQVE2w0lUsO4mKQTeUkcNqAdkv72" at bounding box center [408, 125] width 418 height 86
click at [248, 106] on h5 "CHARMAINE FORD - ID: wQVE2w0lUsO4mKQTeUkcNqAdkv72" at bounding box center [407, 127] width 397 height 61
copy h5 "CHARMAINE"
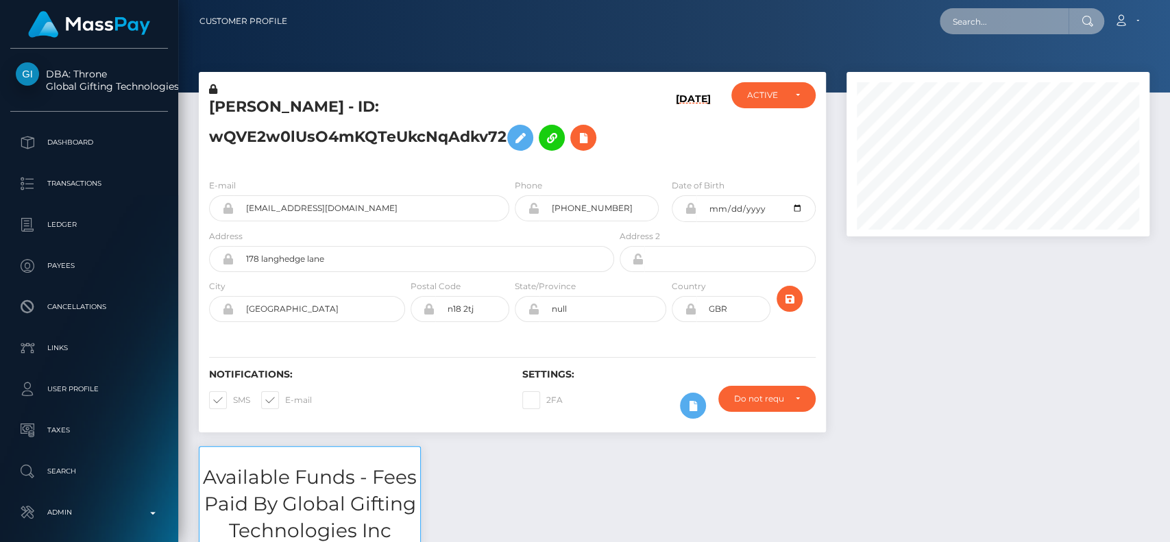
click at [987, 25] on input "text" at bounding box center [1004, 21] width 129 height 26
paste input "[EMAIL_ADDRESS][DOMAIN_NAME]"
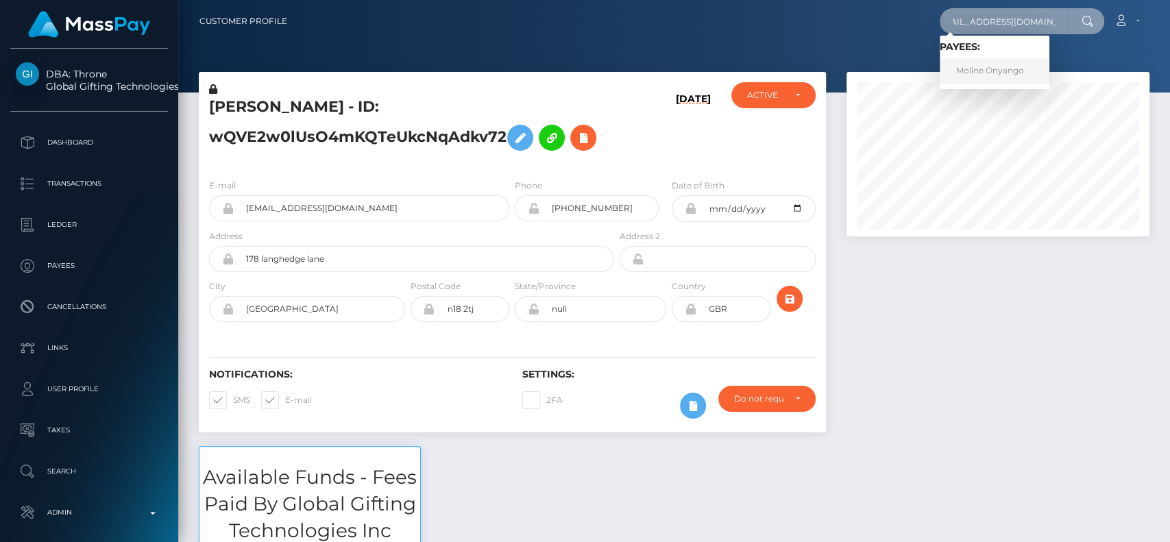
type input "[EMAIL_ADDRESS][DOMAIN_NAME]"
click at [980, 69] on link "Moline Onyango" at bounding box center [995, 70] width 110 height 25
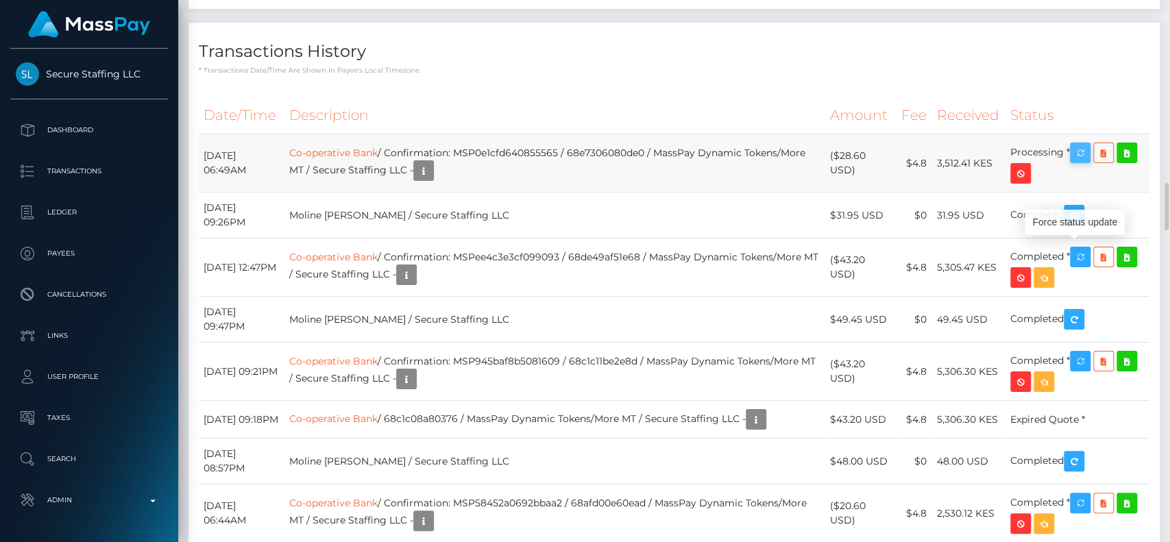
scroll to position [164, 303]
click at [1081, 163] on button "button" at bounding box center [1080, 153] width 21 height 21
click at [537, 297] on td "Co-operative Bank / Confirmation: MSPee4c3e3cf099093 / 68de49af51e68 / MassPay …" at bounding box center [554, 267] width 541 height 58
click at [415, 284] on icon "button" at bounding box center [406, 275] width 16 height 17
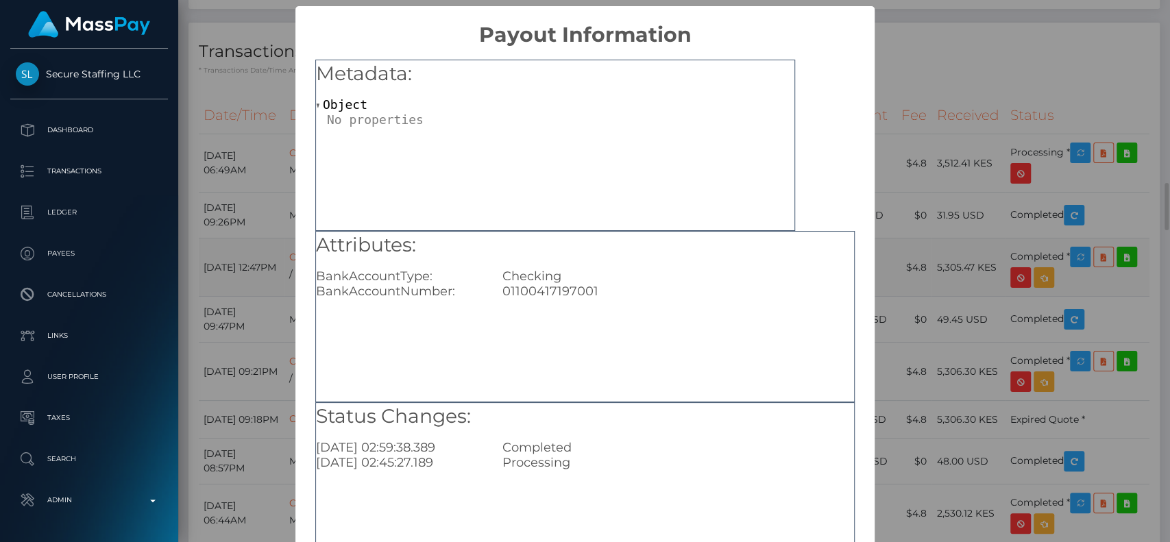
scroll to position [110, 0]
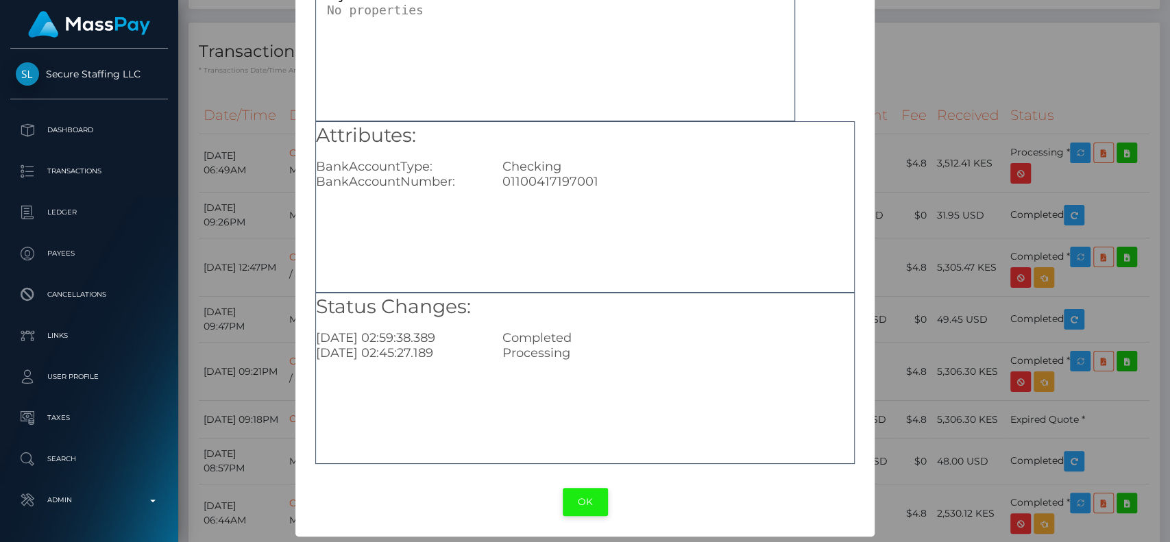
click at [576, 501] on button "OK" at bounding box center [585, 502] width 45 height 28
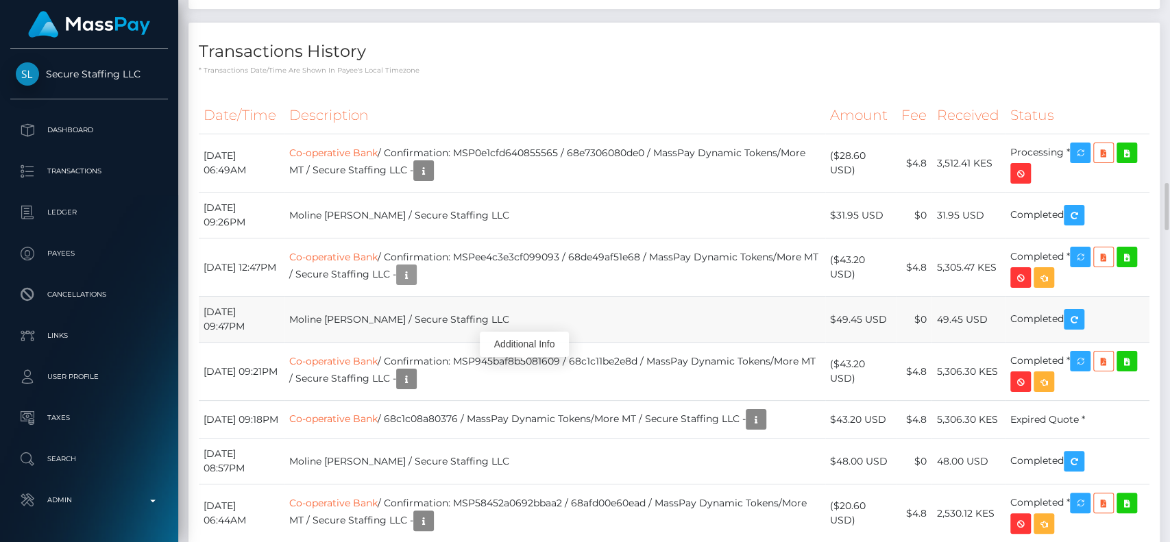
scroll to position [164, 303]
click at [415, 284] on icon "button" at bounding box center [406, 275] width 16 height 17
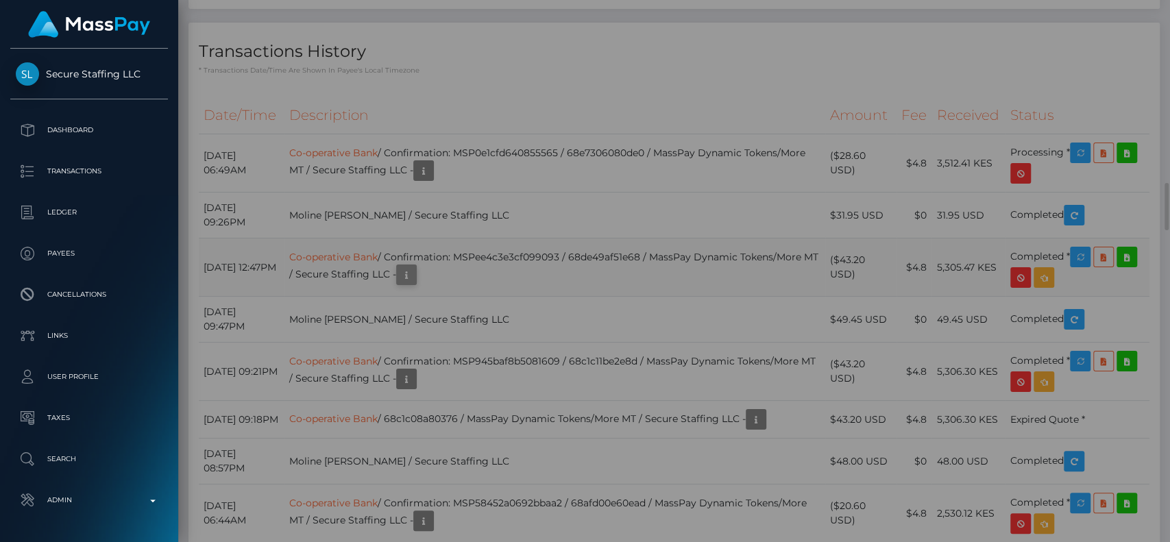
scroll to position [0, 0]
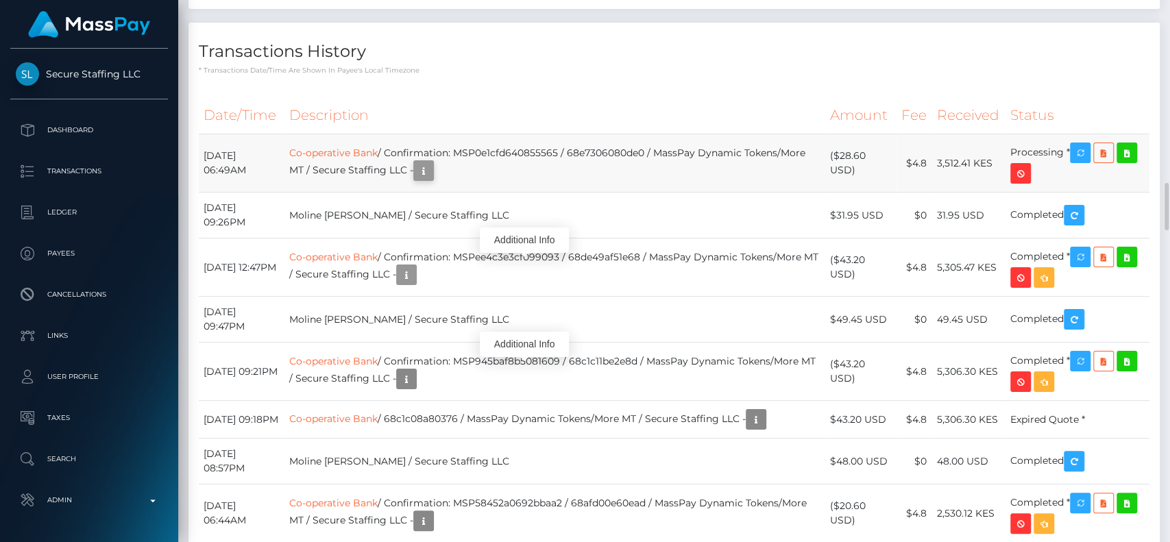
scroll to position [164, 303]
click at [432, 180] on icon "button" at bounding box center [423, 170] width 16 height 17
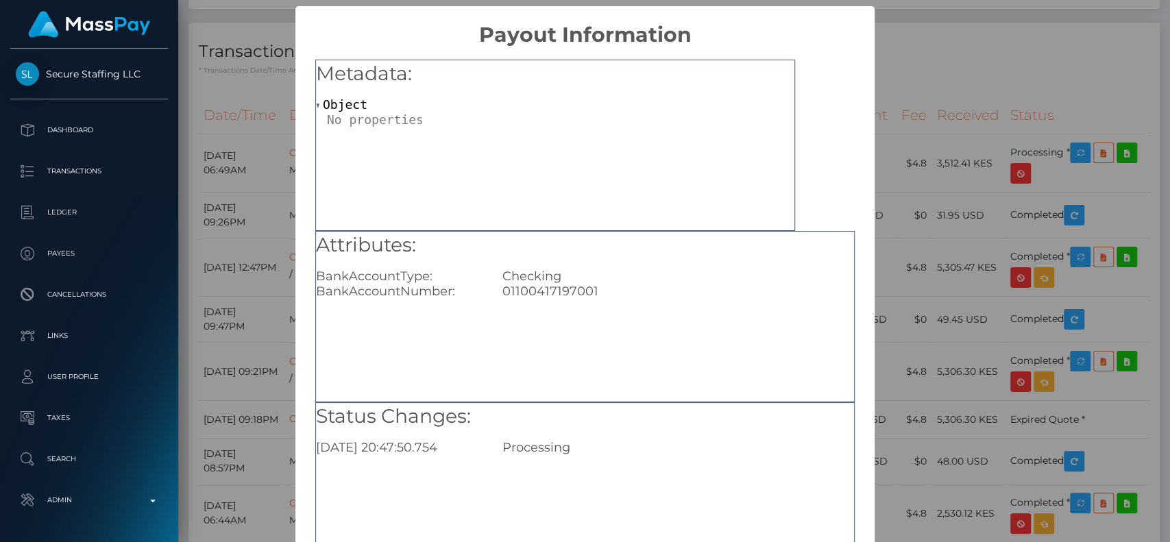
scroll to position [110, 0]
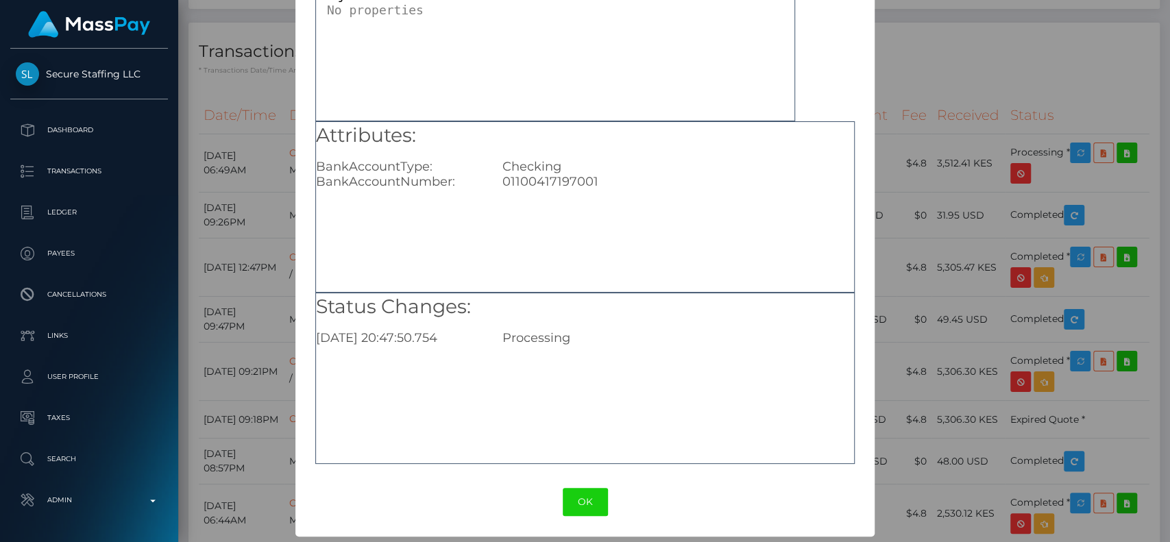
click at [540, 178] on div "01100417197001" at bounding box center [678, 181] width 372 height 15
copy div "01100417197001"
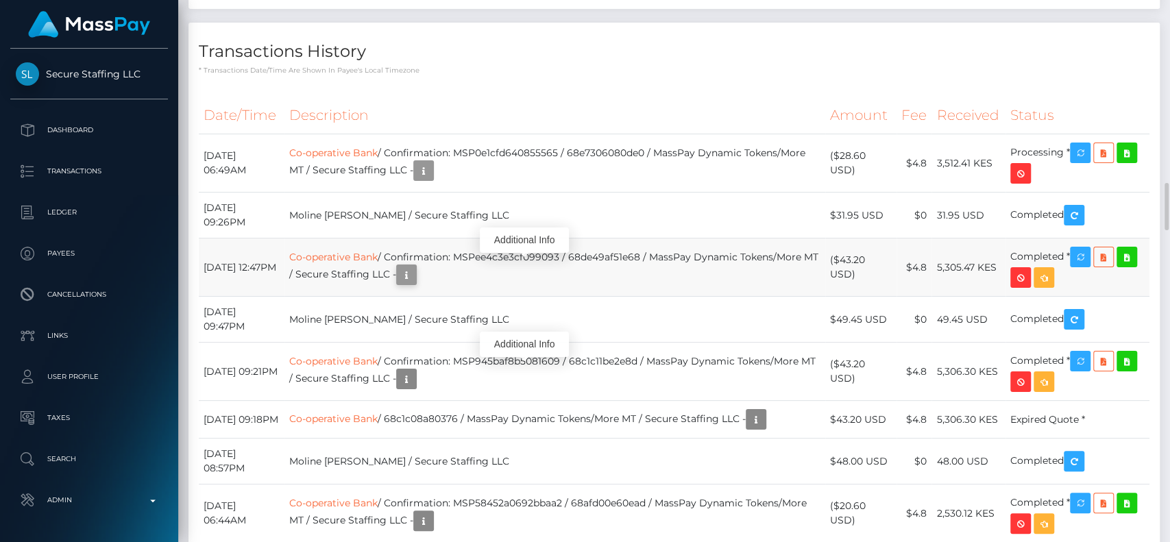
scroll to position [164, 303]
click at [415, 284] on icon "button" at bounding box center [406, 275] width 16 height 17
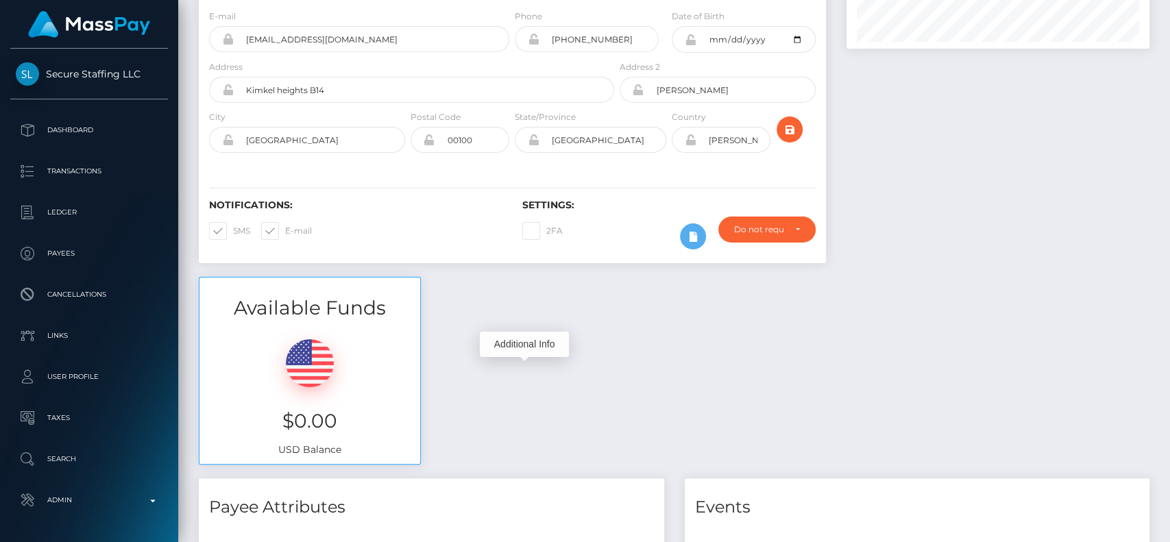
scroll to position [0, 0]
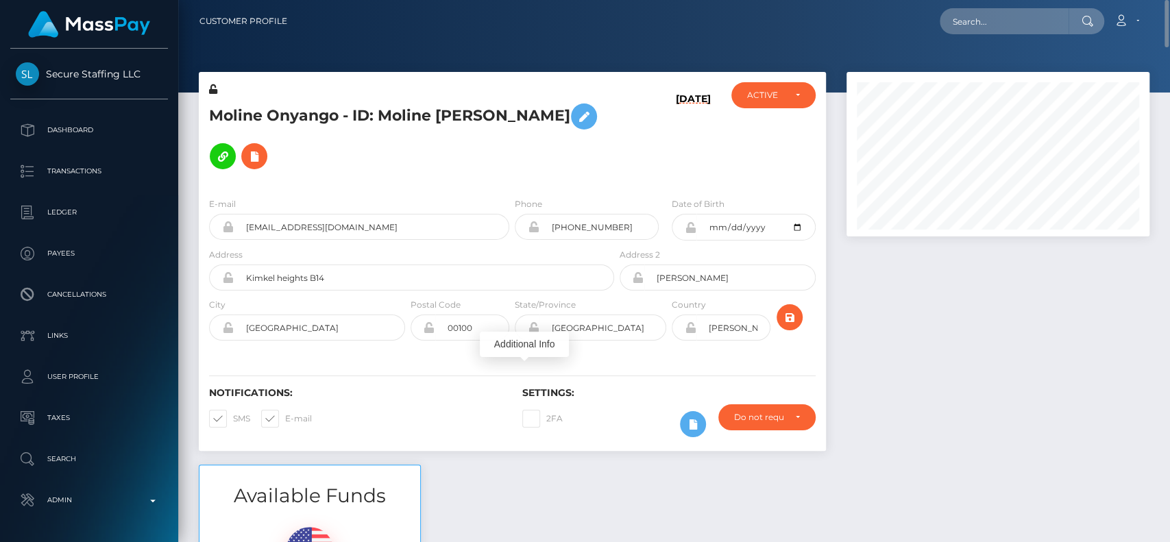
click at [241, 105] on h5 "Moline Onyango - ID: Moline Adhiambo Onyango" at bounding box center [407, 136] width 397 height 79
copy h5 "Moline"
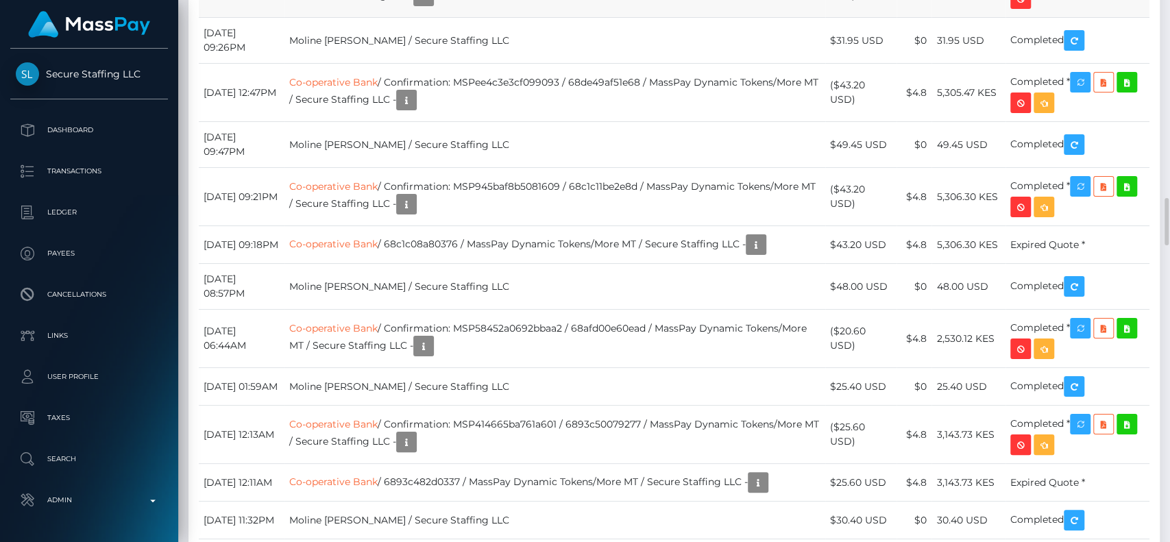
scroll to position [164, 303]
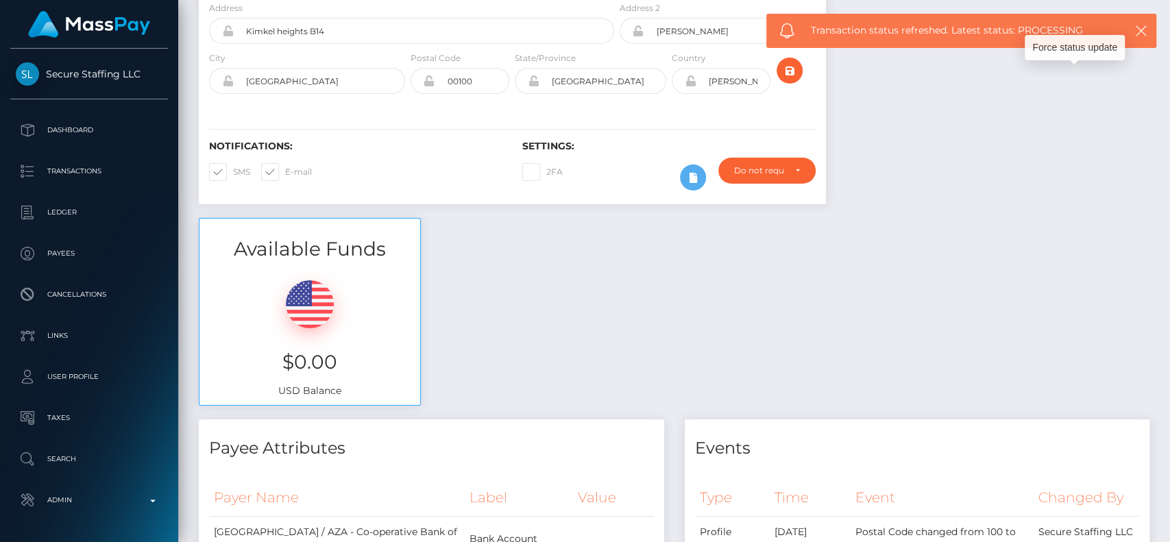
scroll to position [0, 0]
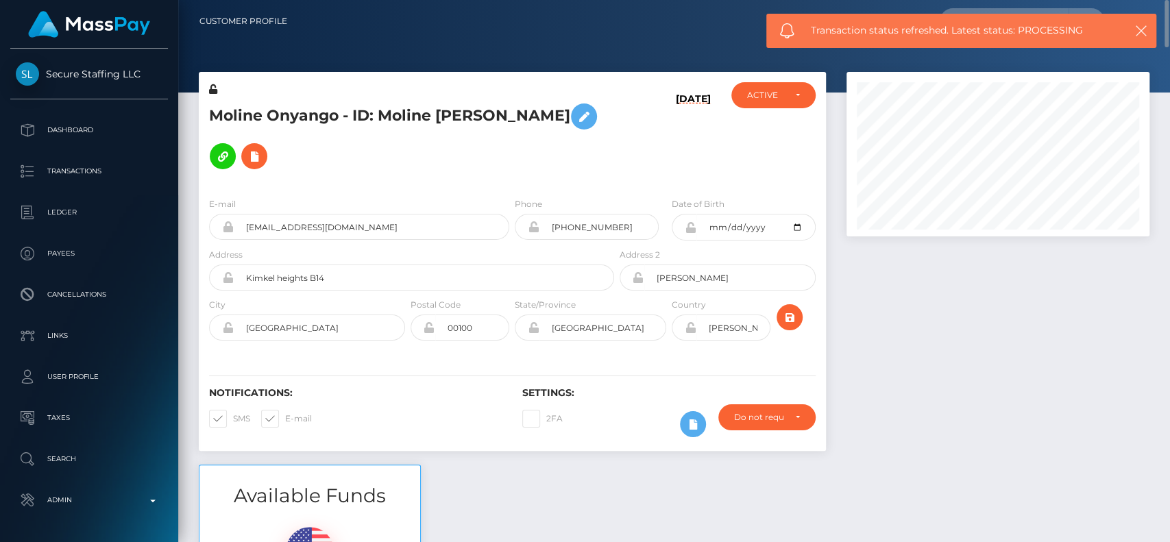
drag, startPoint x: 373, startPoint y: 107, endPoint x: 595, endPoint y: 112, distance: 222.1
click at [595, 112] on h5 "Moline Onyango - ID: Moline [PERSON_NAME]" at bounding box center [407, 136] width 397 height 79
copy h5 "Moline [PERSON_NAME]"
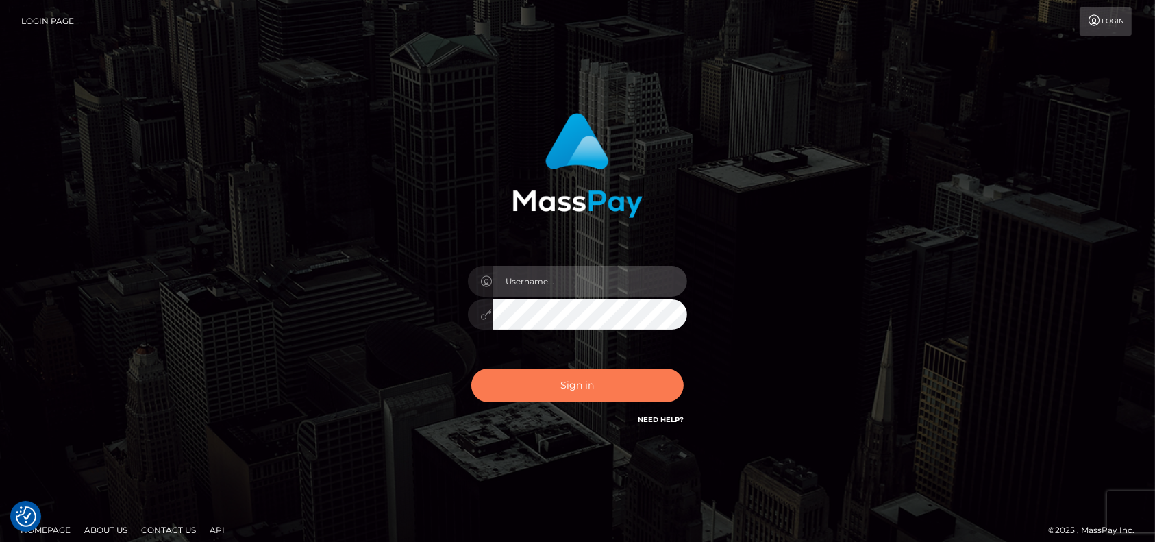
type input "petros.[PERSON_NAME]"
click at [554, 388] on button "Sign in" at bounding box center [577, 386] width 212 height 34
type input "petros.[PERSON_NAME]"
click at [623, 373] on button "Sign in" at bounding box center [577, 386] width 212 height 34
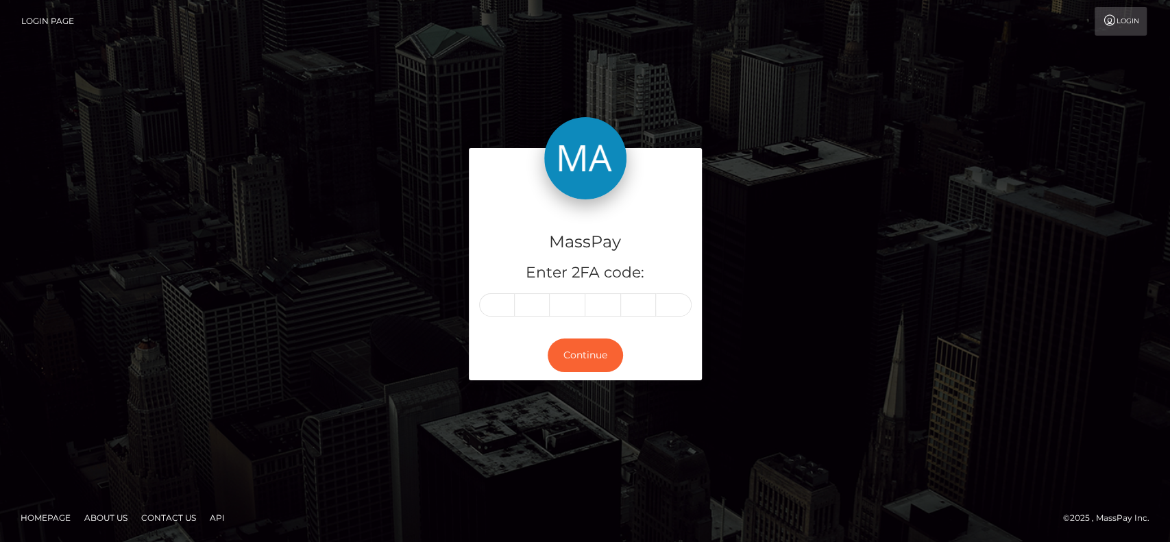
click at [497, 292] on div "MassPay Enter 2FA code:" at bounding box center [585, 265] width 233 height 132
click at [498, 304] on input "text" at bounding box center [497, 304] width 36 height 23
paste input "6"
type input "6"
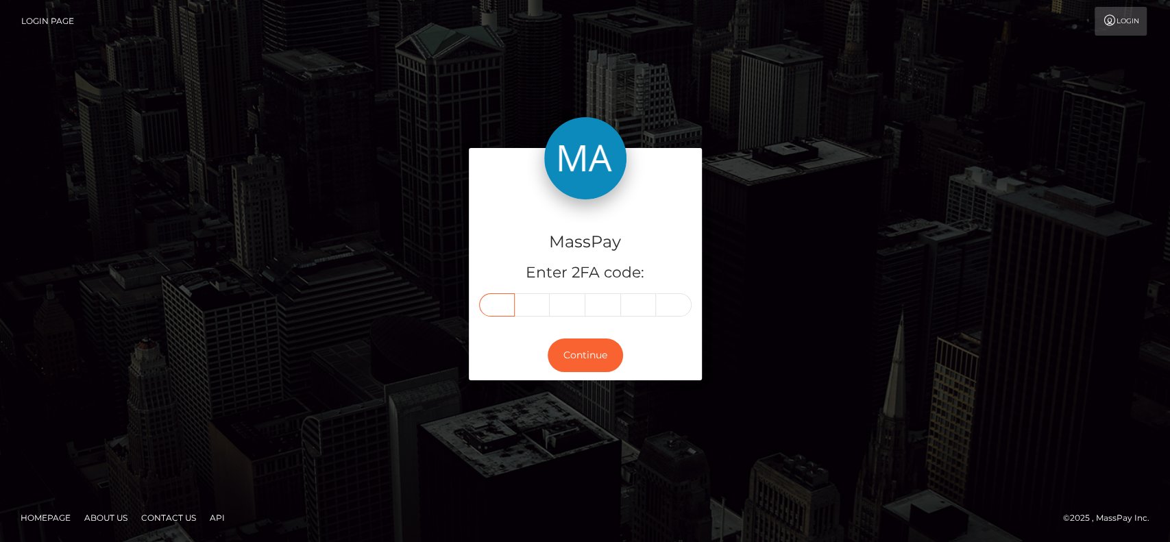
type input "1"
type input "9"
type input "0"
type input "2"
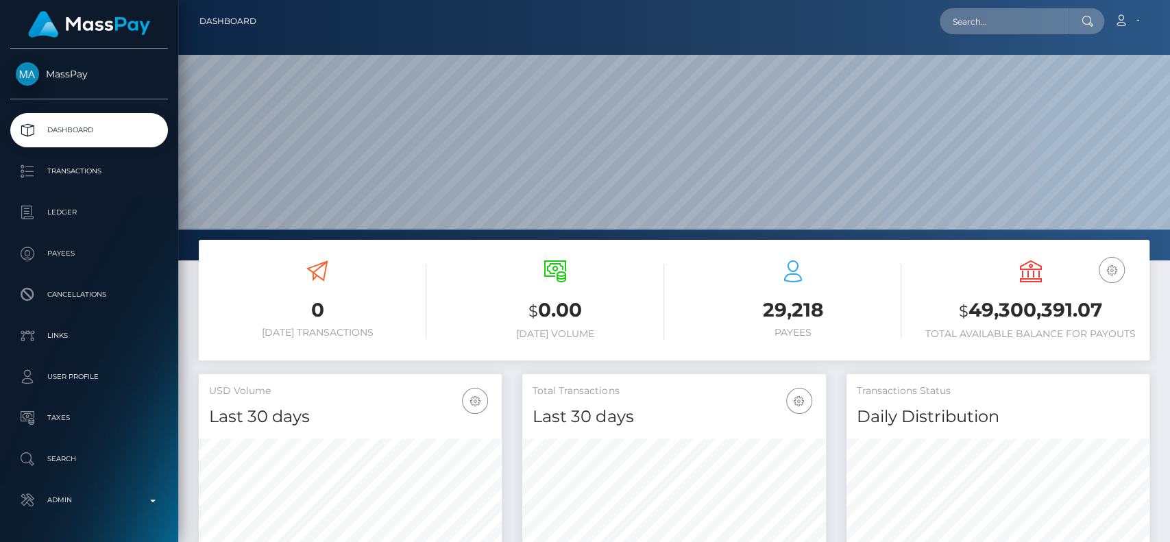
scroll to position [242, 303]
click at [982, 26] on input "text" at bounding box center [1004, 21] width 129 height 26
paste input "[EMAIL_ADDRESS][DOMAIN_NAME]"
paste input "Salome Rodriguez"
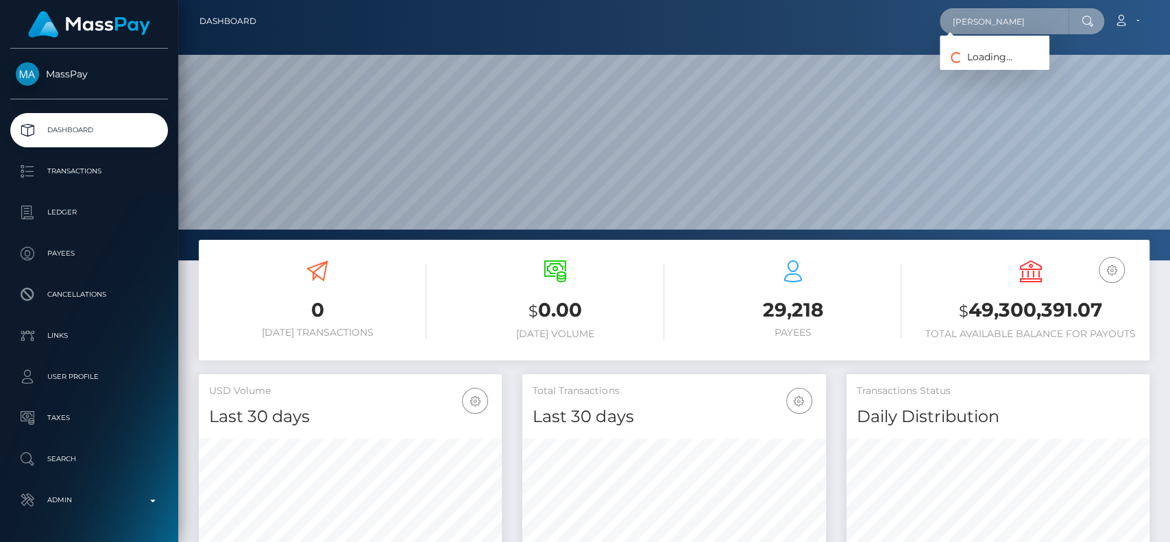
drag, startPoint x: 1039, startPoint y: 16, endPoint x: 774, endPoint y: 21, distance: 265.2
click at [774, 21] on div "Salome Rodrigue Loading... Loading... Account Edit Profile Logout" at bounding box center [707, 21] width 881 height 29
type input "Salome Rodrigue"
